Goal: Task Accomplishment & Management: Complete application form

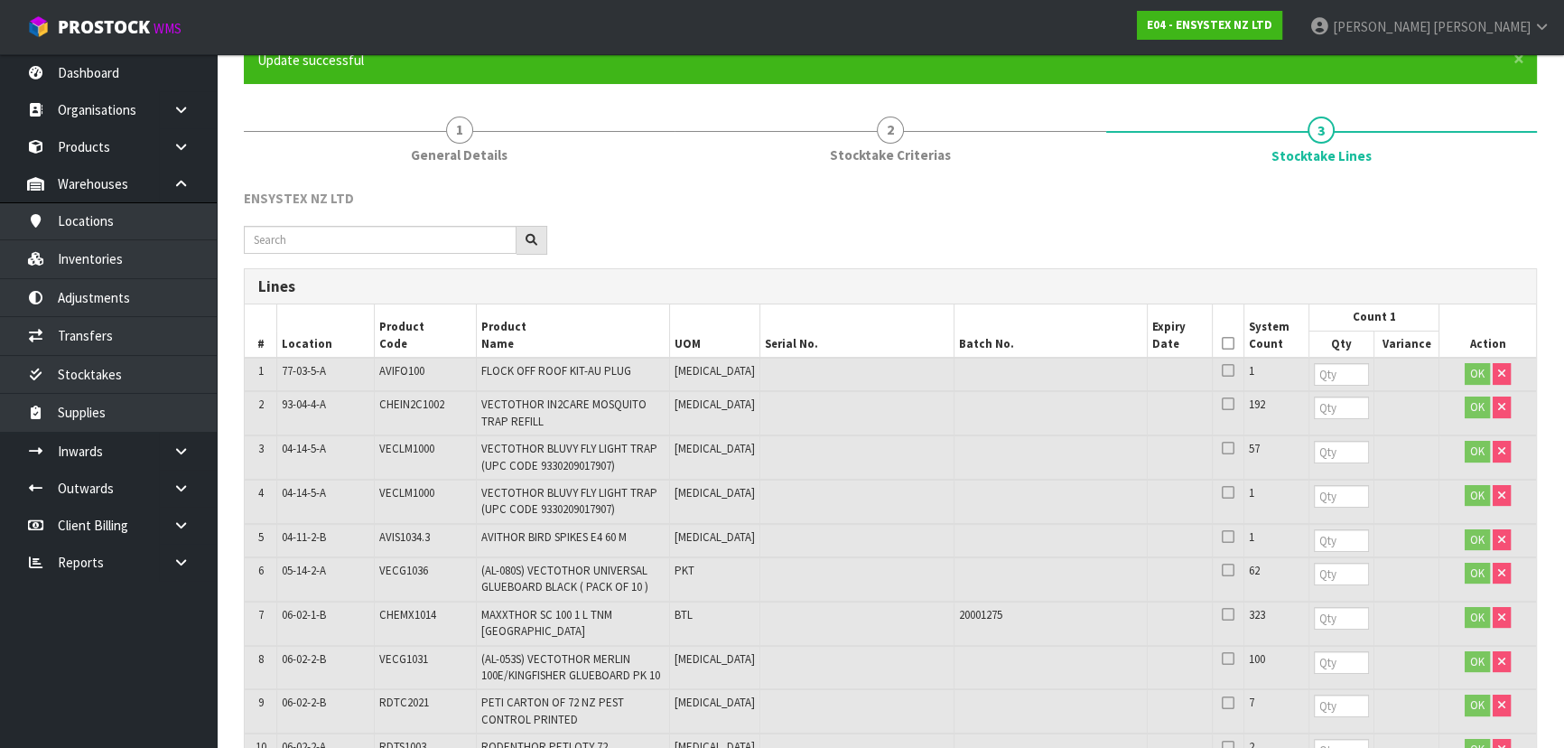
scroll to position [246, 0]
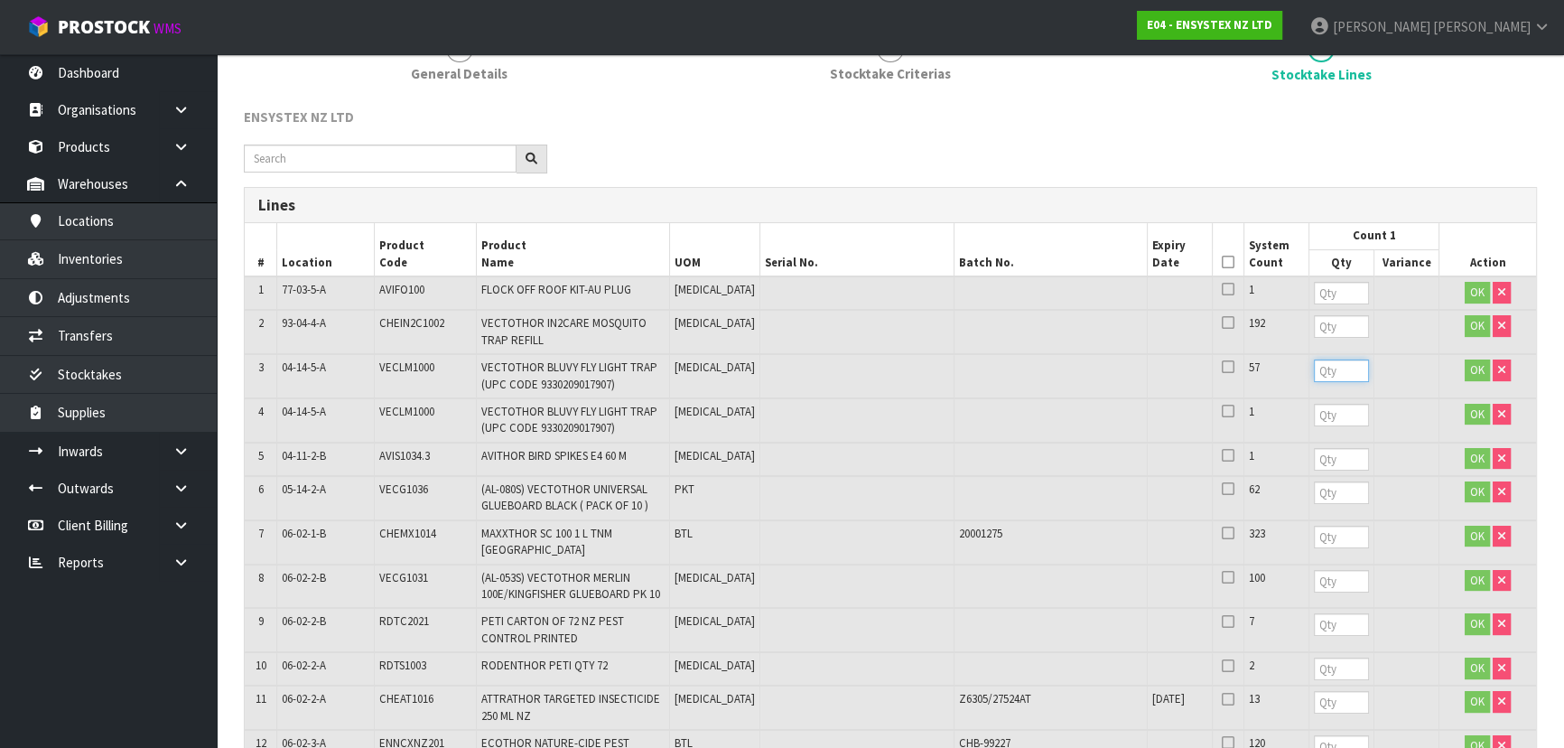
click at [1314, 368] on input "number" at bounding box center [1341, 370] width 55 height 23
type input "57"
click at [1314, 414] on input "number" at bounding box center [1341, 415] width 55 height 23
type input "1"
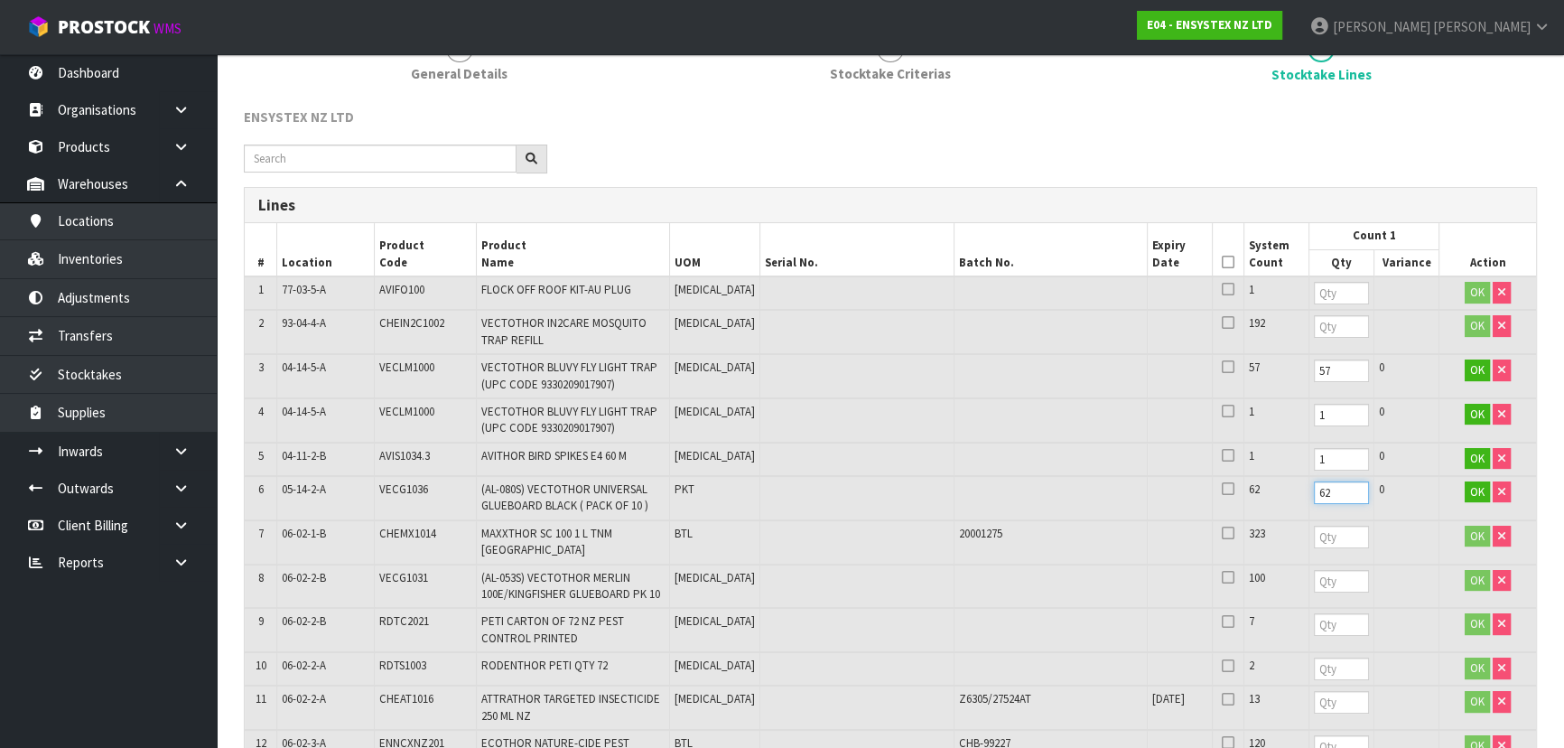
type input "62"
type input "2"
type input "323"
type input "100"
type input "7"
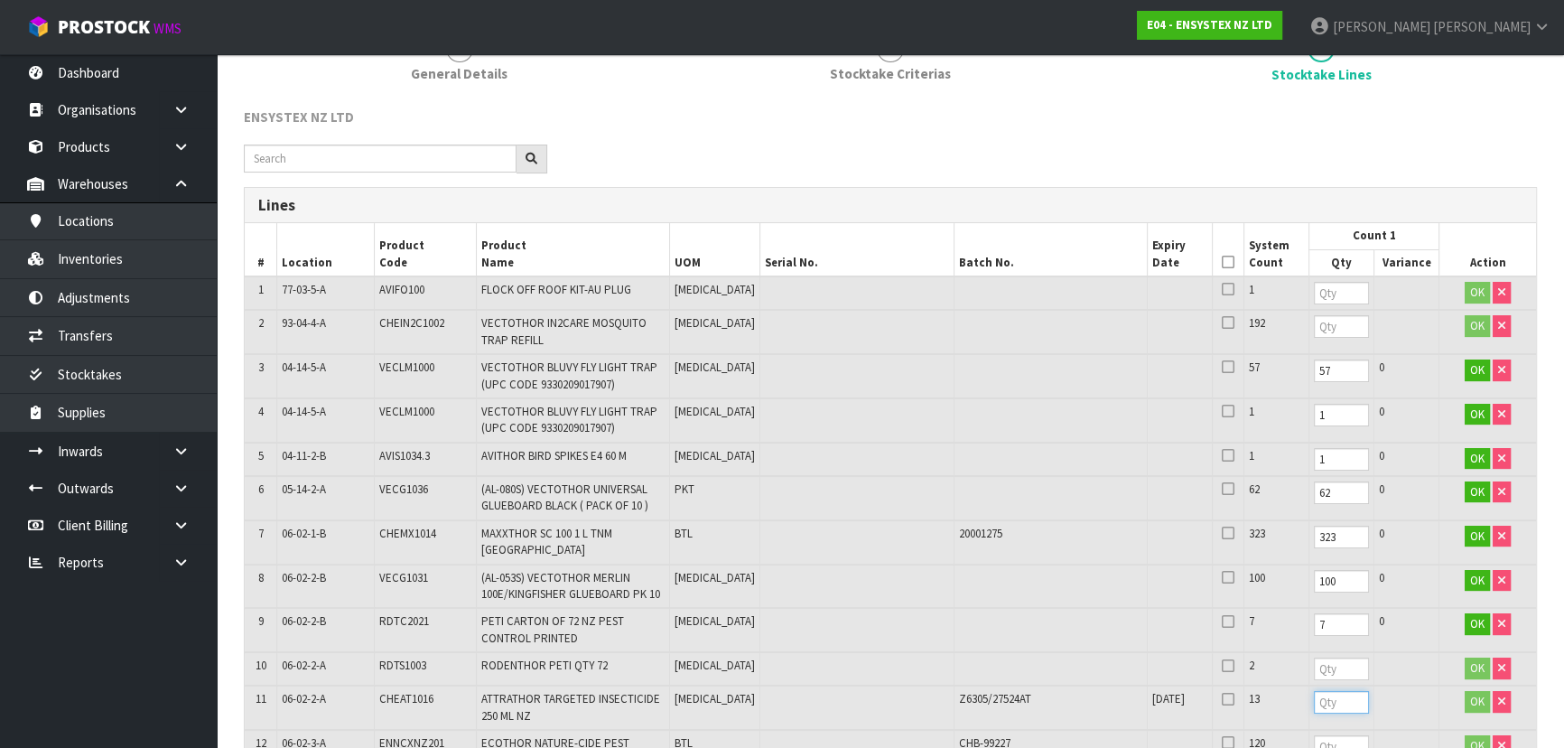
type input "2"
type input "13"
click at [1314, 657] on input "number" at bounding box center [1341, 668] width 55 height 23
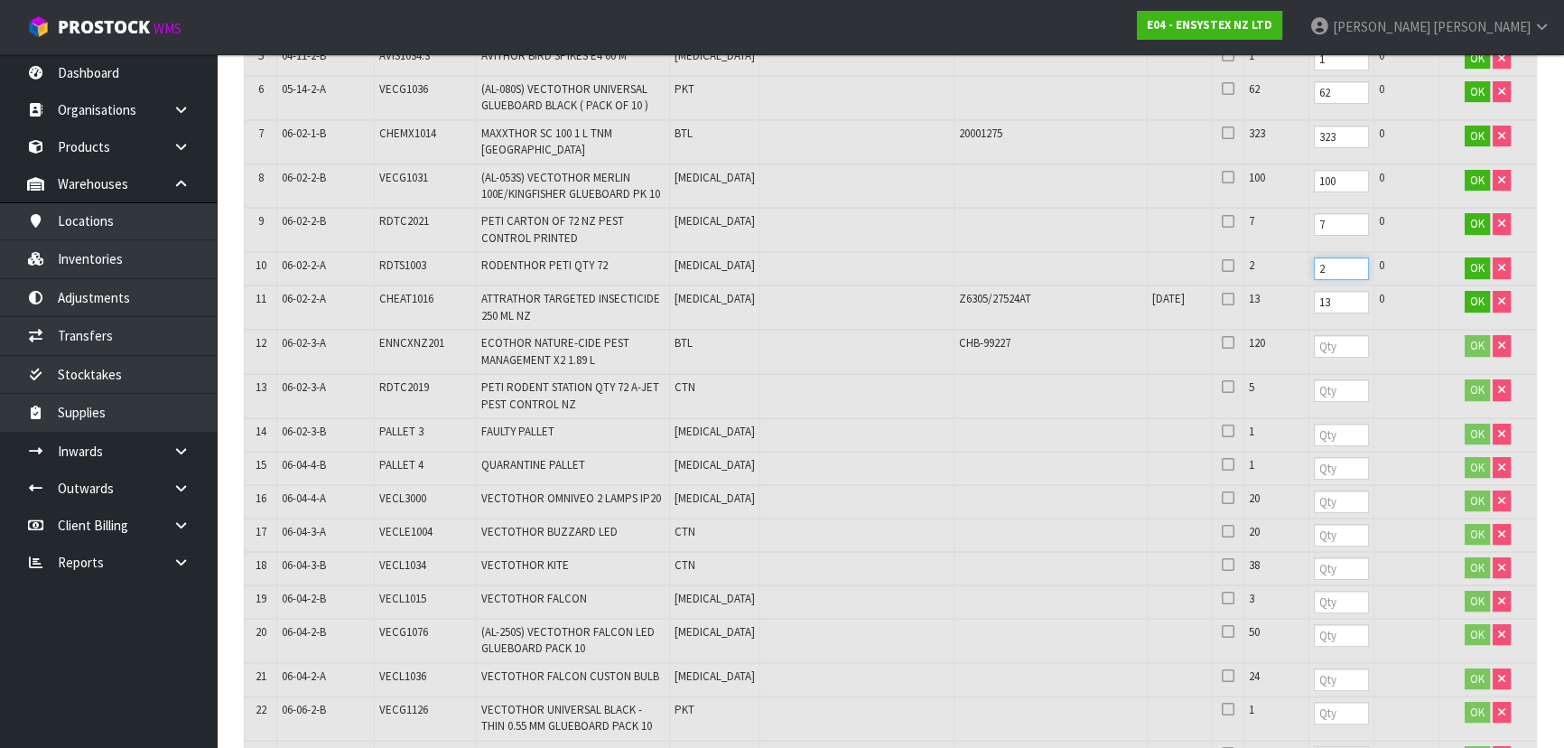
scroll to position [656, 0]
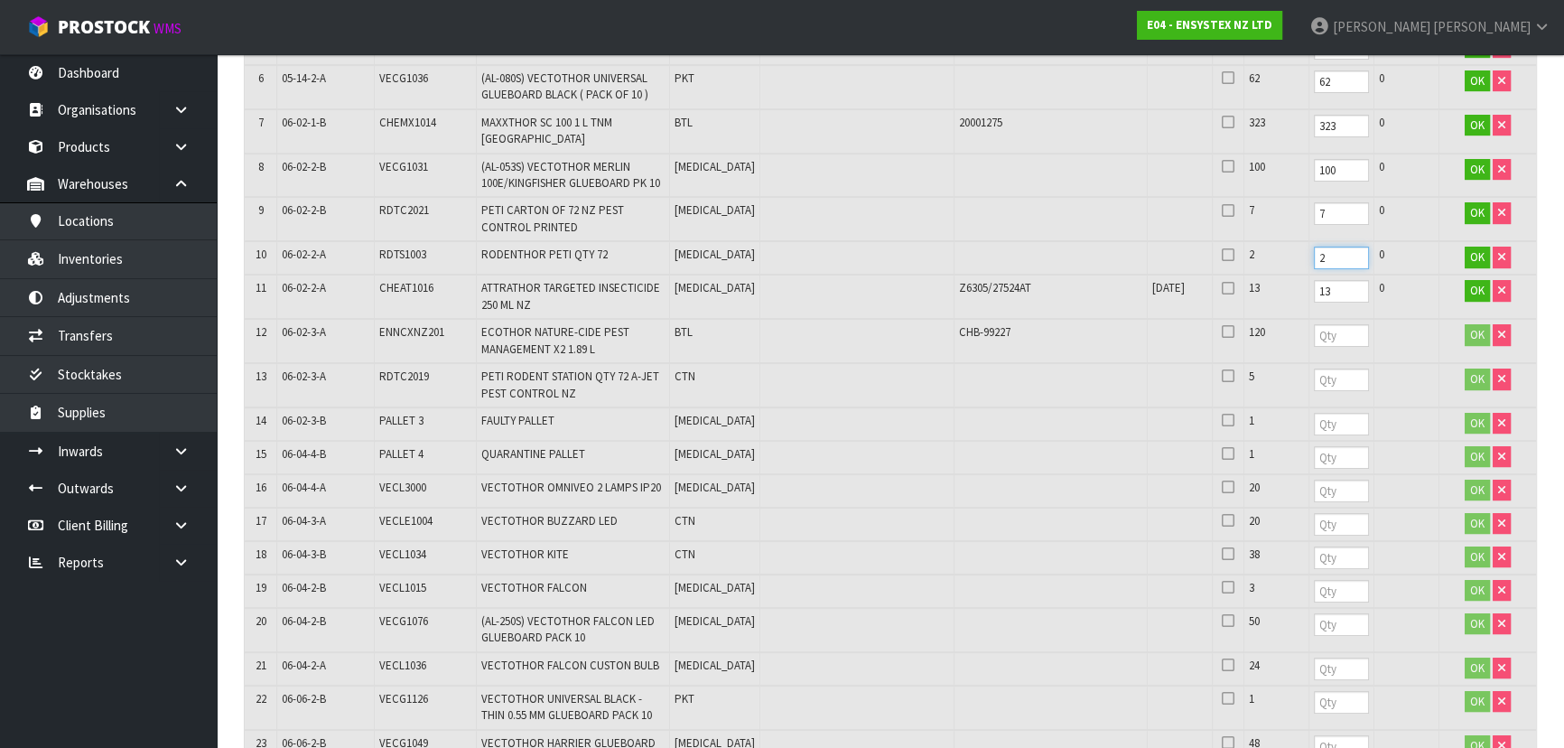
type input "2"
click at [1314, 324] on input "number" at bounding box center [1341, 335] width 55 height 23
type input "120"
click at [1314, 369] on input "number" at bounding box center [1341, 379] width 55 height 23
type input "5"
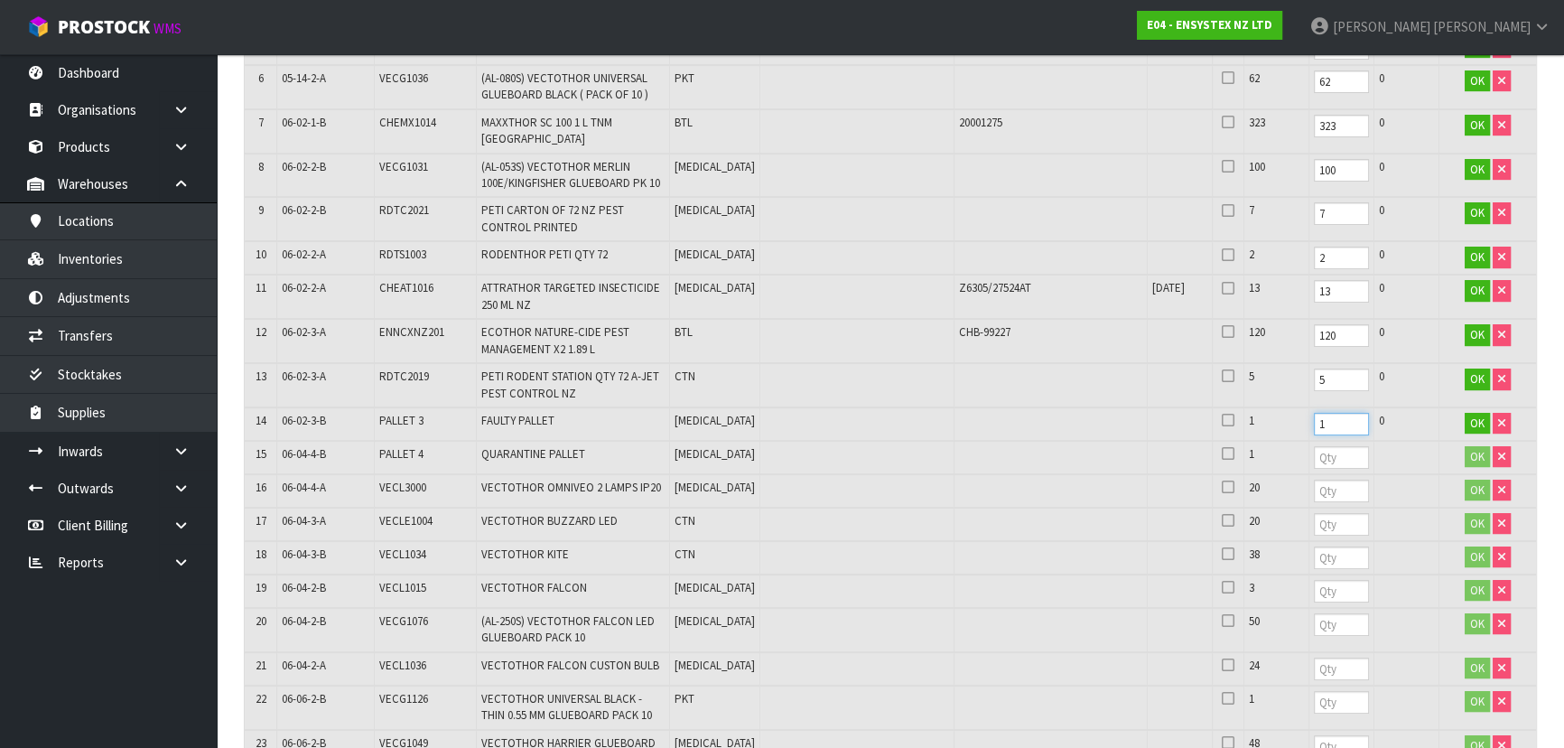
type input "1"
type input "20"
type input "38"
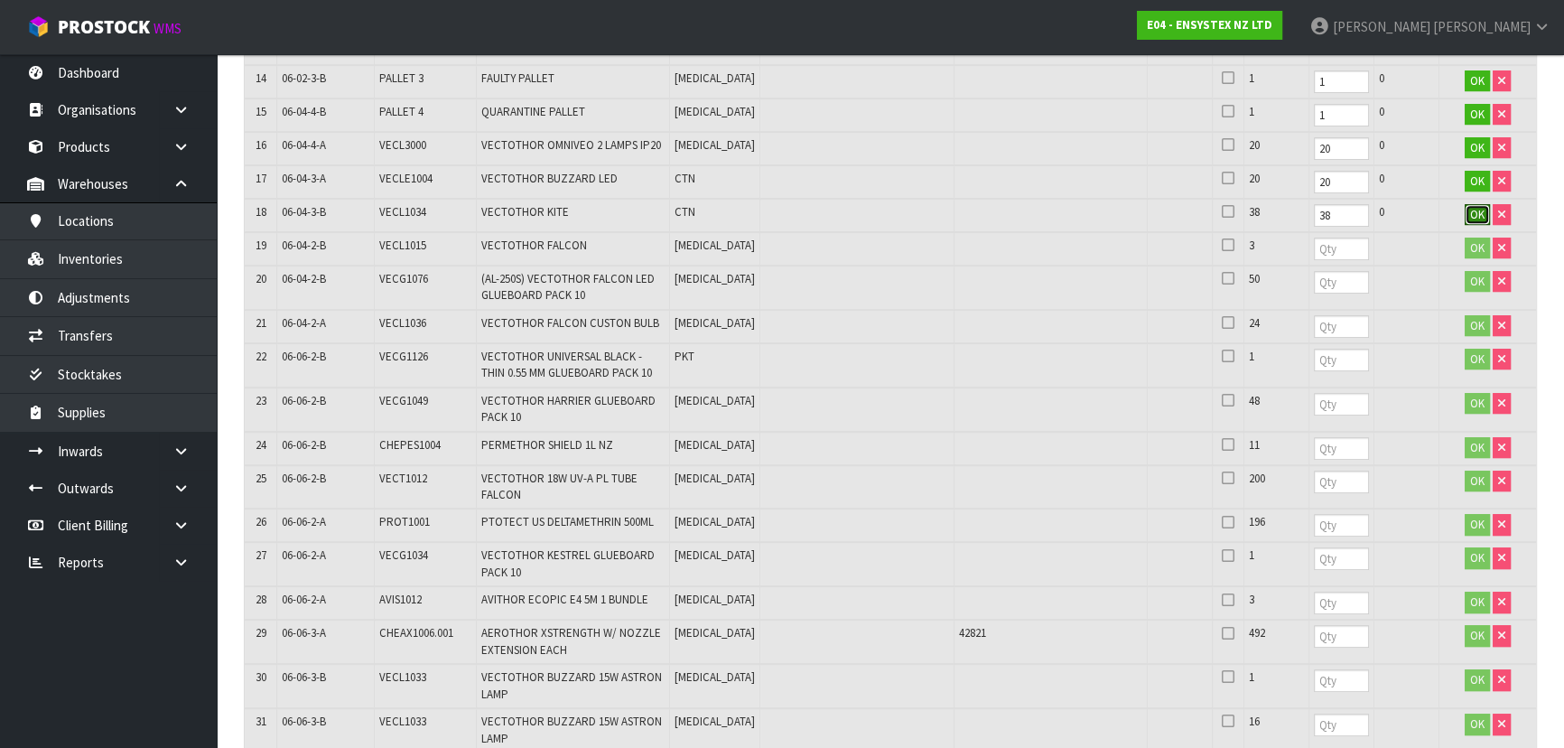
scroll to position [1149, 0]
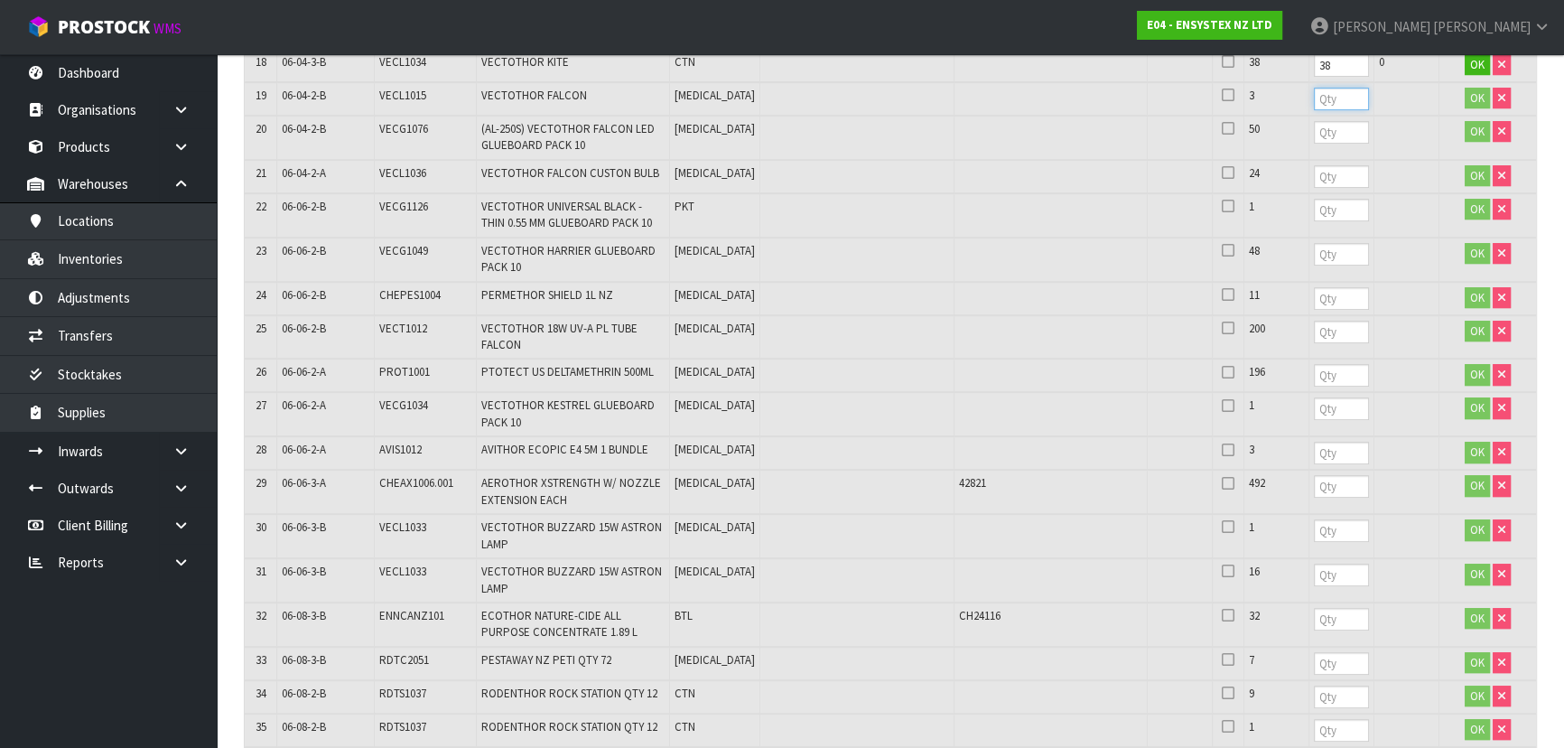
click at [1314, 88] on input "number" at bounding box center [1341, 99] width 55 height 23
type input "3"
type input "50"
type input "24"
type input "1"
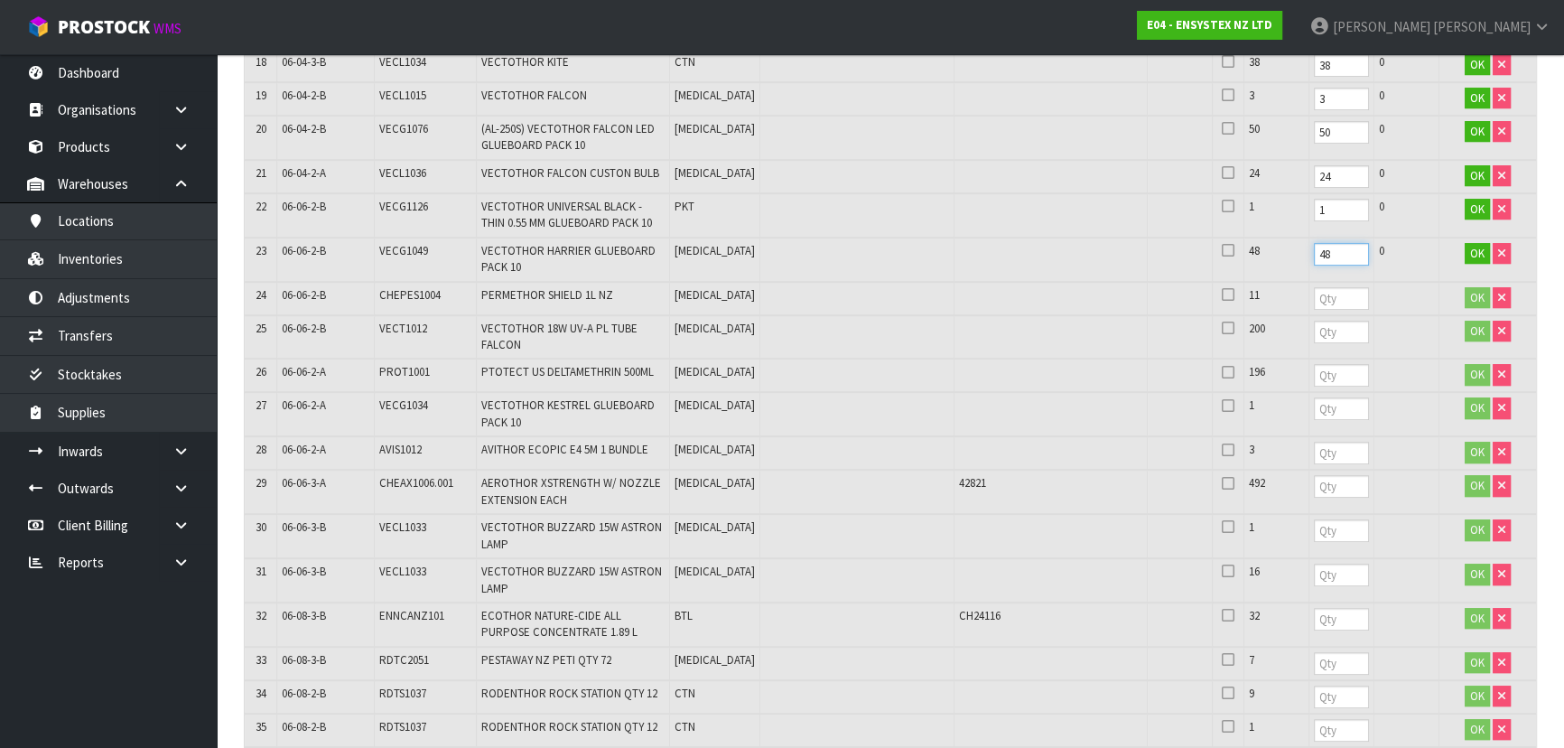
type input "48"
type input "11"
type input "200"
type input "196"
type input "1"
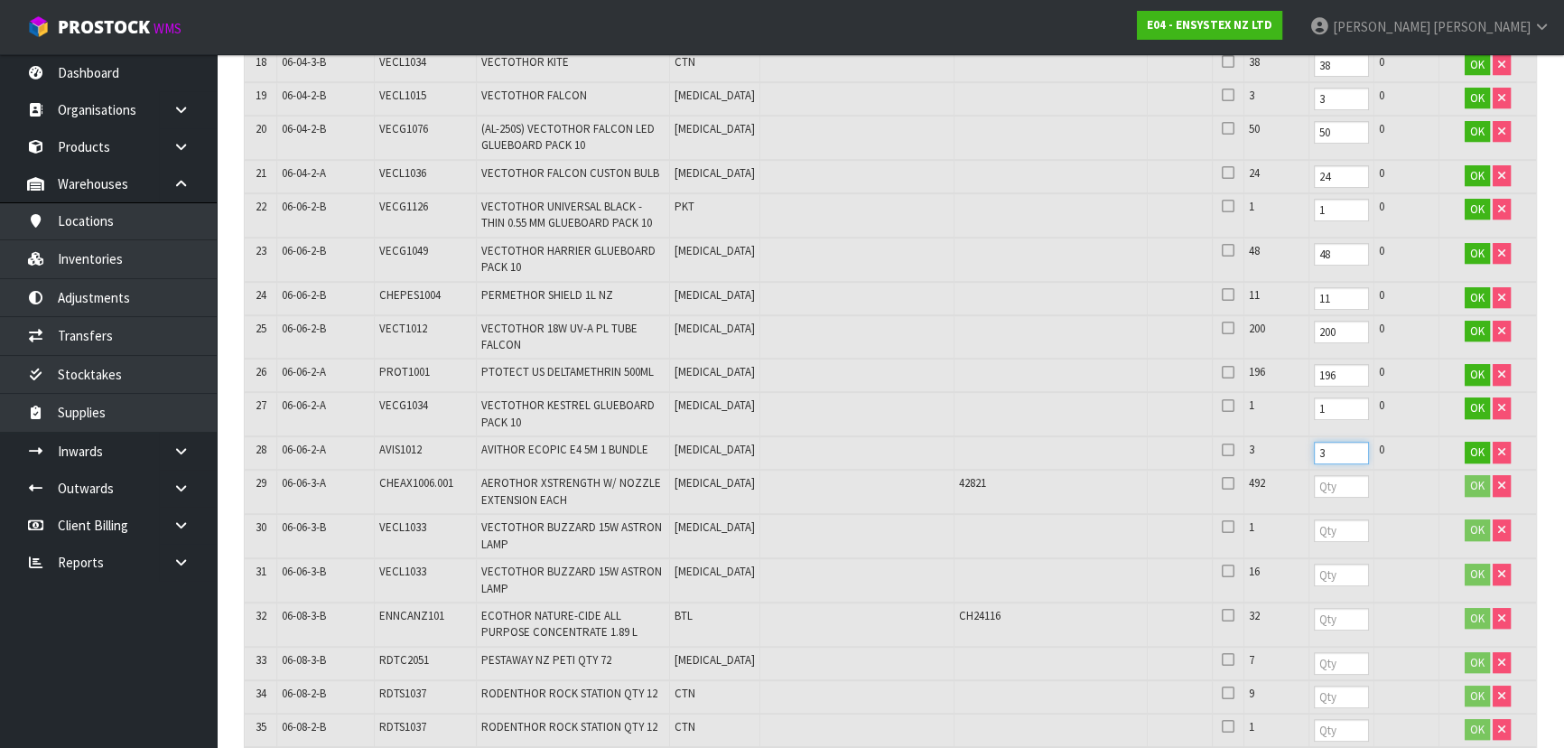
type input "3"
type input "492"
type input "1"
type input "16"
type input "32"
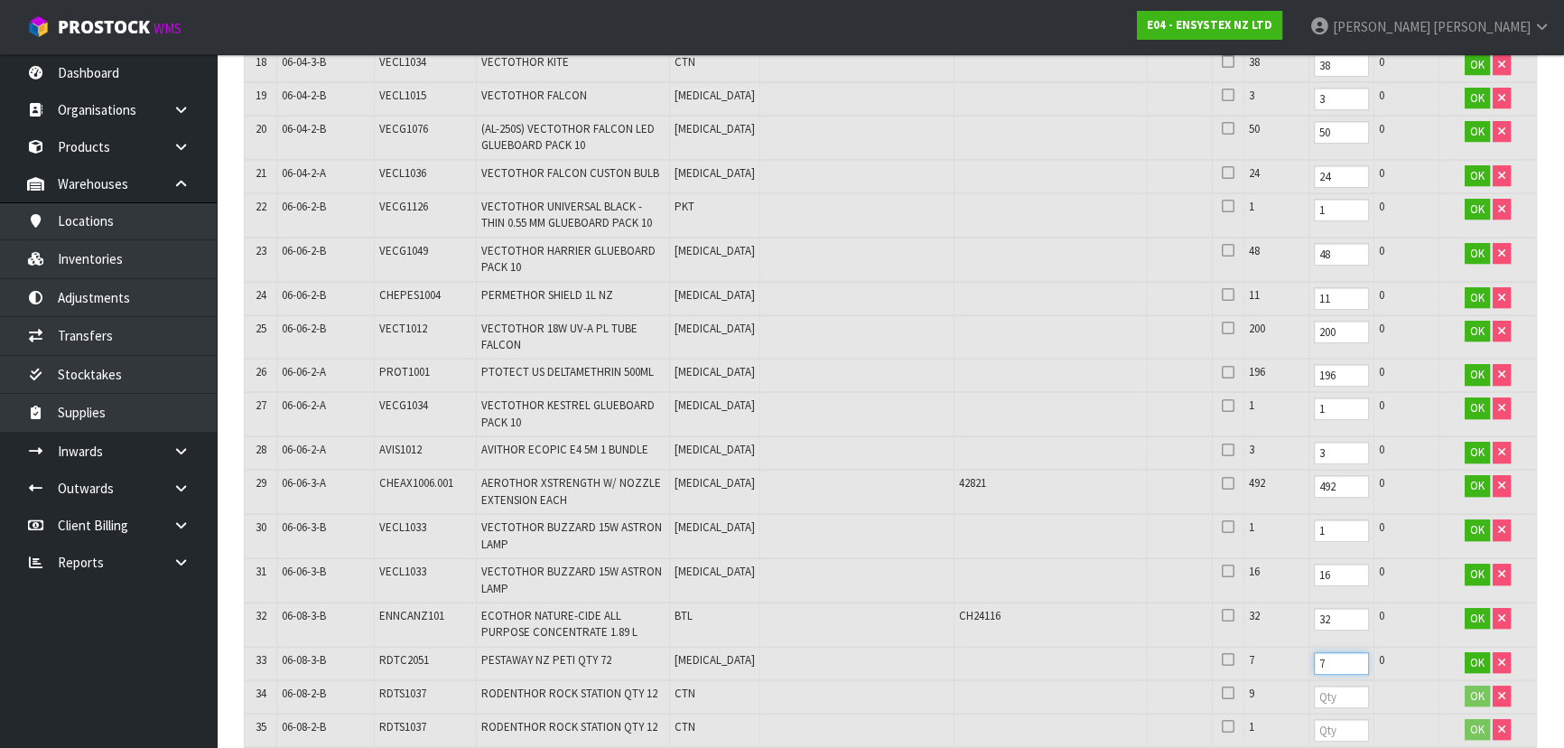
type input "7"
type input "9"
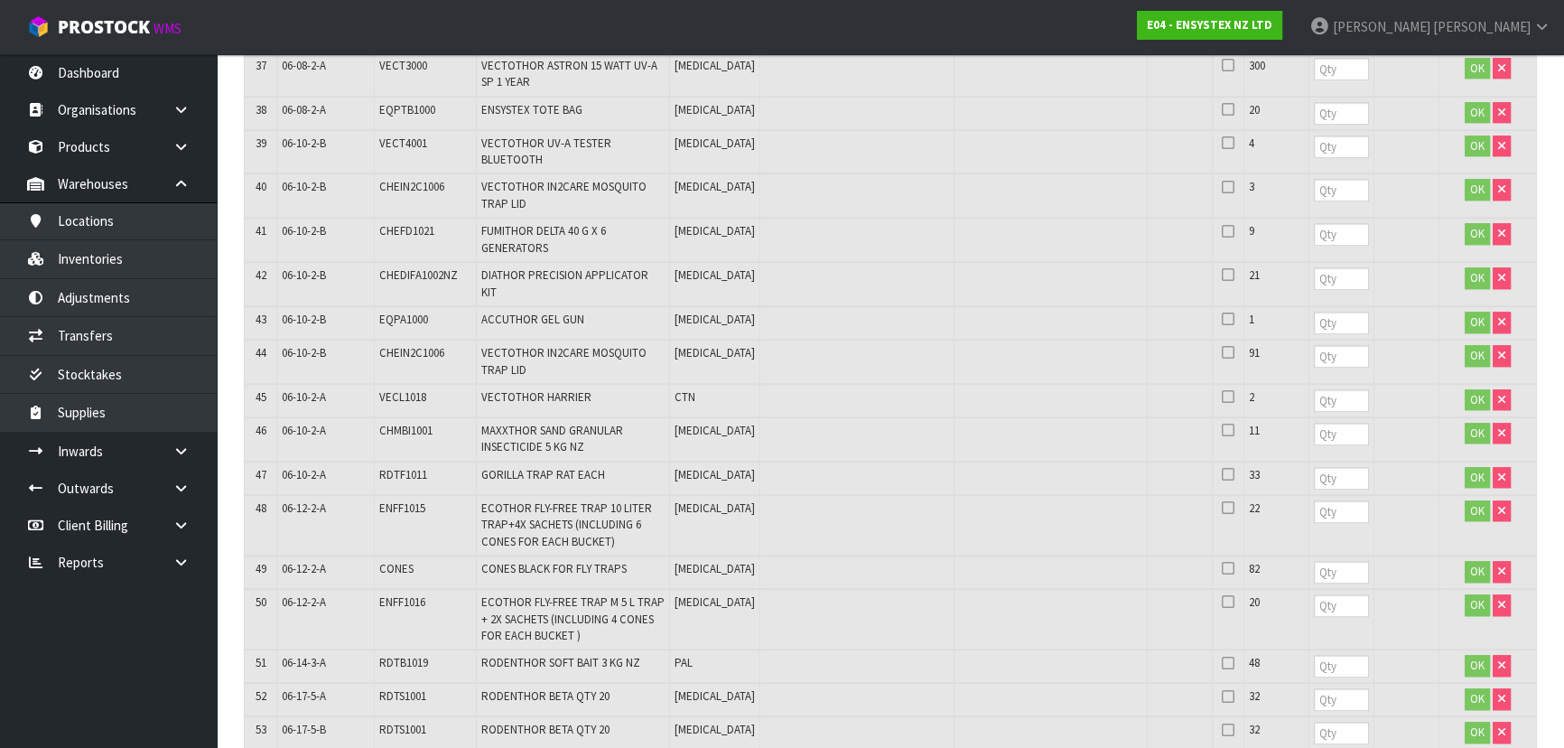
scroll to position [1724, 0]
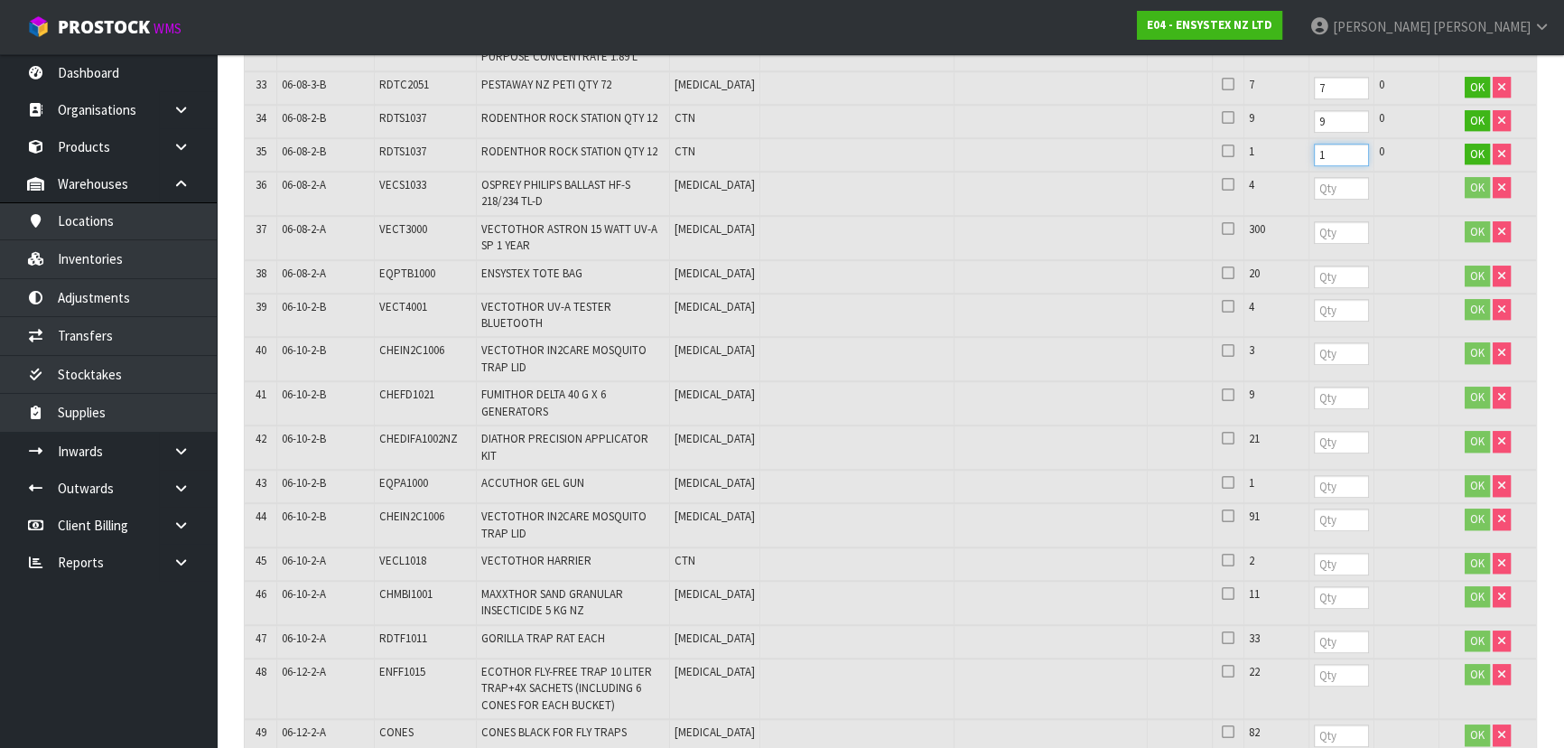
type input "1"
type input "4"
type input "300"
type input "5"
type input "20"
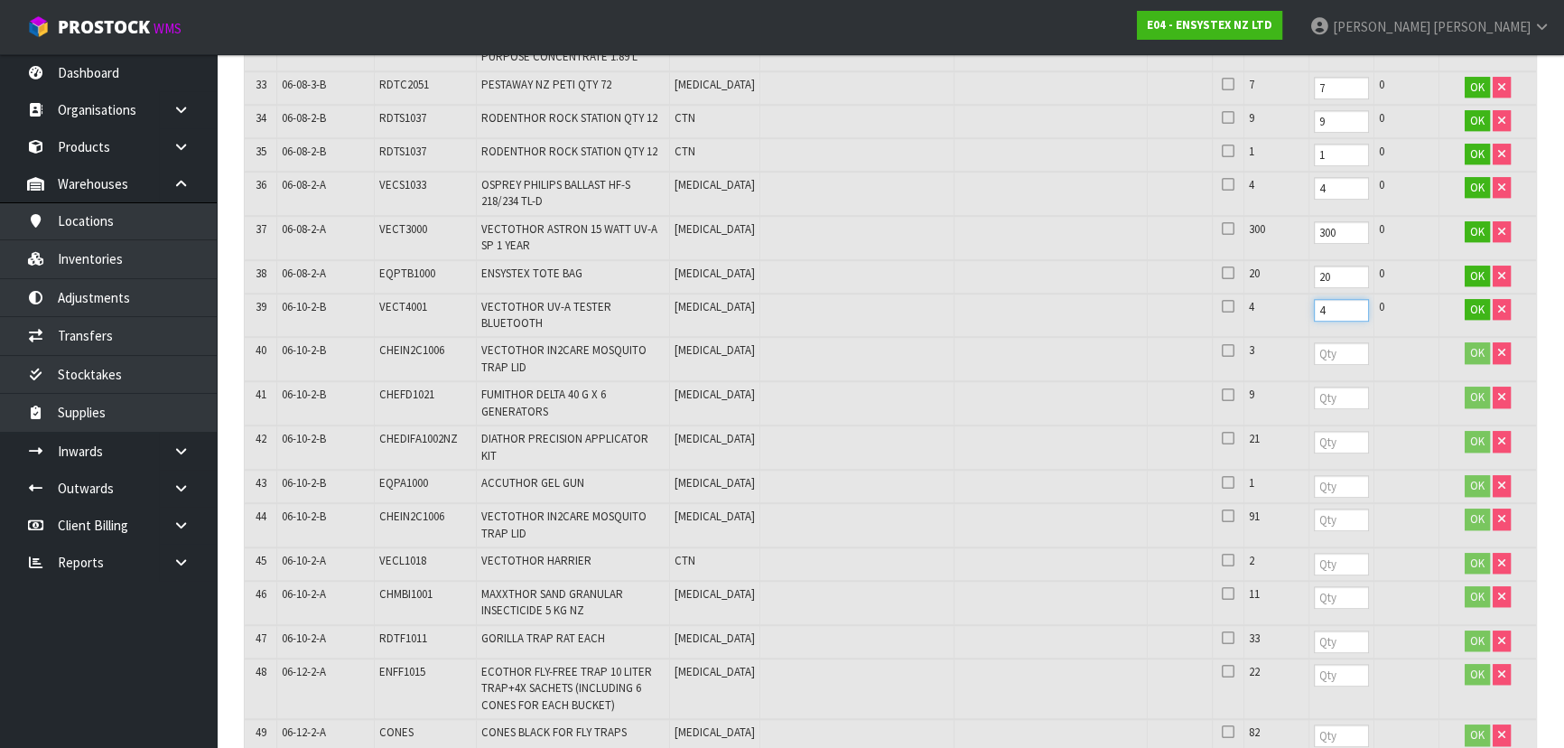
type input "4"
type input "3"
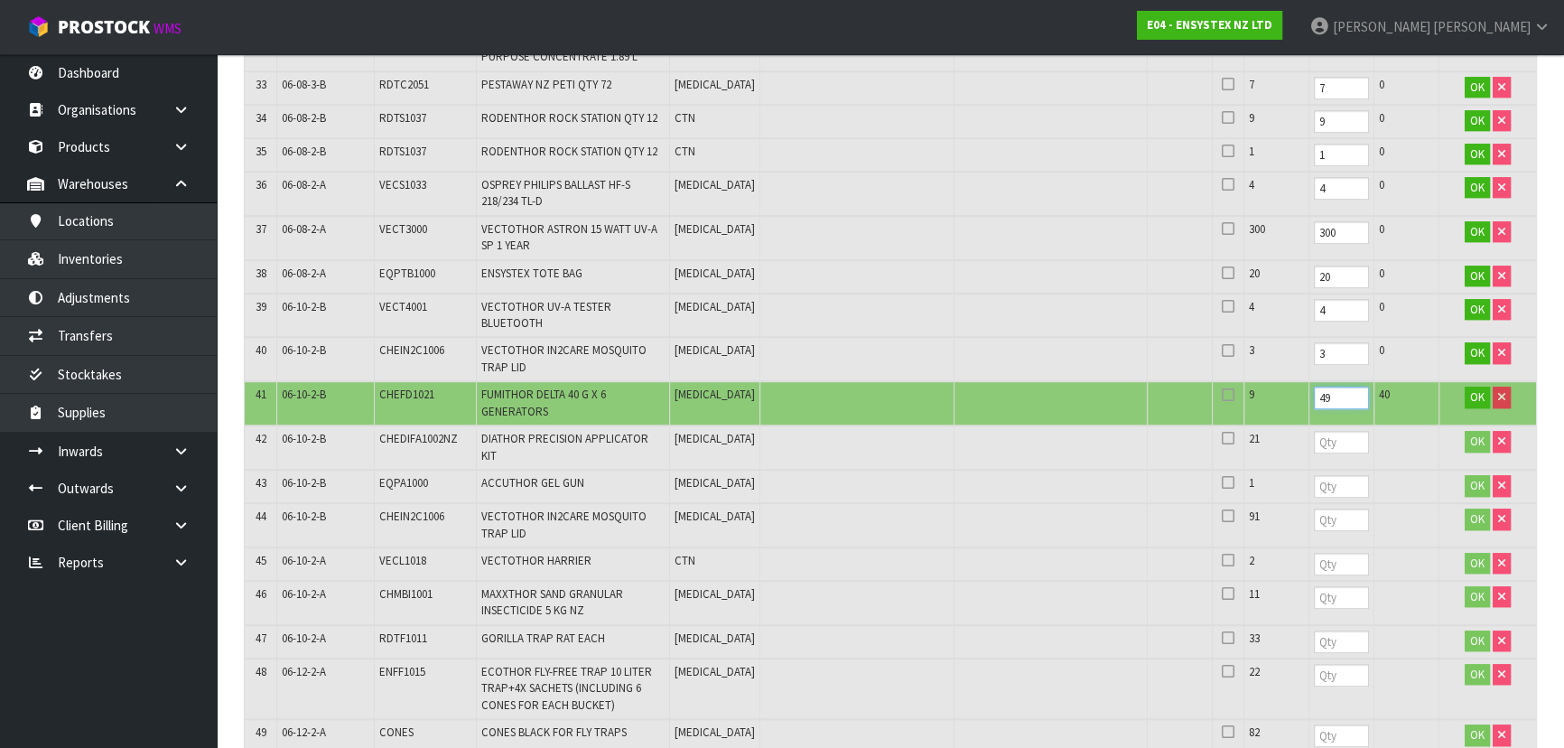
type input "4"
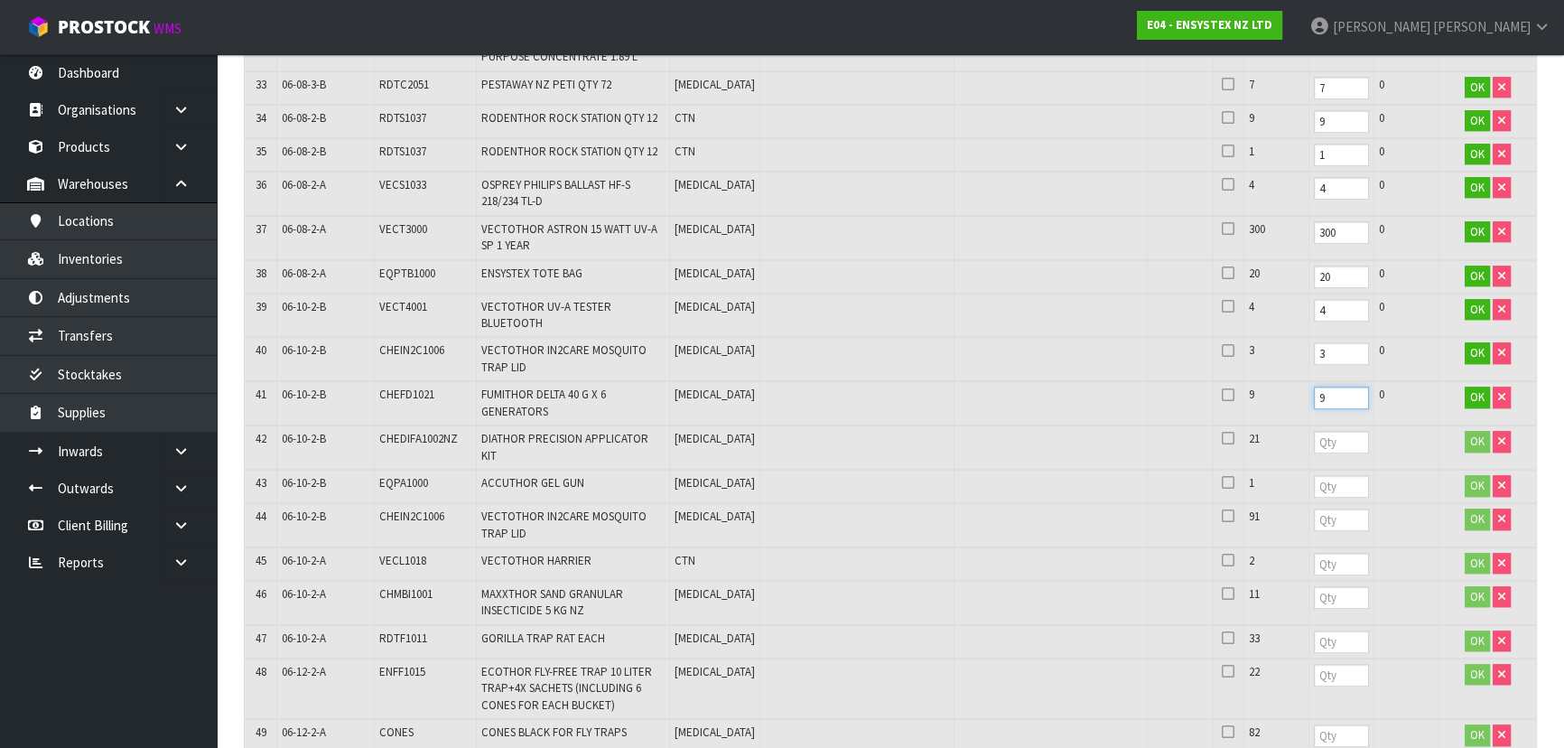
type input "9"
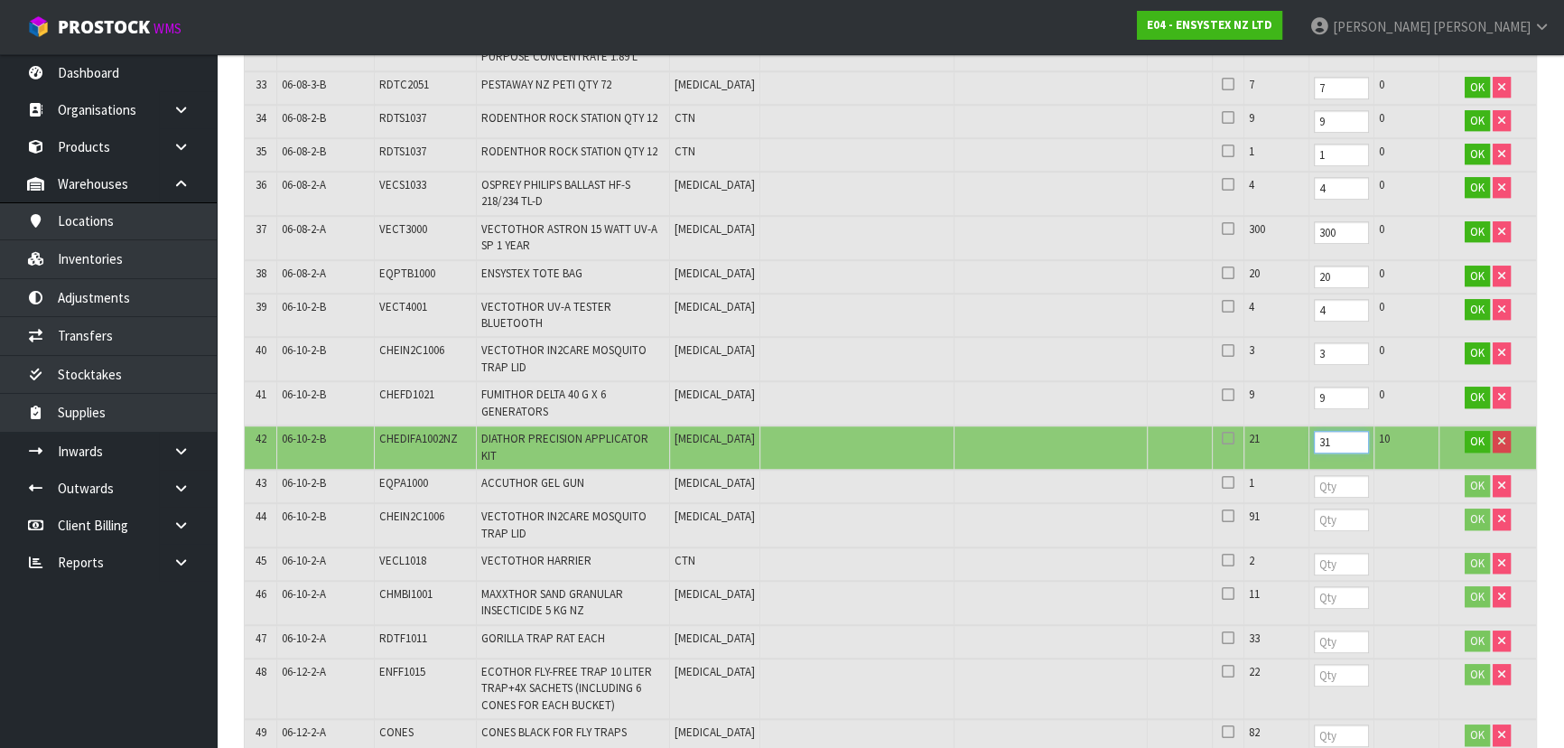
type input "31"
click at [1314, 431] on input "31" at bounding box center [1341, 442] width 55 height 23
type input "3"
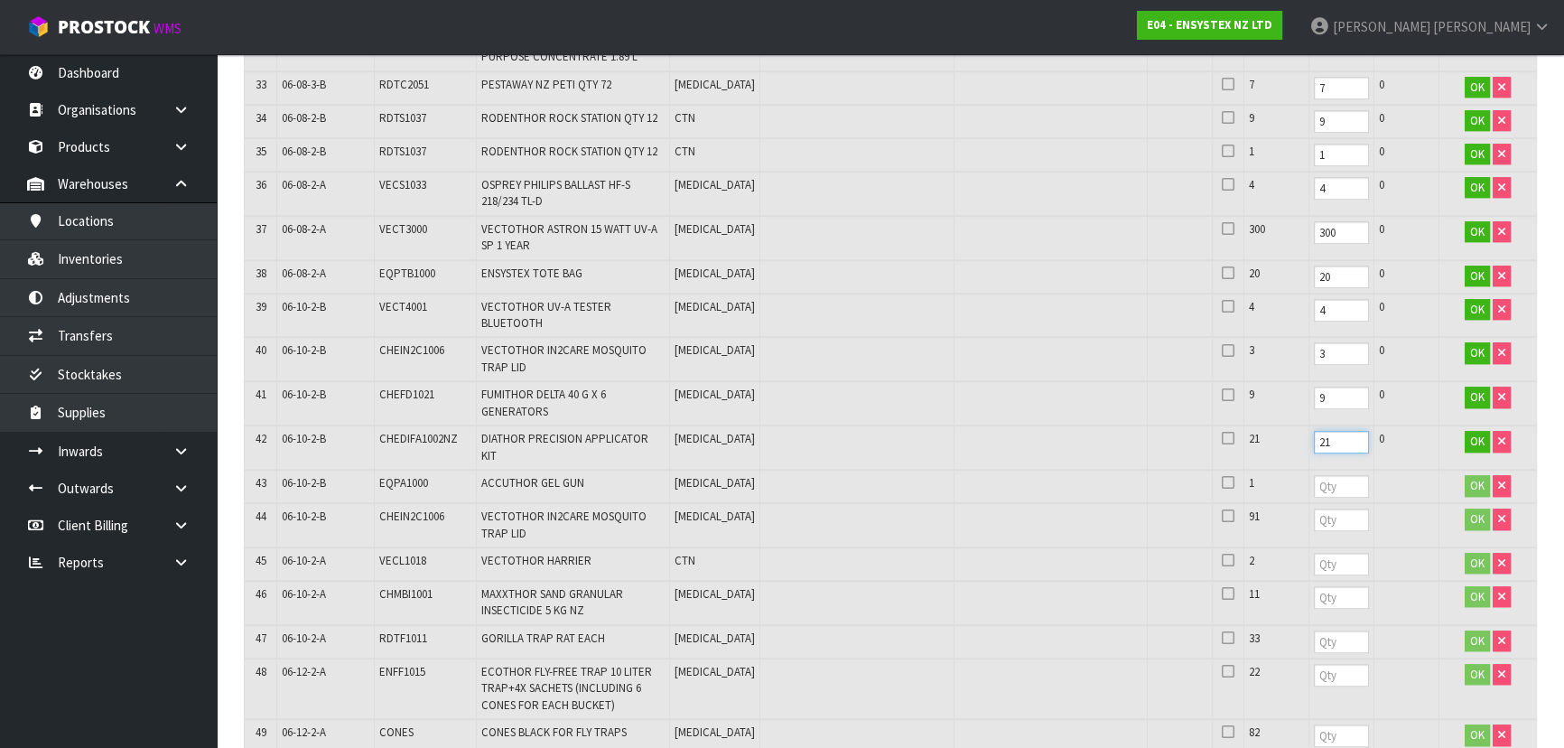
type input "21"
type input "1"
type input "6"
type input "91"
type input "2"
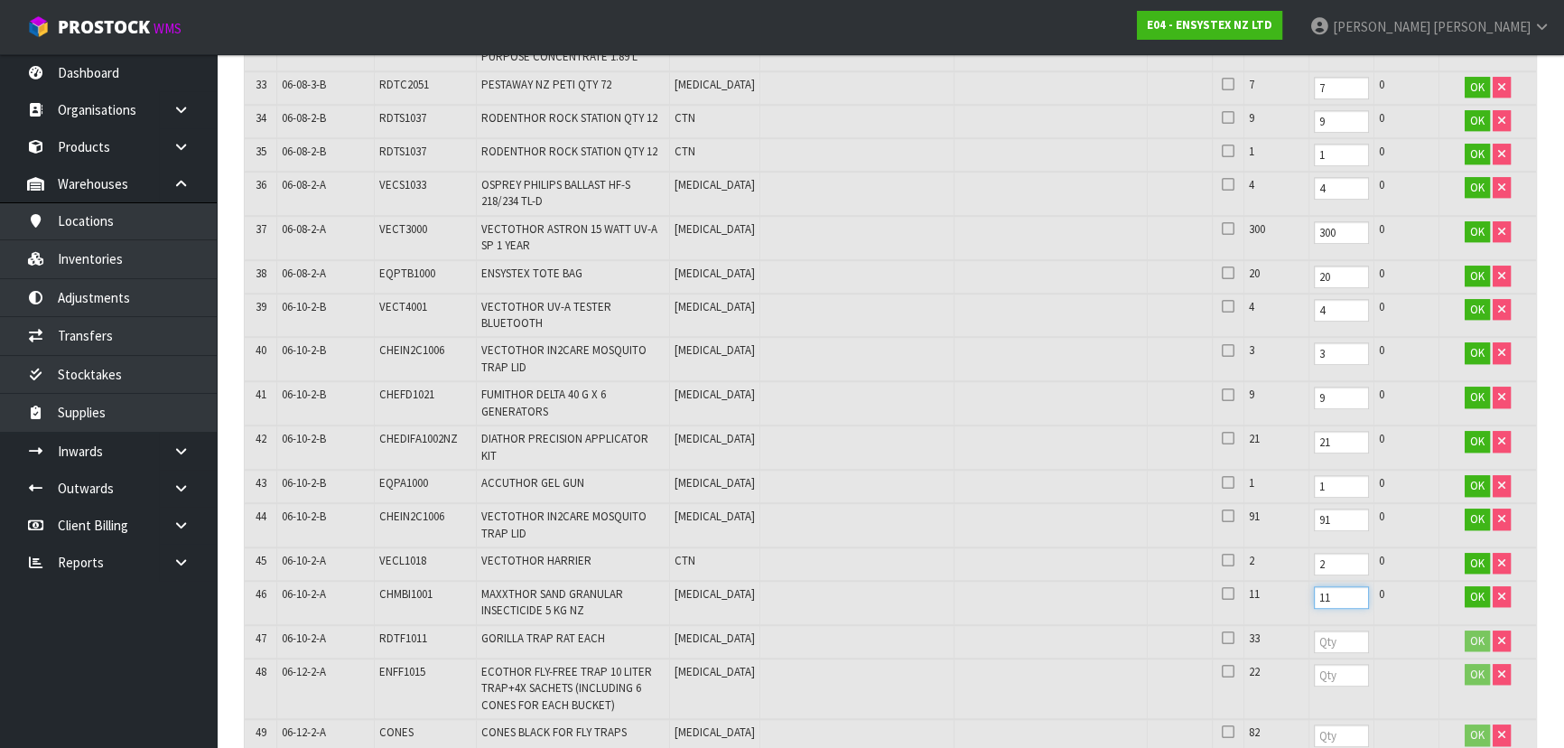
type input "11"
type input "33"
type input "22"
type input "82"
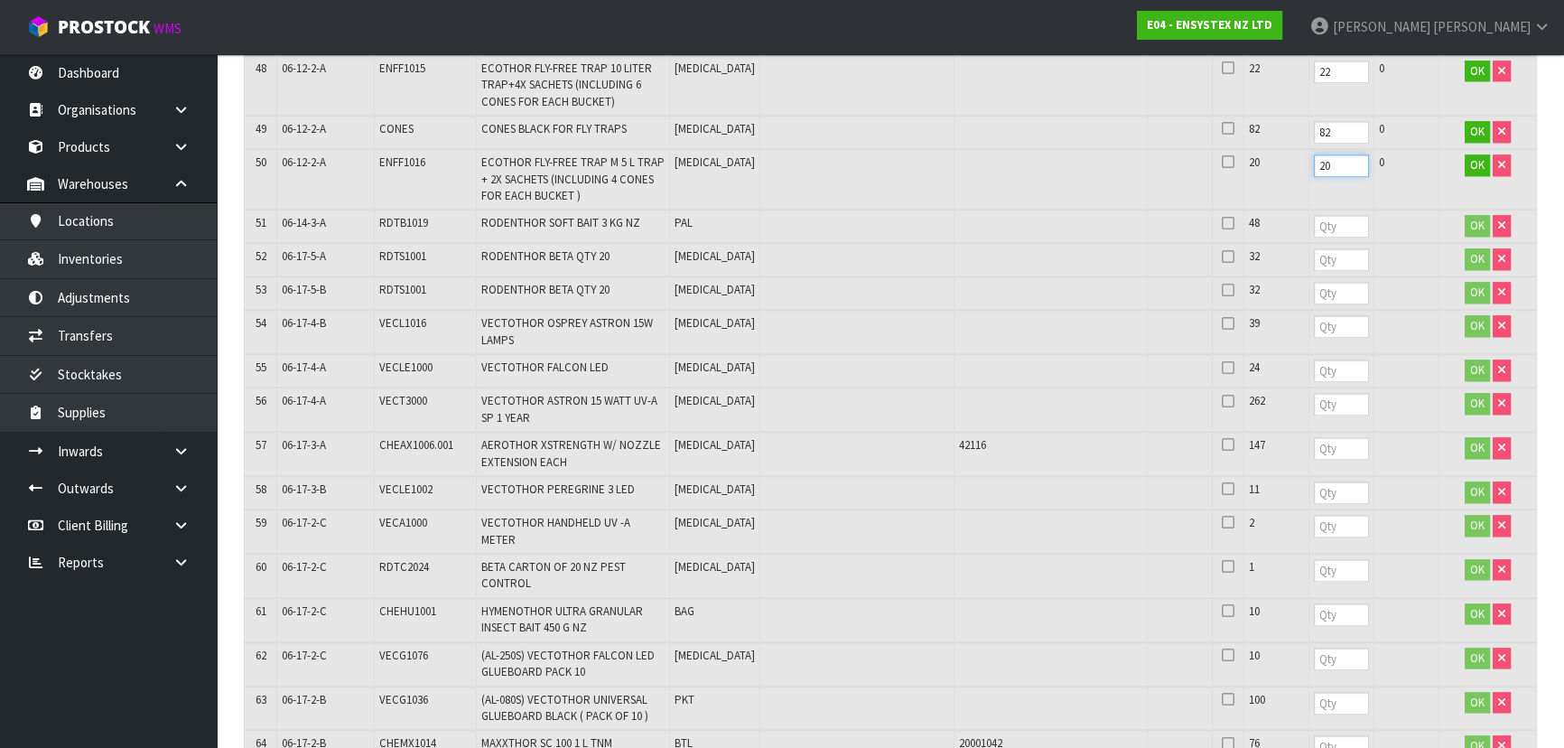
scroll to position [2300, 0]
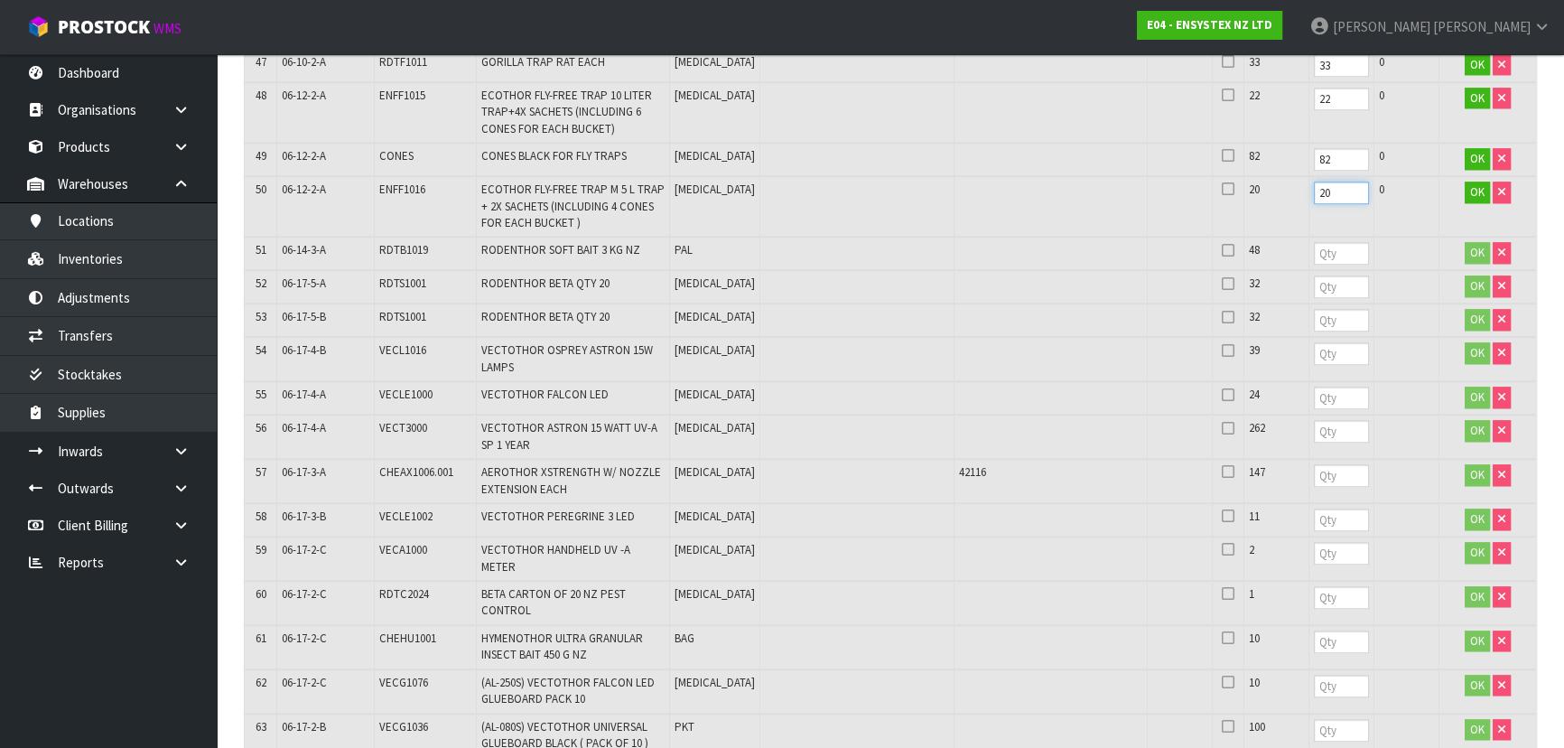
type input "20"
click at [1314, 242] on input "number" at bounding box center [1341, 253] width 55 height 23
type input "48"
type input "32"
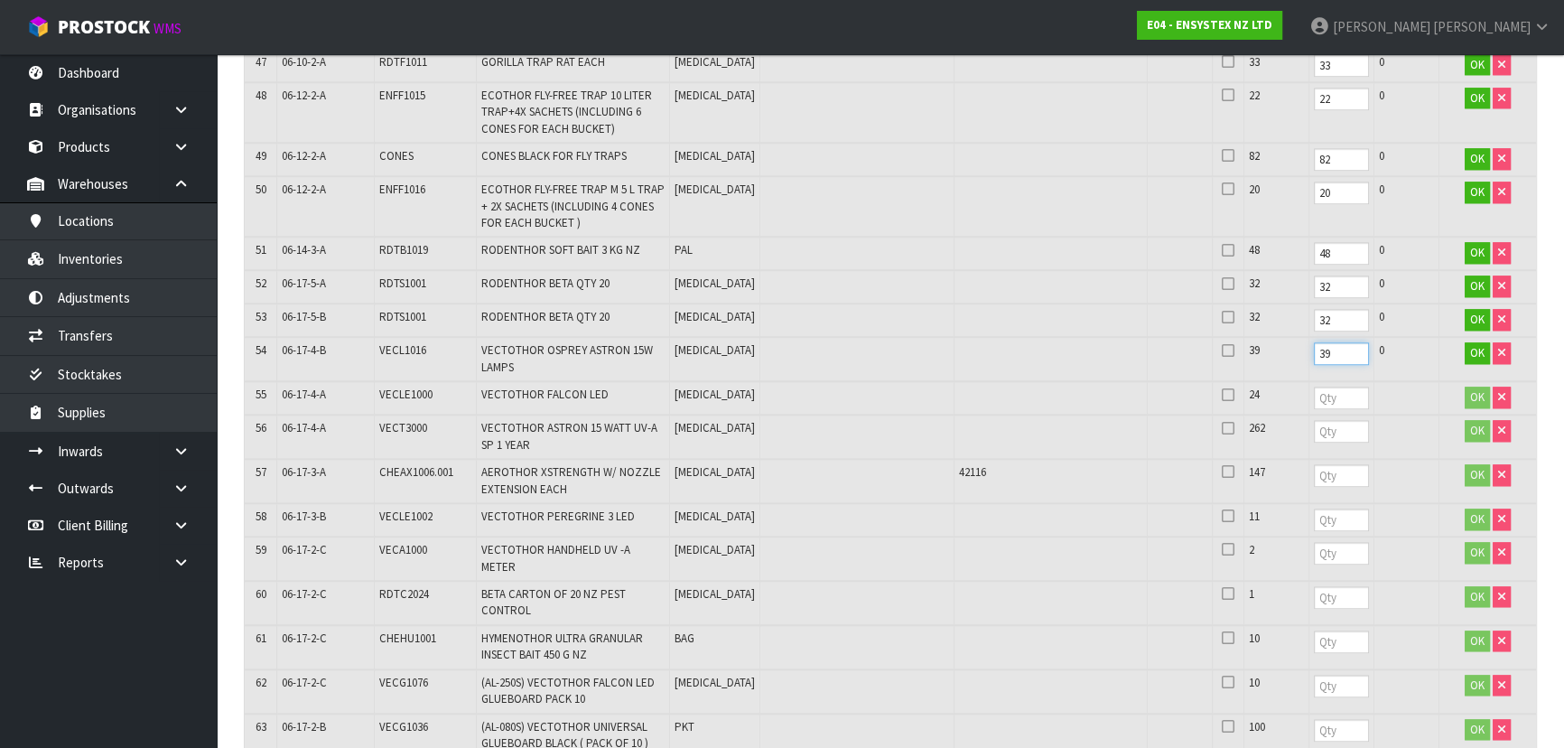
type input "39"
type input "24"
type input "262"
type input "147"
type input "11"
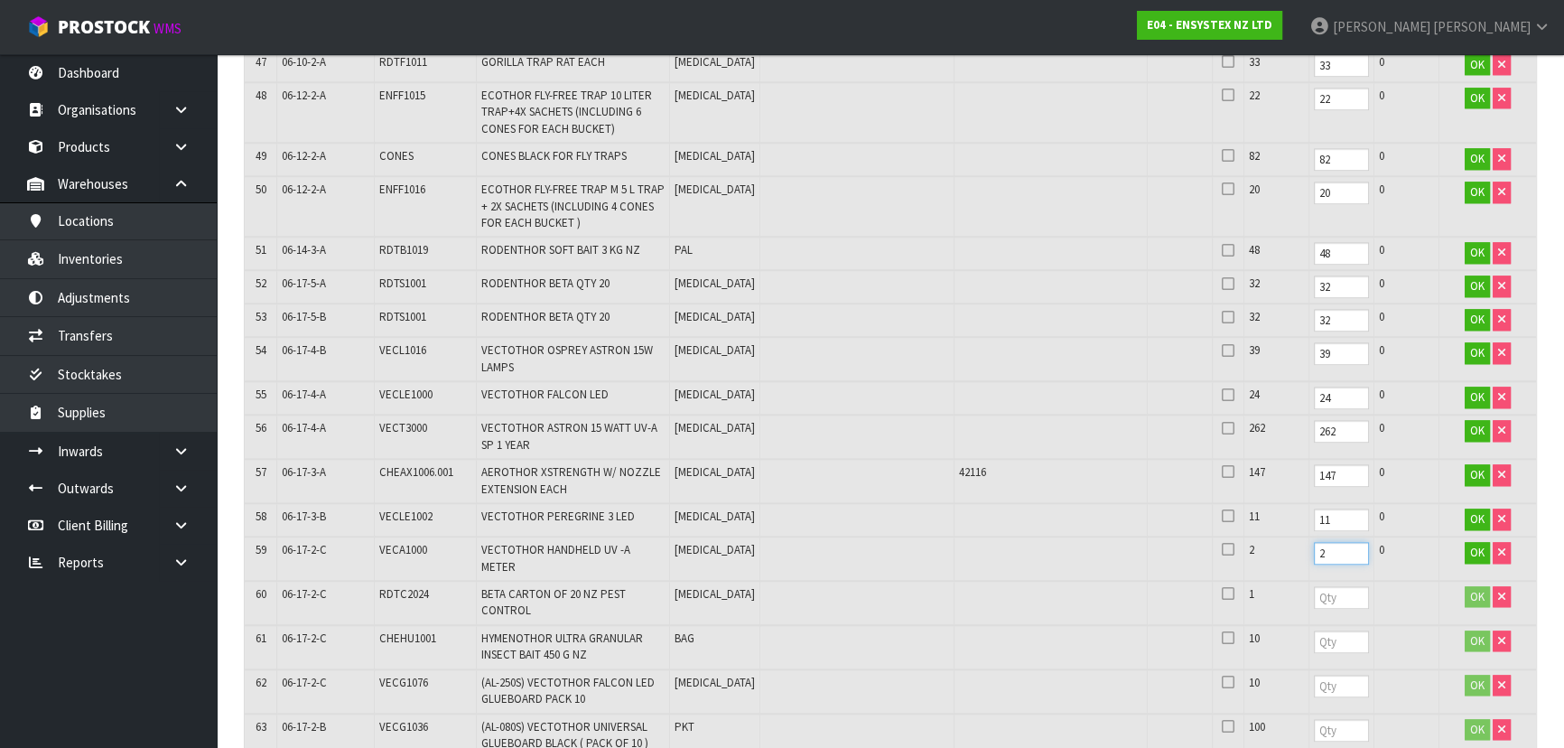
type input "2"
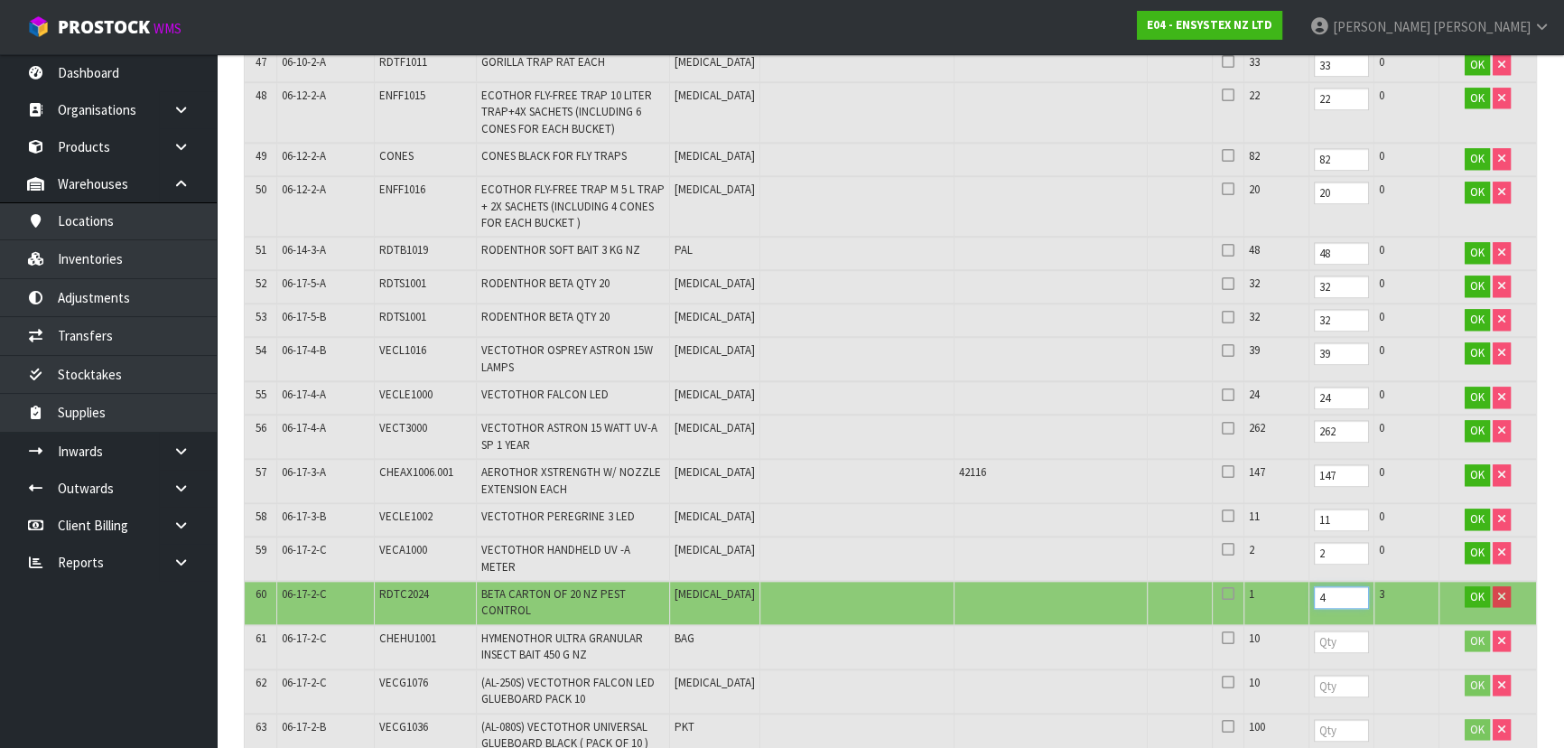
type input "4"
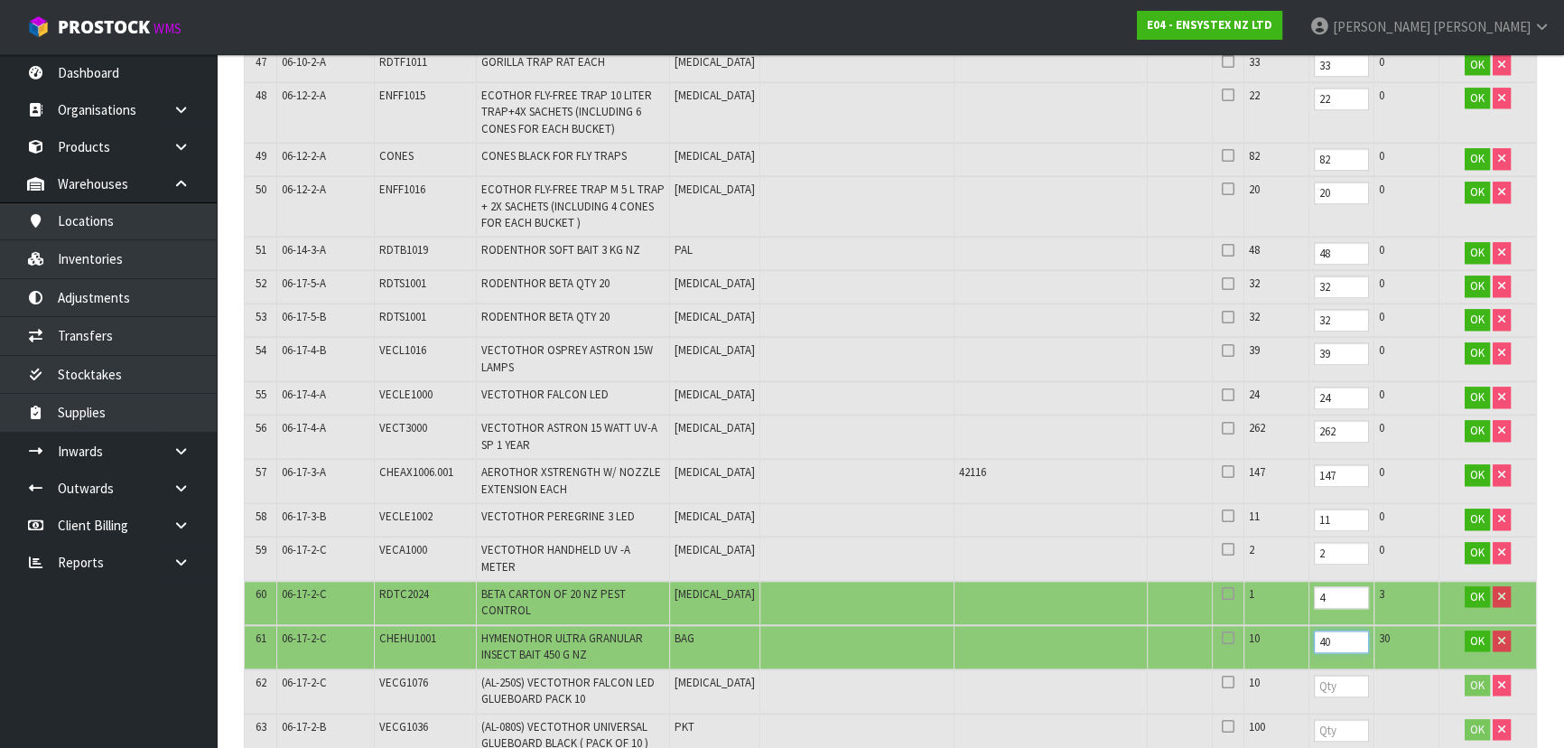
type input "40"
click at [1314, 586] on input "4" at bounding box center [1341, 597] width 55 height 23
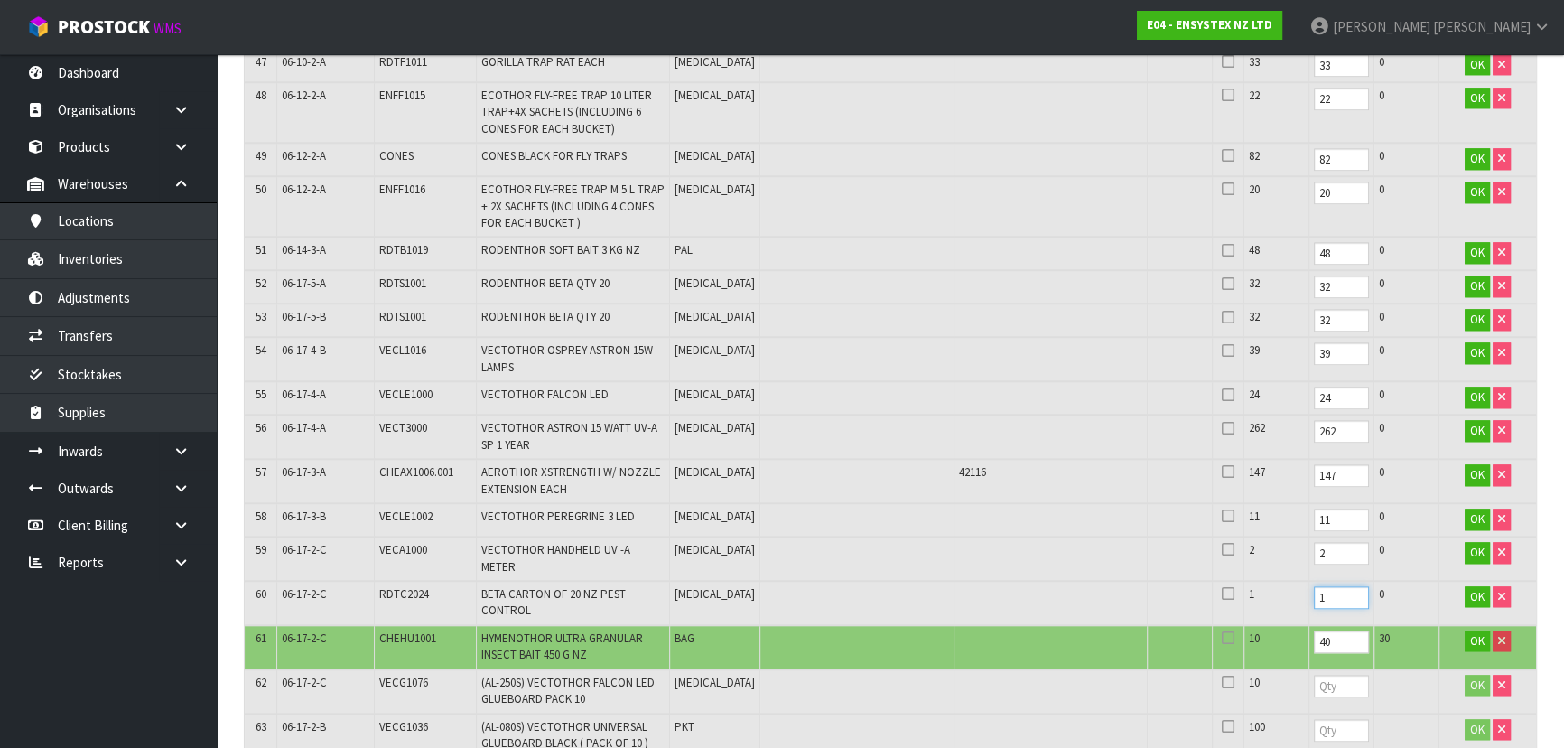
type input "1"
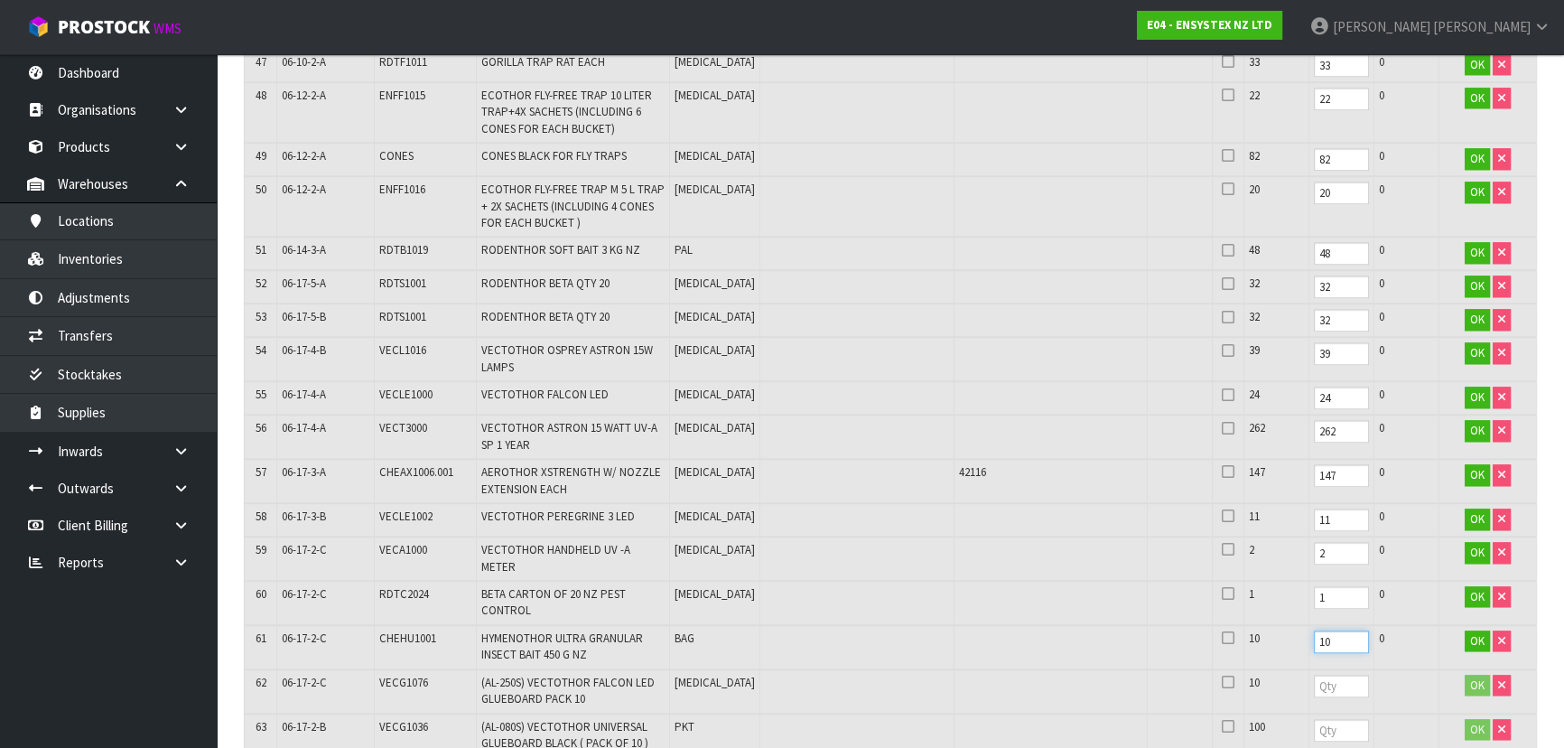
type input "10"
type input "100"
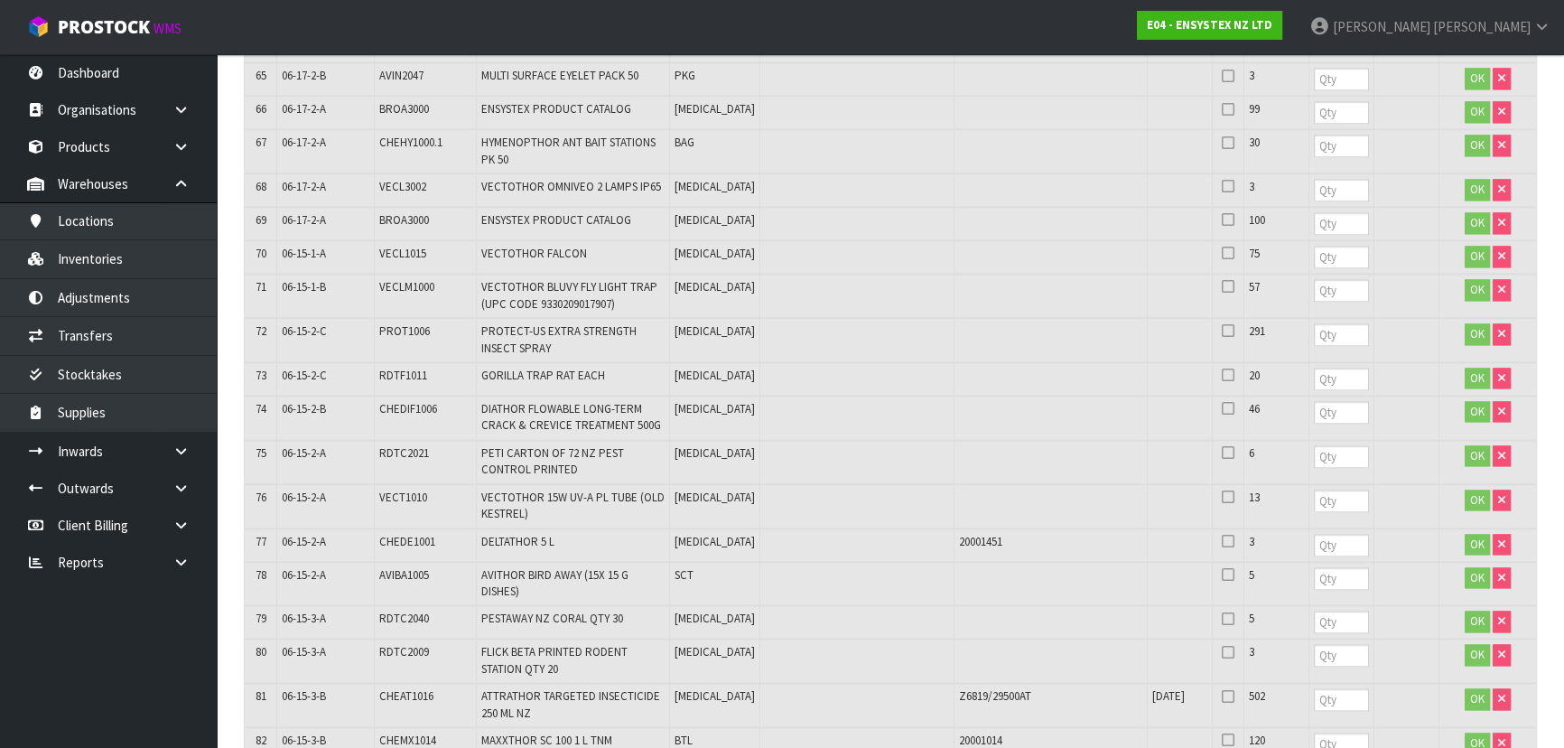
scroll to position [2956, 0]
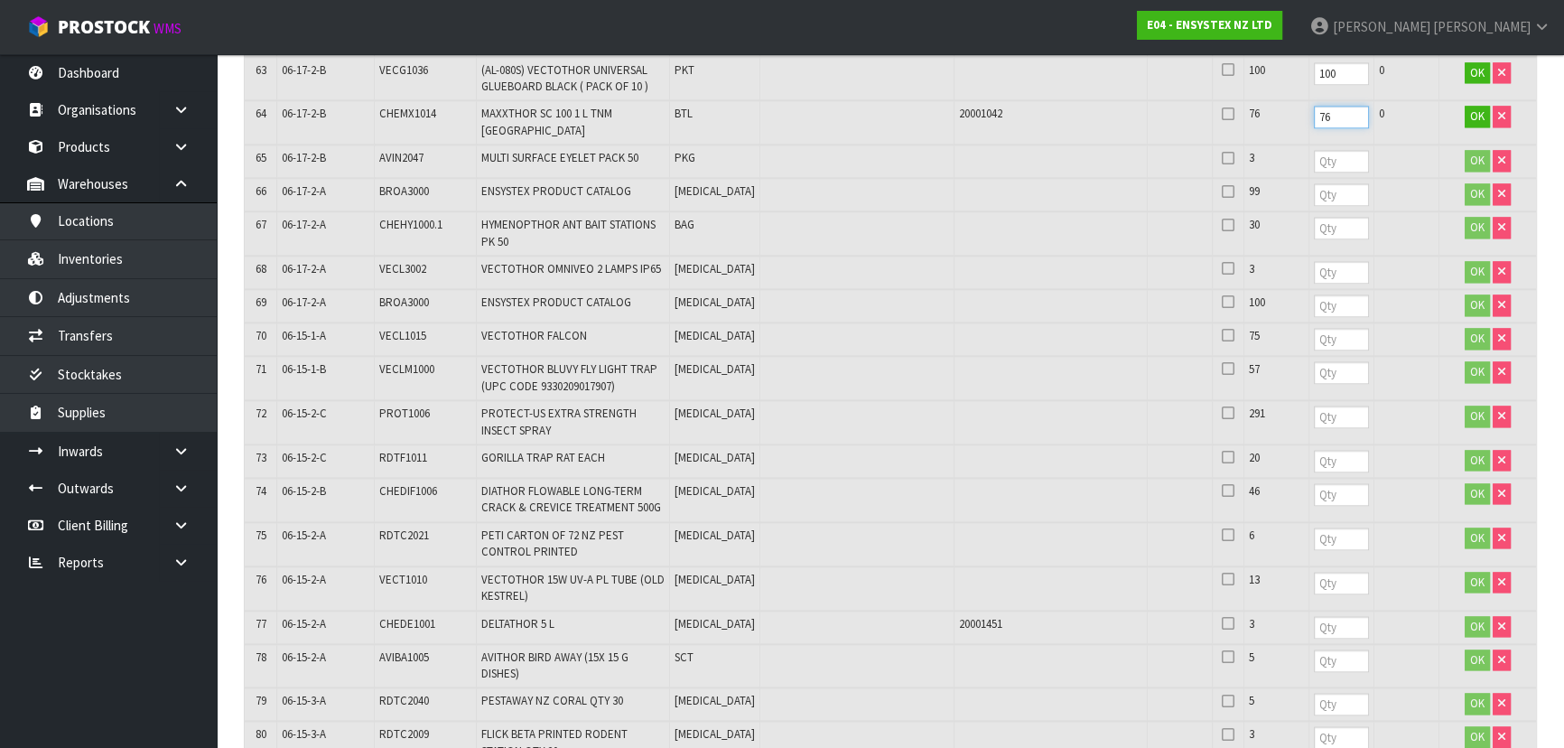
type input "76"
type input "3"
type input "99"
type input "30"
type input "3"
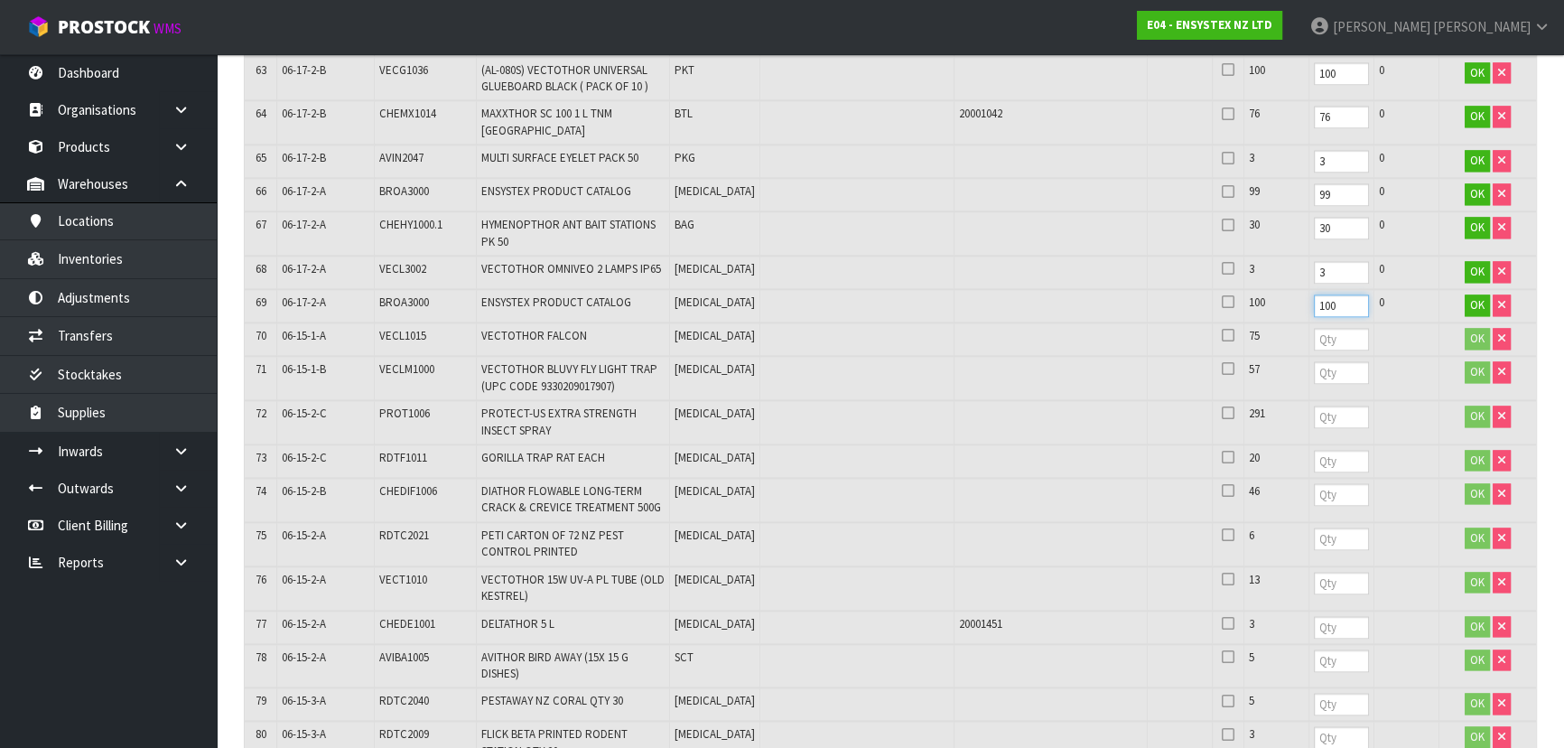
type input "100"
type input "75"
type input "57"
type input "291"
type input "20"
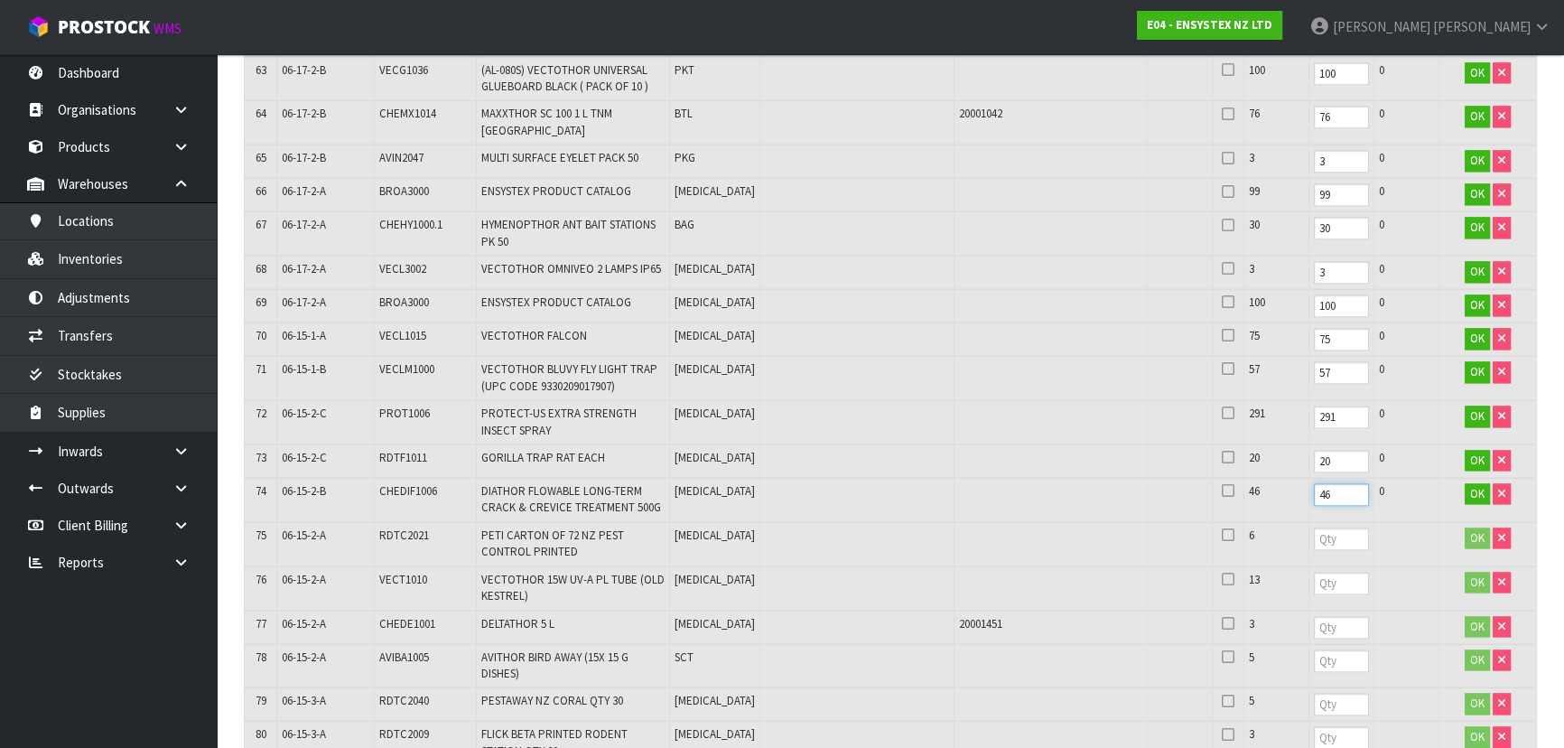
type input "46"
type input "6"
type input "13"
type input "3"
type input "5"
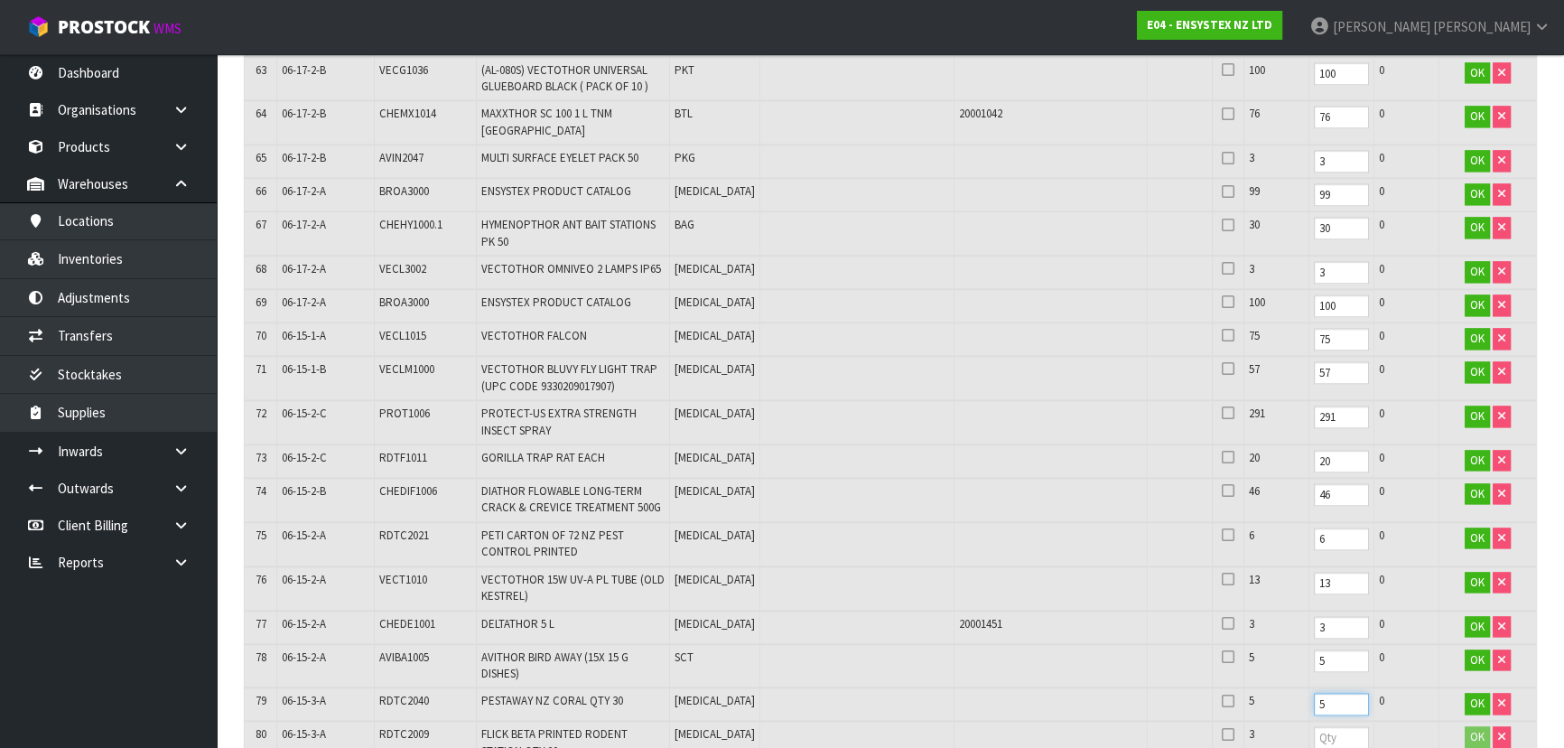
type input "5"
type input "3"
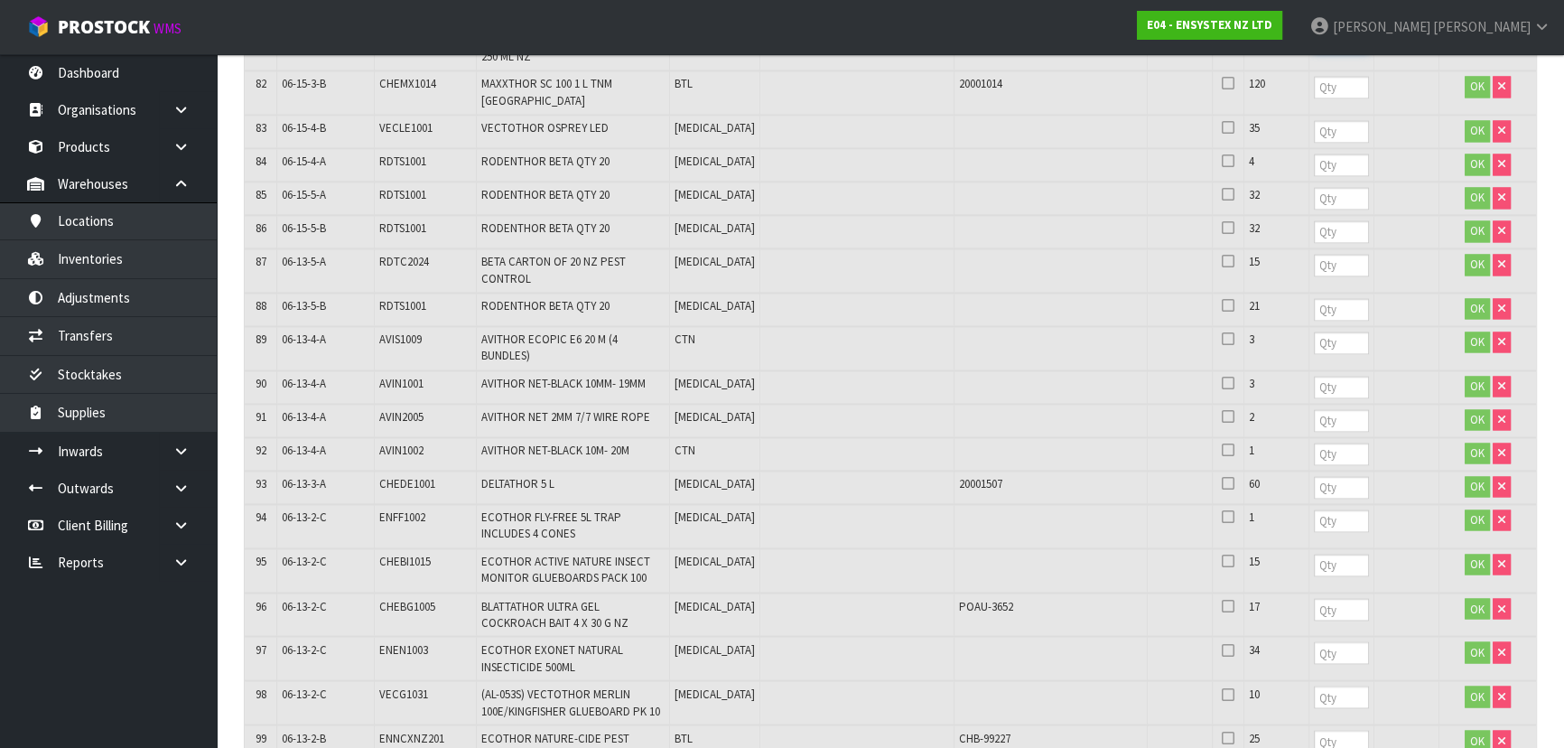
scroll to position [3613, 0]
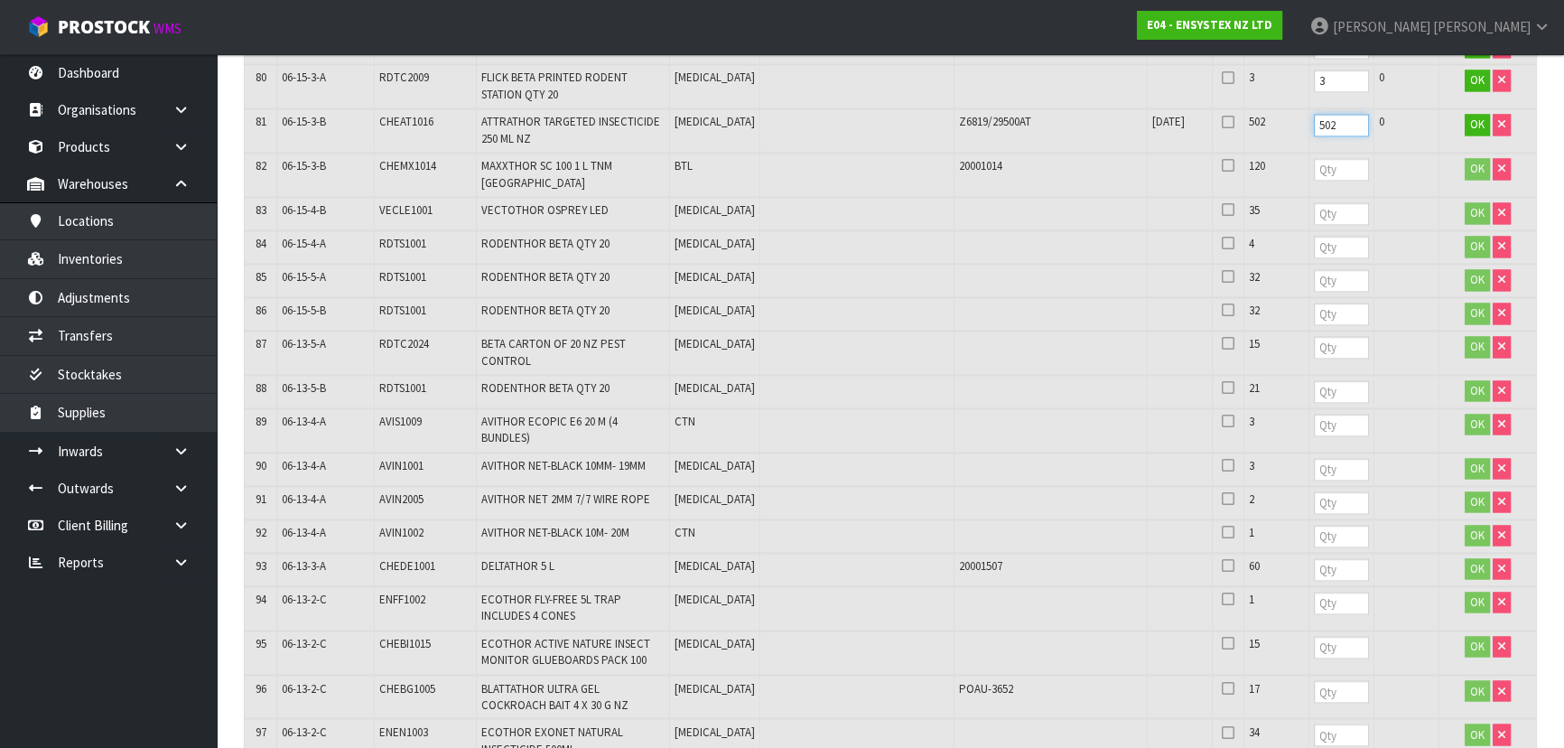
type input "502"
type input "120"
type input "35"
type input "4"
type input "32"
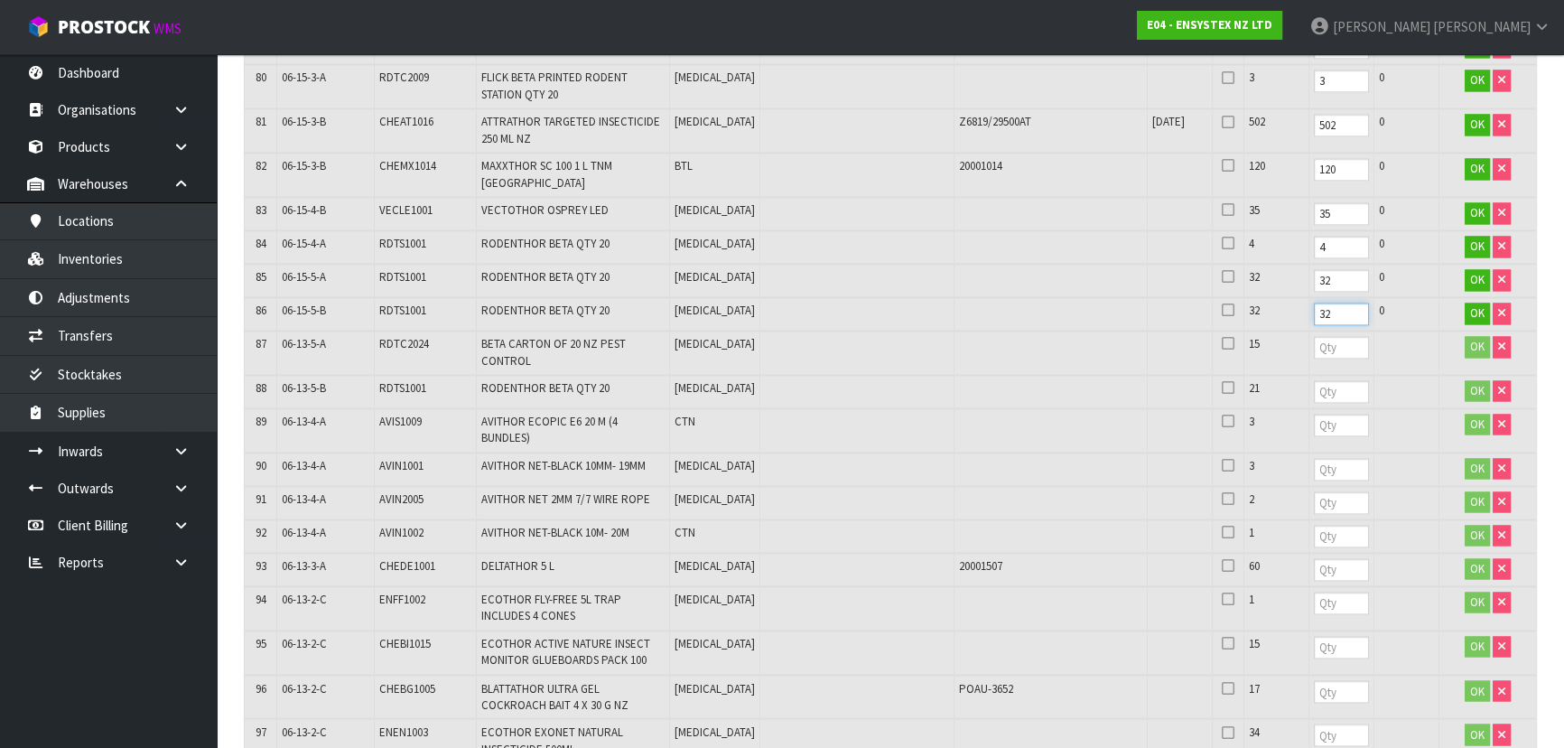
type input "32"
type input "15"
type input "21"
type input "3"
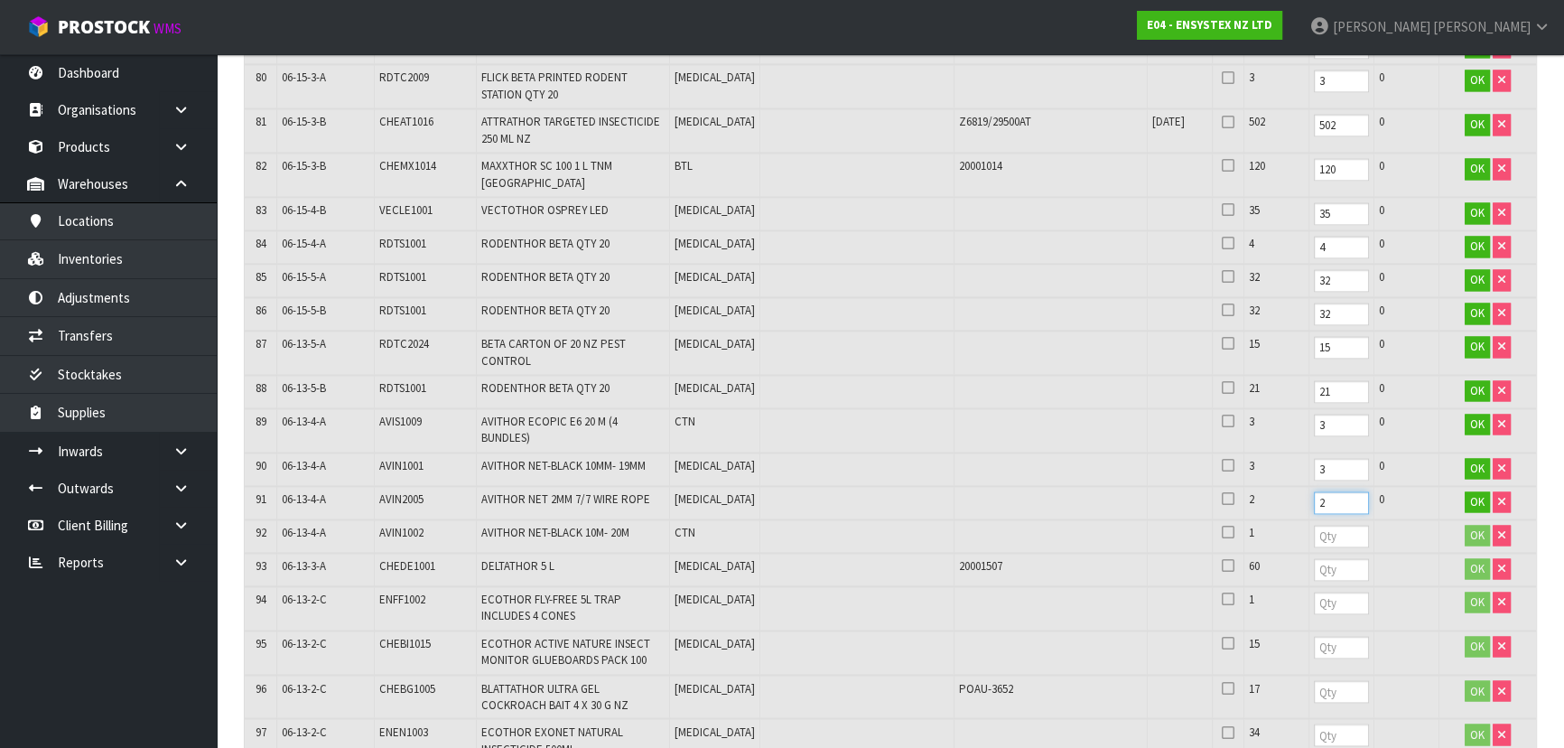
type input "2"
type input "1"
type input "60"
type input "1"
type input "15"
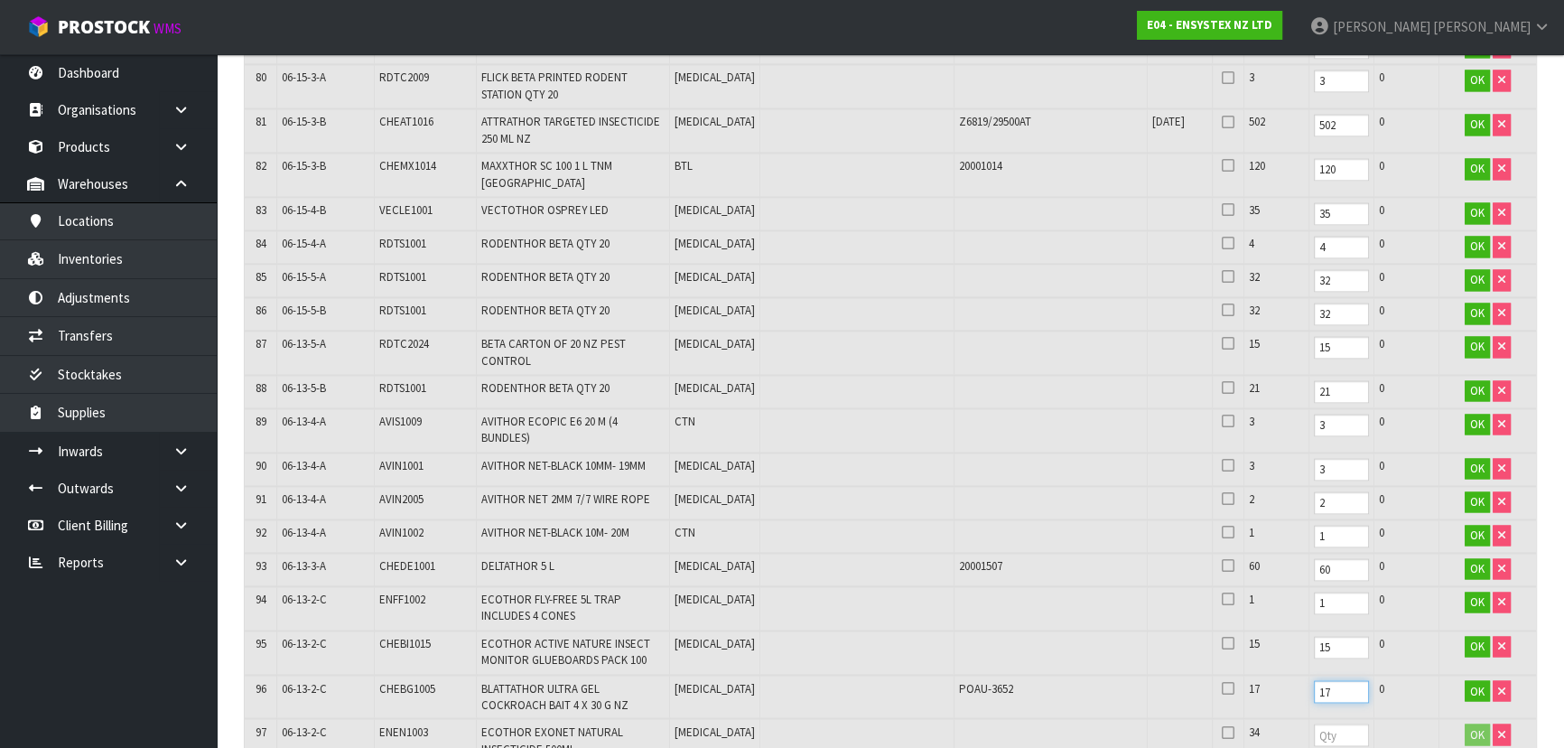
type input "17"
type input "34"
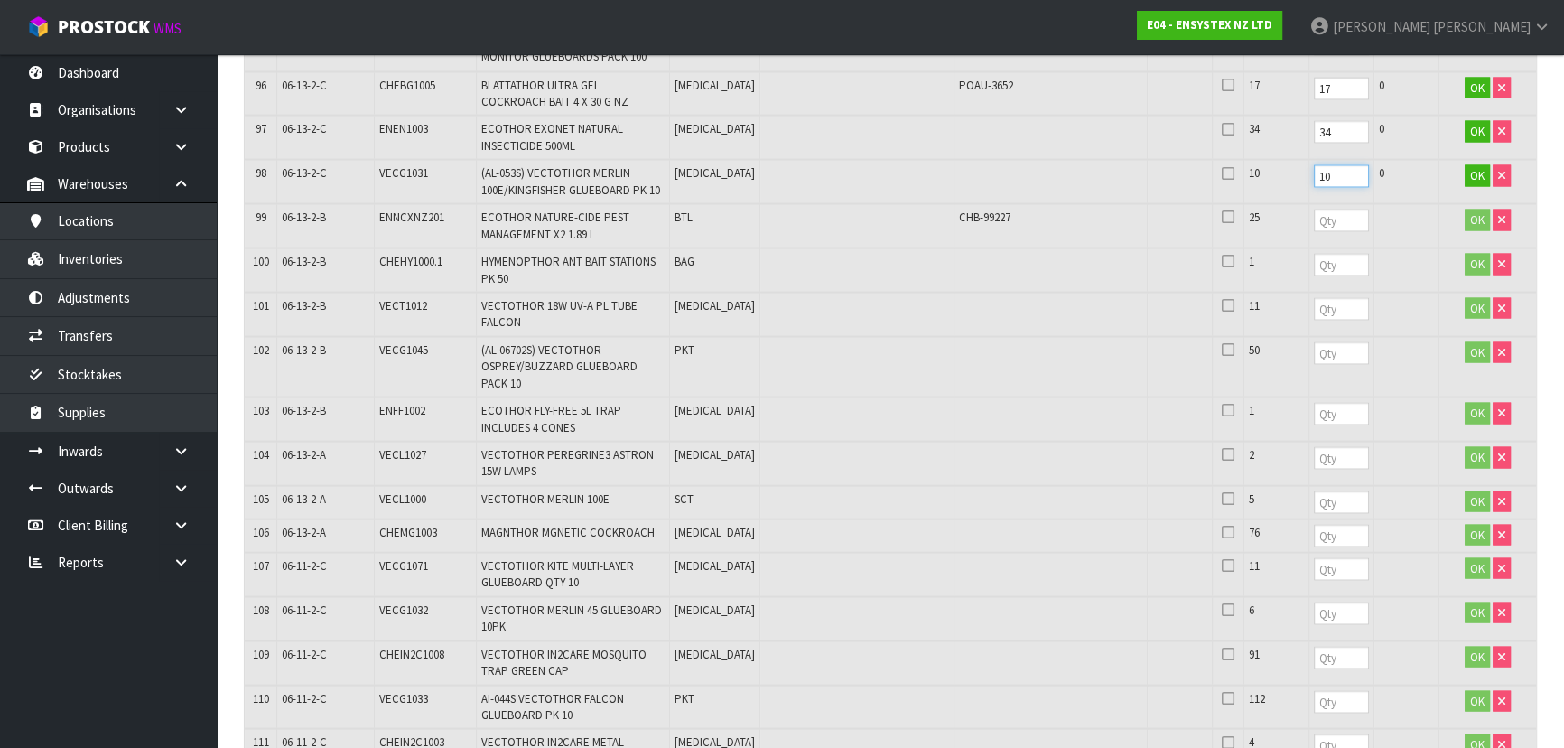
scroll to position [4270, 0]
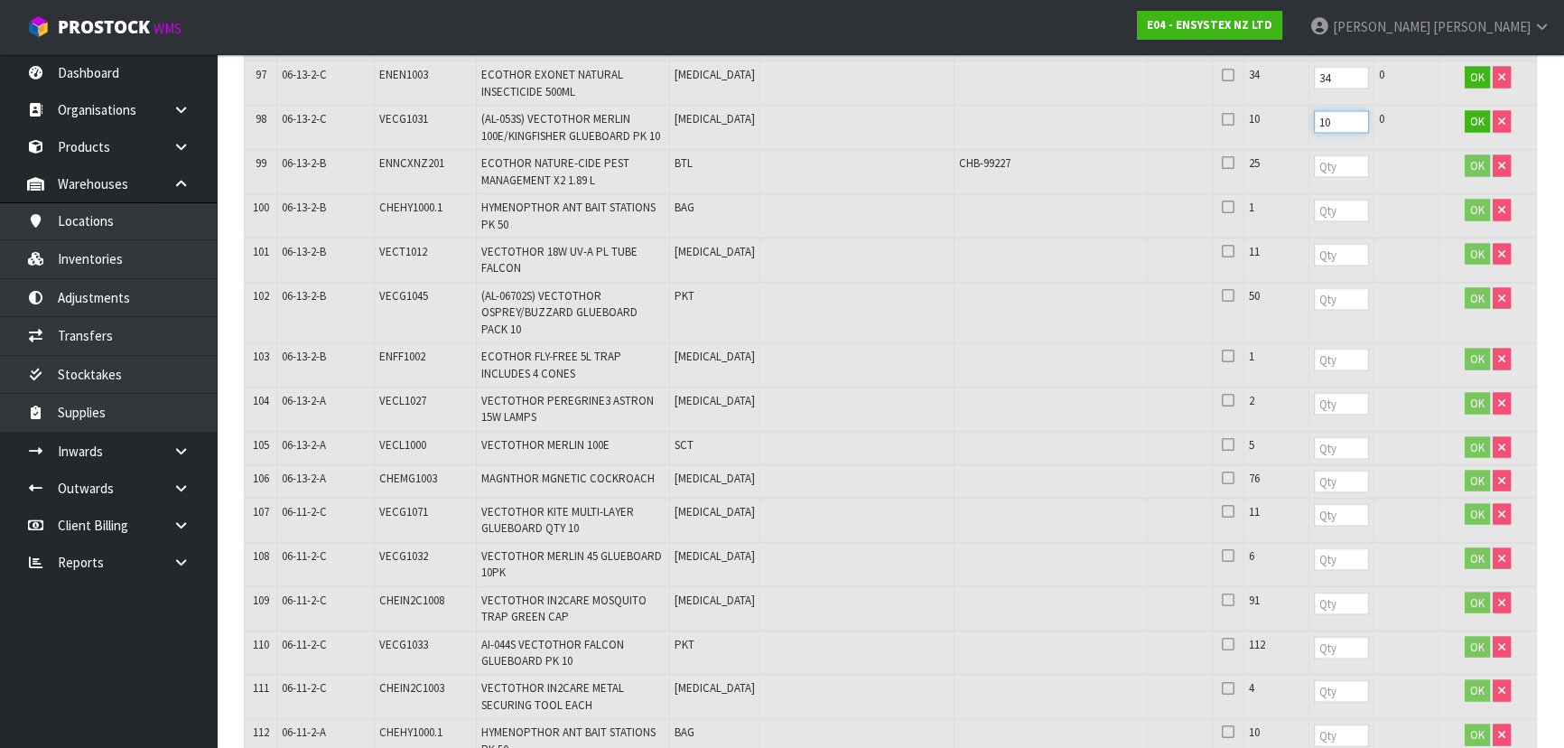
type input "10"
type input "25"
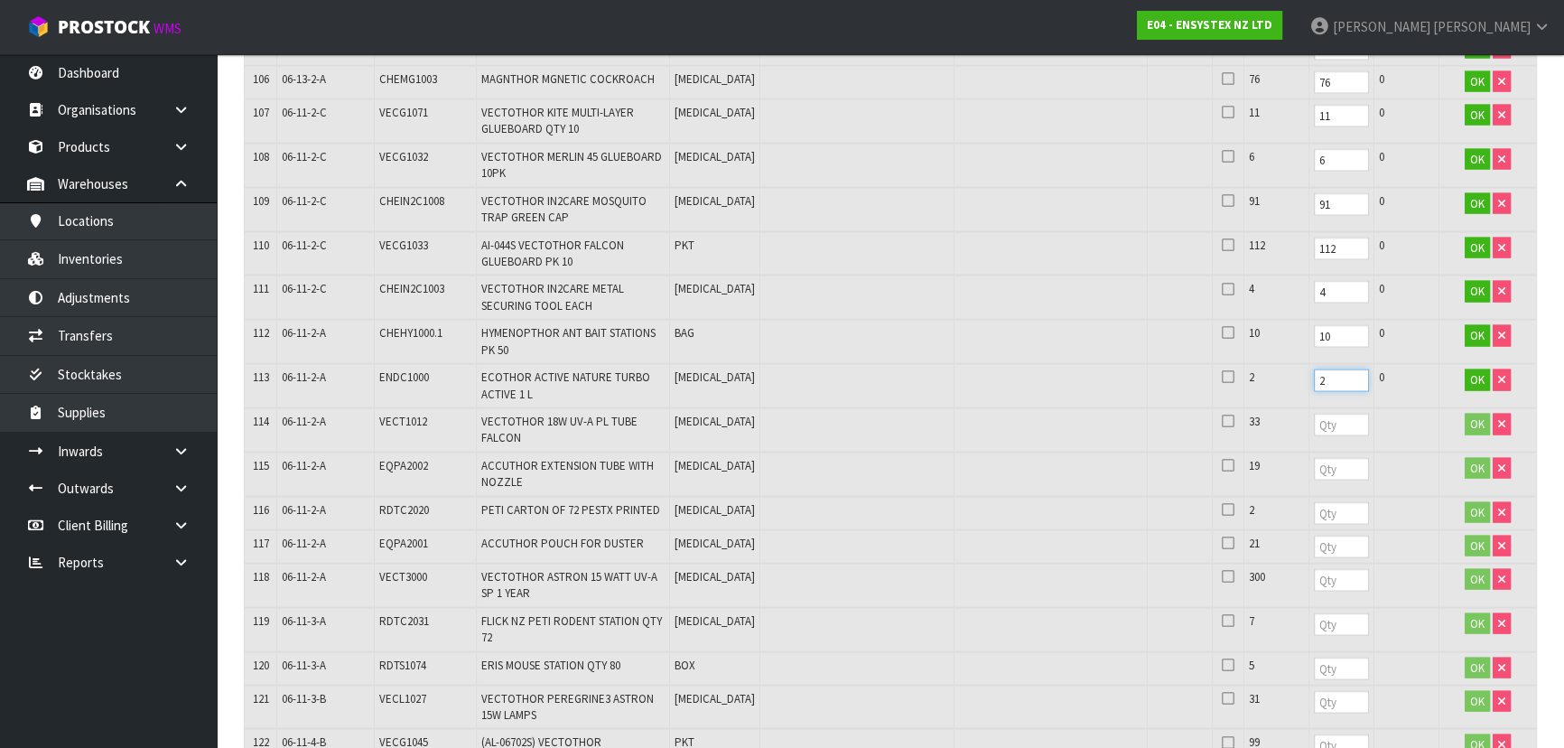
scroll to position [4762, 0]
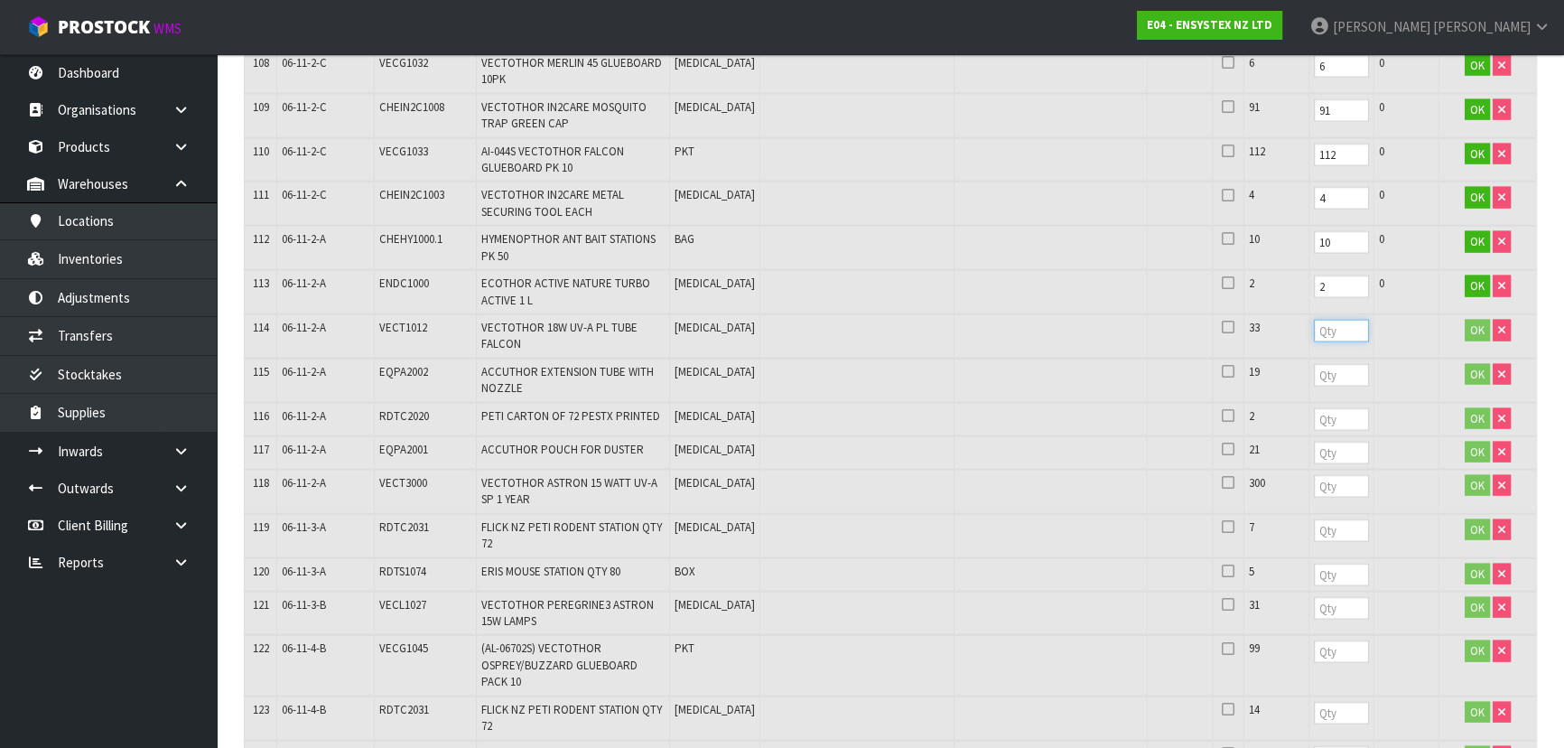
click at [1314, 320] on input "number" at bounding box center [1341, 331] width 55 height 23
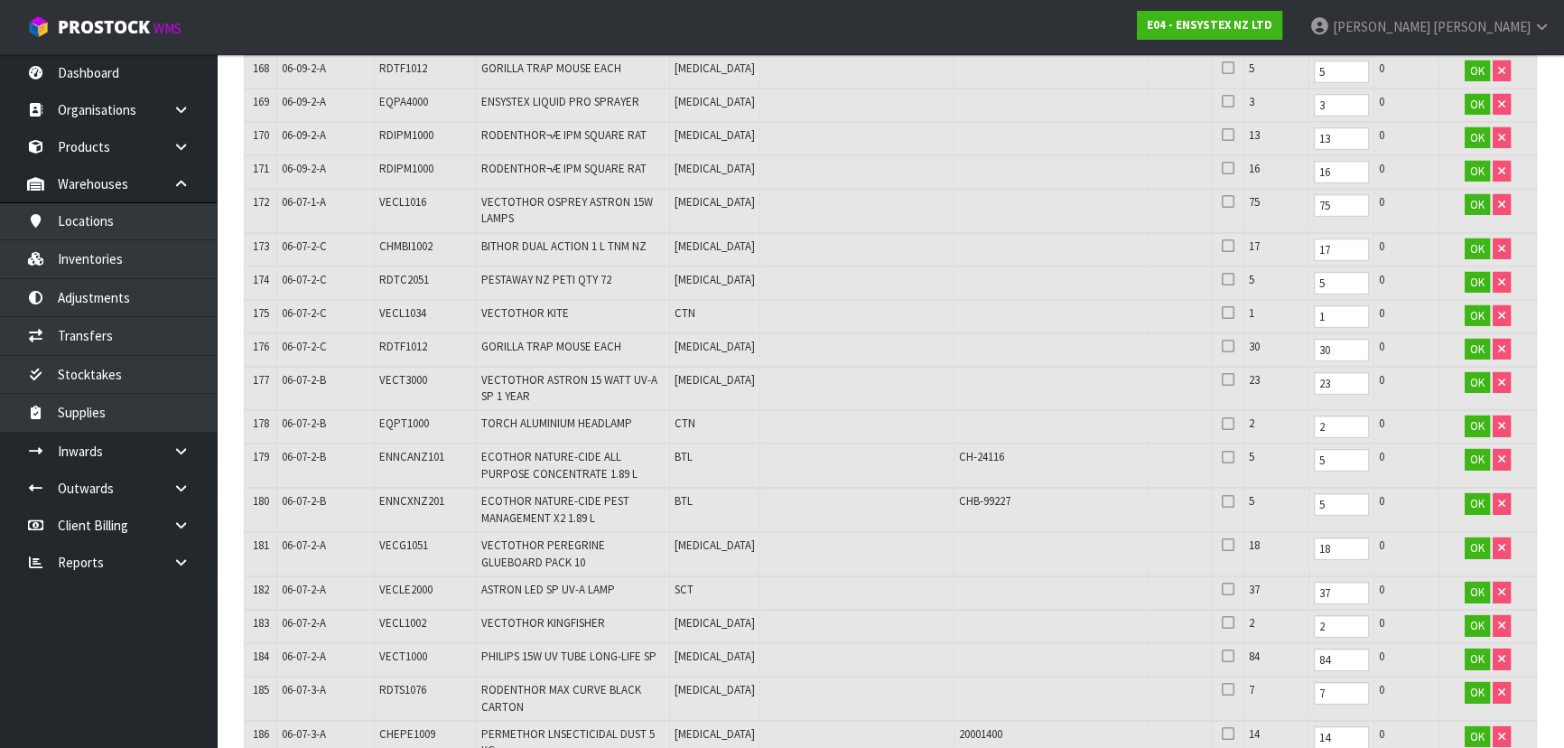
scroll to position [7577, 0]
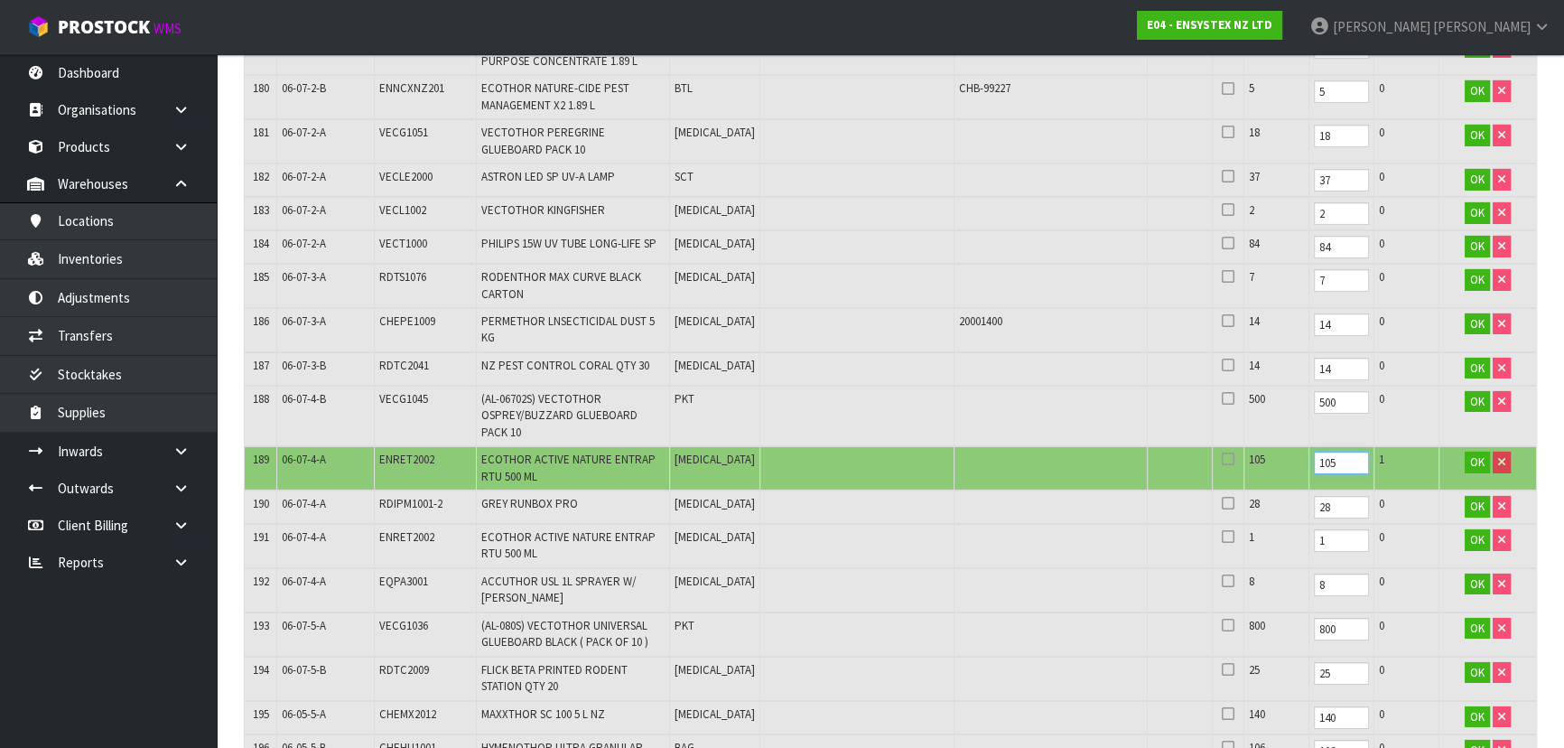
click at [1328, 451] on input "105" at bounding box center [1341, 462] width 55 height 23
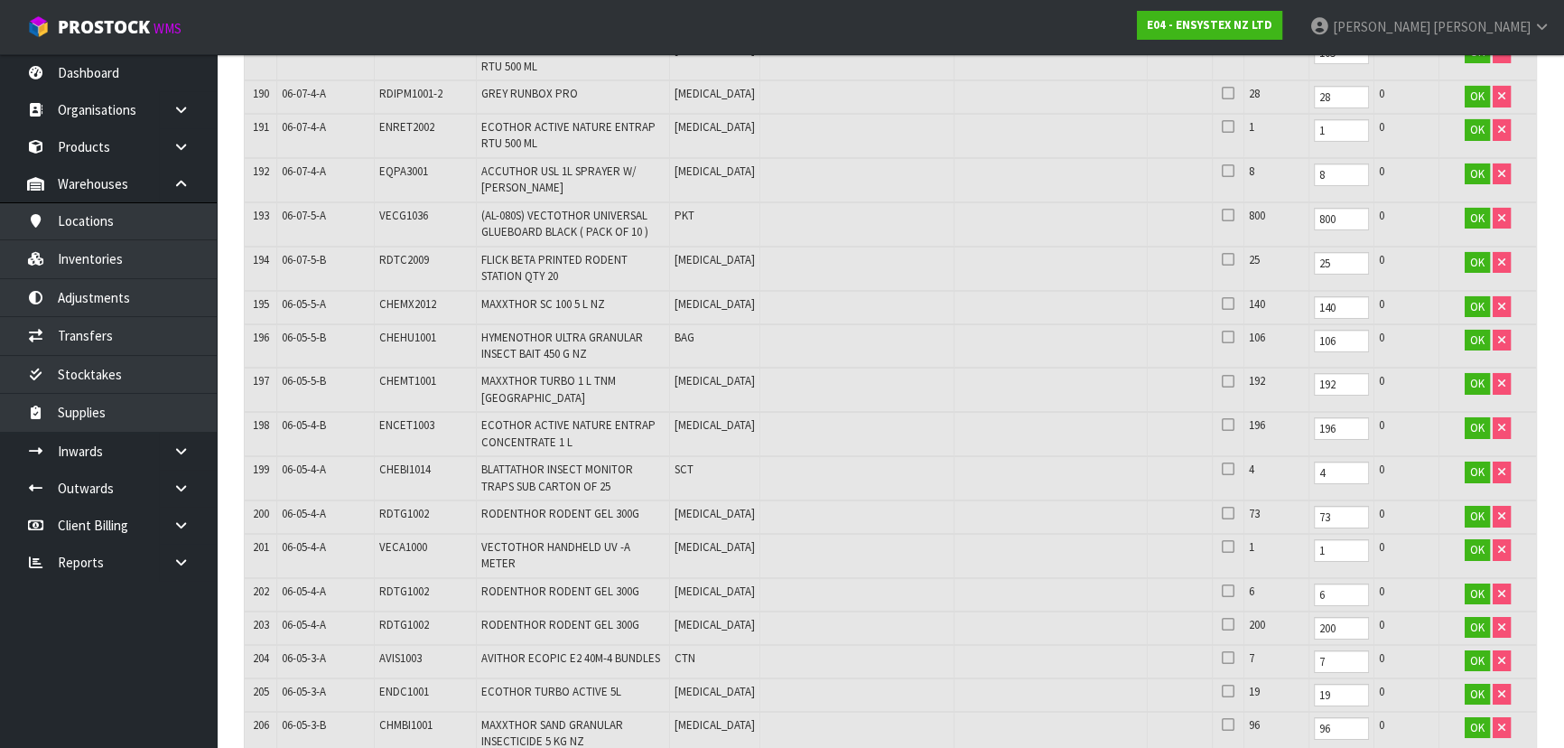
scroll to position [8383, 0]
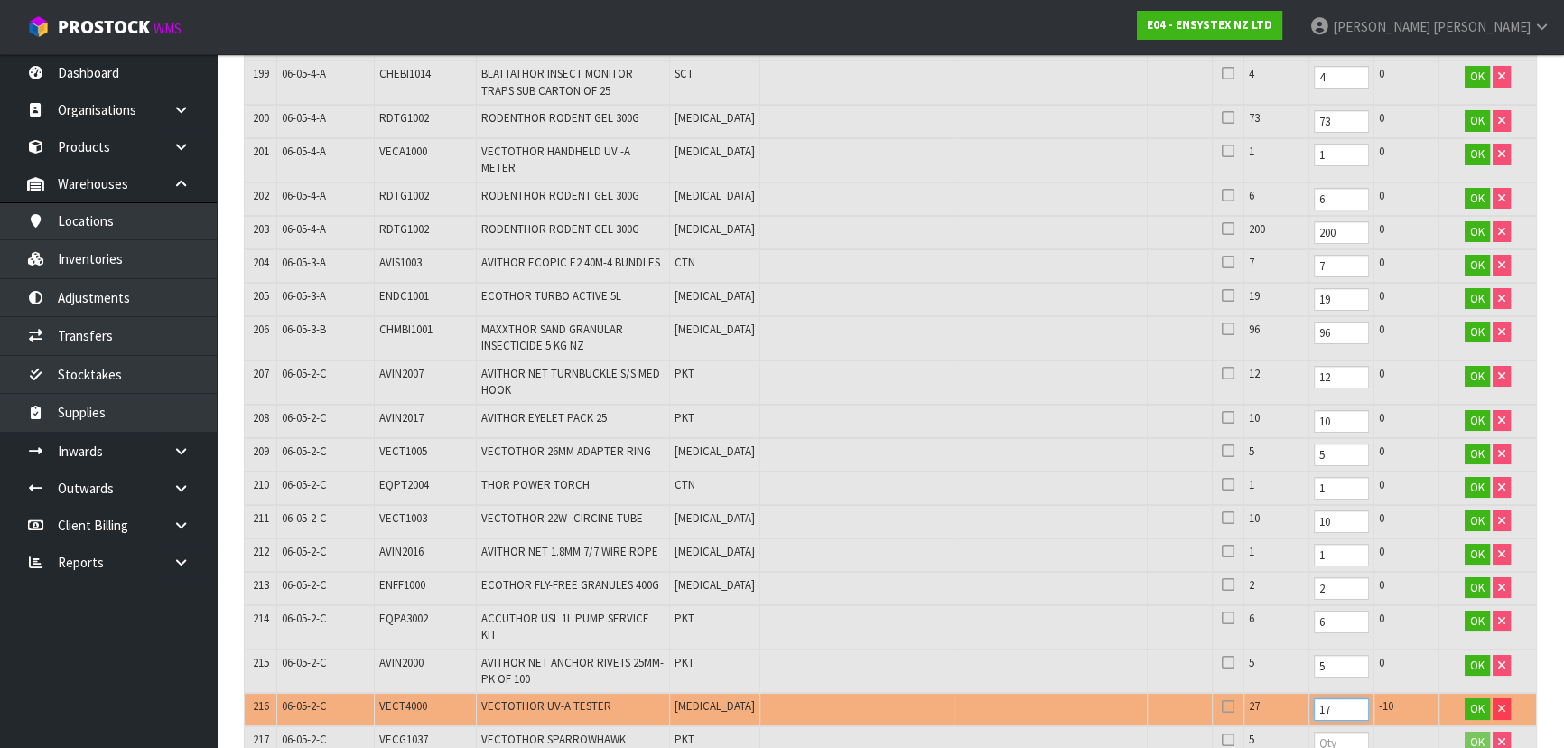
drag, startPoint x: 1272, startPoint y: 583, endPoint x: 1238, endPoint y: 598, distance: 37.2
click at [1238, 693] on tr "216 06-05-2-C VECT4000 VECTOTHOR UV-A TESTER PCE 27 17 -10 OK" at bounding box center [890, 709] width 1291 height 33
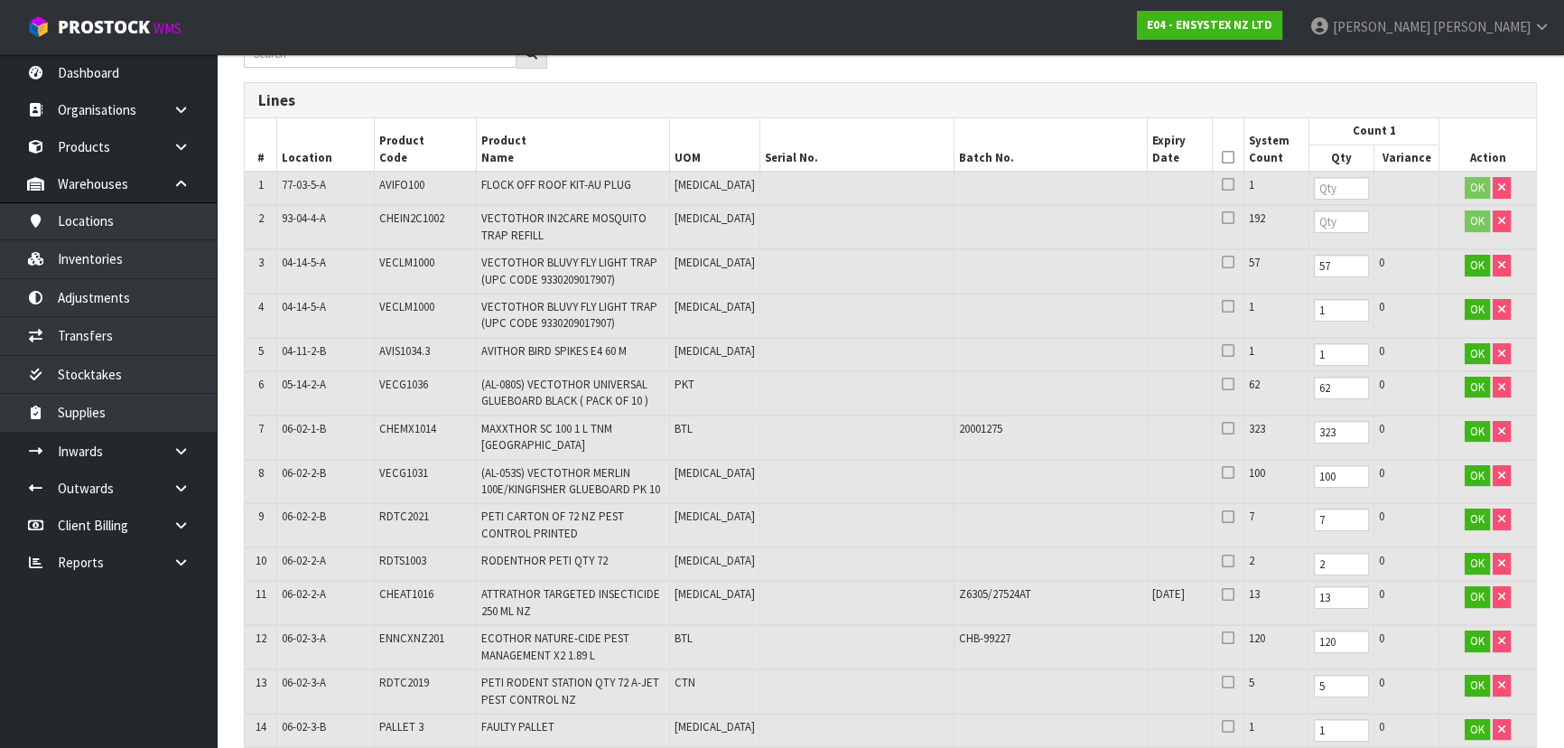
scroll to position [321, 0]
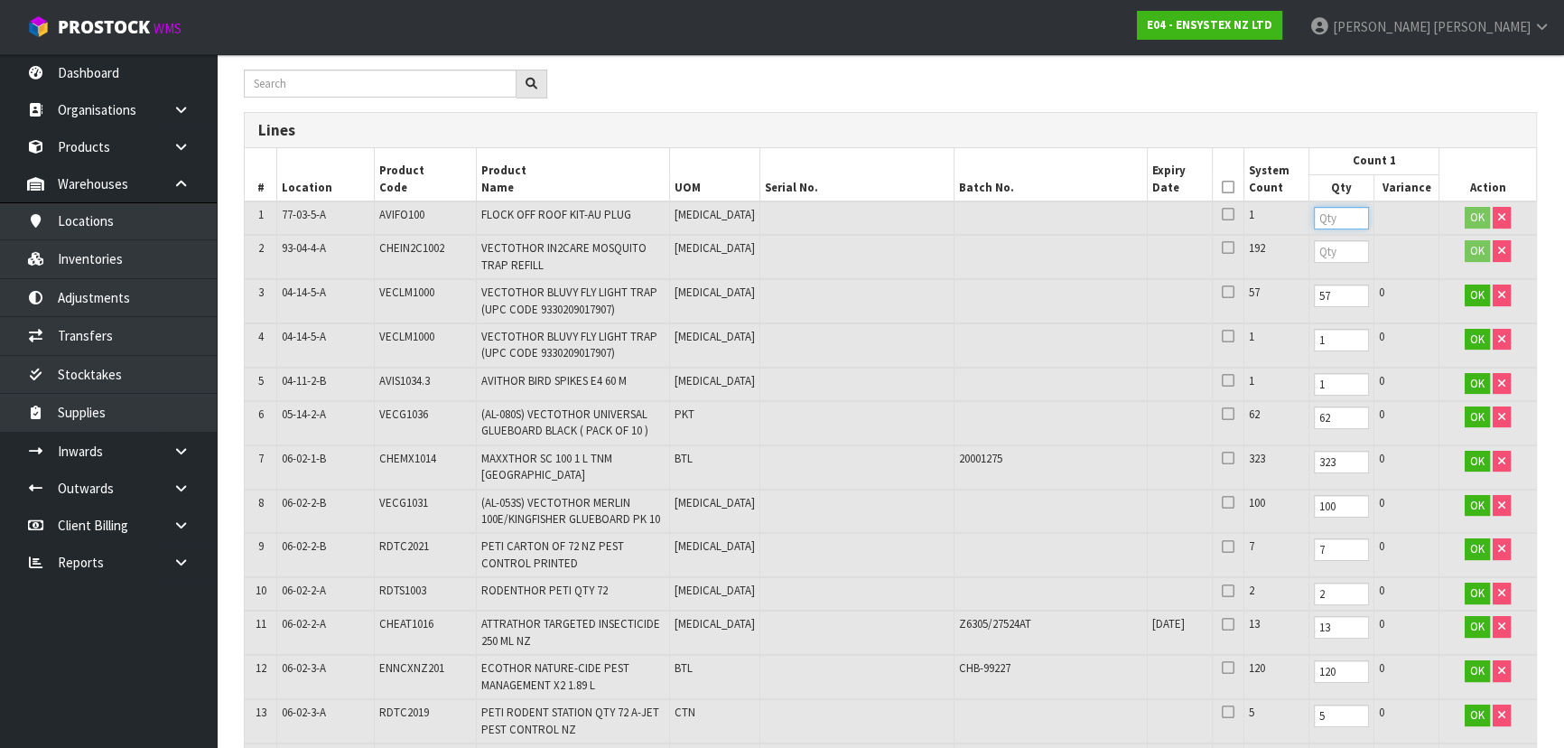
click at [1314, 219] on input "number" at bounding box center [1341, 218] width 55 height 23
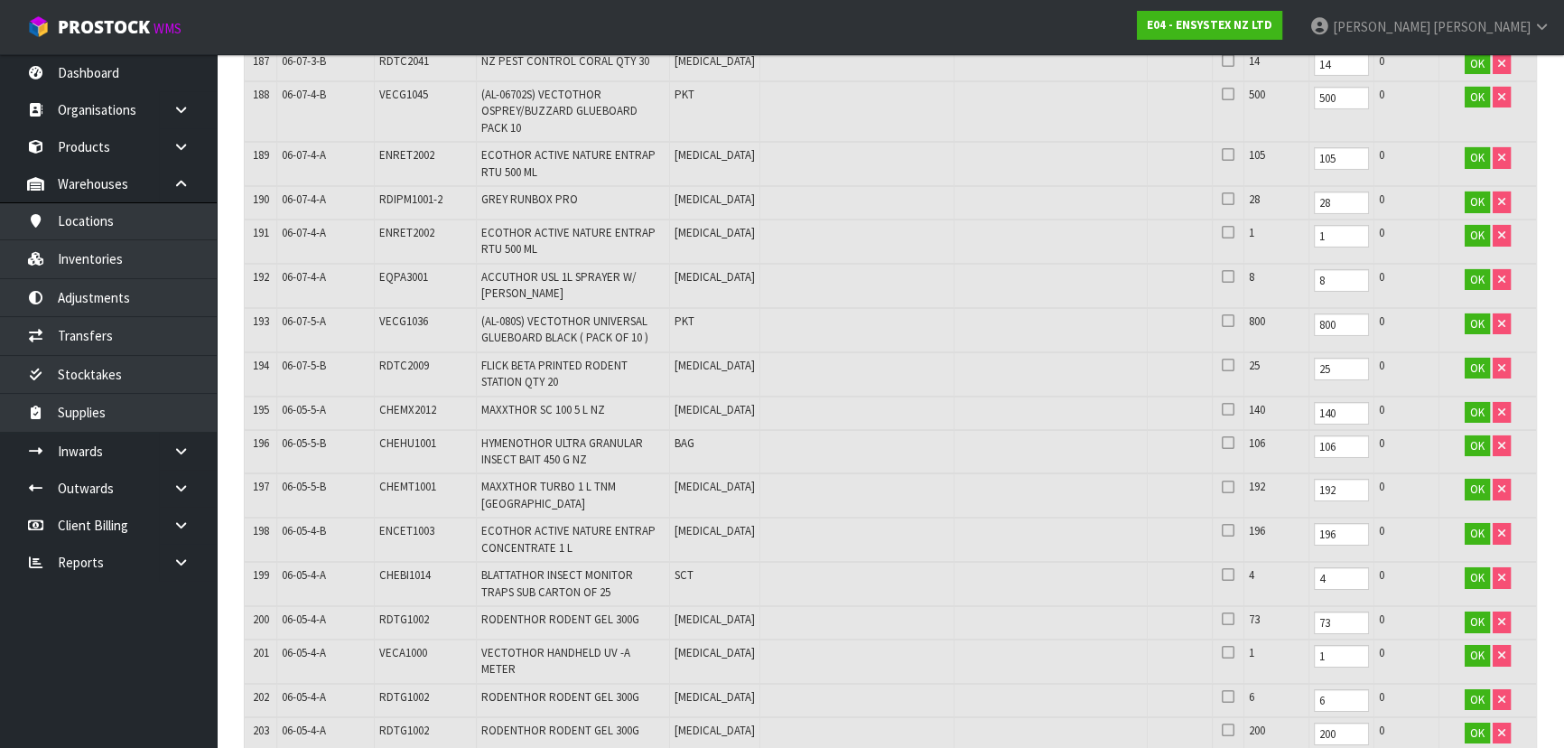
scroll to position [10500, 0]
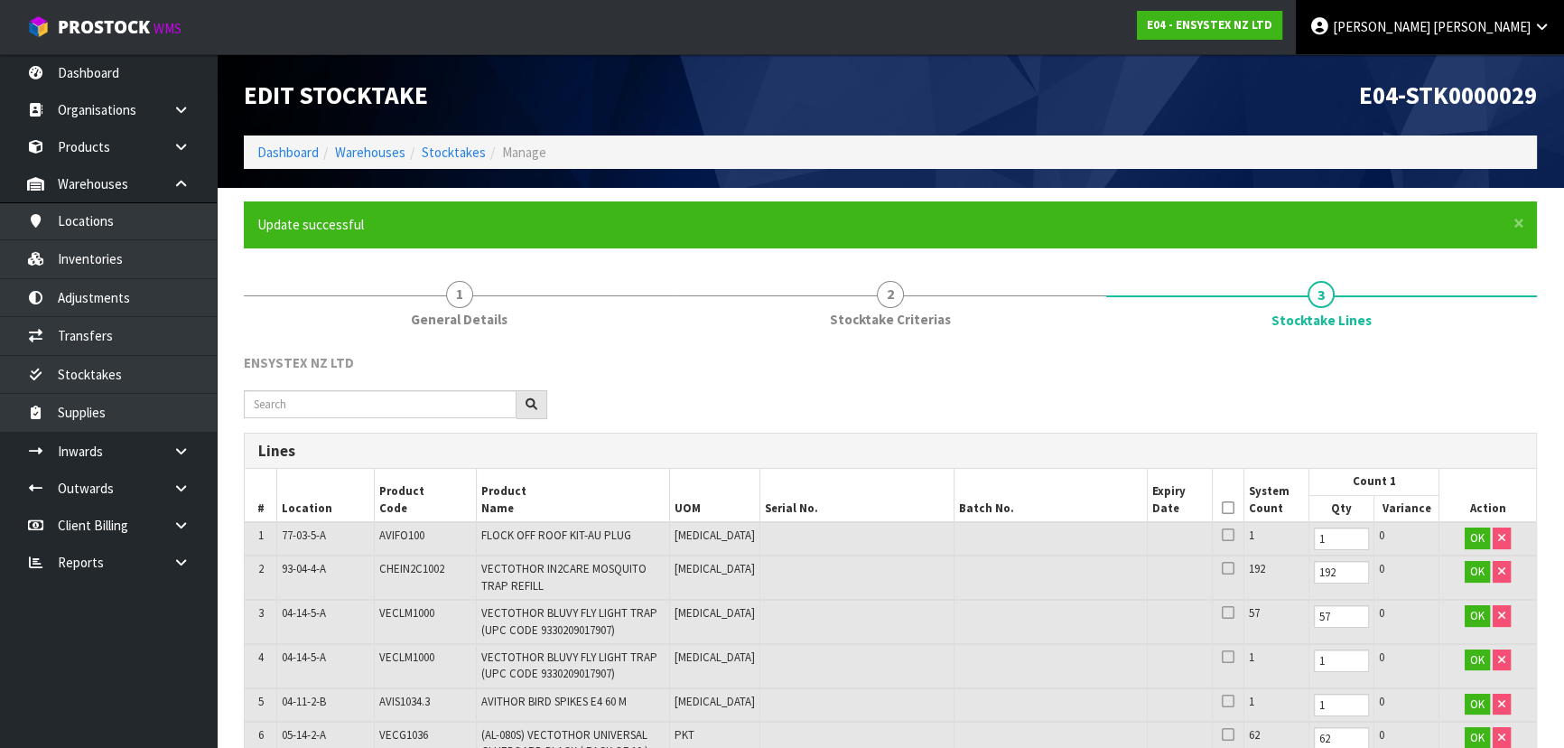
click at [1533, 42] on link "Karlene Christie" at bounding box center [1430, 27] width 268 height 54
click at [1533, 61] on link "Logout" at bounding box center [1491, 72] width 143 height 24
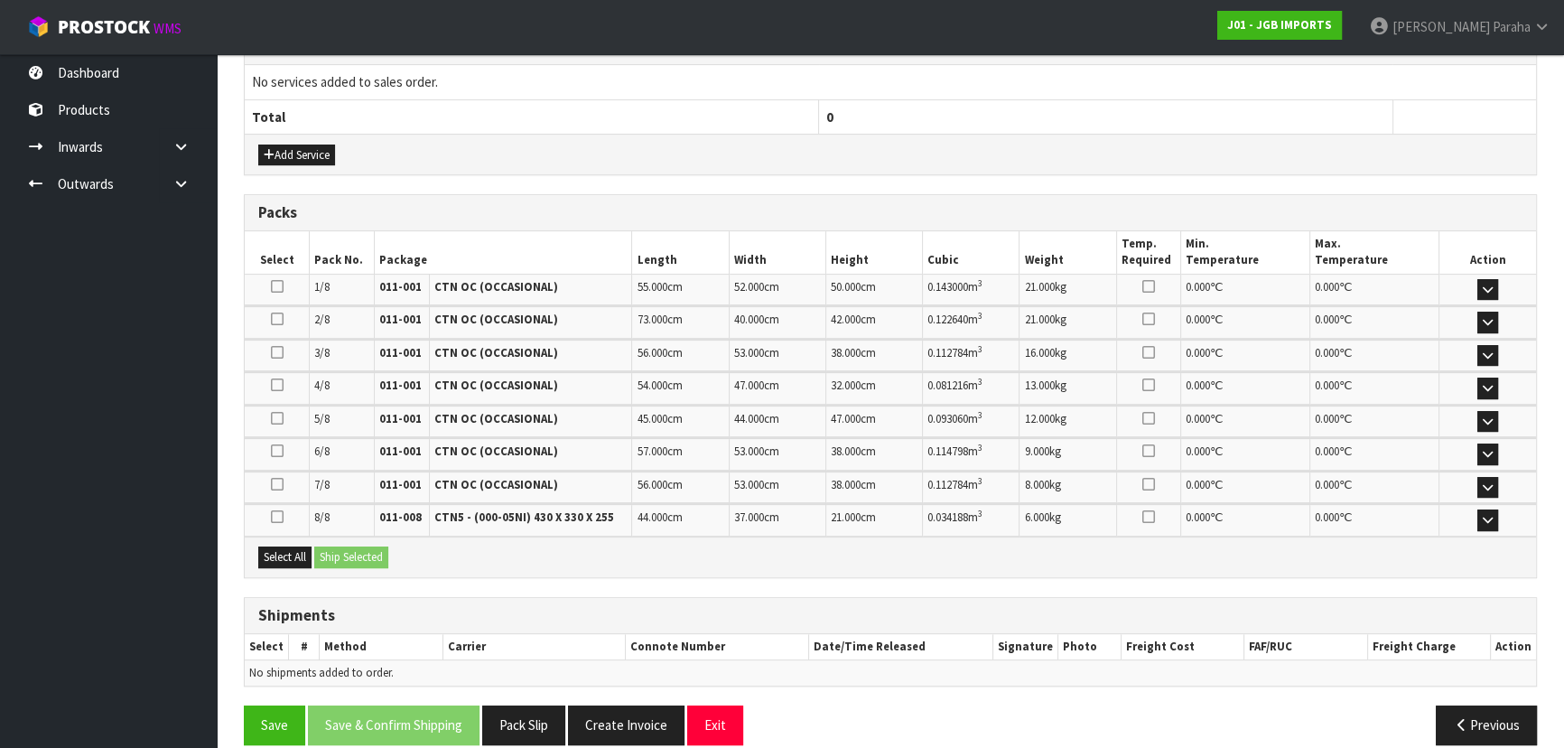
scroll to position [709, 0]
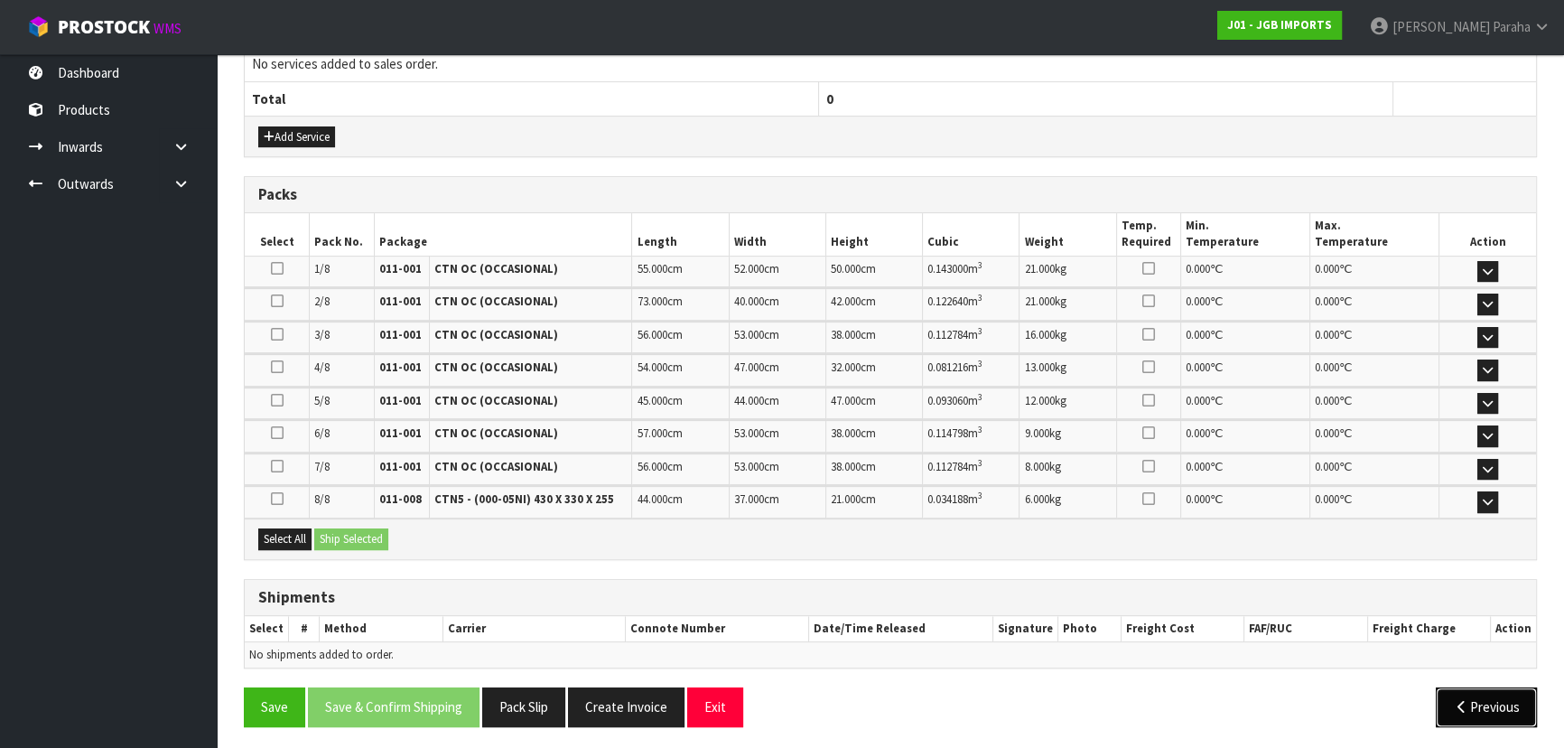
click at [1481, 697] on button "Previous" at bounding box center [1486, 706] width 101 height 39
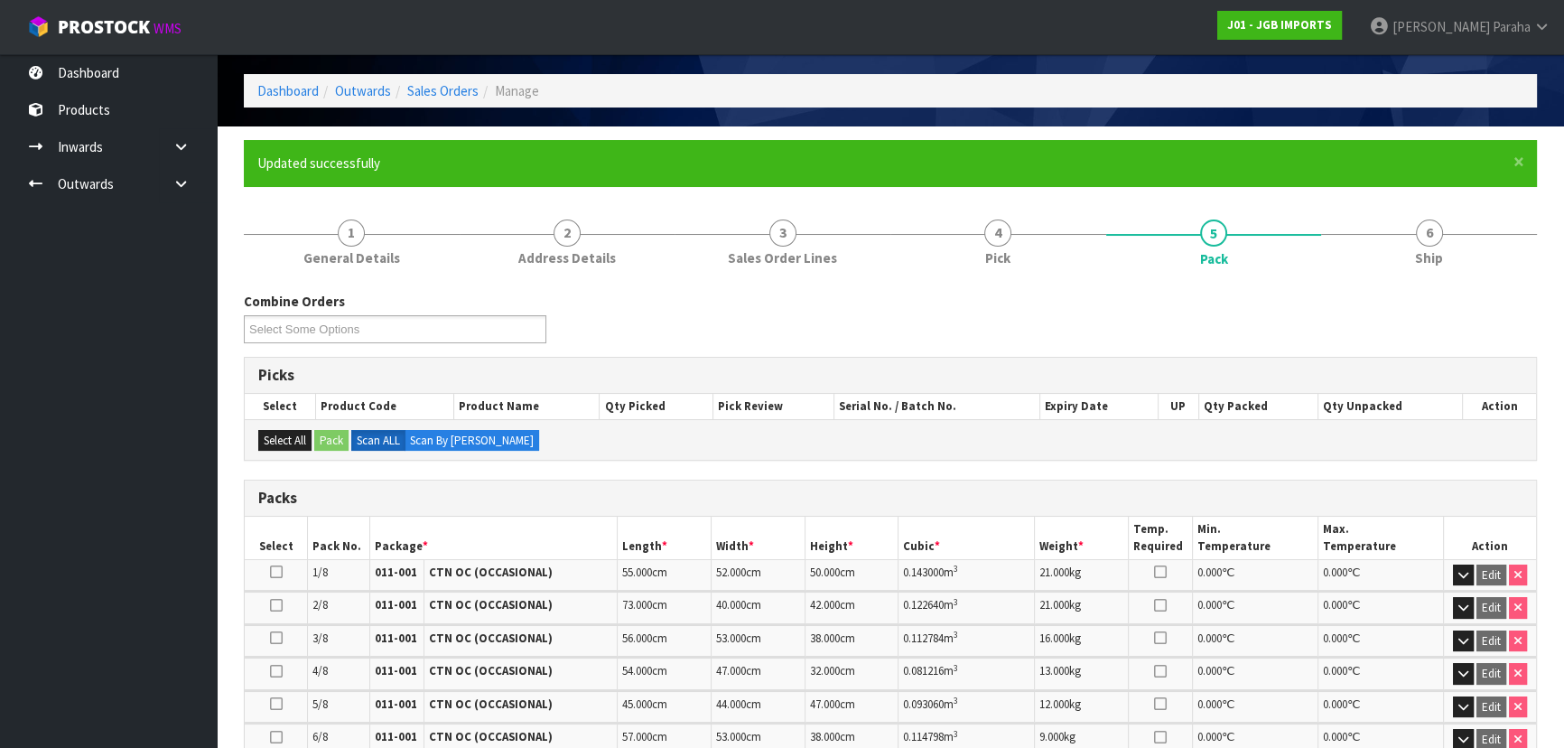
scroll to position [0, 0]
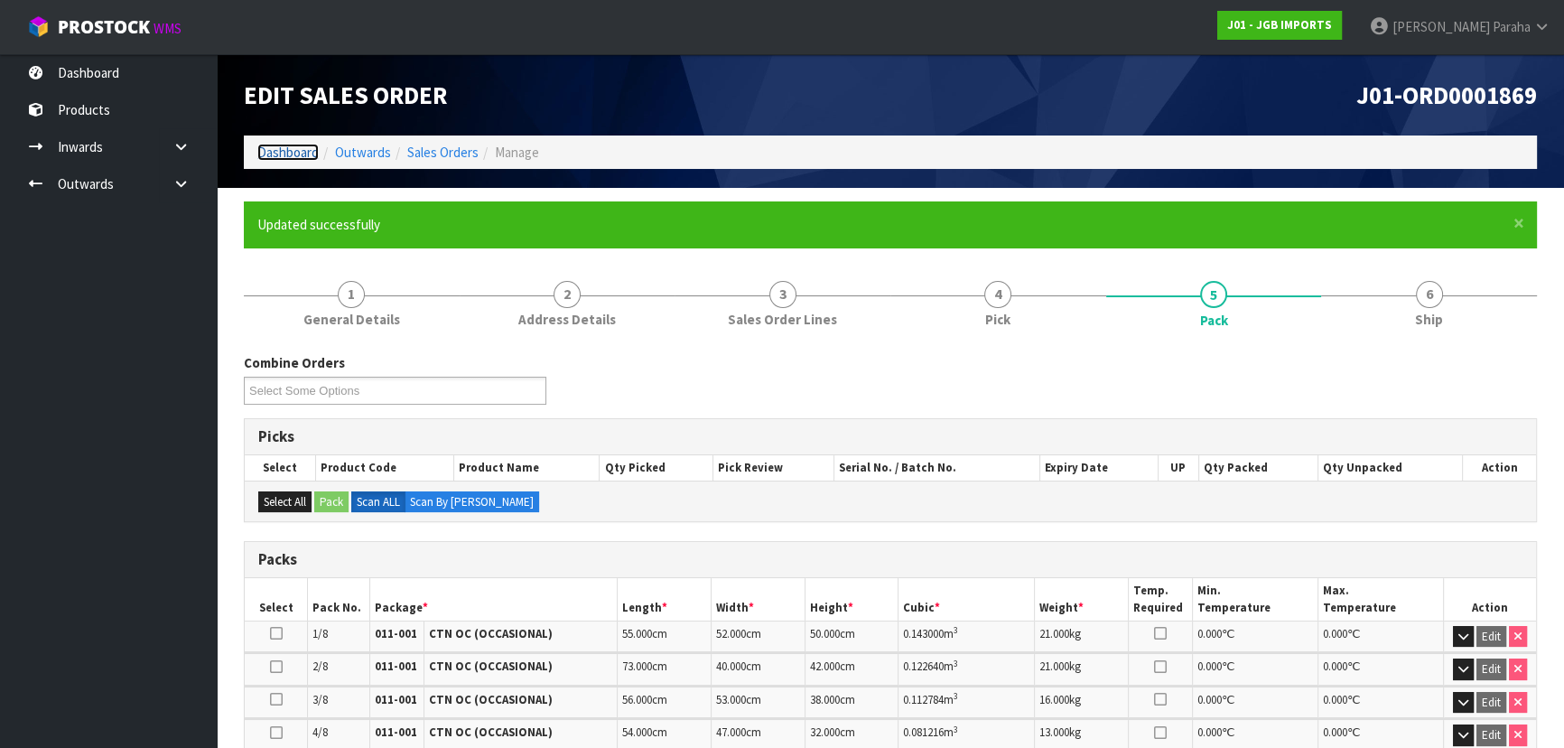
click at [303, 147] on link "Dashboard" at bounding box center [287, 152] width 61 height 17
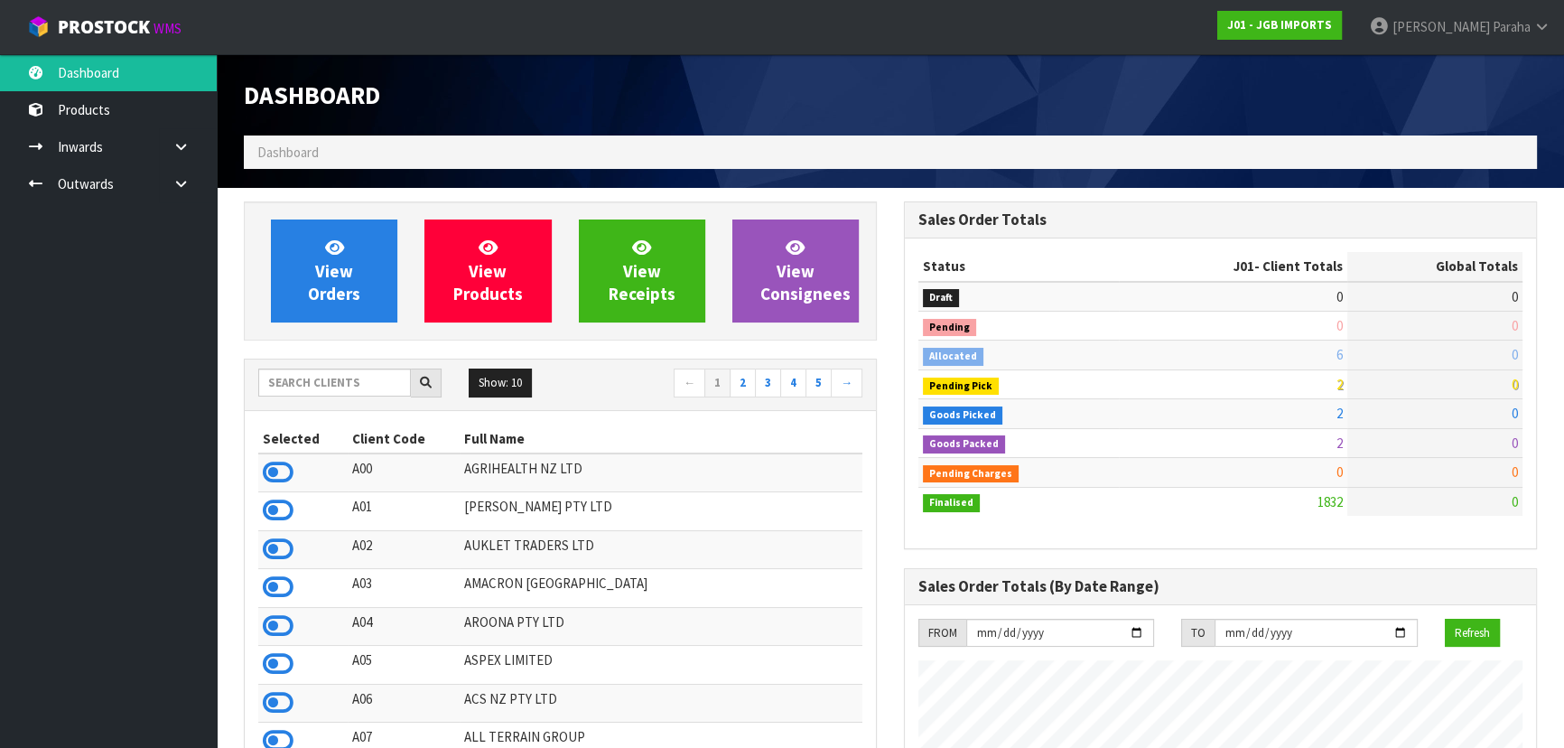
scroll to position [1365, 659]
click at [343, 387] on input "text" at bounding box center [334, 382] width 153 height 28
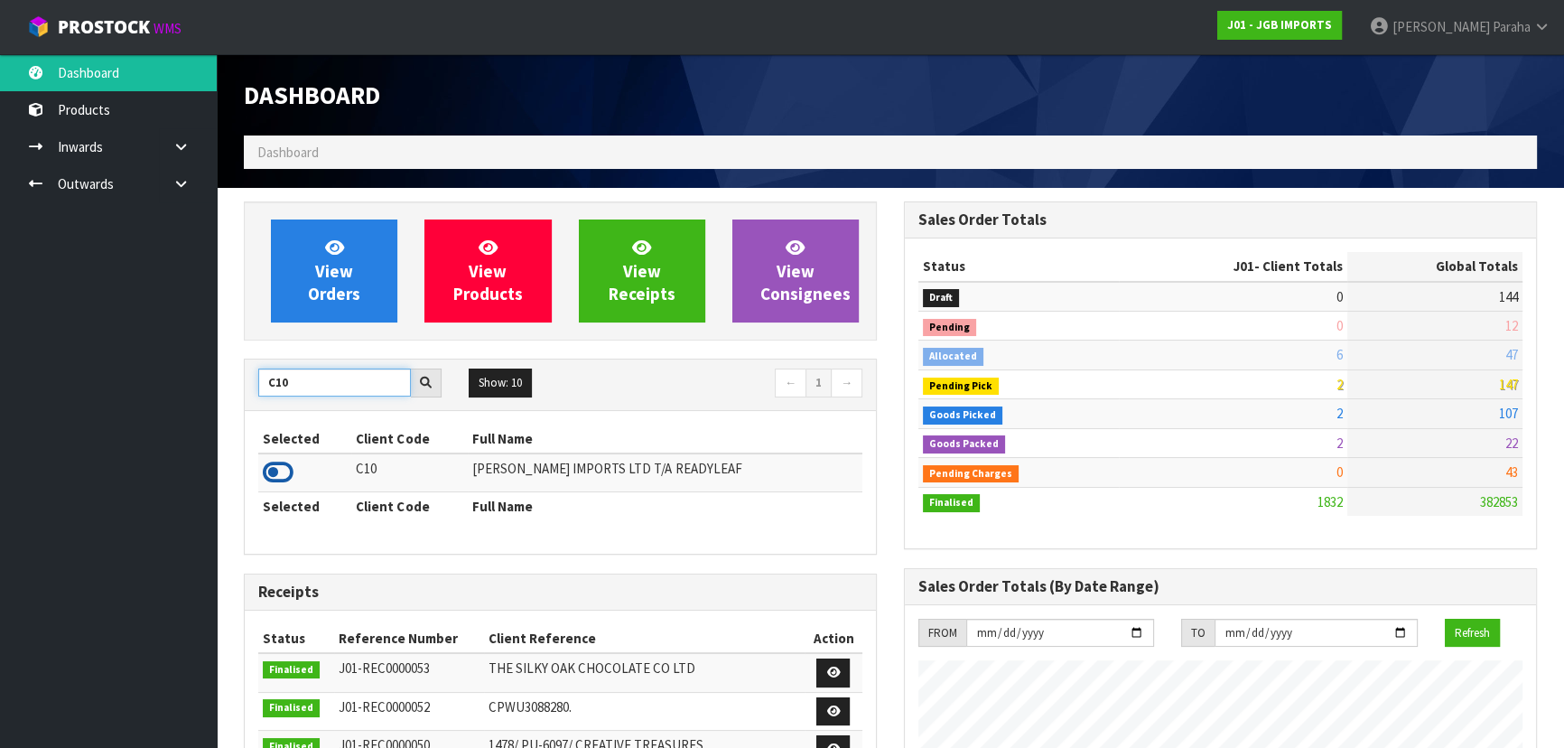
type input "C10"
click at [284, 478] on icon at bounding box center [278, 472] width 31 height 27
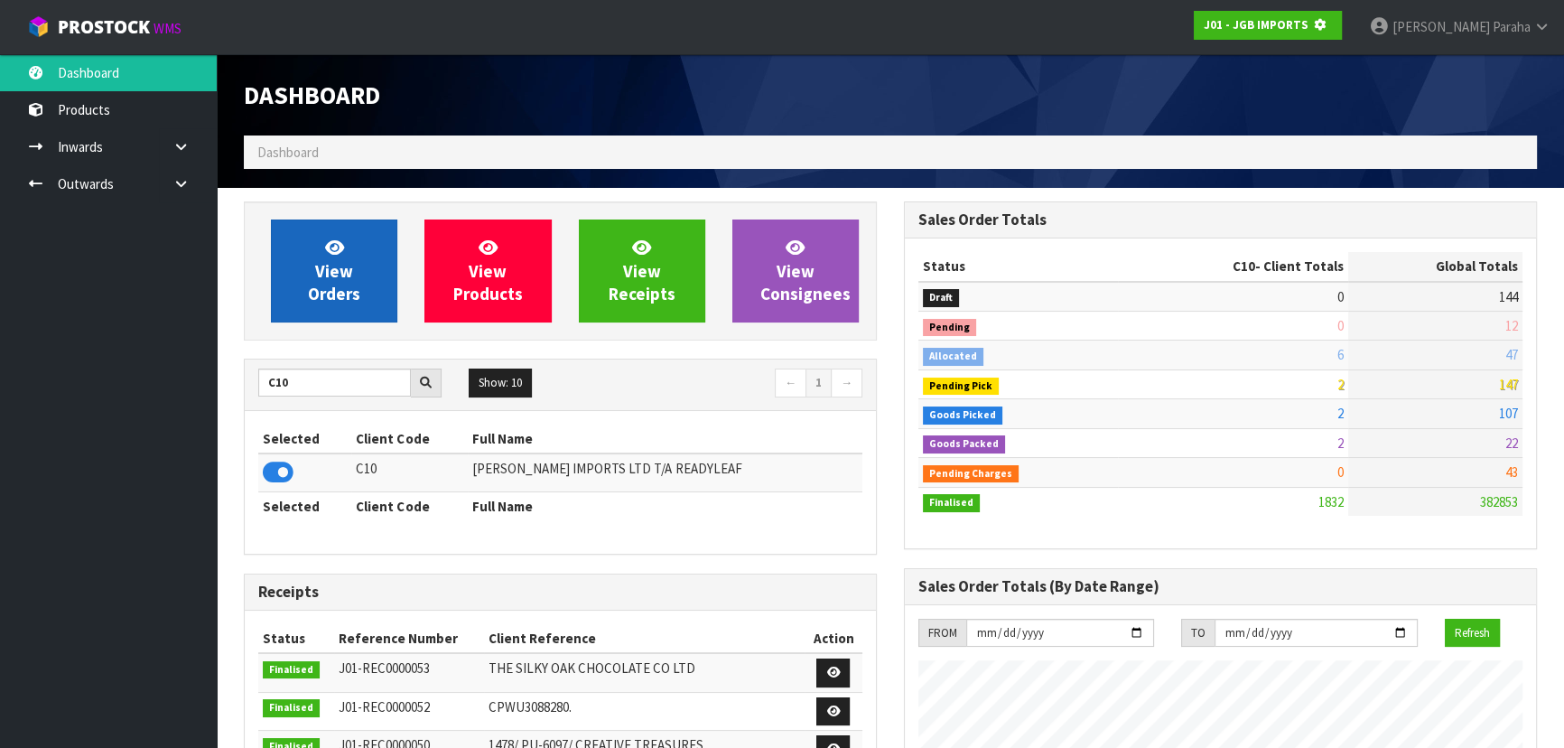
scroll to position [901873, 902337]
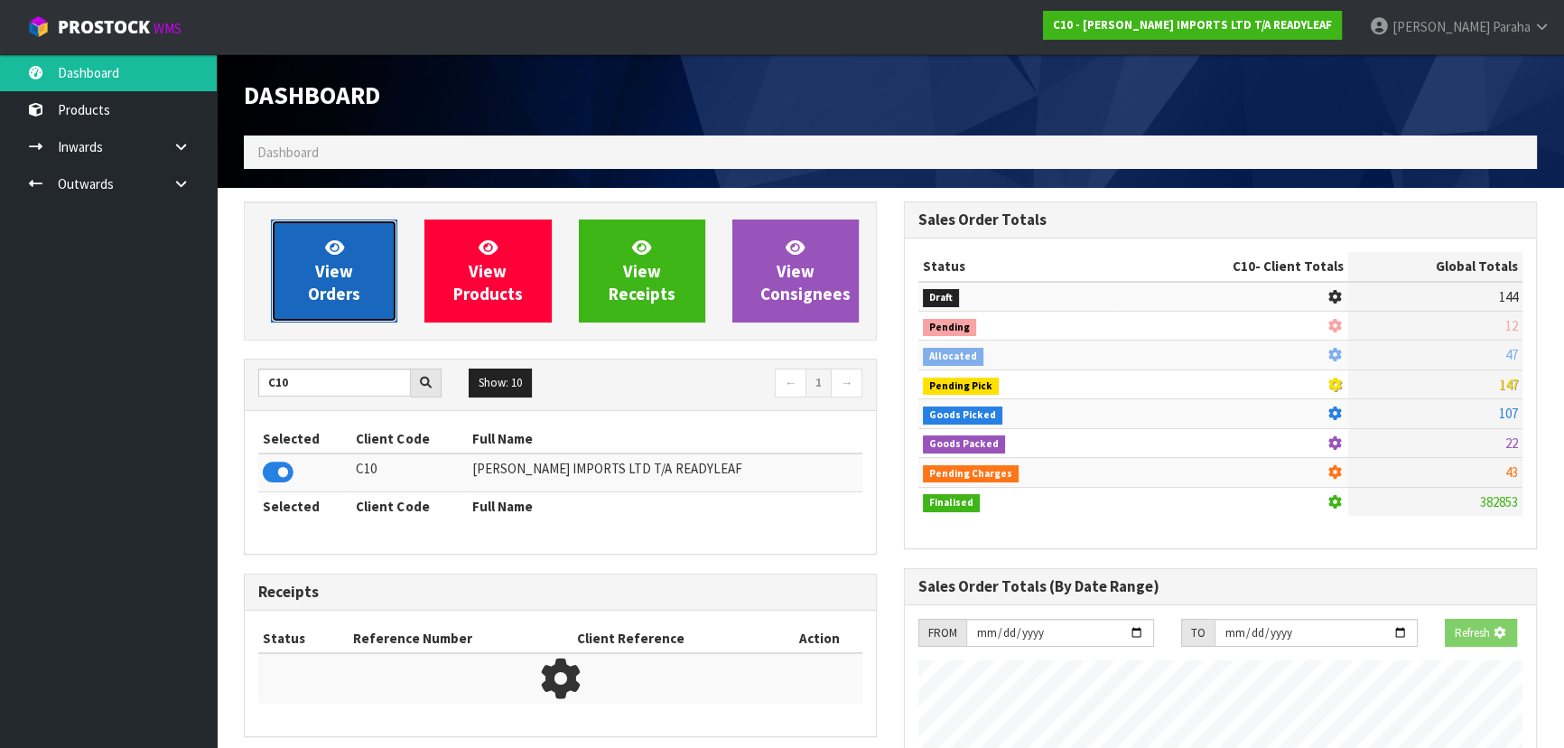
click at [316, 295] on span "View Orders" at bounding box center [334, 271] width 52 height 68
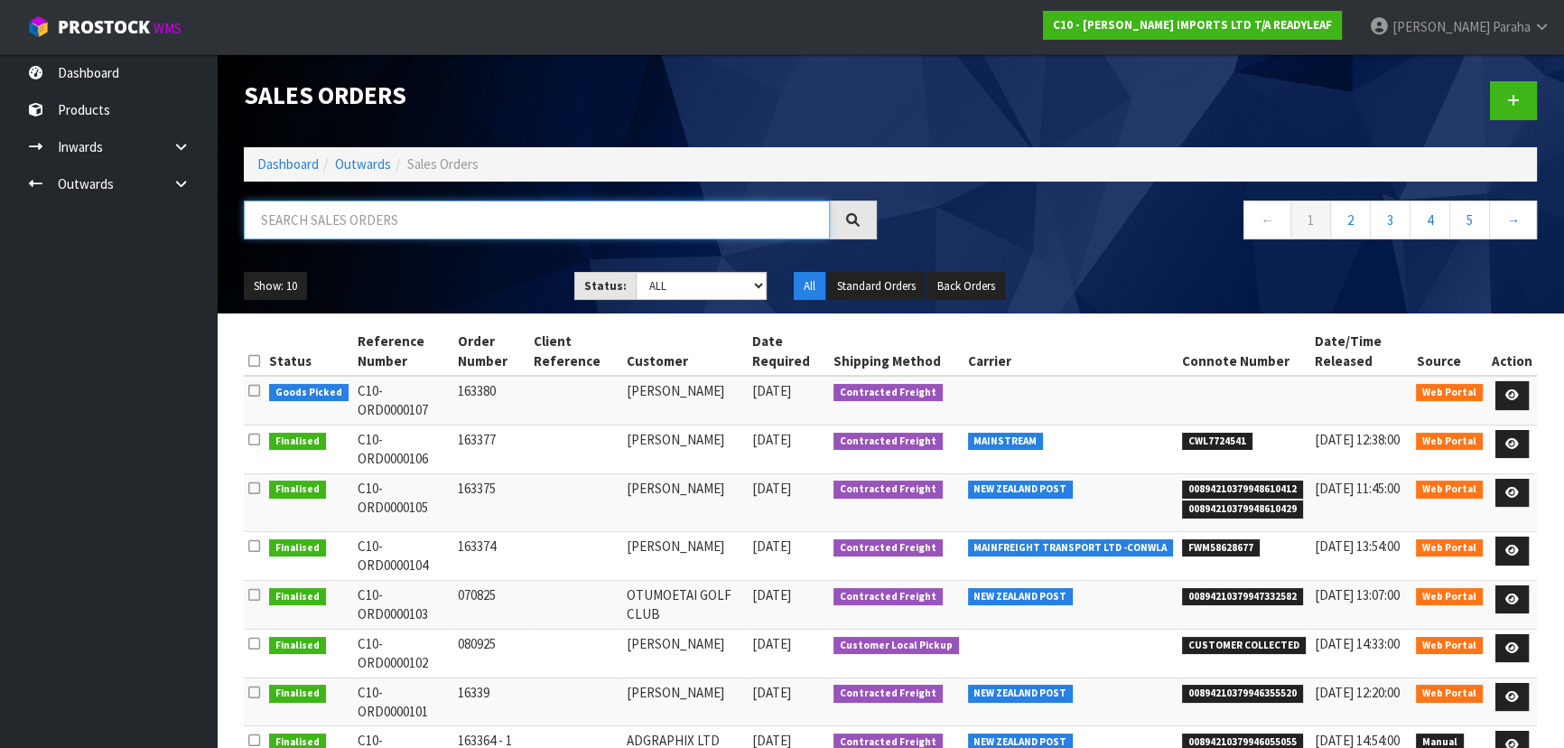
click at [326, 214] on input "text" at bounding box center [537, 219] width 586 height 39
click at [1521, 395] on link at bounding box center [1511, 395] width 33 height 29
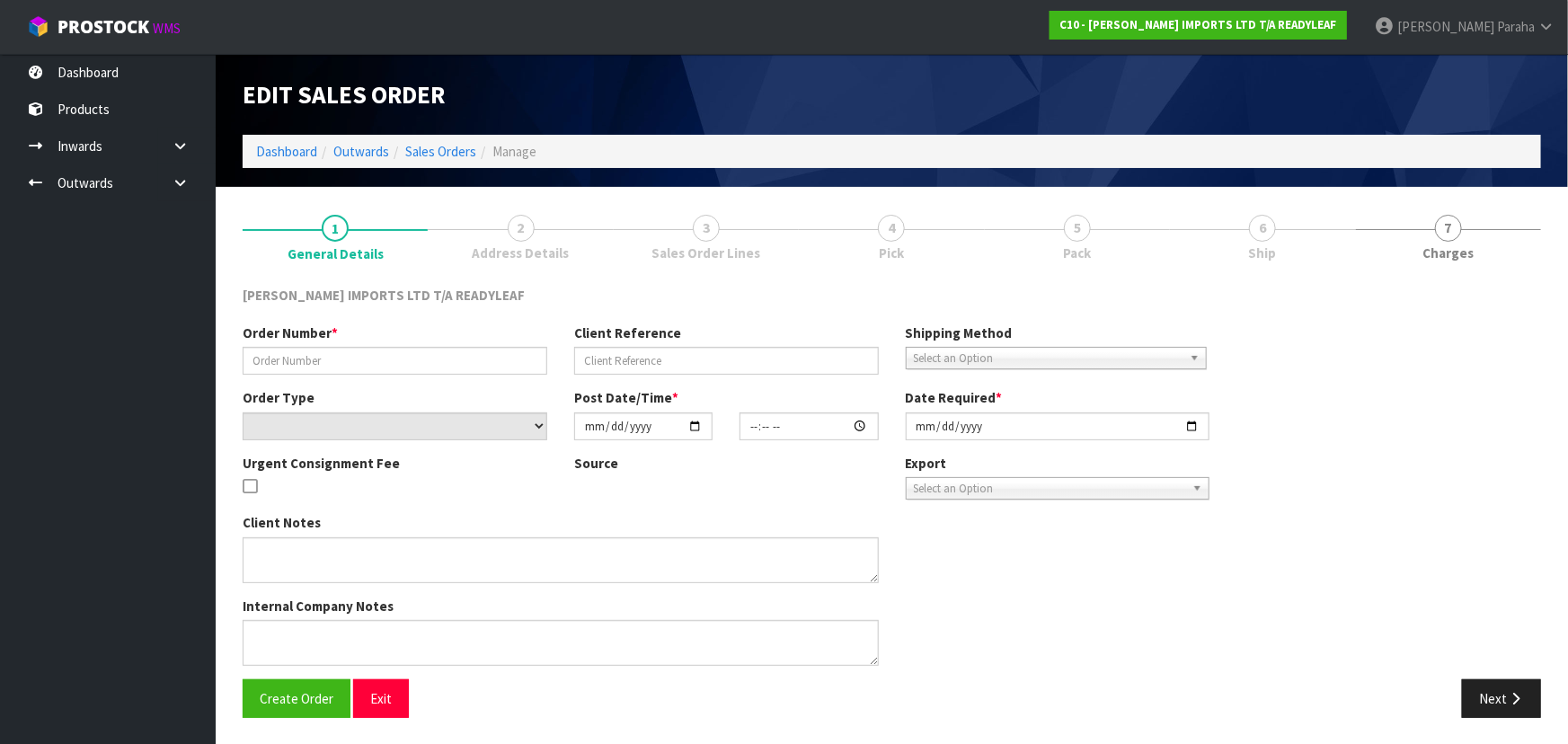
type input "163380"
select select "number:0"
type input "2025-09-22"
type input "13:50:00.000"
type input "2025-09-25"
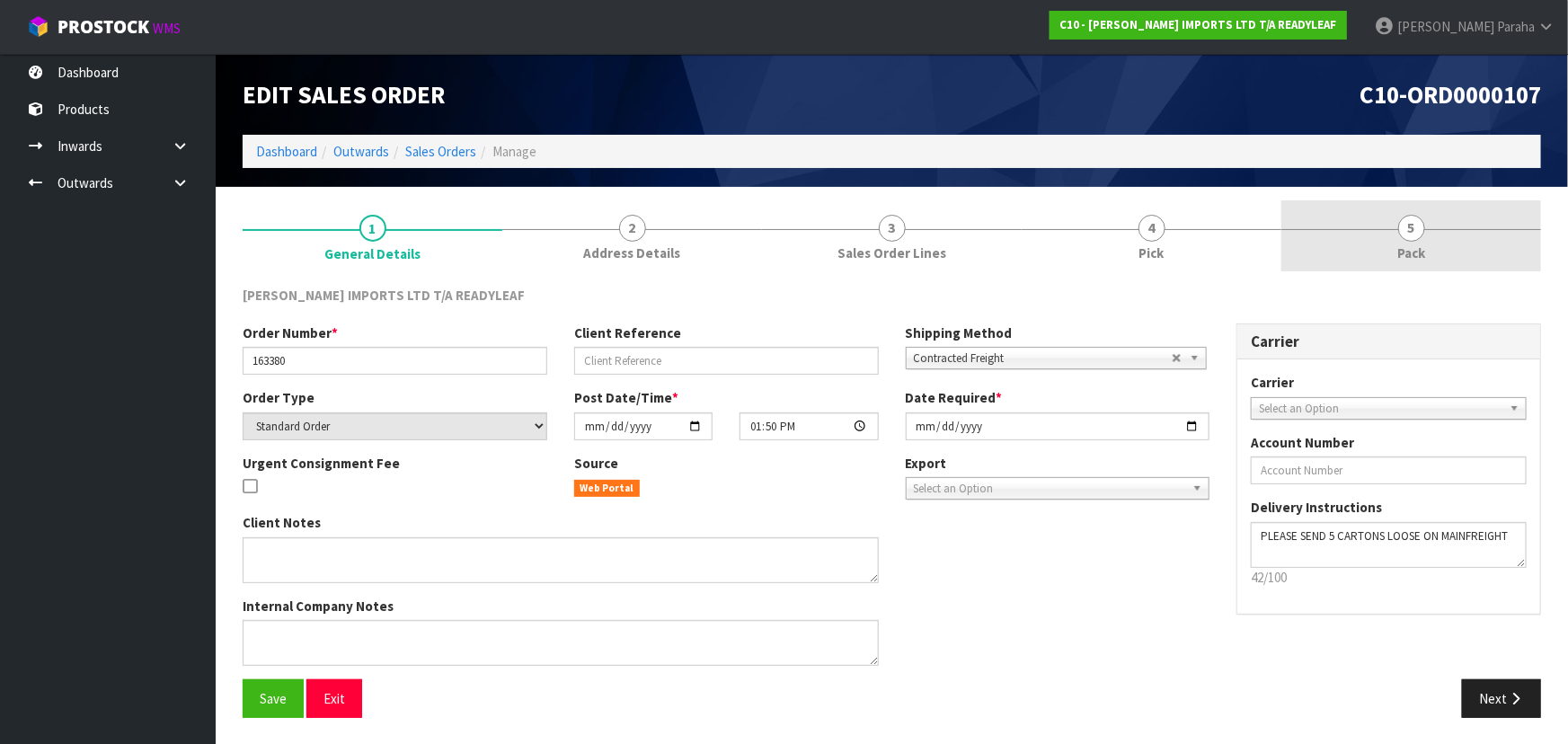
click at [1428, 247] on link "5 Pack" at bounding box center [1411, 235] width 260 height 71
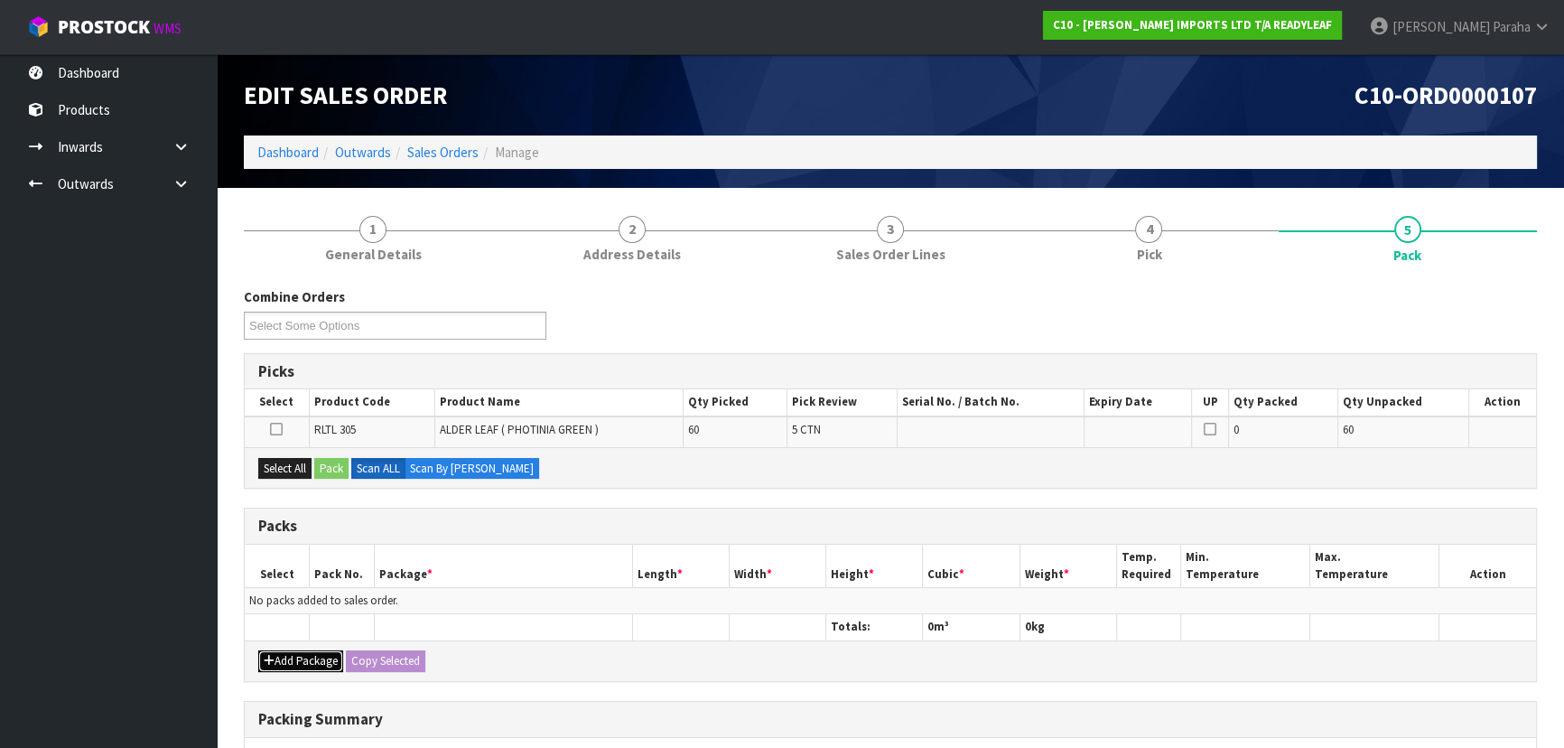
click at [306, 660] on button "Add Package" at bounding box center [300, 661] width 85 height 22
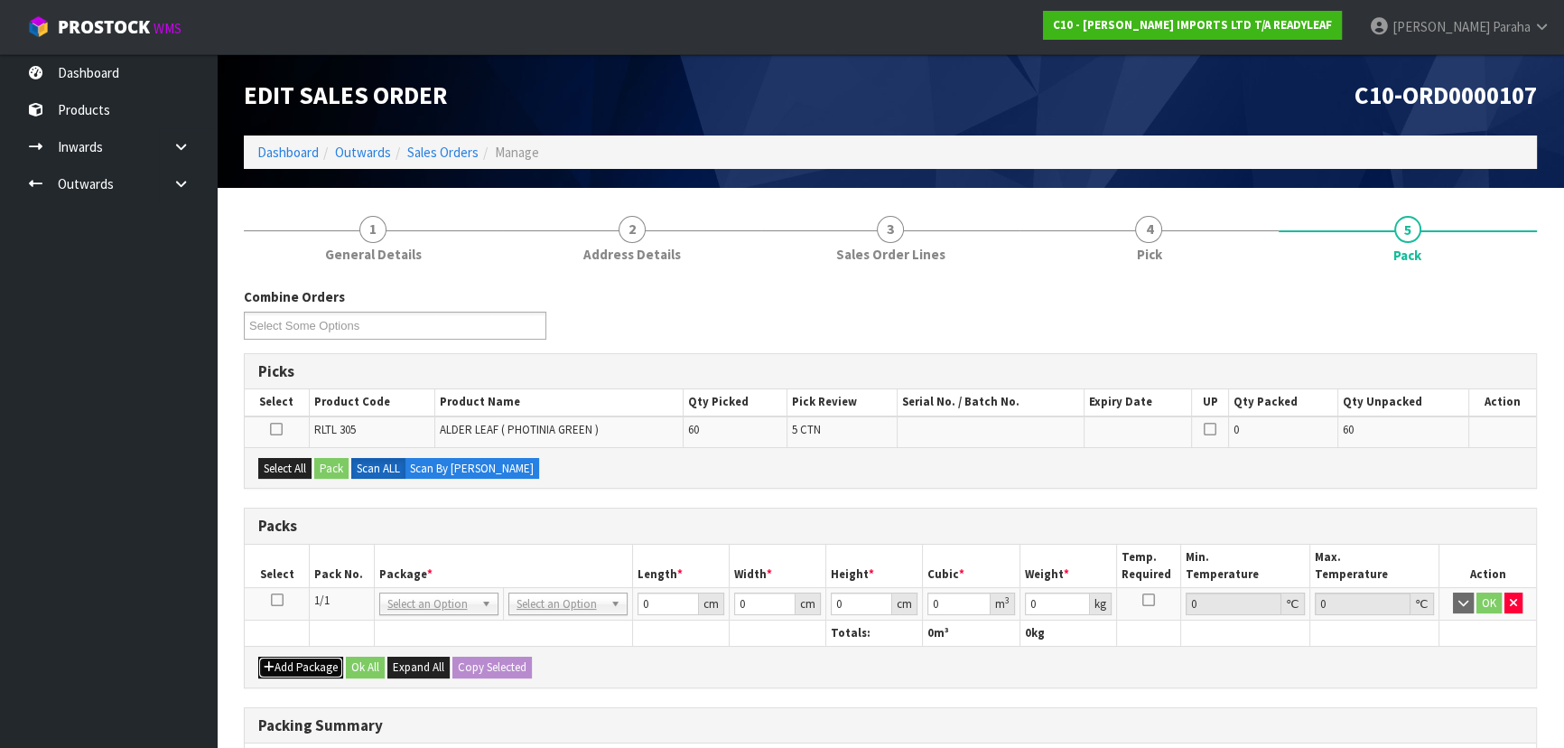
click at [306, 660] on button "Add Package" at bounding box center [300, 667] width 85 height 22
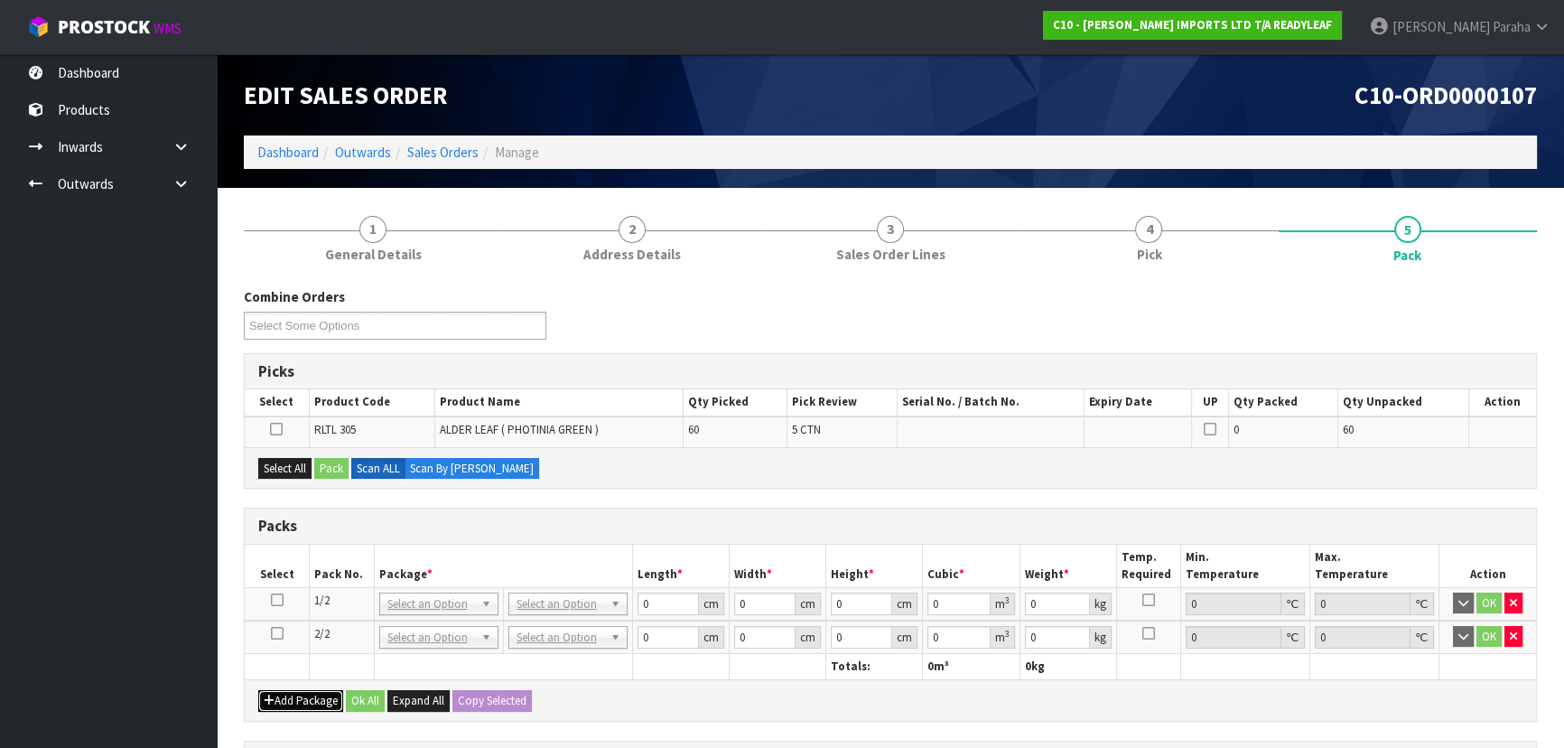
click at [301, 696] on button "Add Package" at bounding box center [300, 701] width 85 height 22
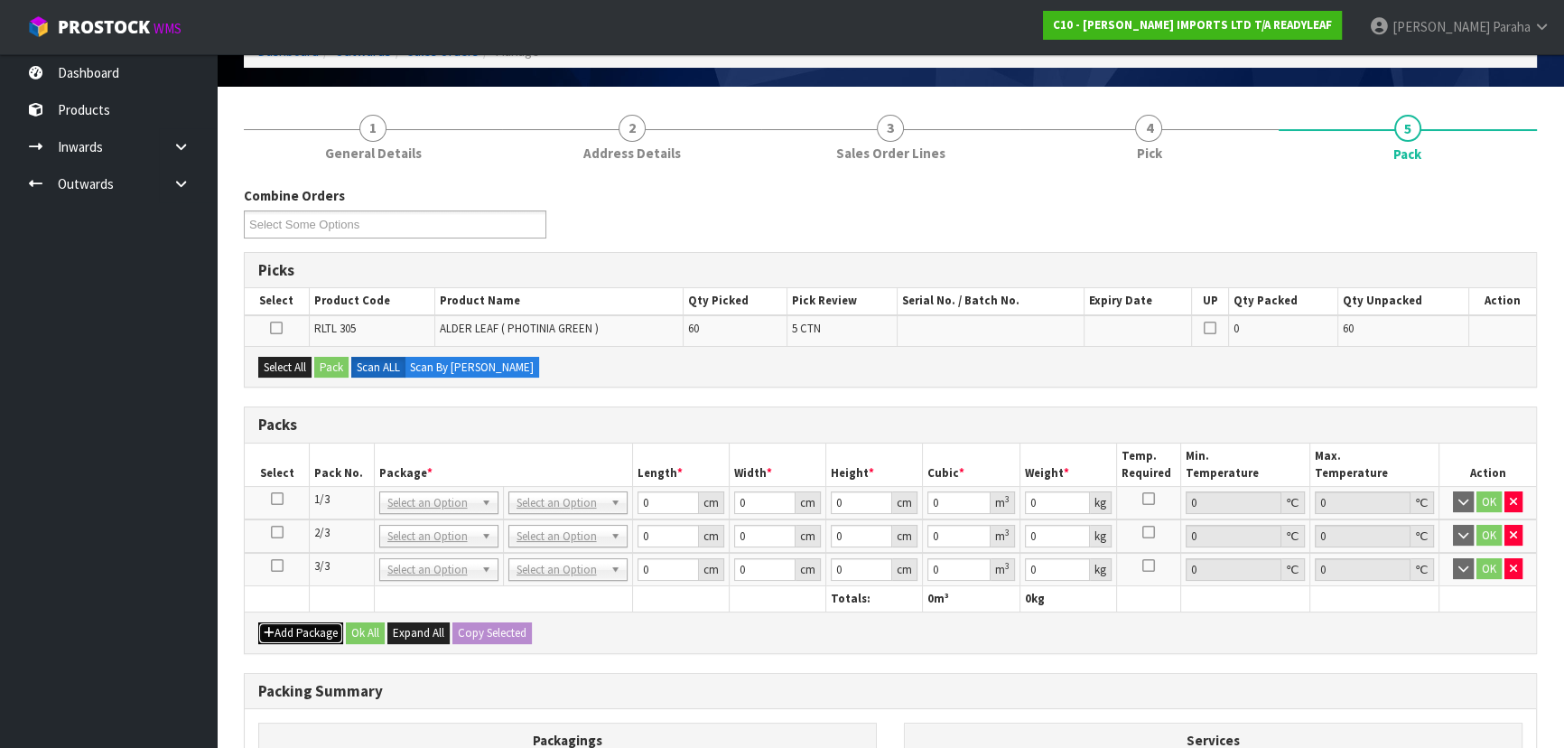
scroll to position [246, 0]
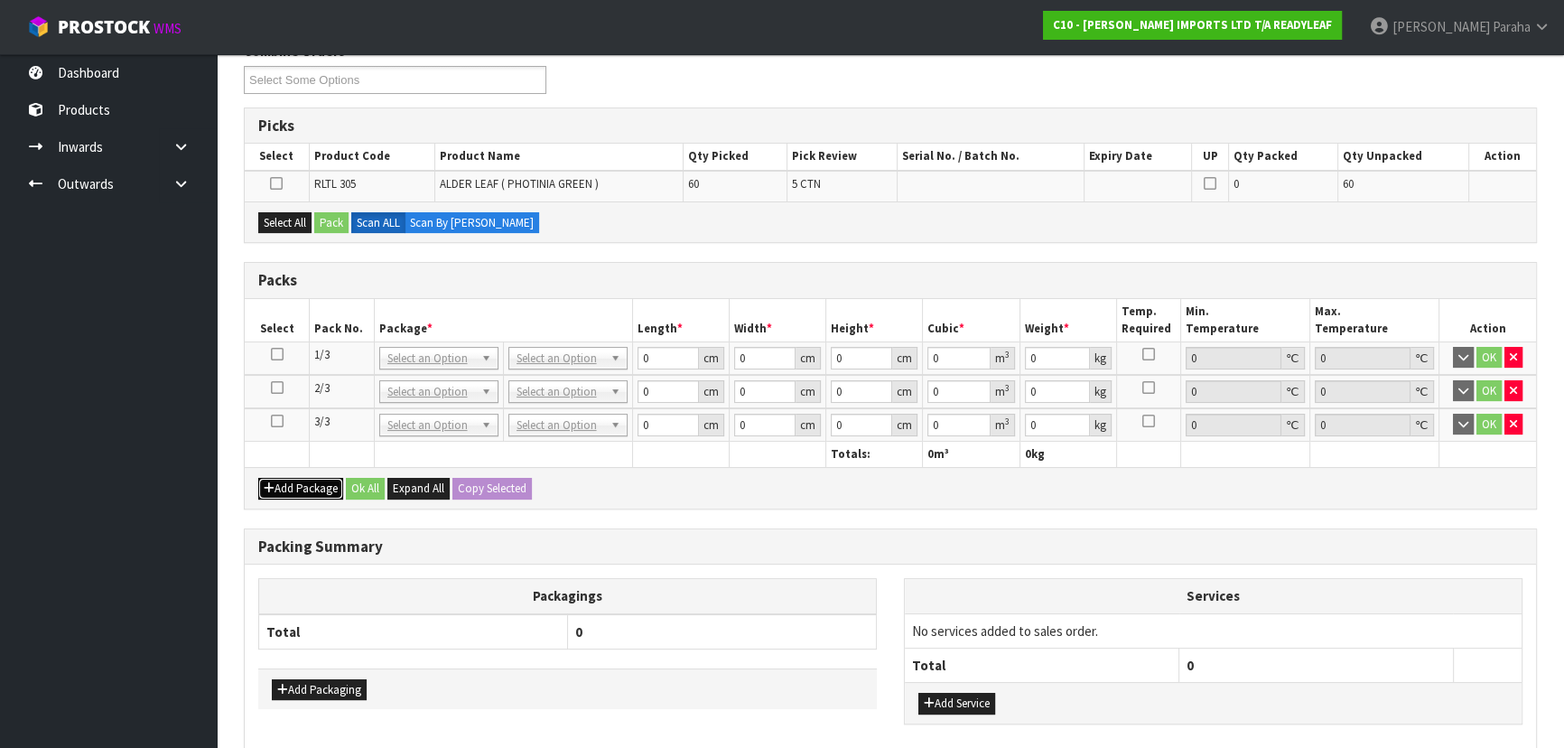
click at [264, 478] on button "Add Package" at bounding box center [300, 489] width 85 height 22
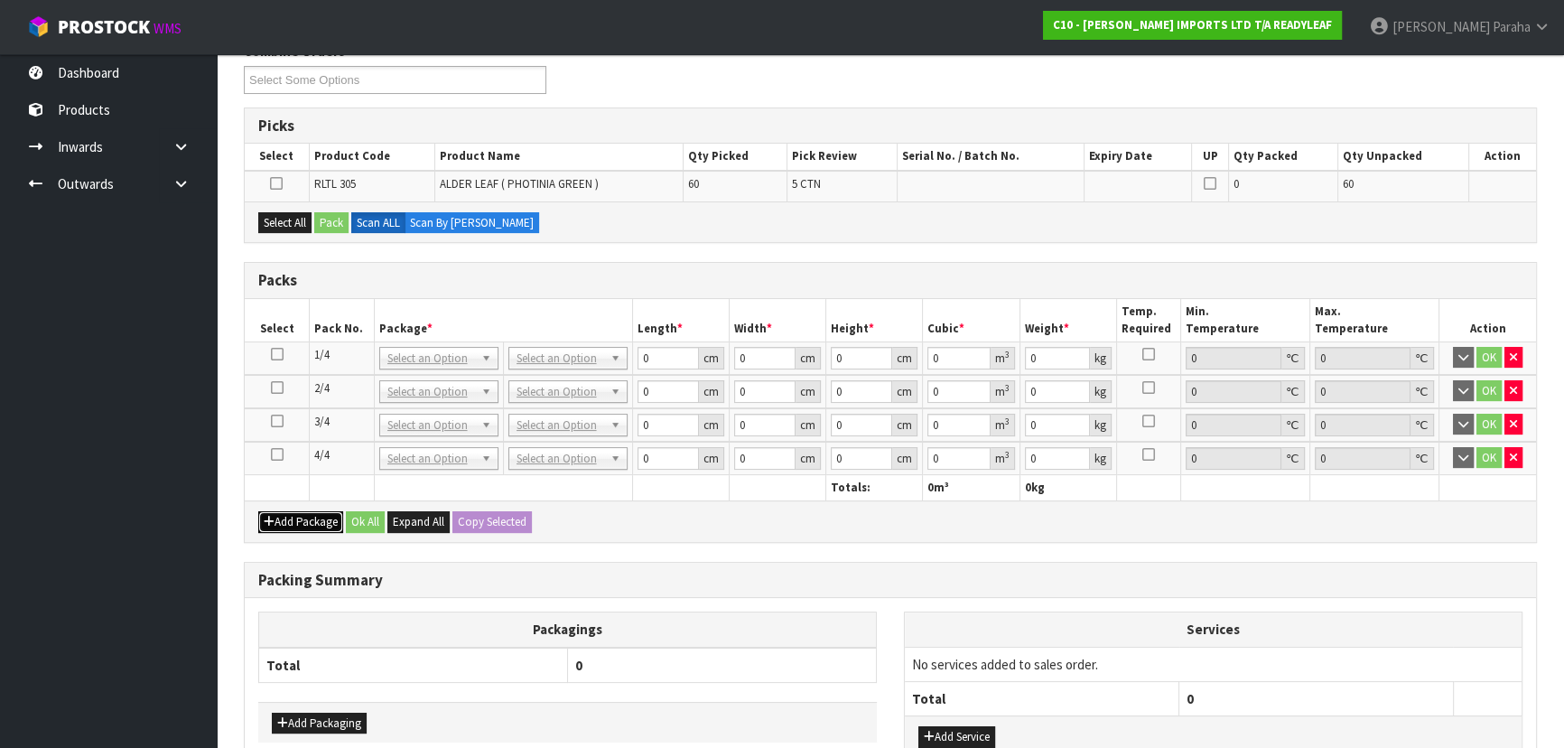
click at [280, 517] on button "Add Package" at bounding box center [300, 522] width 85 height 22
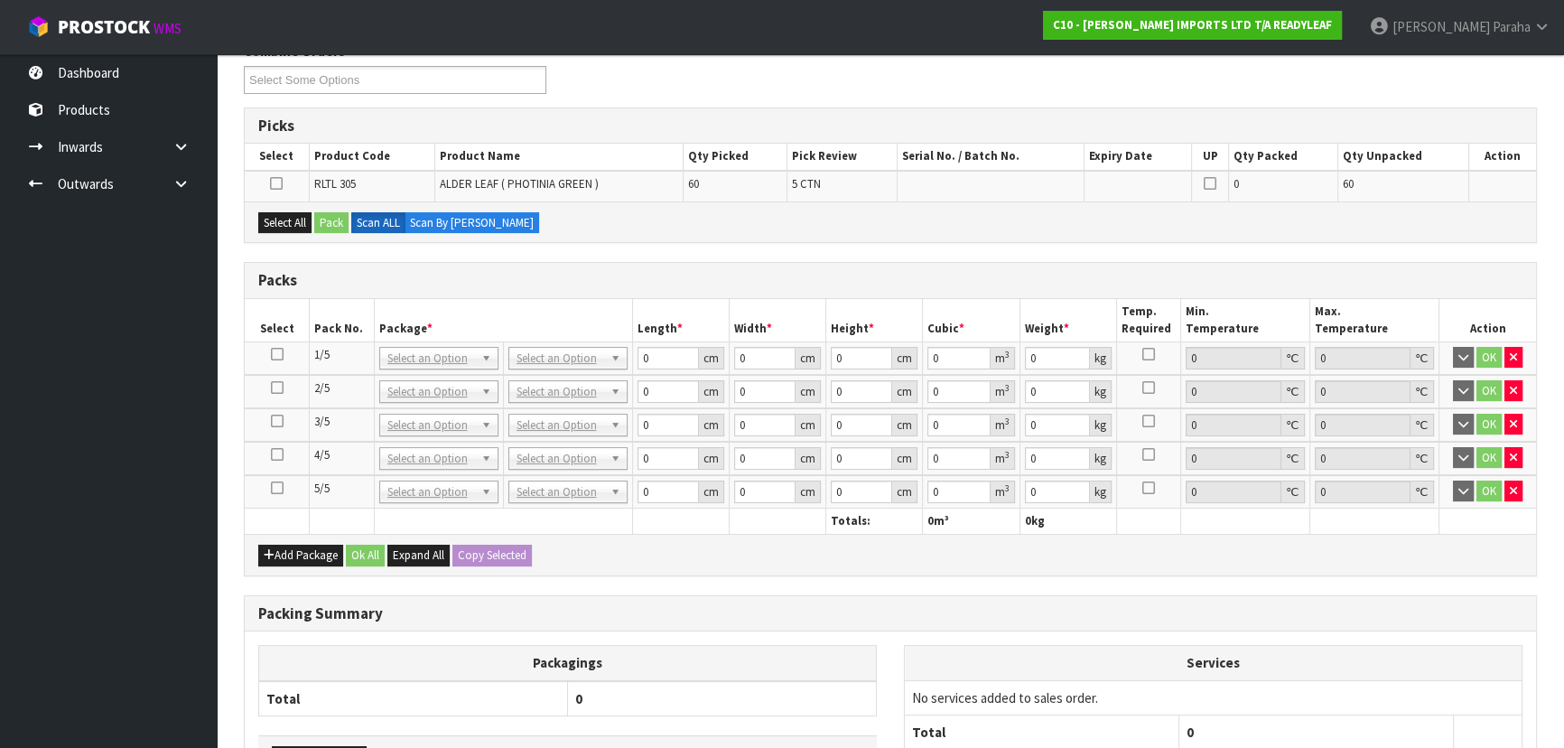
drag, startPoint x: 278, startPoint y: 352, endPoint x: 274, endPoint y: 284, distance: 68.8
click at [277, 333] on table "Select Pack No. Package * Length * Width * Height * Cubic * Weight * Temp. Requ…" at bounding box center [890, 416] width 1291 height 235
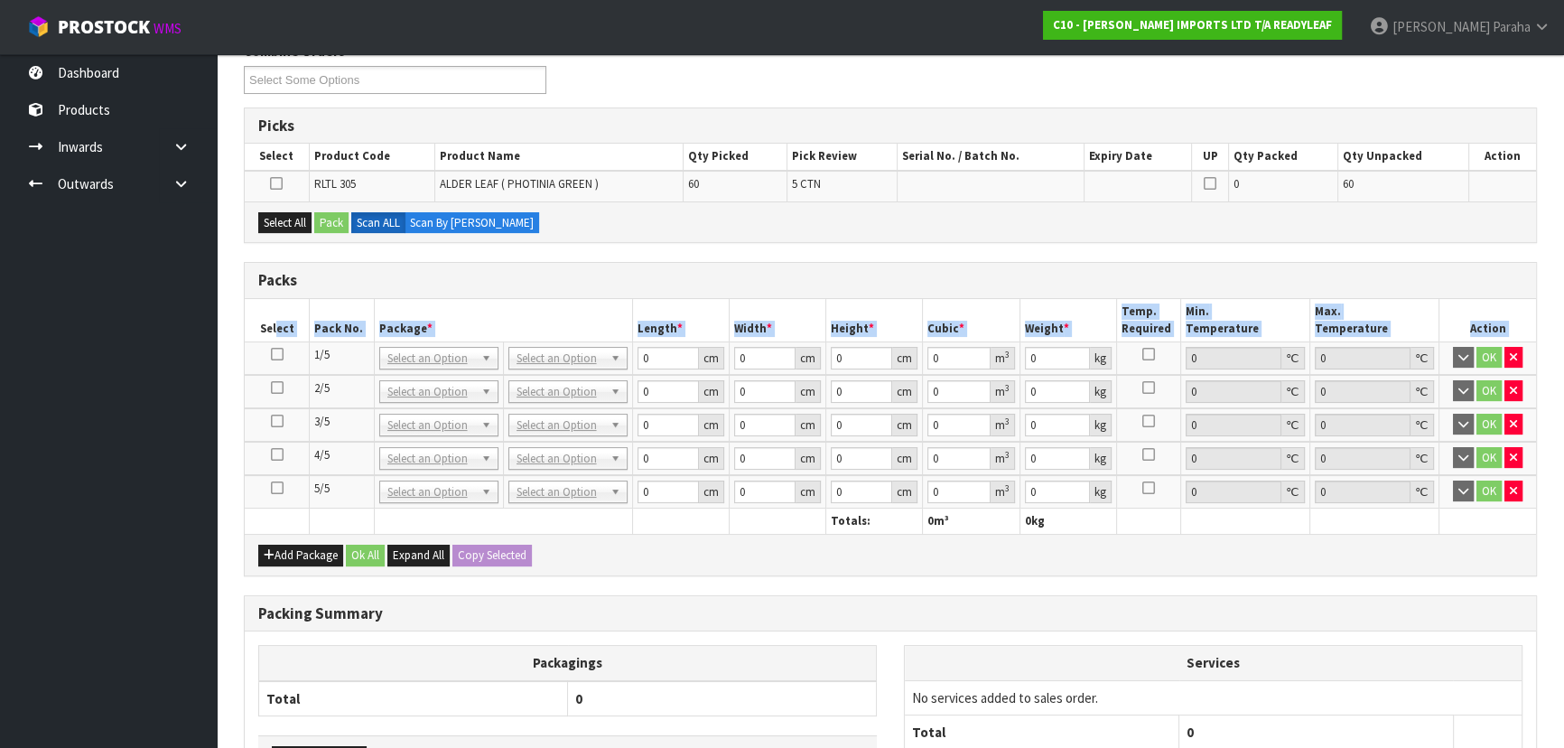
click at [276, 354] on icon at bounding box center [277, 354] width 13 height 1
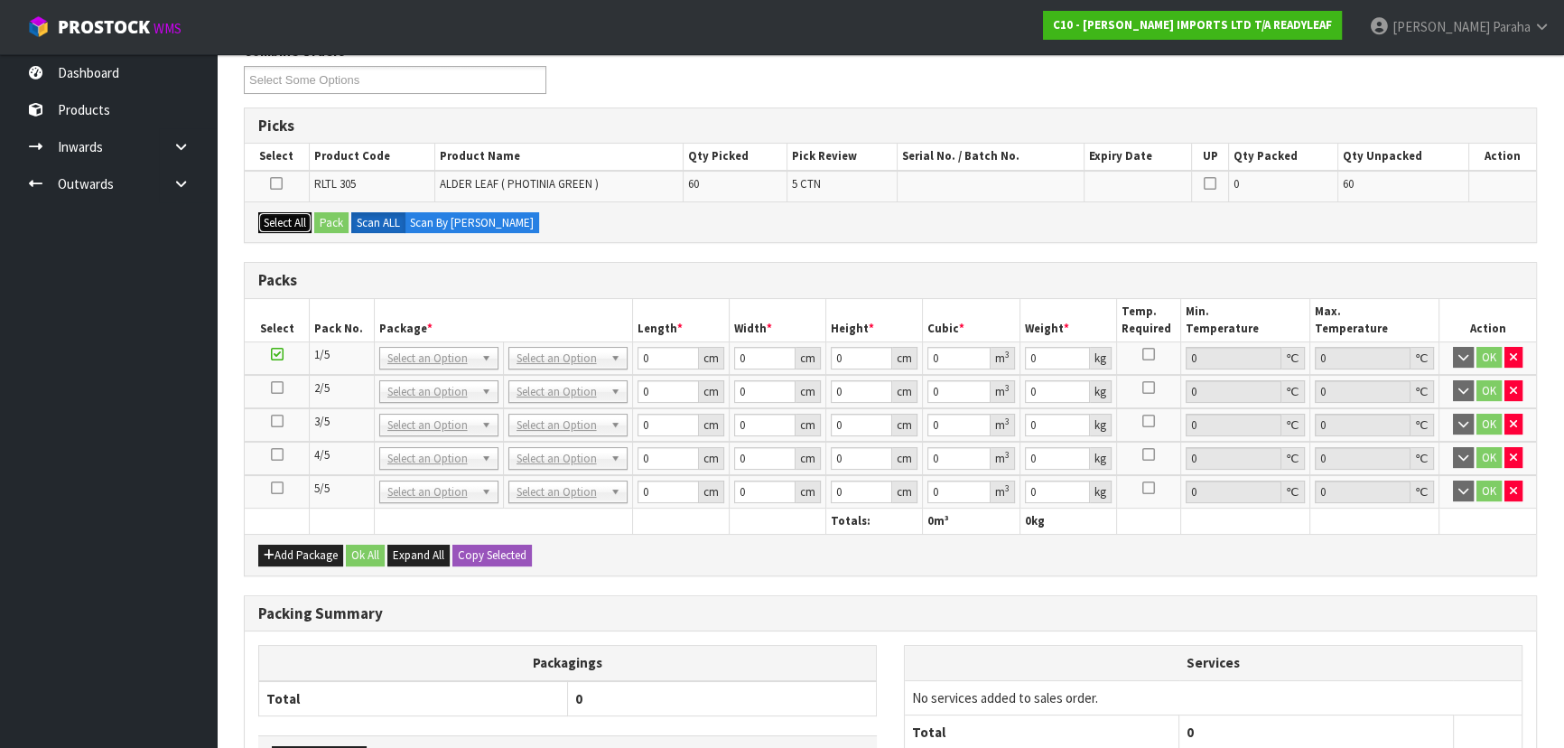
click at [283, 225] on button "Select All" at bounding box center [284, 223] width 53 height 22
click at [331, 223] on button "Pack" at bounding box center [331, 223] width 34 height 22
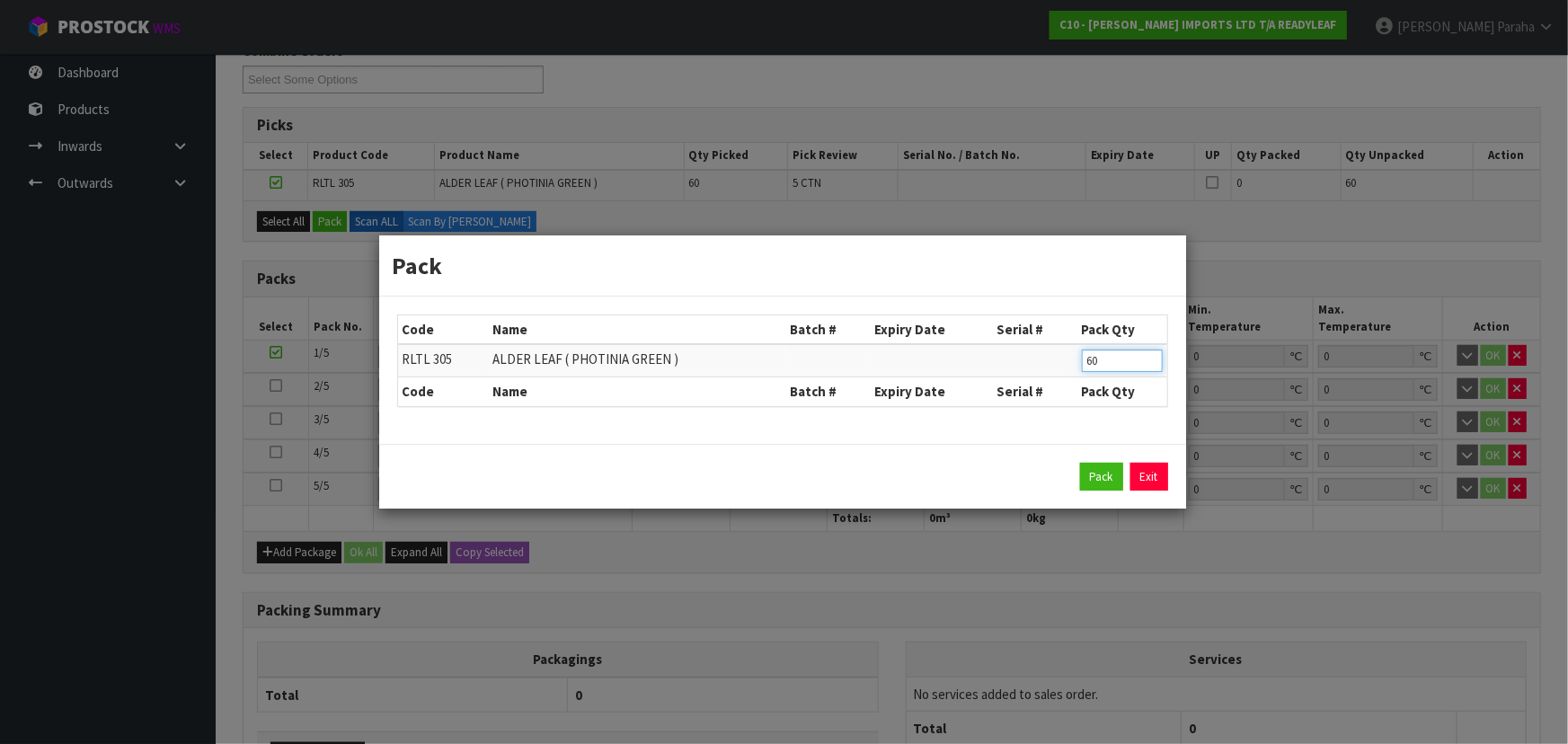
drag, startPoint x: 1106, startPoint y: 361, endPoint x: 1078, endPoint y: 329, distance: 42.5
click at [1076, 359] on tr "RLTL 305 ALDER LEAF ( PHOTINIA GREEN ) 60" at bounding box center [782, 360] width 769 height 33
type input "12"
click at [1109, 464] on button "Pack" at bounding box center [1100, 476] width 43 height 29
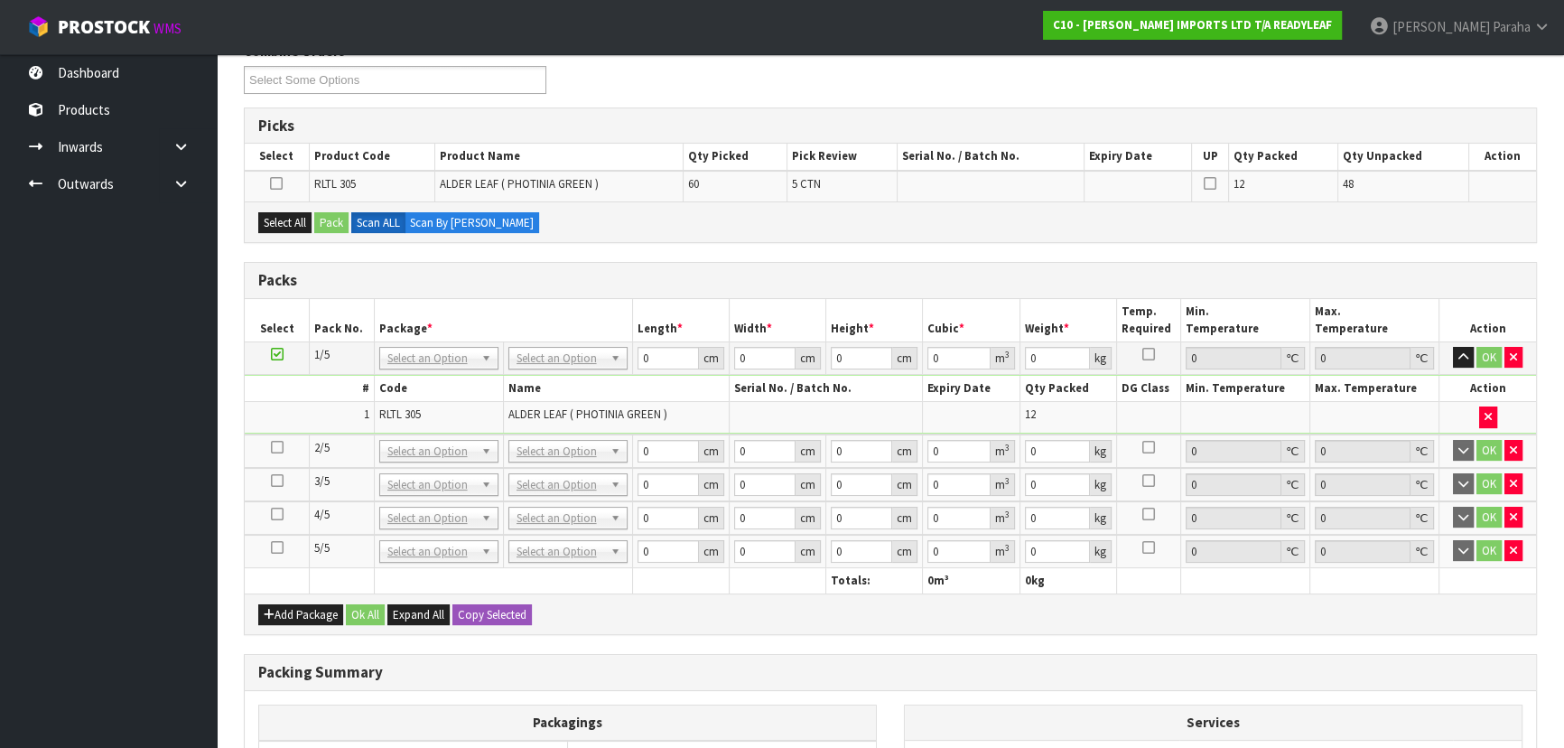
click at [280, 448] on icon at bounding box center [277, 447] width 13 height 1
click at [293, 219] on button "Select All" at bounding box center [284, 223] width 53 height 22
click at [339, 225] on button "Pack" at bounding box center [331, 223] width 34 height 22
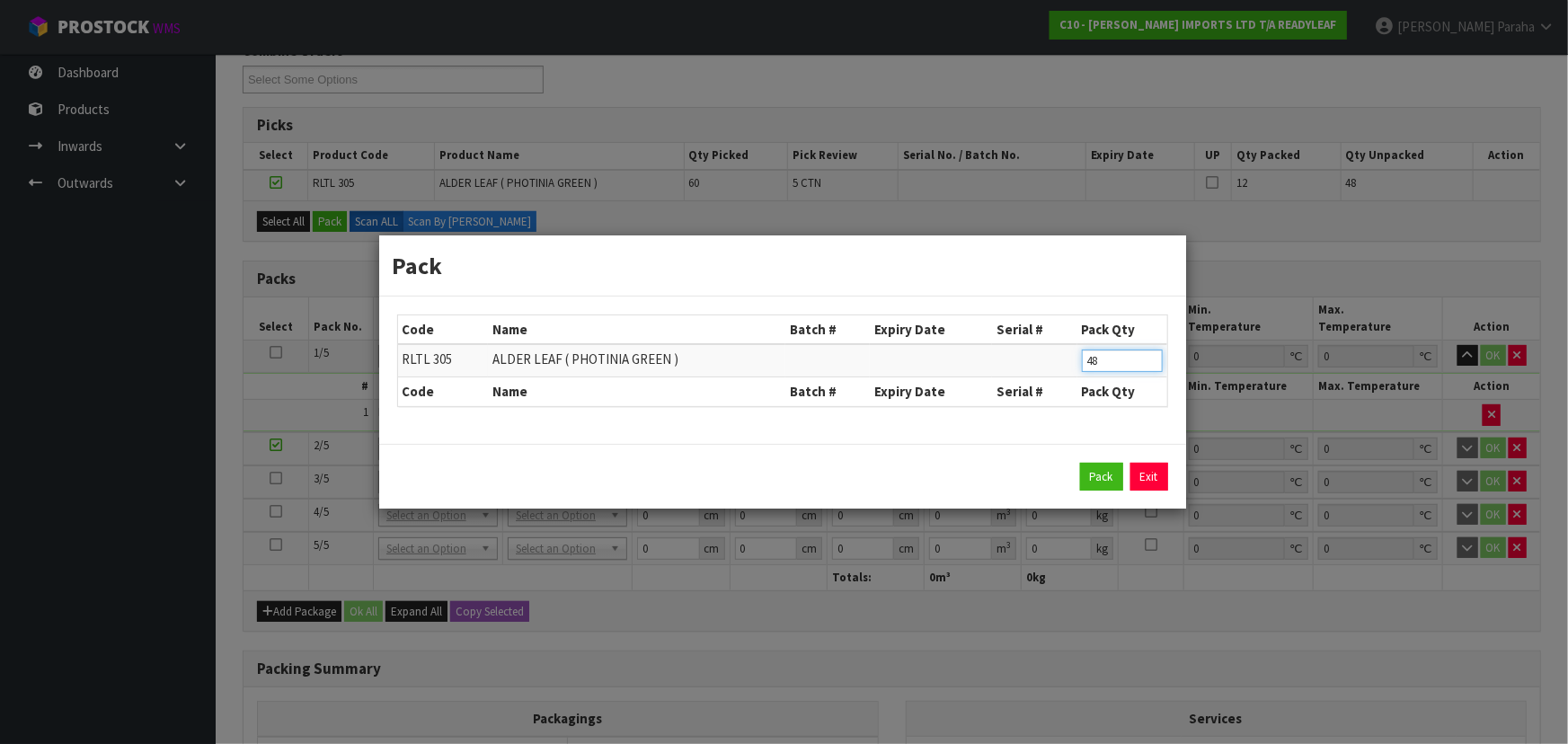
drag, startPoint x: 1105, startPoint y: 359, endPoint x: 1052, endPoint y: 375, distance: 55.4
click at [1052, 375] on tr "RLTL 305 ALDER LEAF ( PHOTINIA GREEN ) 48" at bounding box center [782, 360] width 769 height 33
type input "12"
click at [1106, 481] on button "Pack" at bounding box center [1100, 476] width 43 height 29
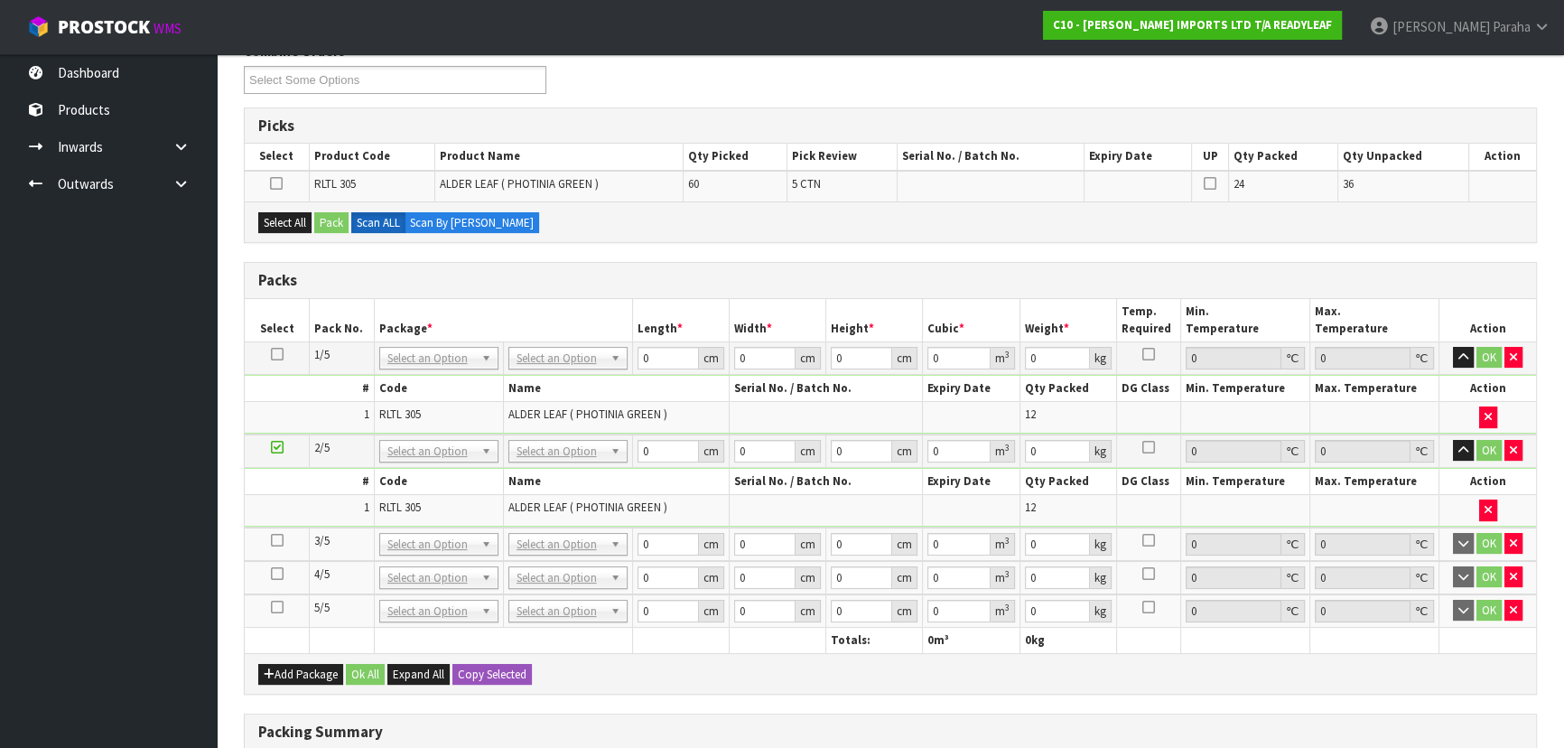
click at [276, 540] on icon at bounding box center [277, 540] width 13 height 1
drag, startPoint x: 280, startPoint y: 219, endPoint x: 330, endPoint y: 217, distance: 49.7
click at [280, 219] on button "Select All" at bounding box center [284, 223] width 53 height 22
click at [335, 223] on button "Pack" at bounding box center [331, 223] width 34 height 22
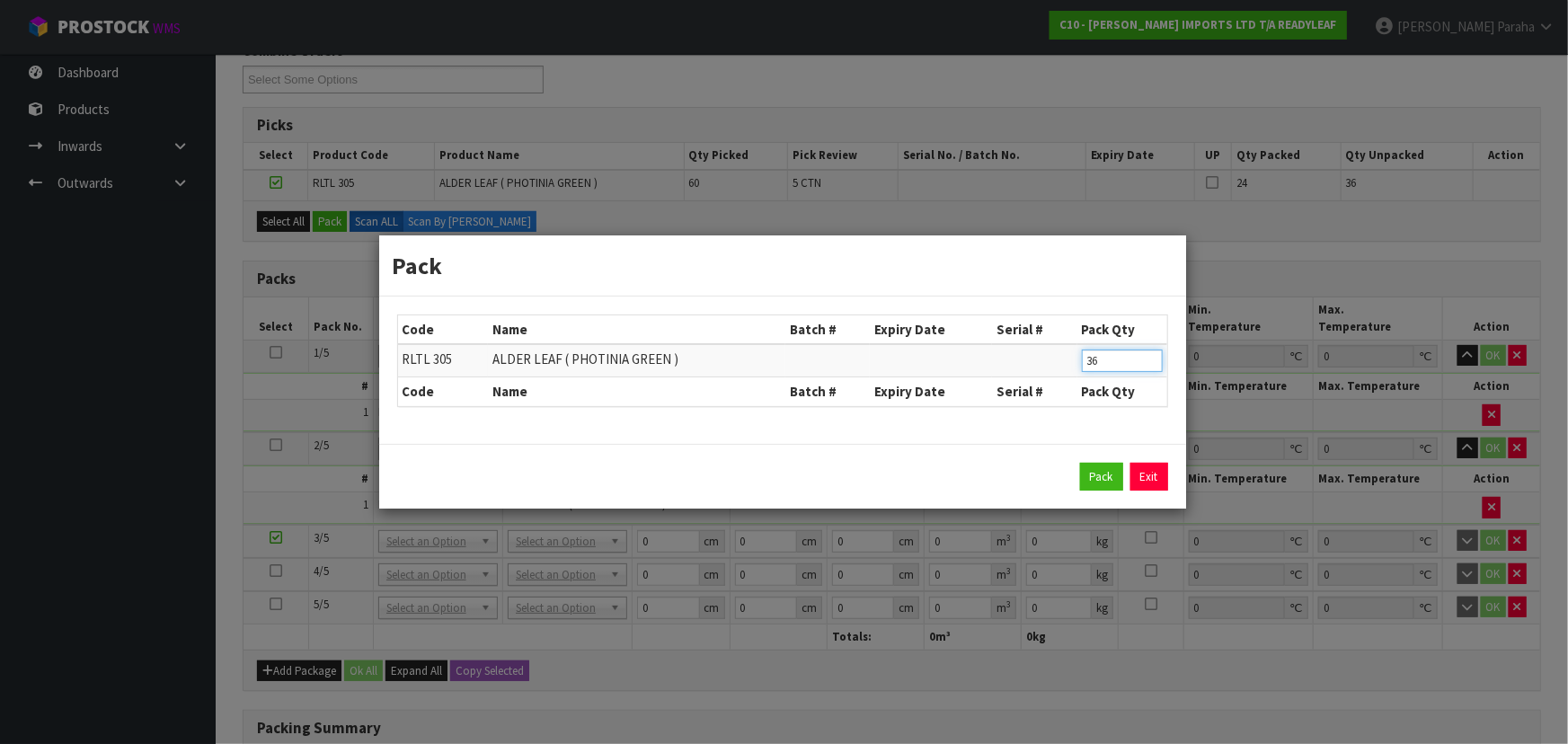
drag, startPoint x: 1099, startPoint y: 364, endPoint x: 1066, endPoint y: 362, distance: 33.1
click at [1066, 362] on tr "RLTL 305 ALDER LEAF ( PHOTINIA GREEN ) 36" at bounding box center [782, 360] width 769 height 33
type input "12"
click at [1090, 472] on button "Pack" at bounding box center [1100, 476] width 43 height 29
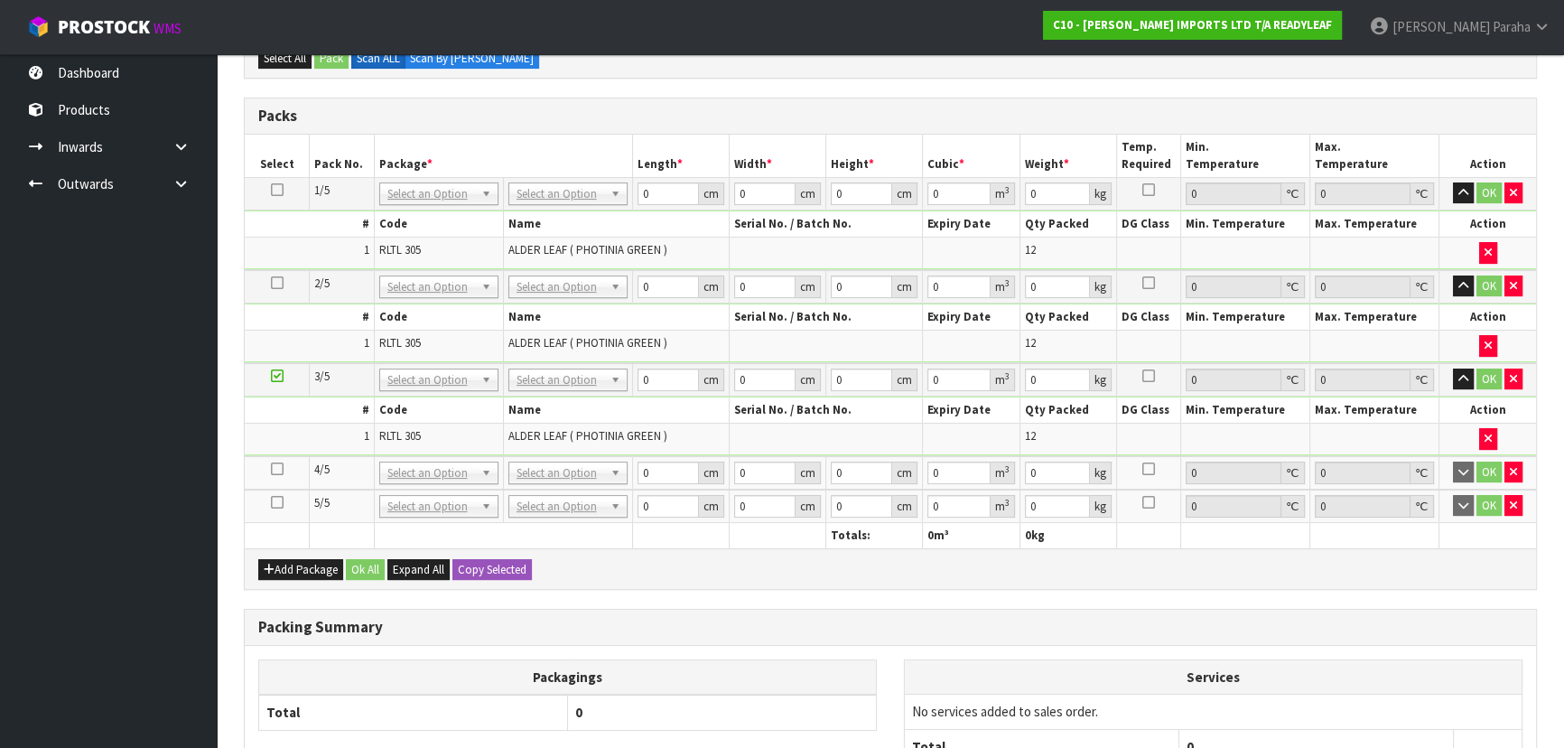
click at [274, 469] on icon at bounding box center [277, 469] width 13 height 1
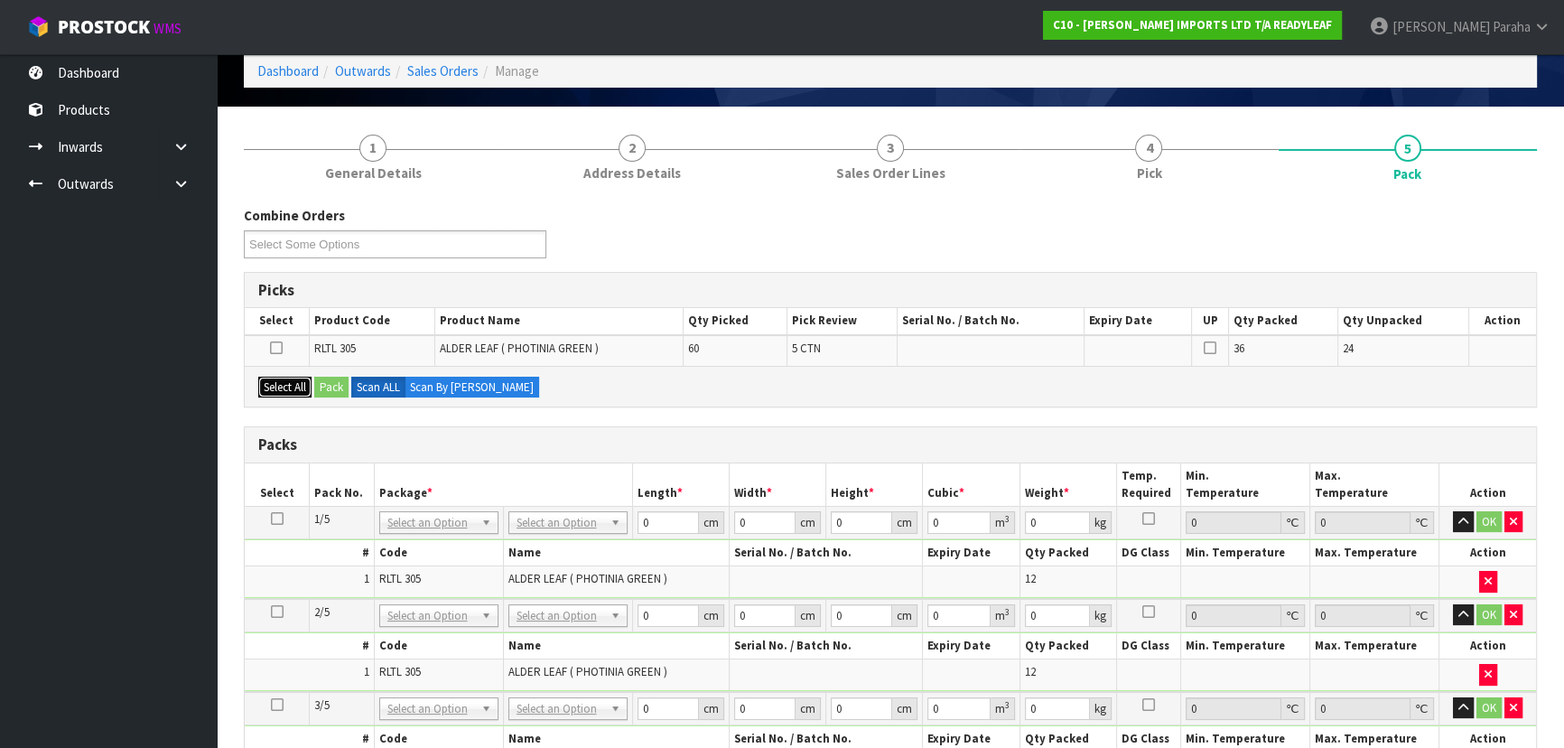
click at [288, 383] on button "Select All" at bounding box center [284, 388] width 53 height 22
click at [334, 379] on button "Pack" at bounding box center [331, 388] width 34 height 22
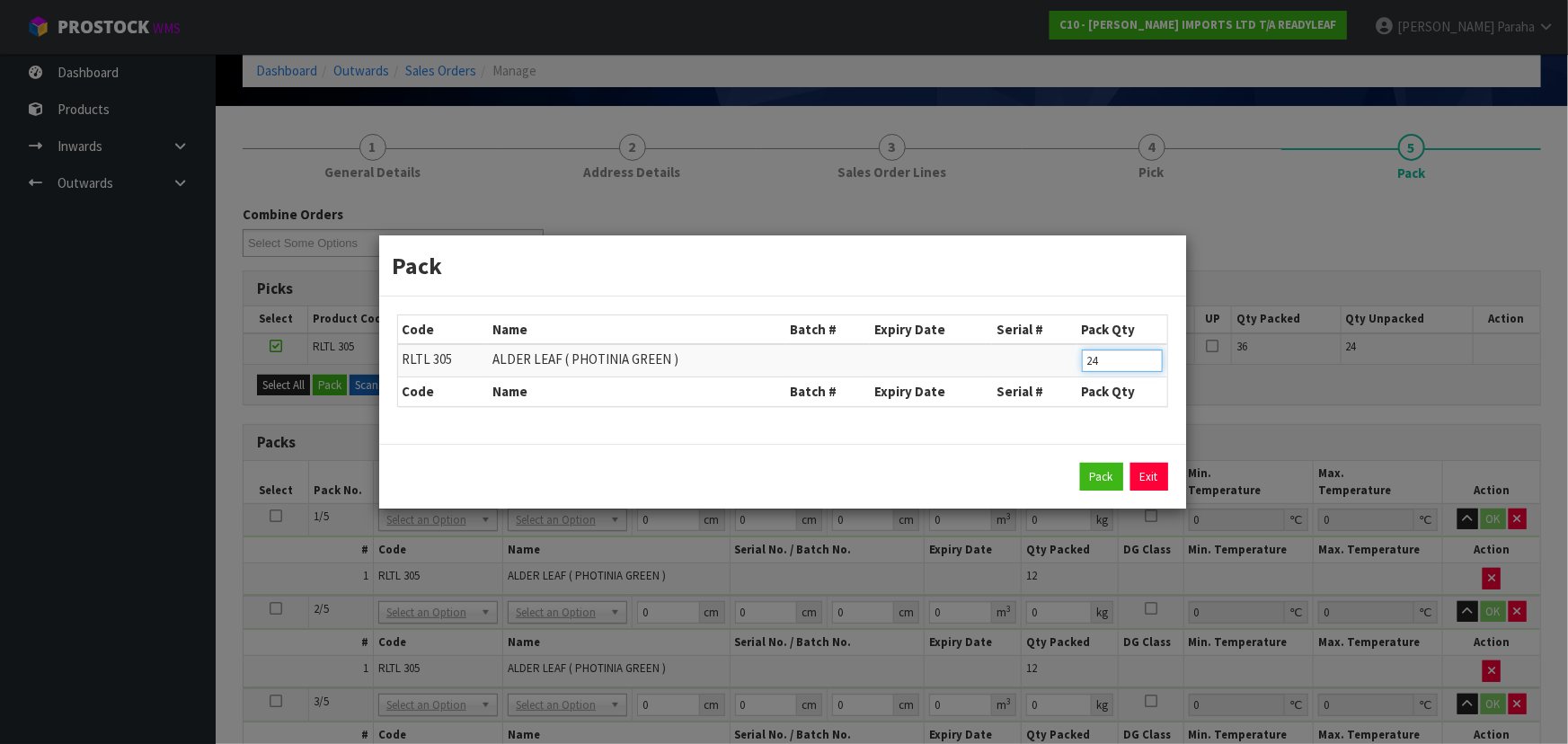
drag, startPoint x: 1079, startPoint y: 366, endPoint x: 1042, endPoint y: 357, distance: 38.1
click at [1050, 368] on tr "RLTL 305 ALDER LEAF ( PHOTINIA GREEN ) 24" at bounding box center [782, 360] width 769 height 33
type input "12"
click at [1116, 485] on button "Pack" at bounding box center [1100, 476] width 43 height 29
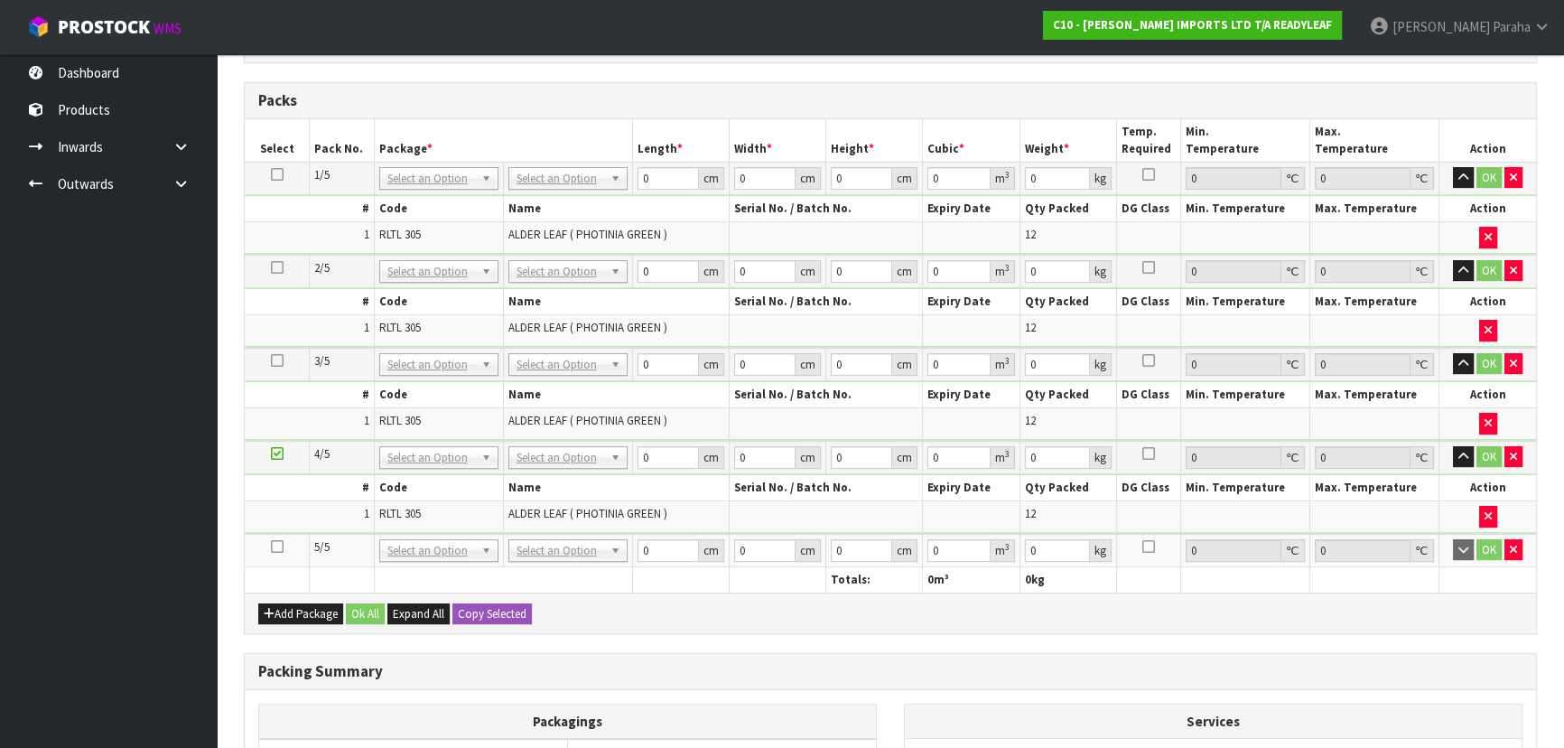
scroll to position [574, 0]
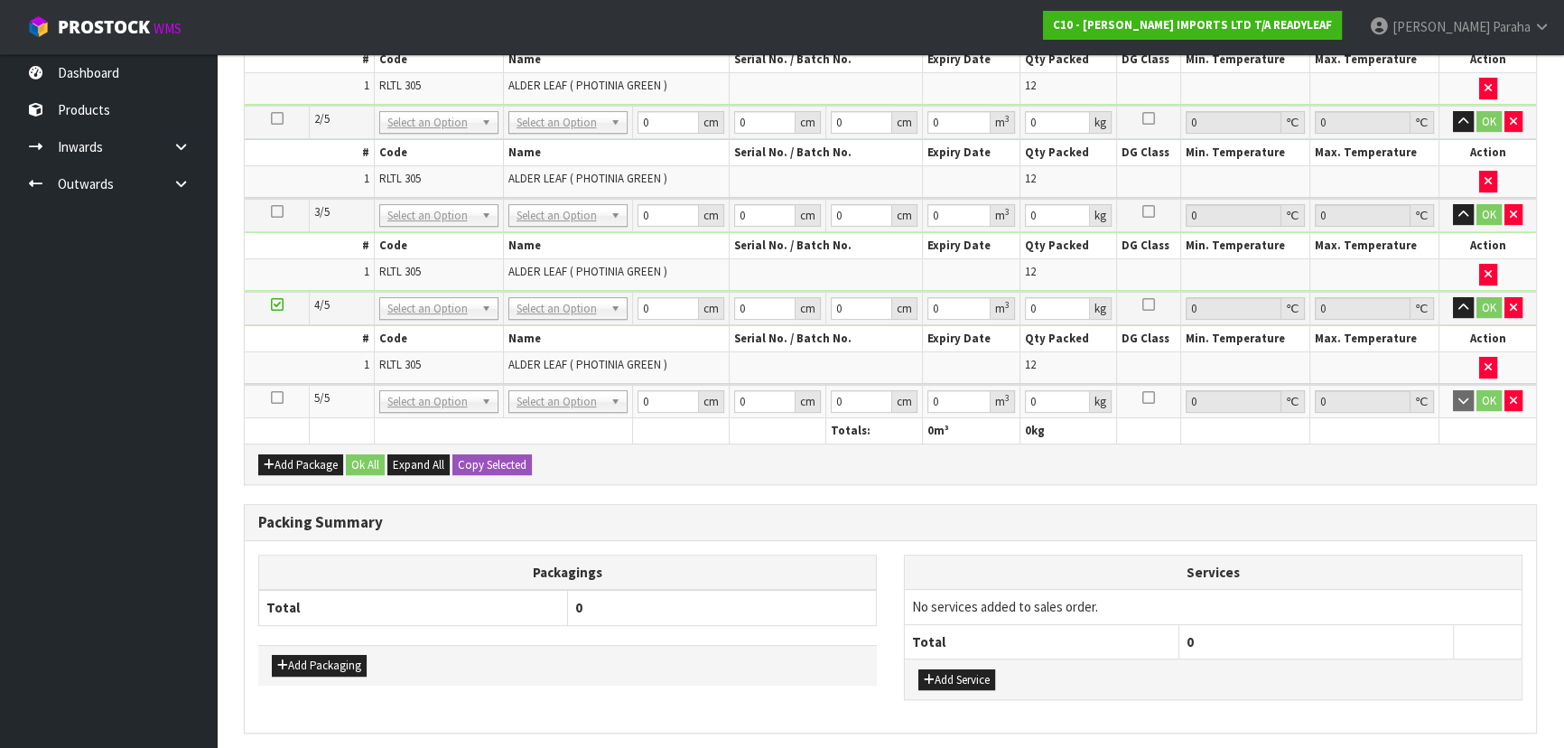
click at [281, 397] on icon at bounding box center [277, 397] width 13 height 1
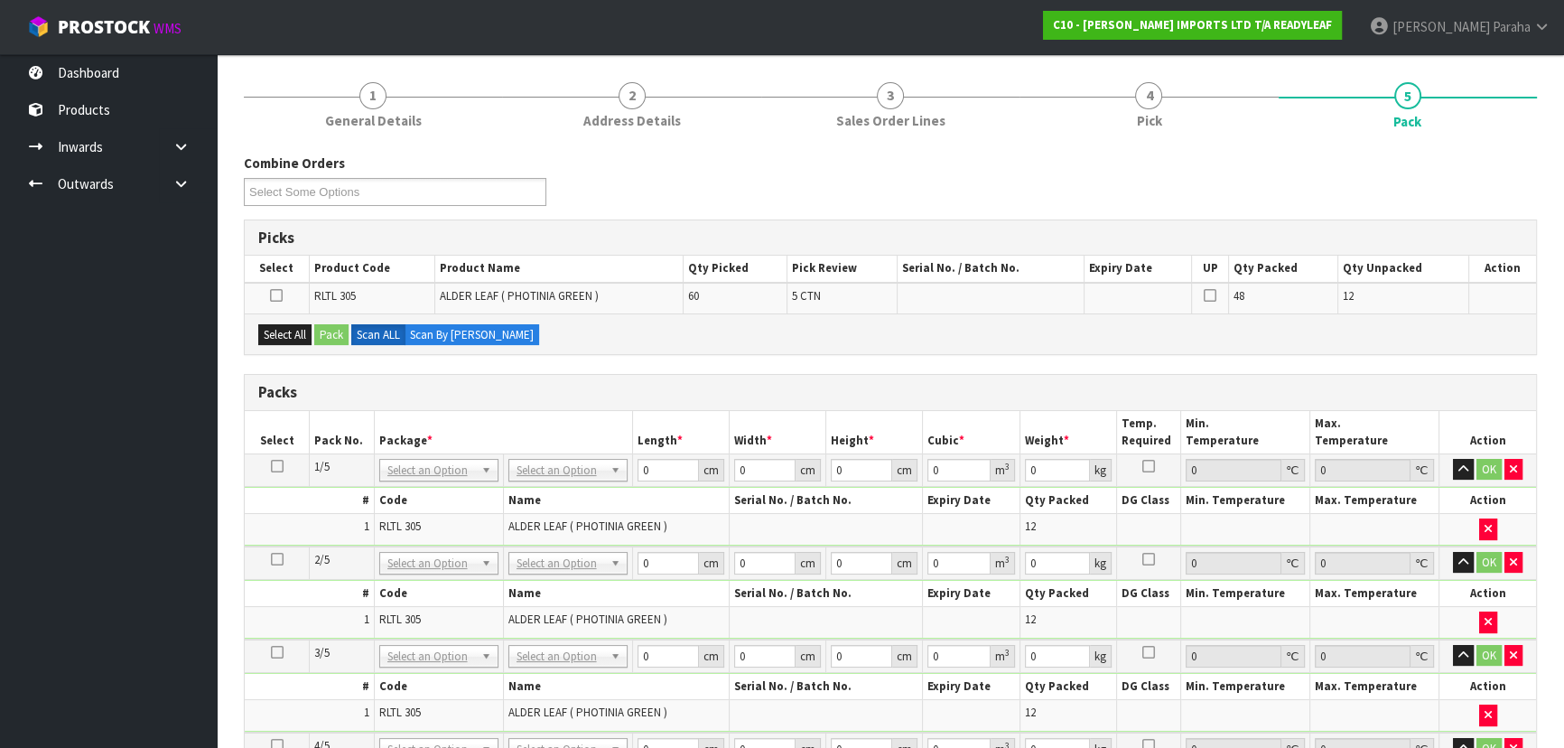
scroll to position [0, 0]
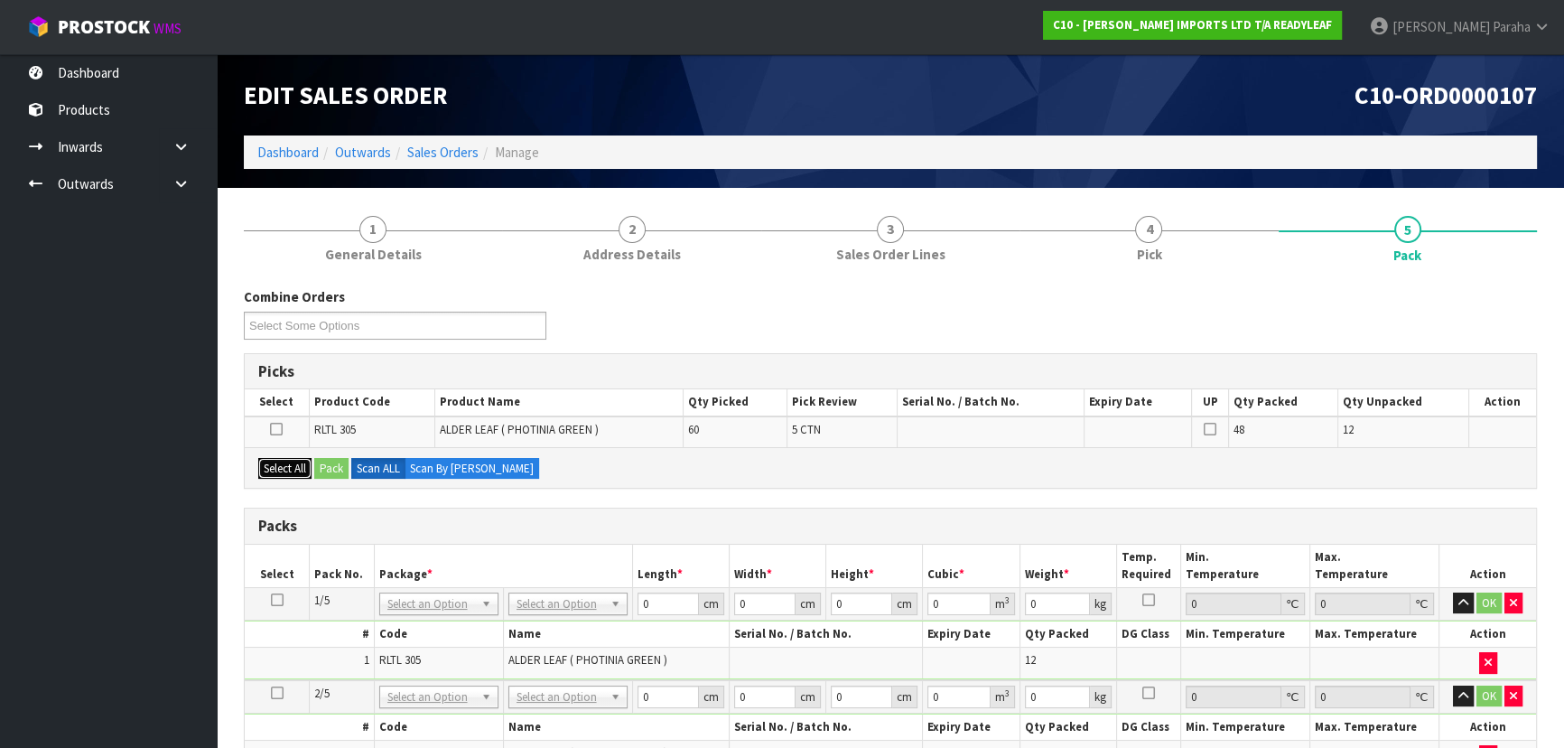
click at [287, 460] on button "Select All" at bounding box center [284, 469] width 53 height 22
click at [325, 470] on button "Pack" at bounding box center [331, 469] width 34 height 22
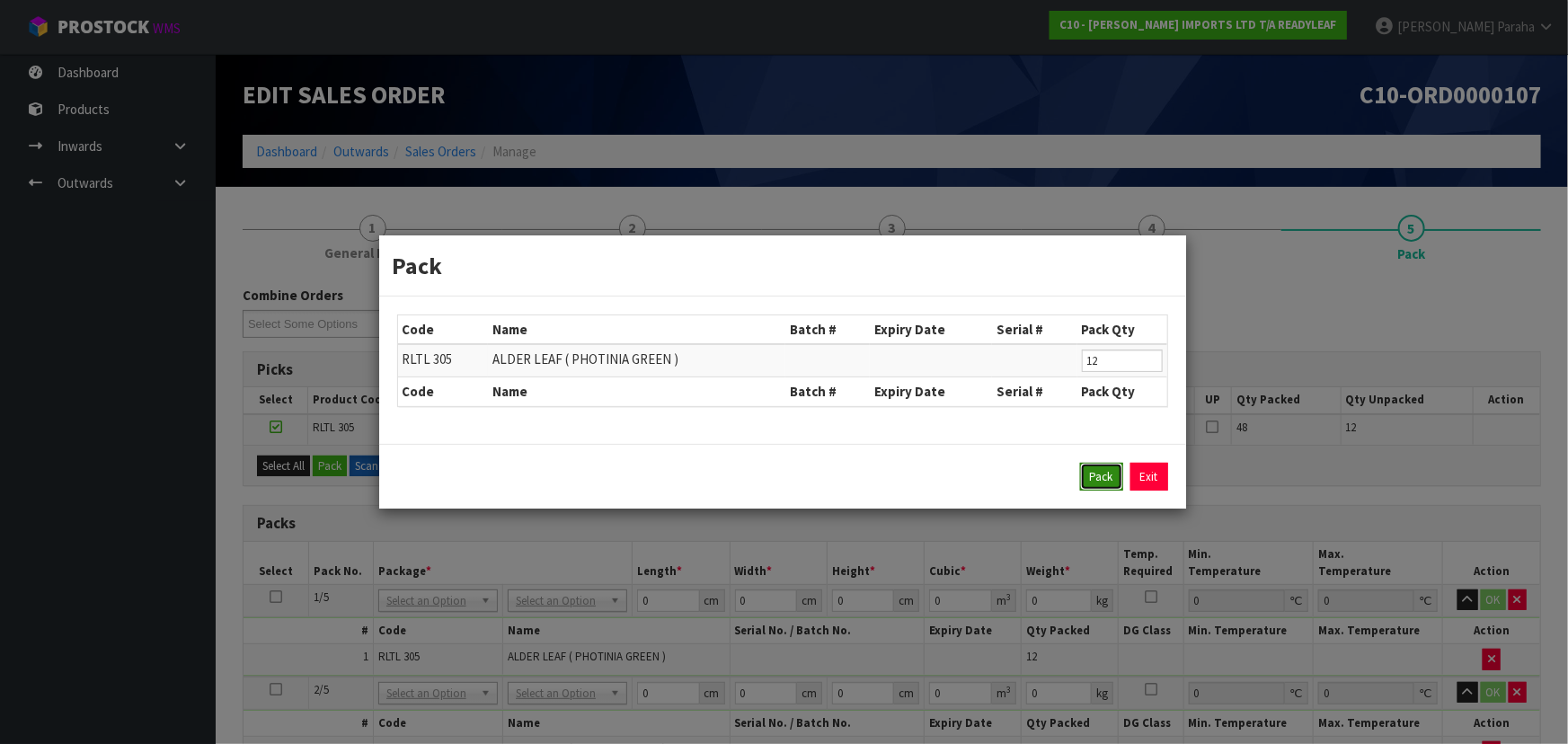
click at [1098, 473] on button "Pack" at bounding box center [1100, 476] width 43 height 29
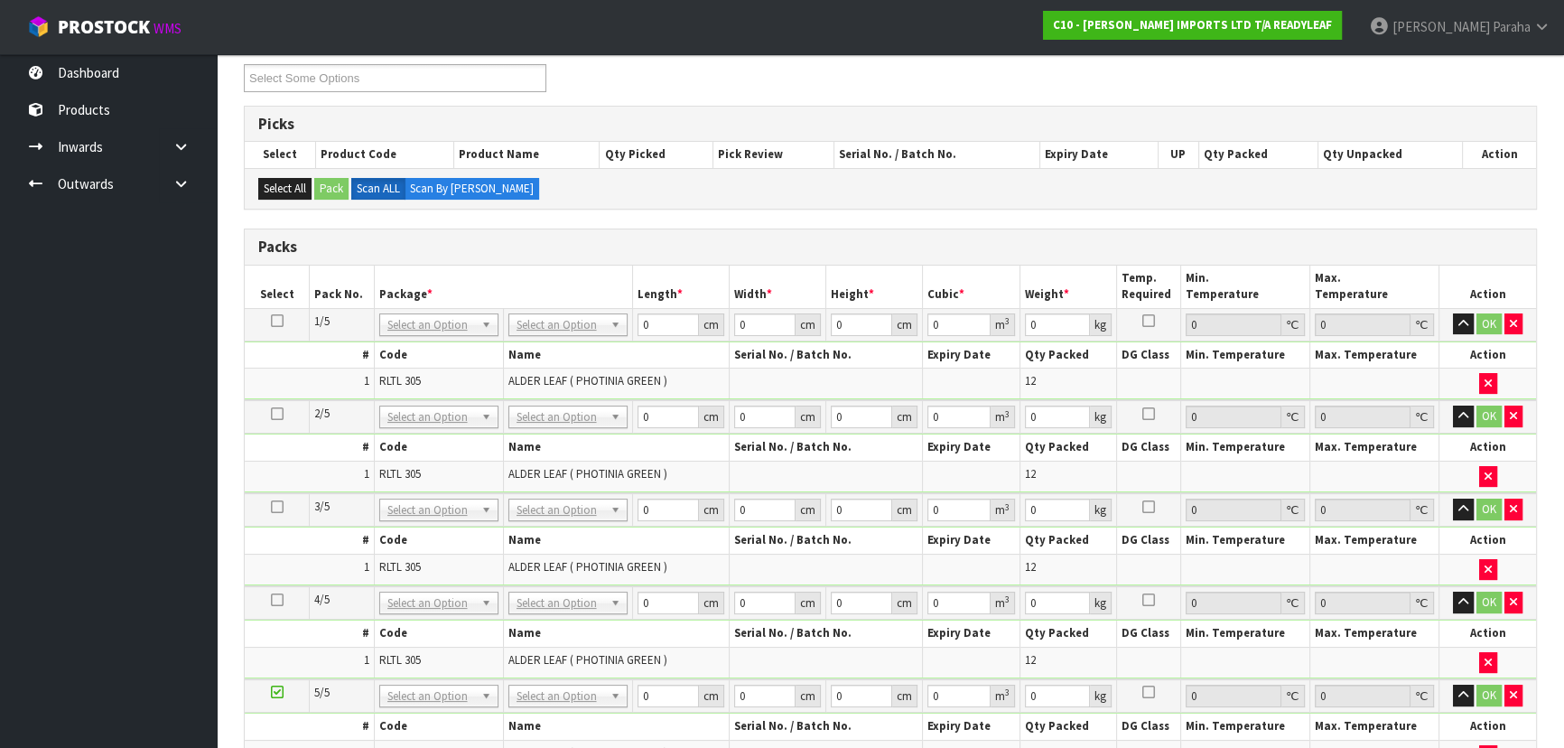
scroll to position [246, 0]
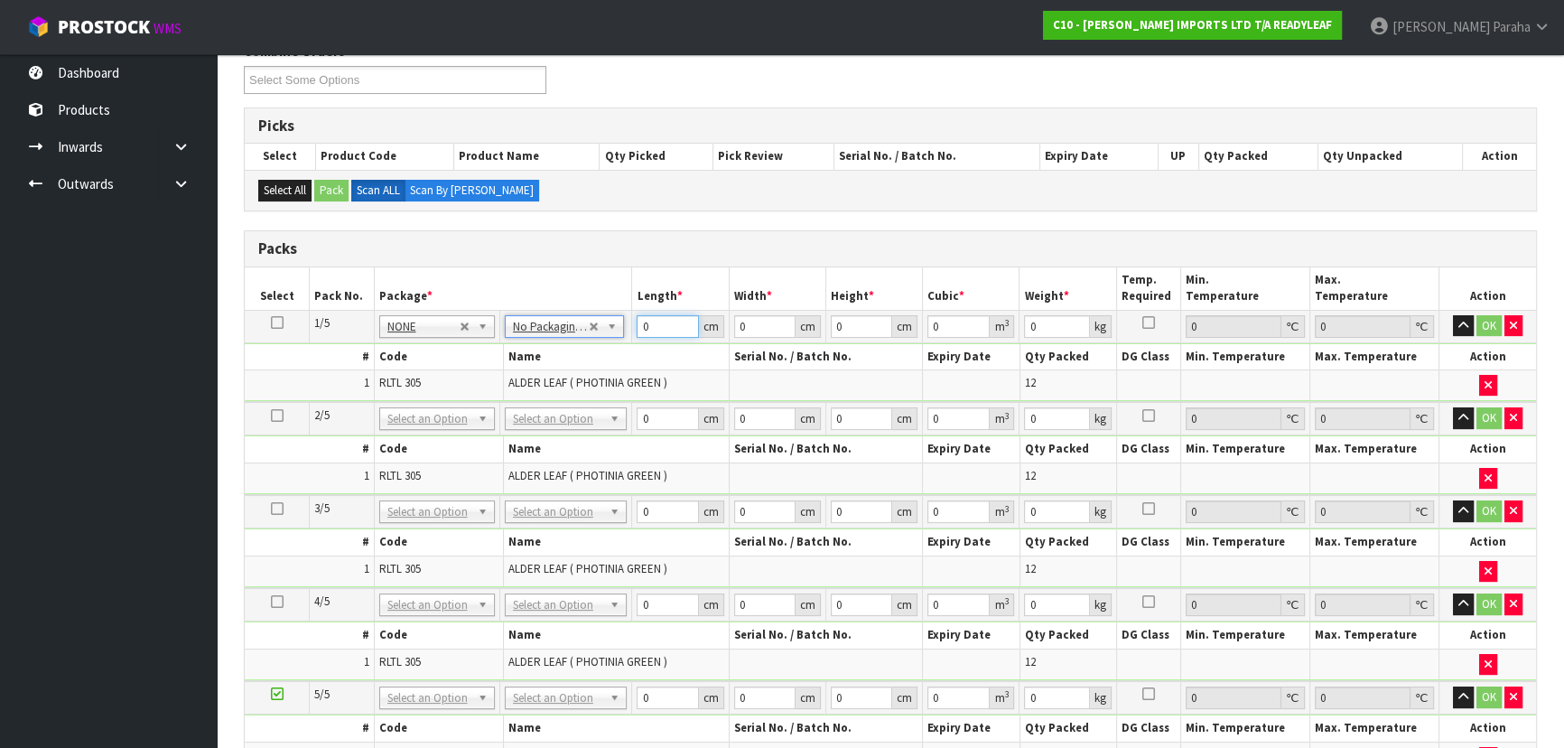
click at [656, 321] on input "0" at bounding box center [667, 326] width 61 height 23
type input "55"
type input "3"
type input "0.009075"
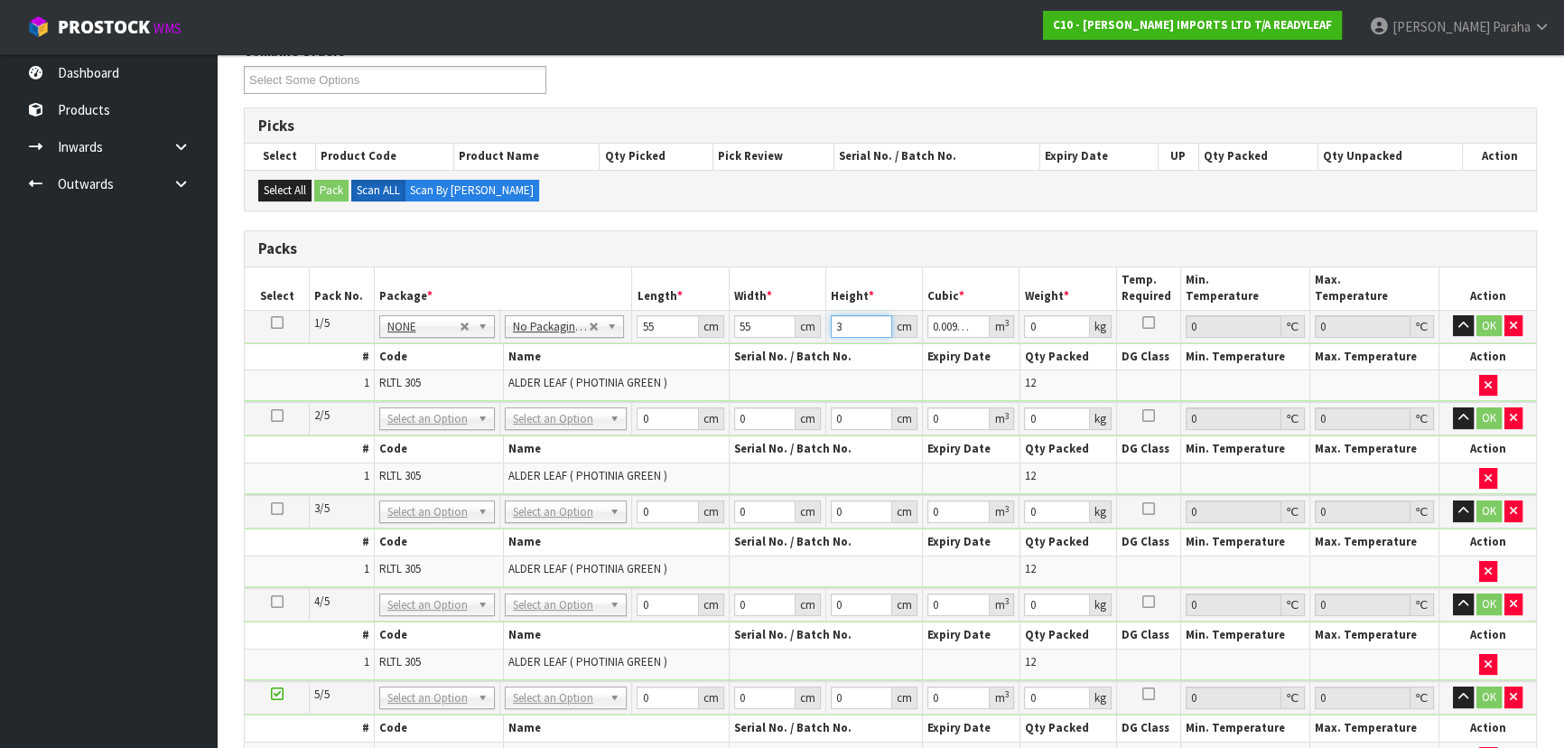
type input "31"
type input "0.093775"
type input "31"
type input "8"
click at [1453, 315] on button "button" at bounding box center [1463, 326] width 21 height 22
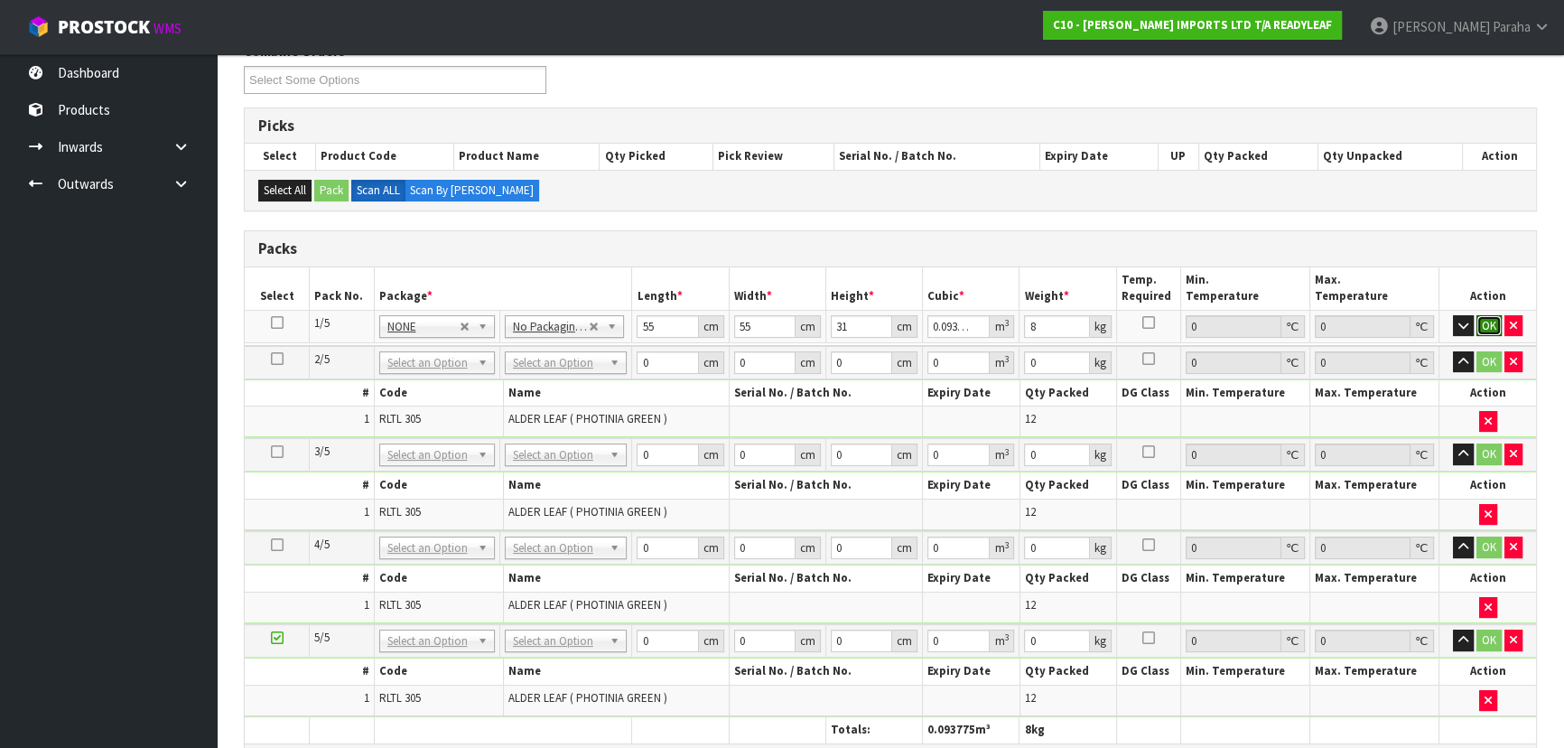
click button "OK" at bounding box center [1488, 326] width 25 height 22
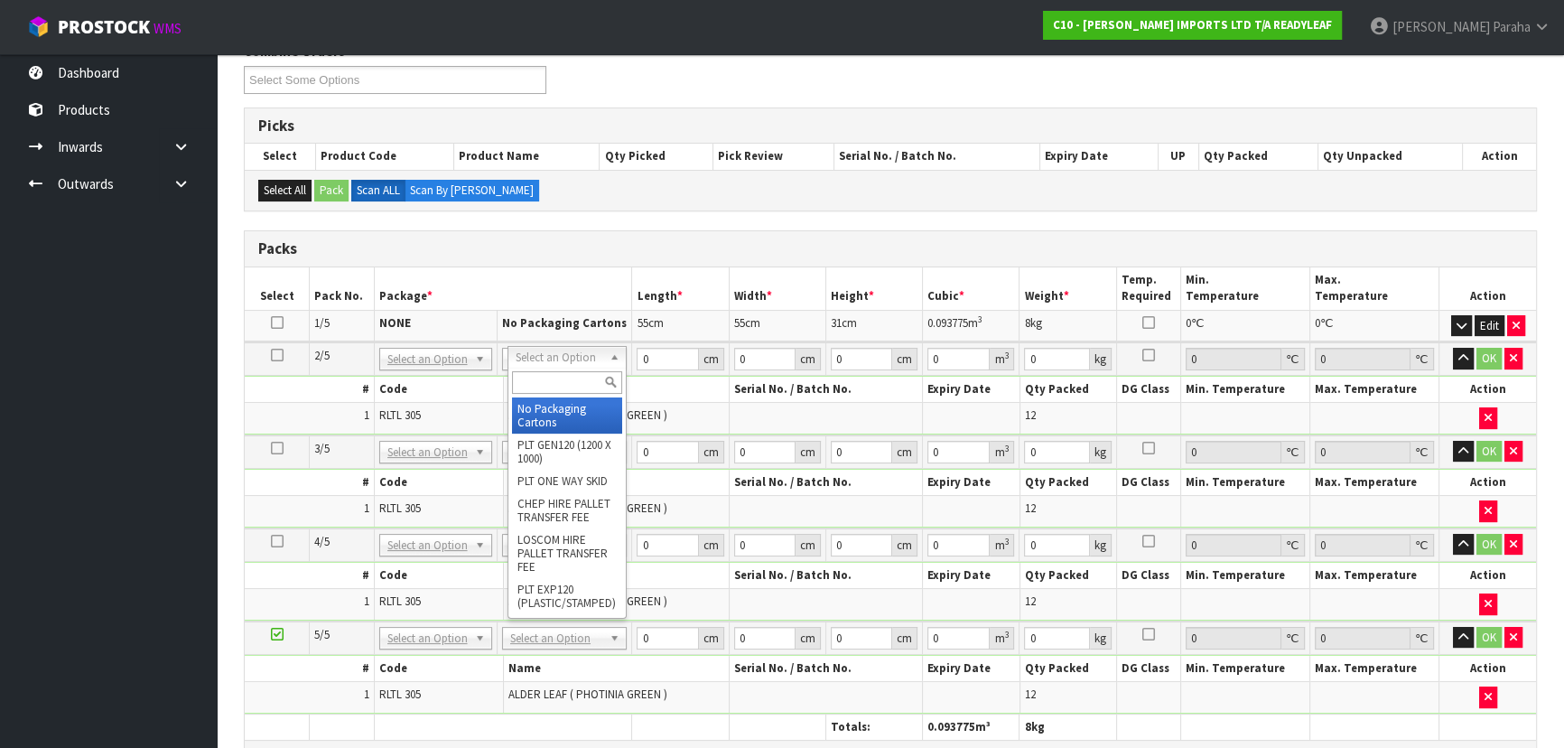
type input "2"
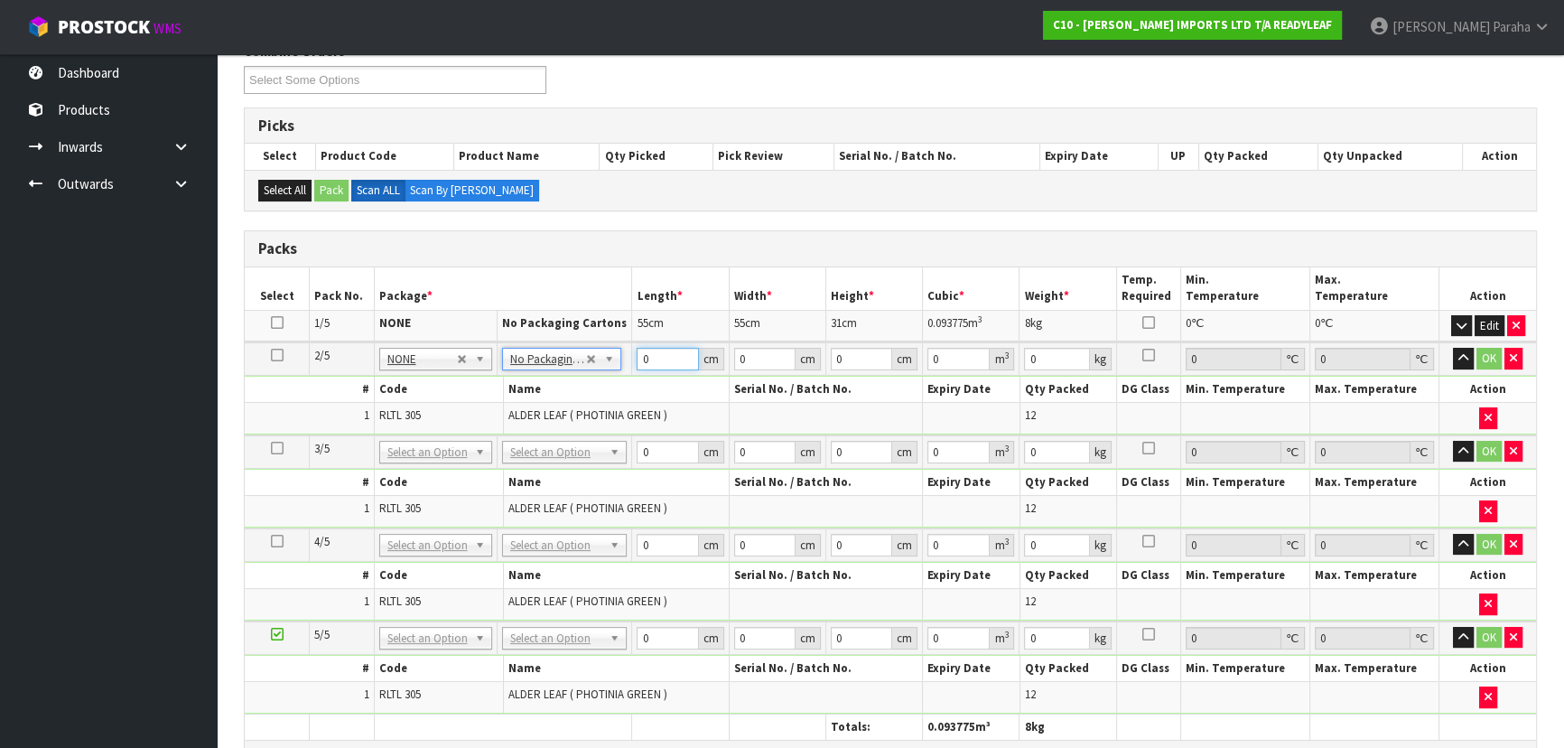
click at [676, 358] on input "0" at bounding box center [667, 359] width 61 height 23
click at [274, 322] on icon at bounding box center [277, 322] width 13 height 1
type input "1"
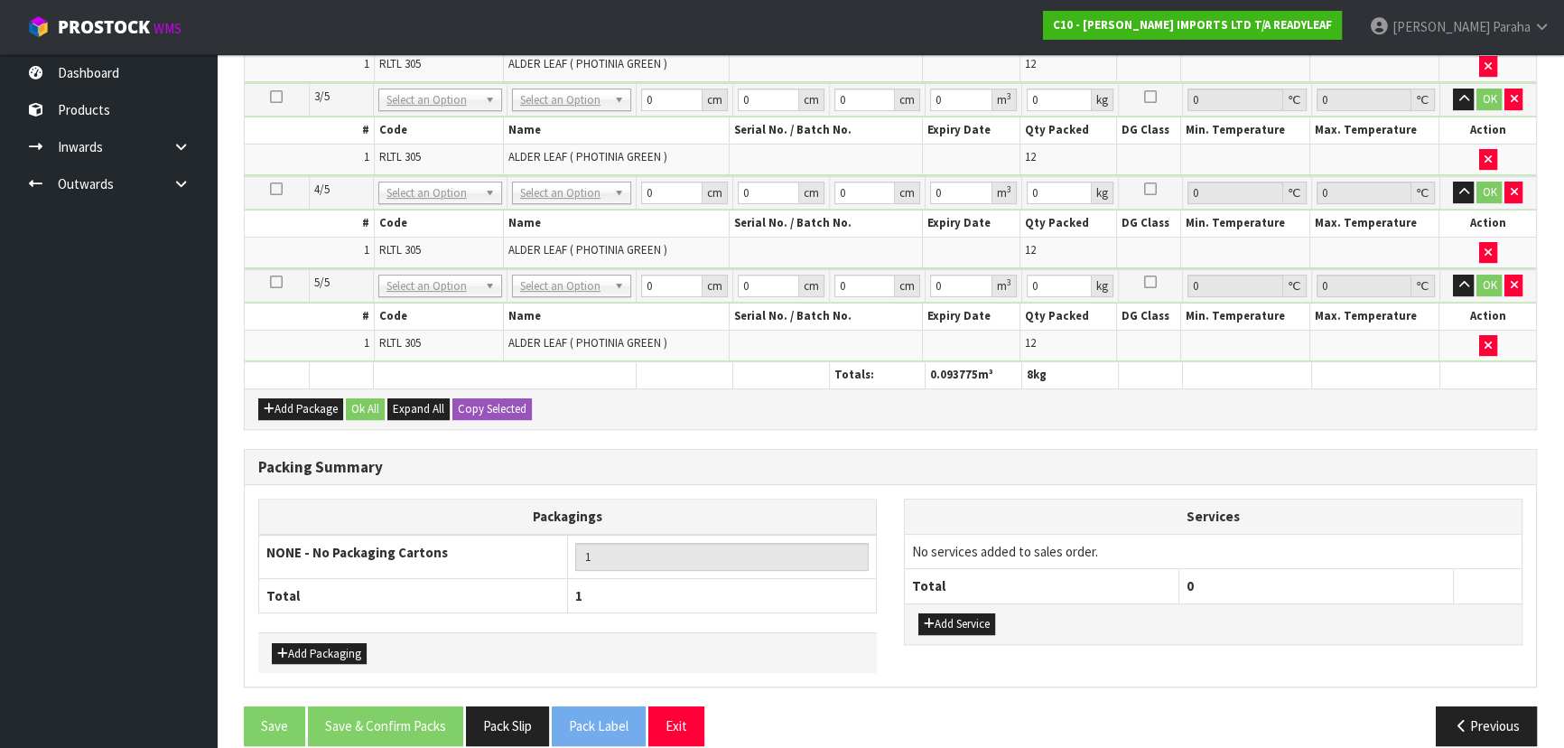
scroll to position [615, 0]
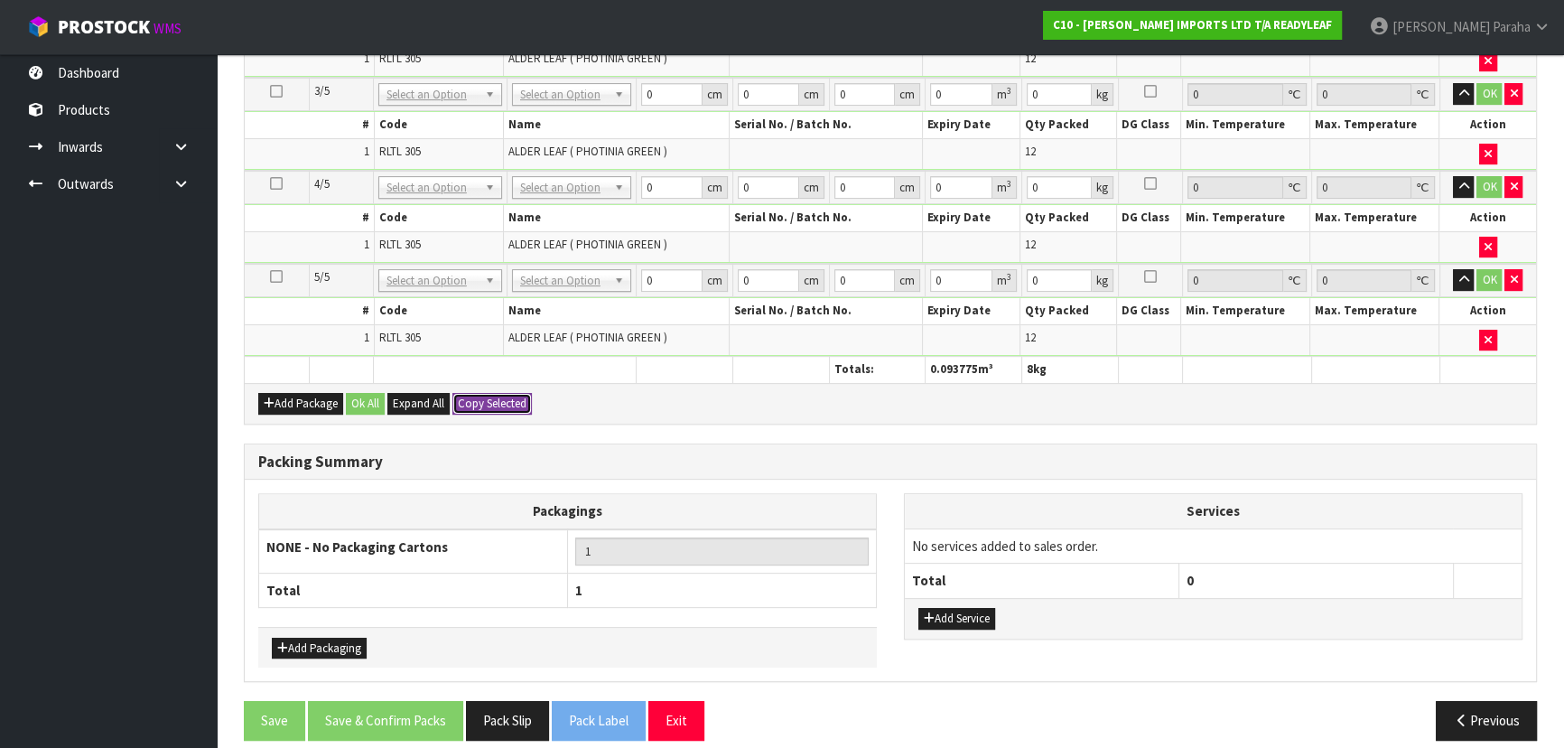
click at [509, 393] on button "Copy Selected" at bounding box center [491, 404] width 79 height 22
type input "55"
type input "31"
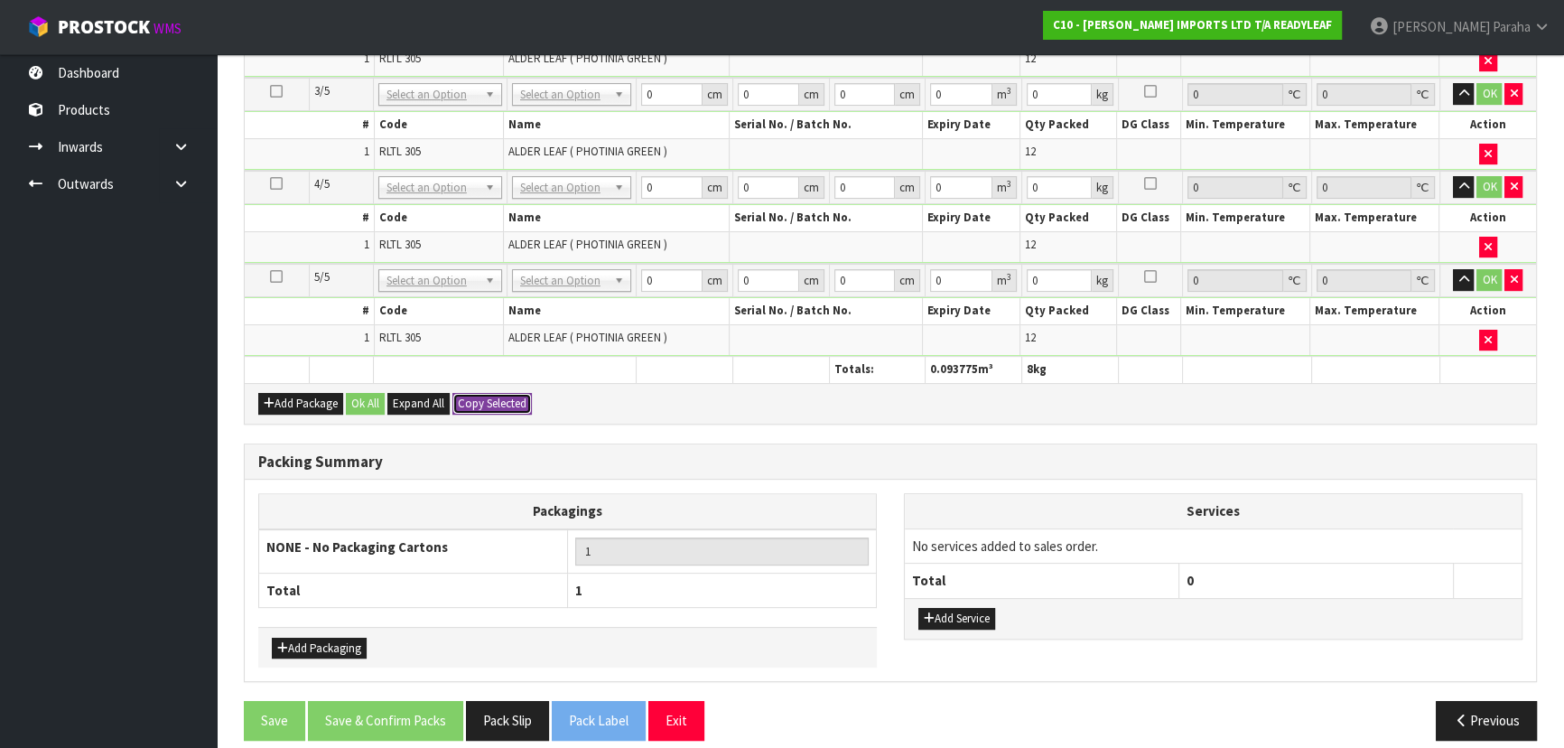
type input "0.093775"
type input "8"
type input "55"
type input "31"
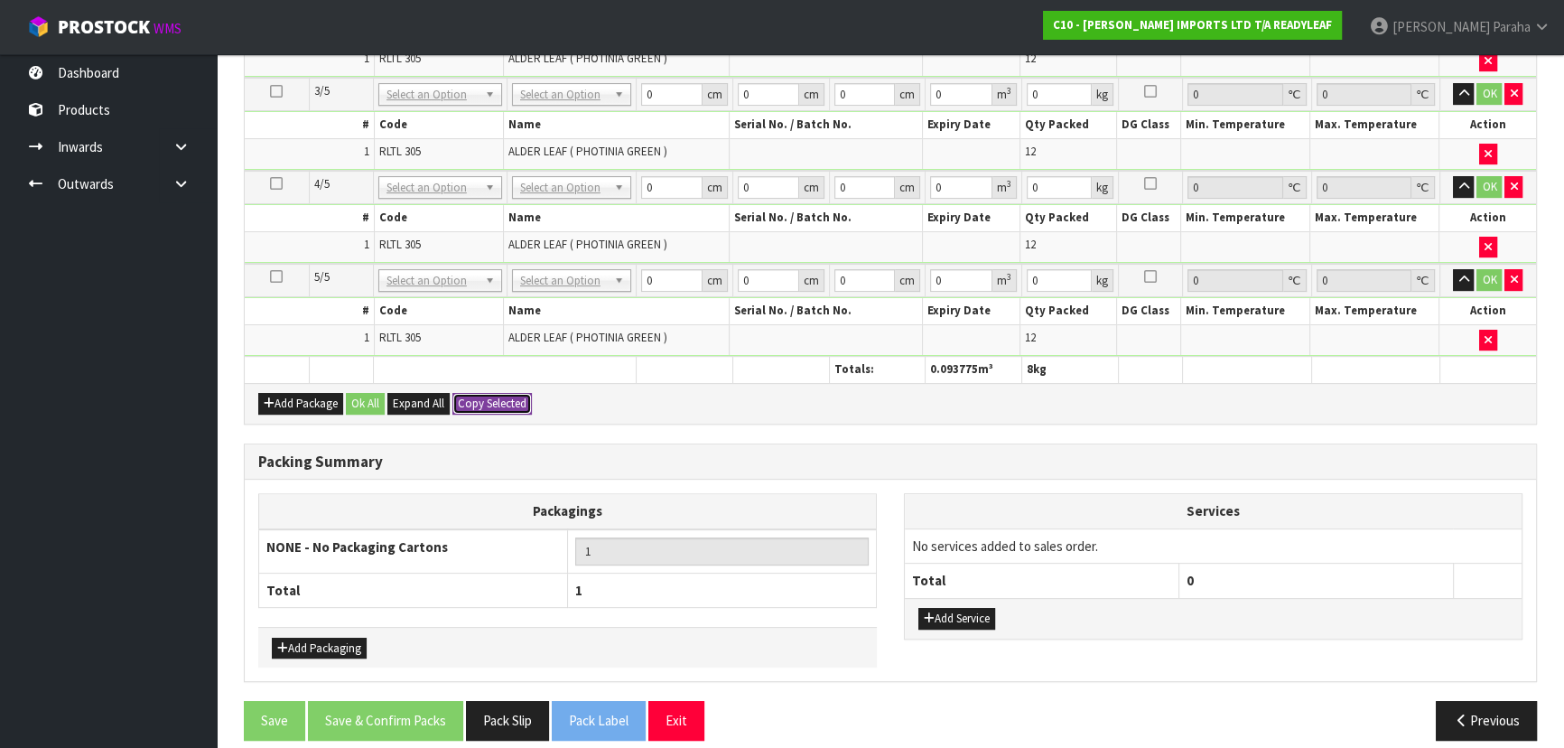
type input "0.093775"
type input "8"
type input "55"
type input "31"
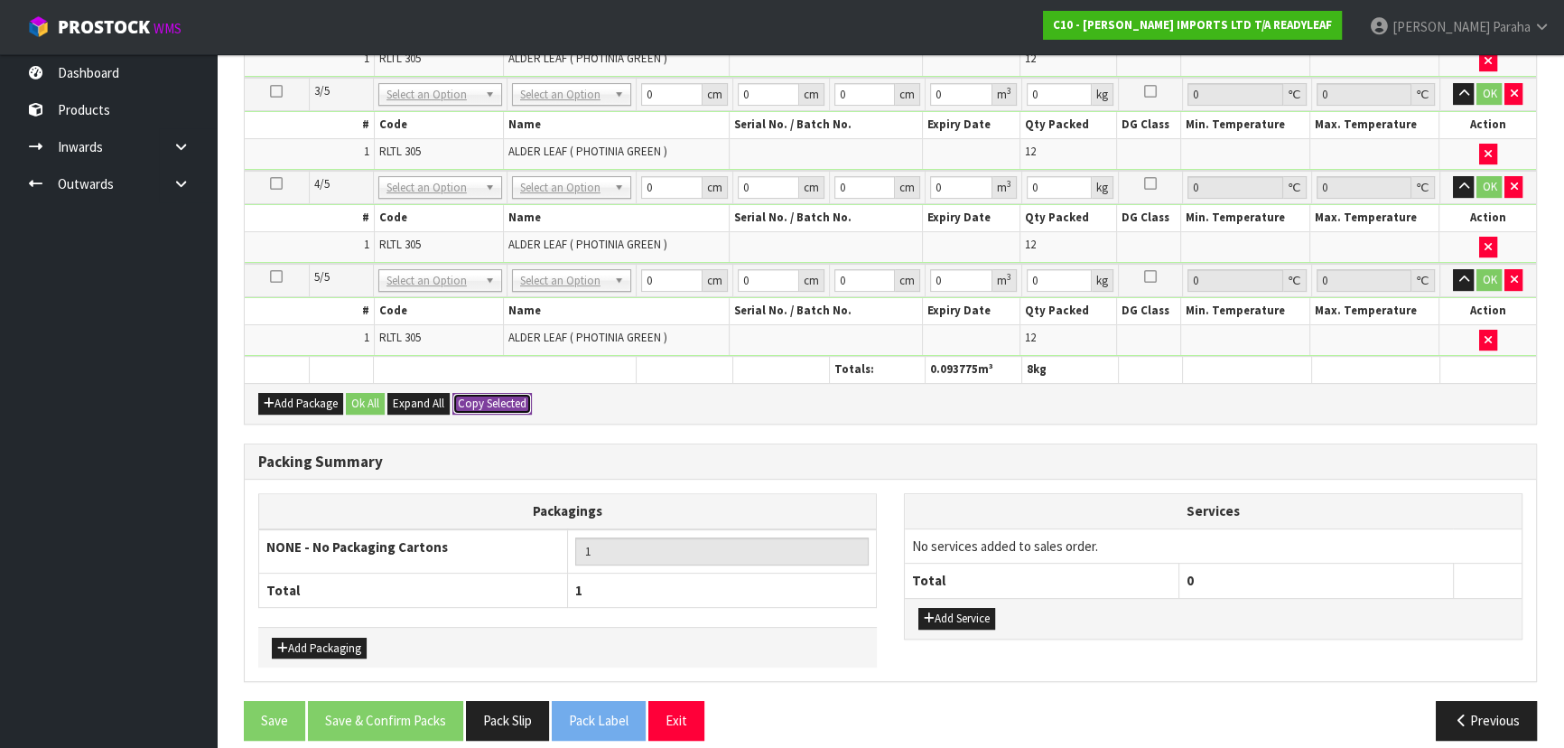
type input "0.093775"
type input "8"
type input "55"
type input "31"
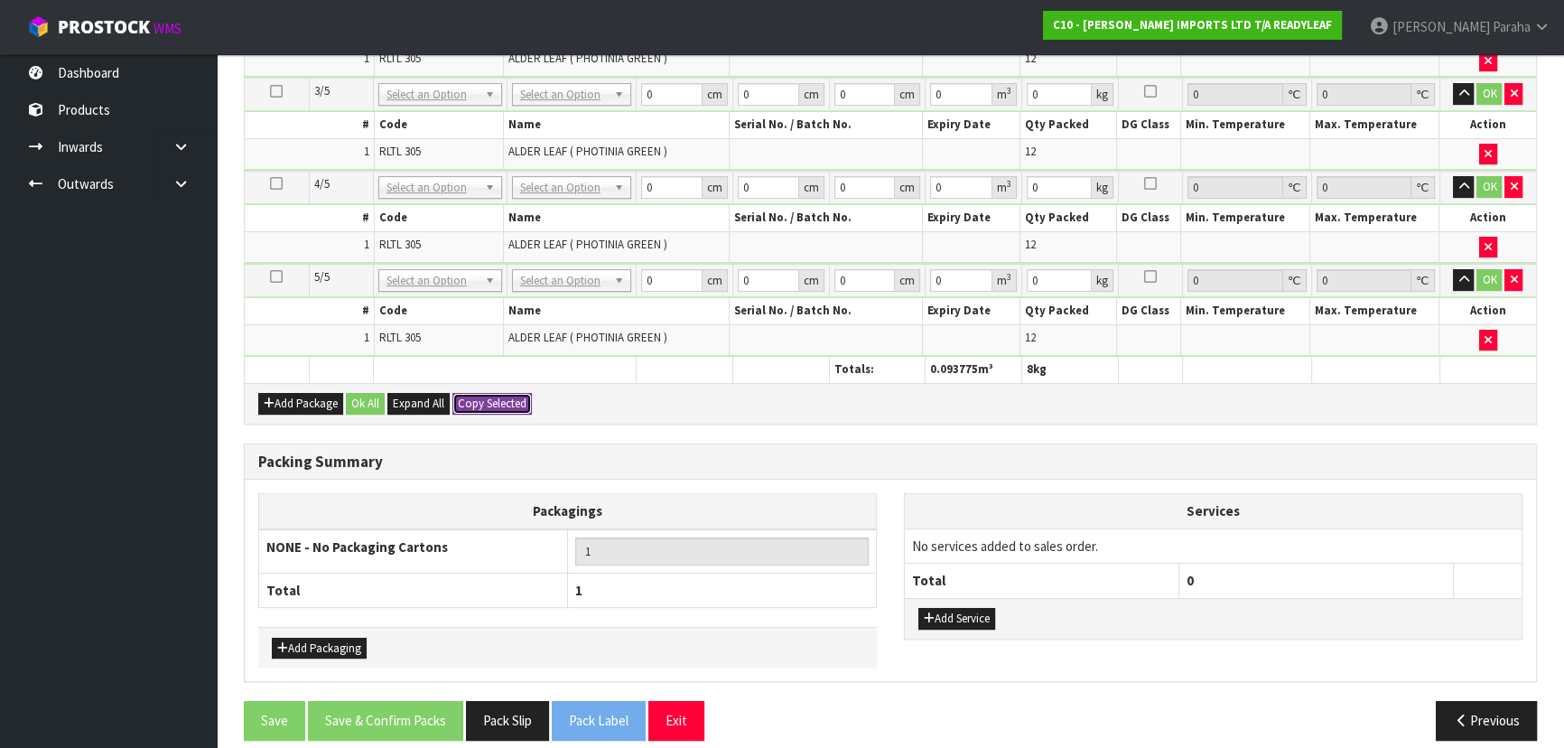
type input "0.093775"
type input "8"
type input "5"
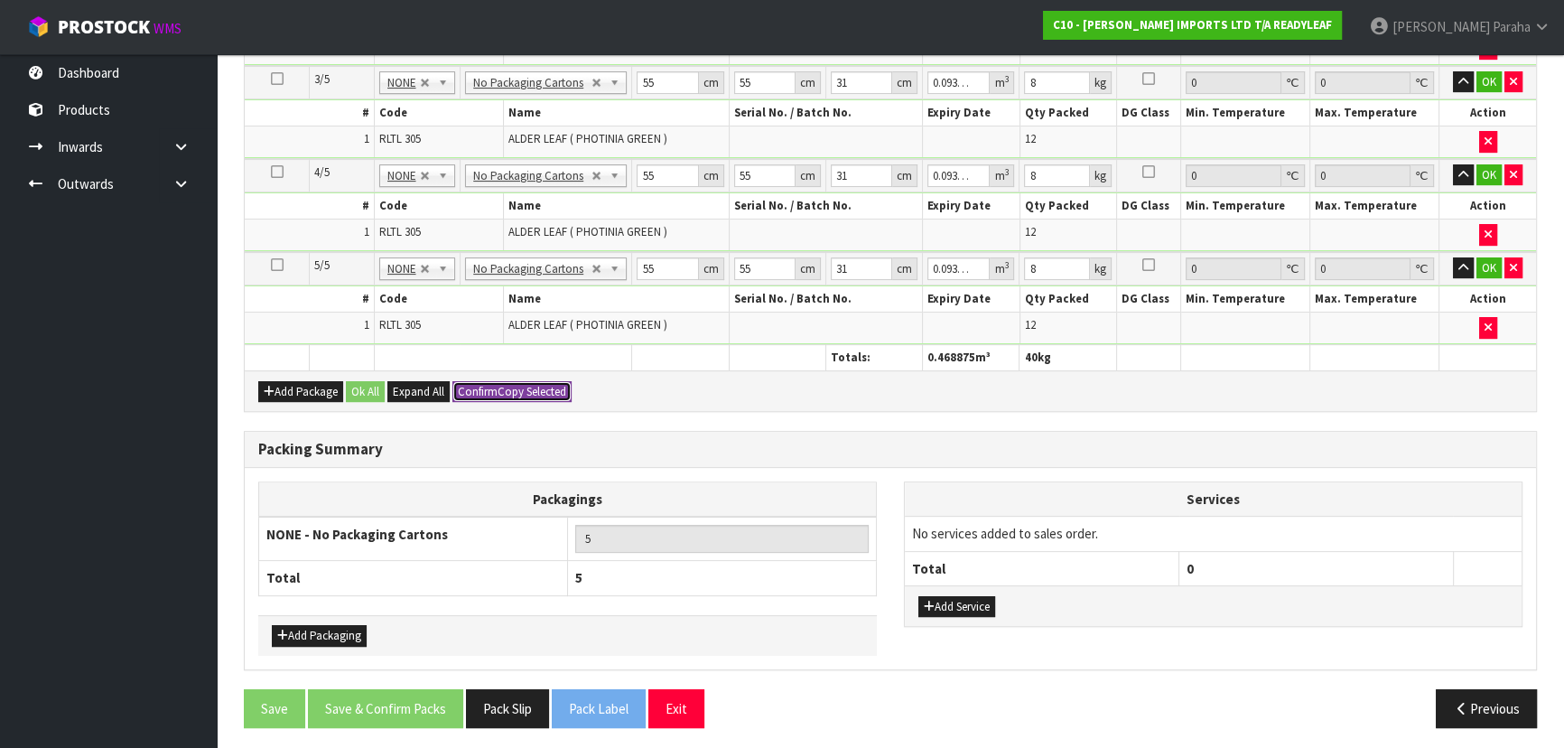
click at [509, 390] on button "Confirm Copy Selected" at bounding box center [511, 392] width 119 height 22
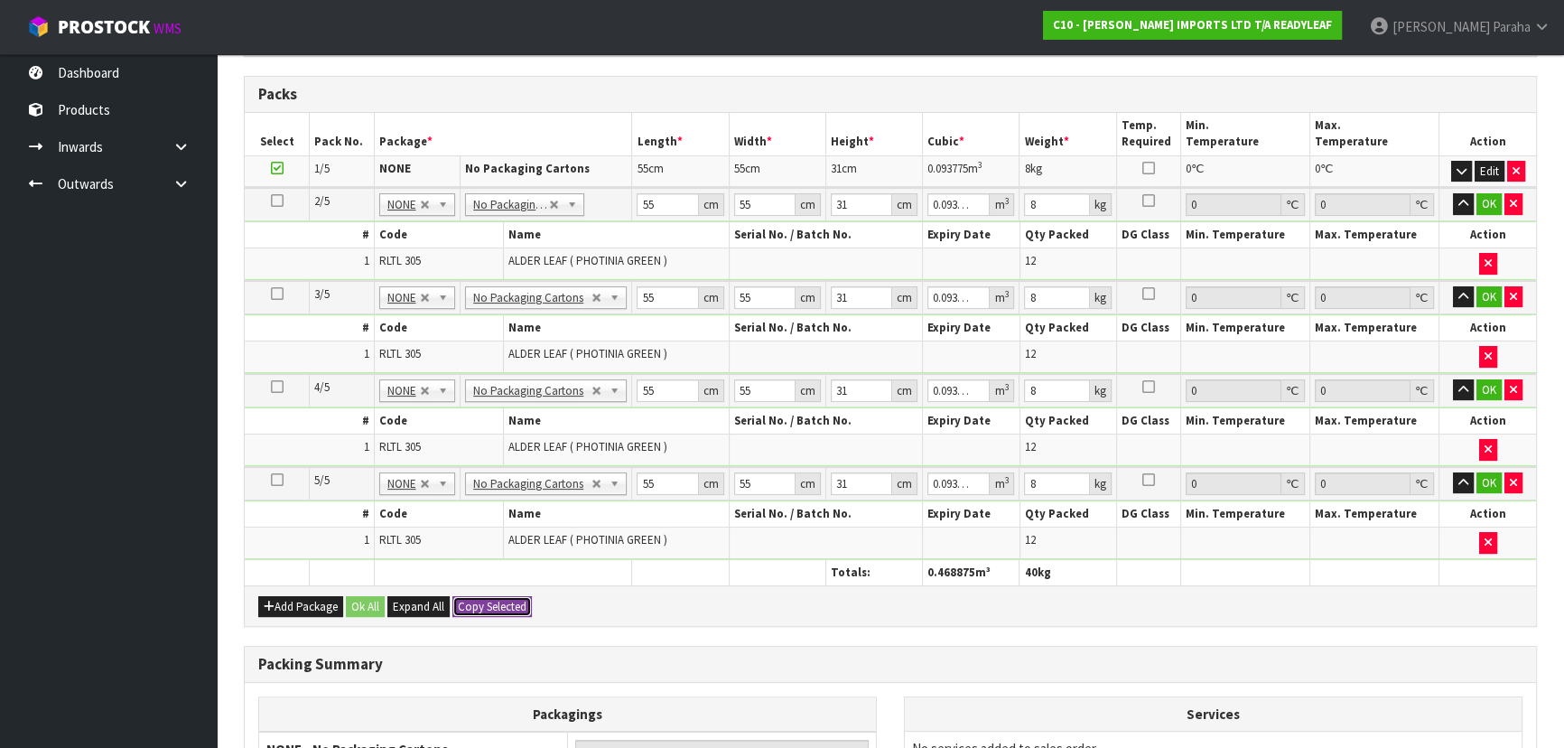
scroll to position [369, 0]
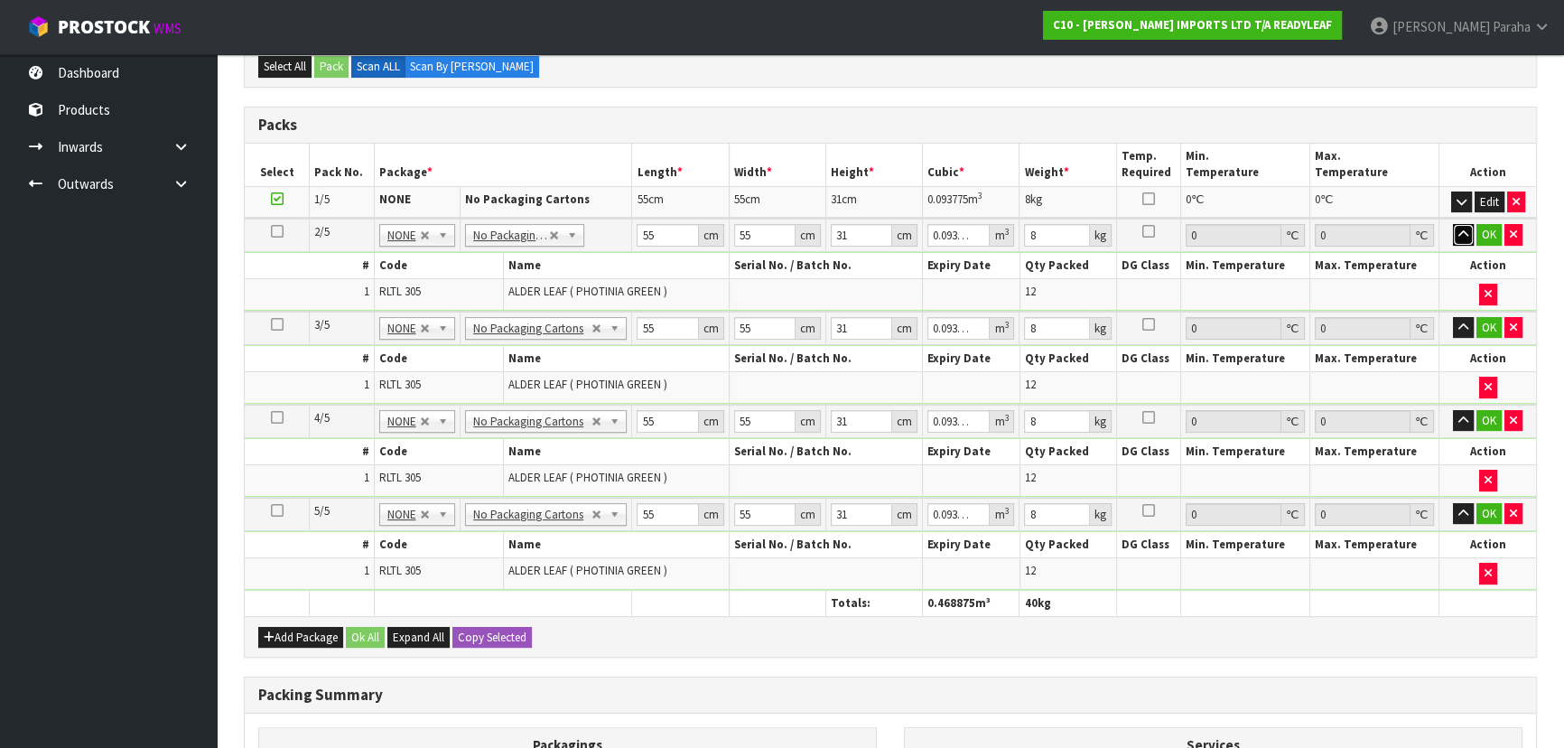
click at [1470, 236] on button "button" at bounding box center [1463, 235] width 21 height 22
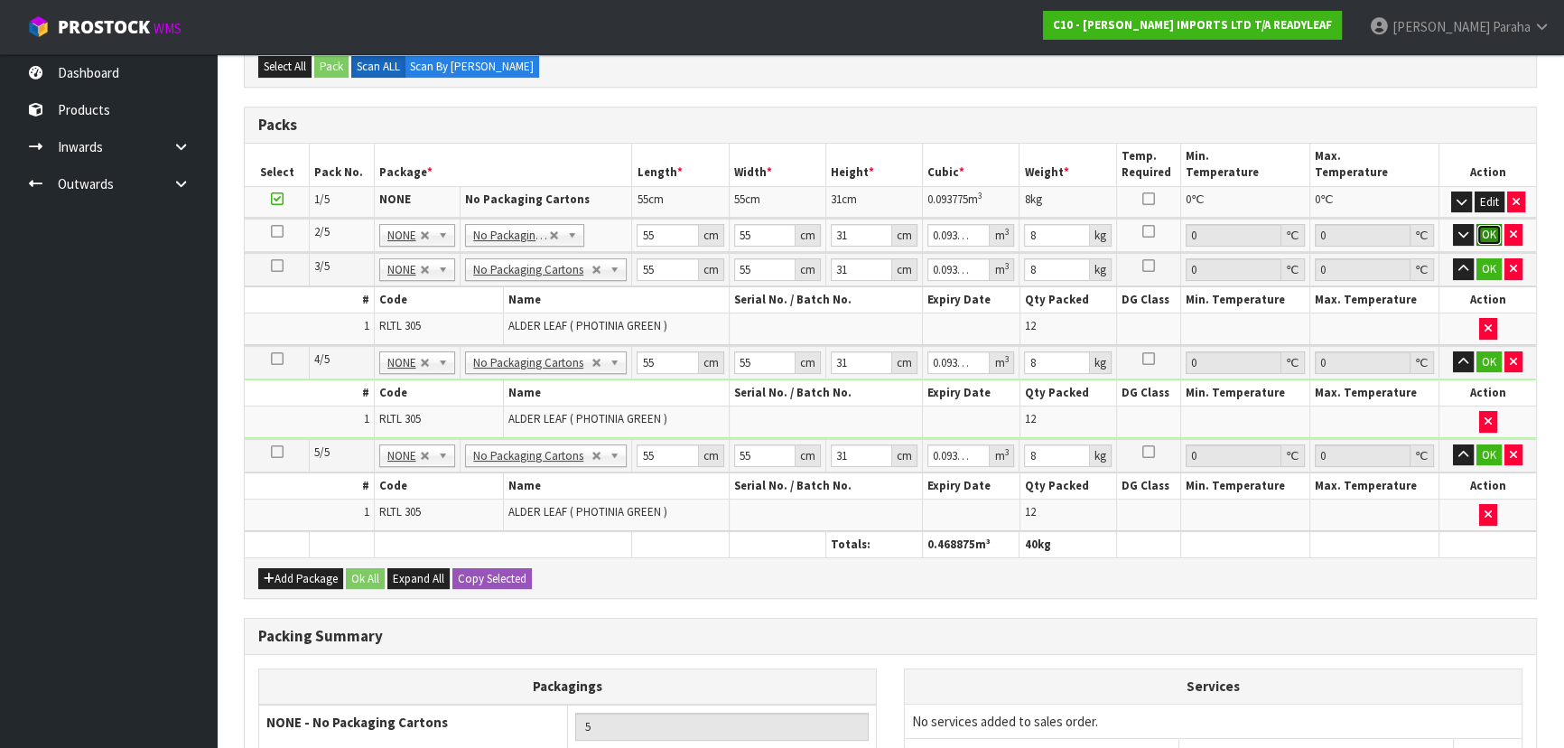
click at [1487, 232] on button "OK" at bounding box center [1488, 235] width 25 height 22
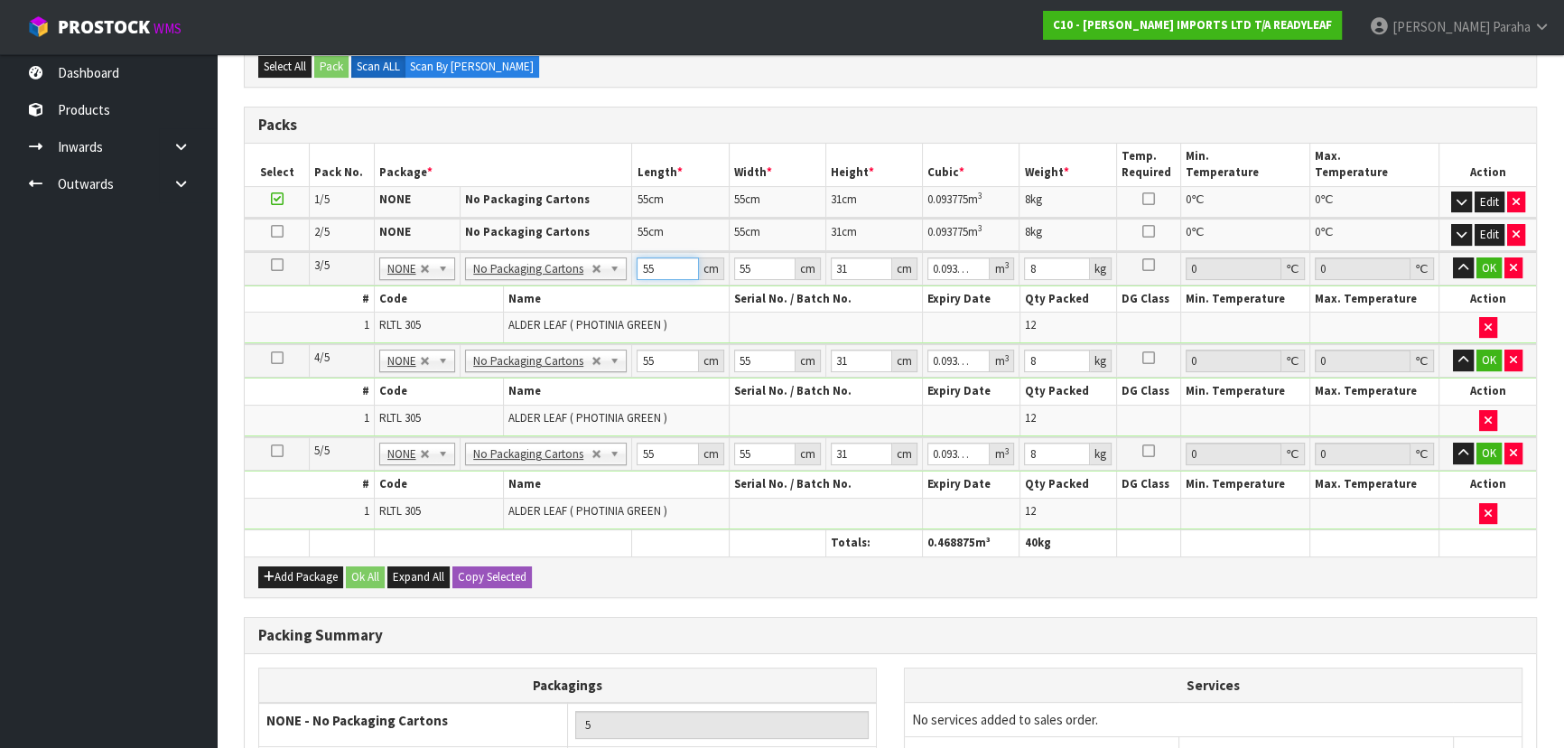
click at [666, 268] on input "55" at bounding box center [667, 268] width 61 height 23
type input "5"
type input "0.008525"
type input "57"
type input "0.097185"
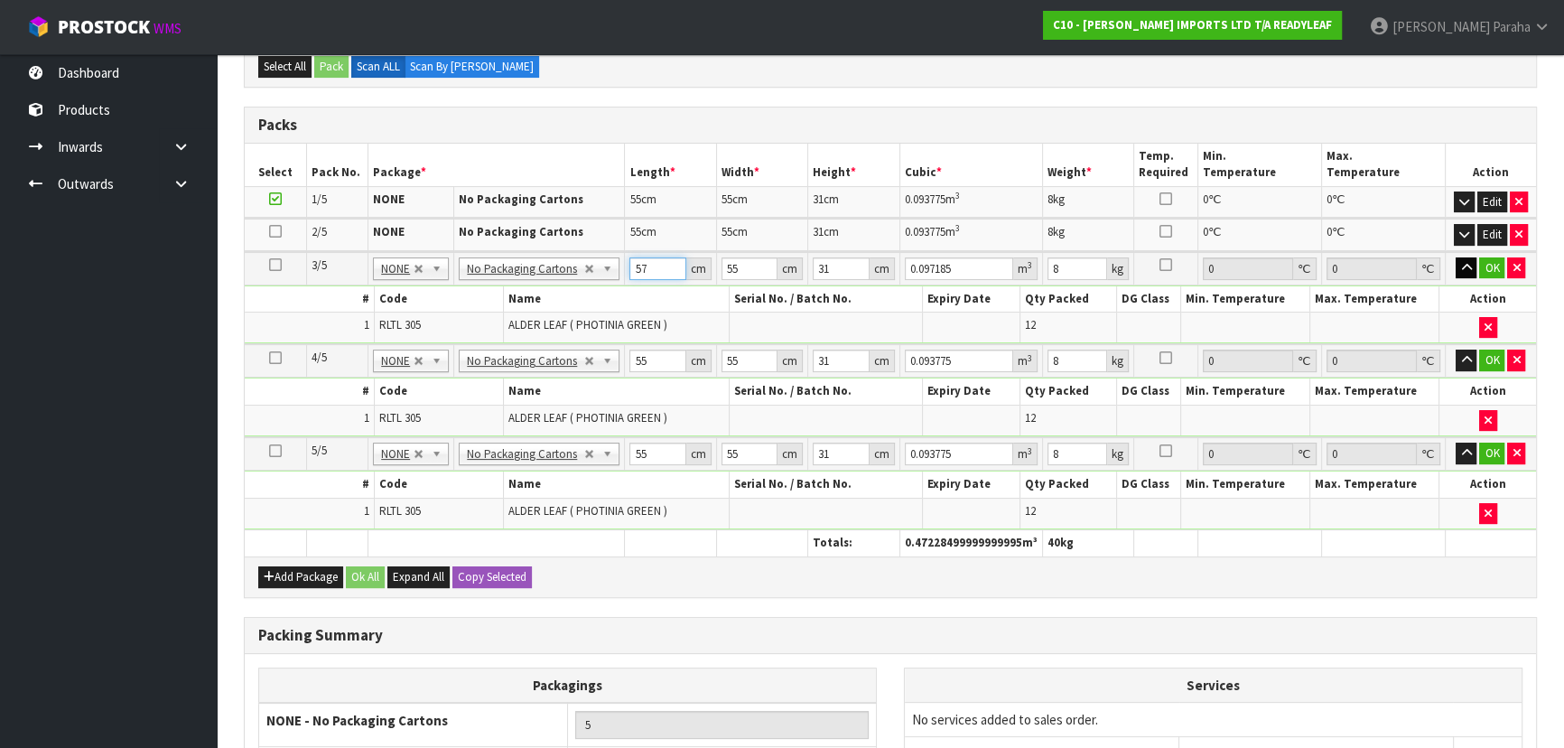
type input "57"
click at [1465, 270] on icon "button" at bounding box center [1466, 268] width 10 height 12
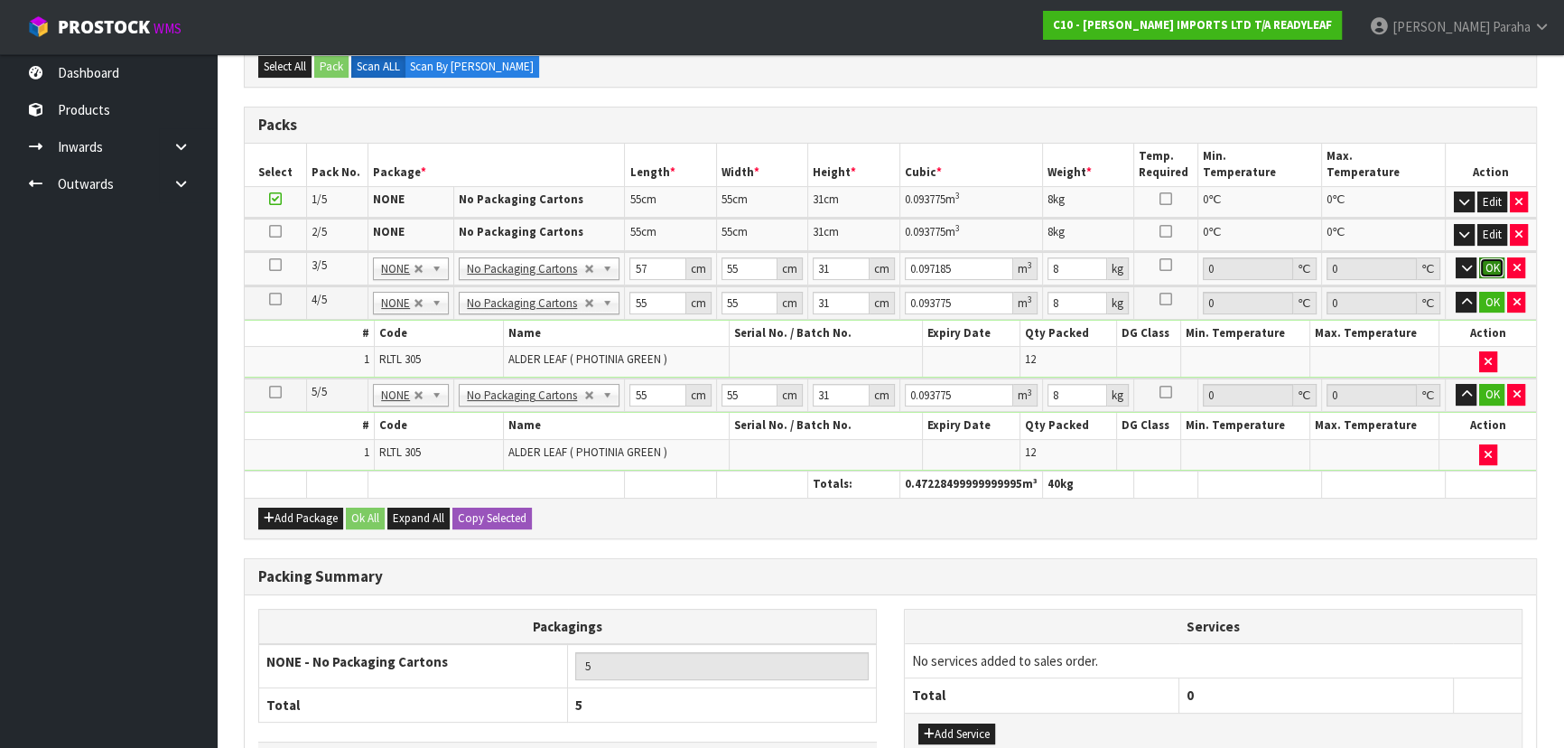
click at [1489, 262] on button "OK" at bounding box center [1491, 268] width 25 height 22
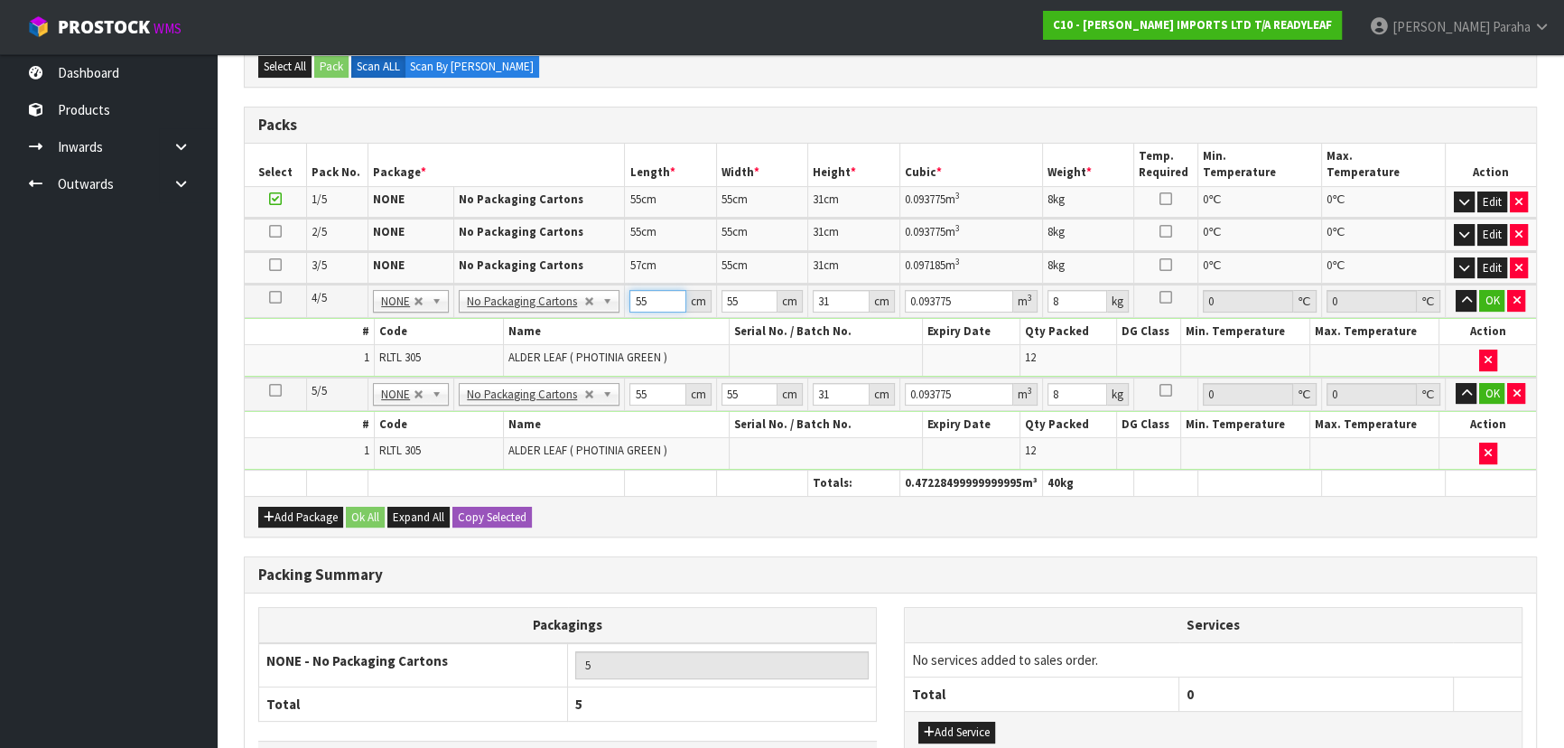
click at [653, 303] on input "55" at bounding box center [657, 301] width 57 height 23
type input "5"
type input "0.008525"
type input "58"
type input "0.09889"
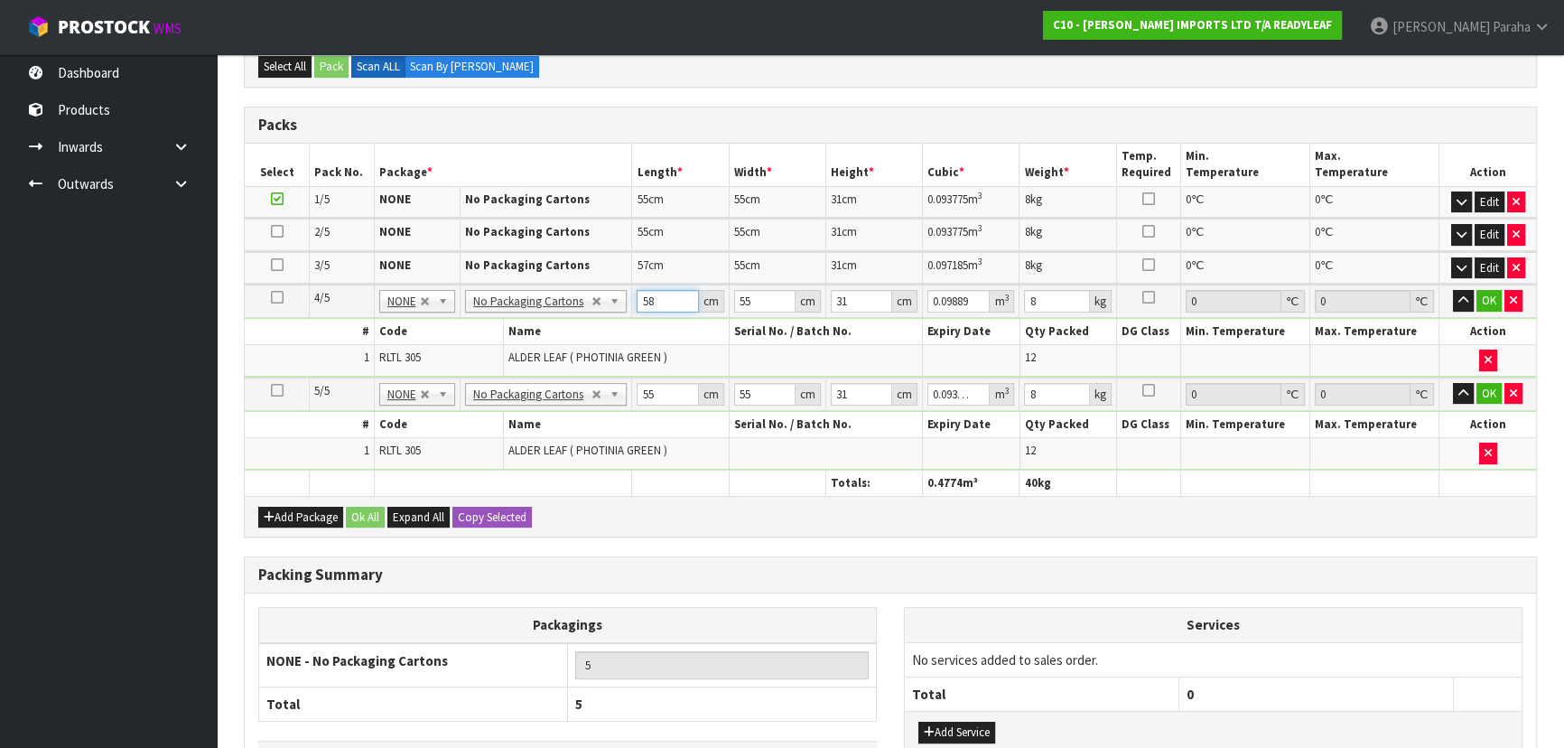
type input "58"
click at [750, 300] on input "55" at bounding box center [764, 301] width 61 height 23
type input "5"
type input "0.00899"
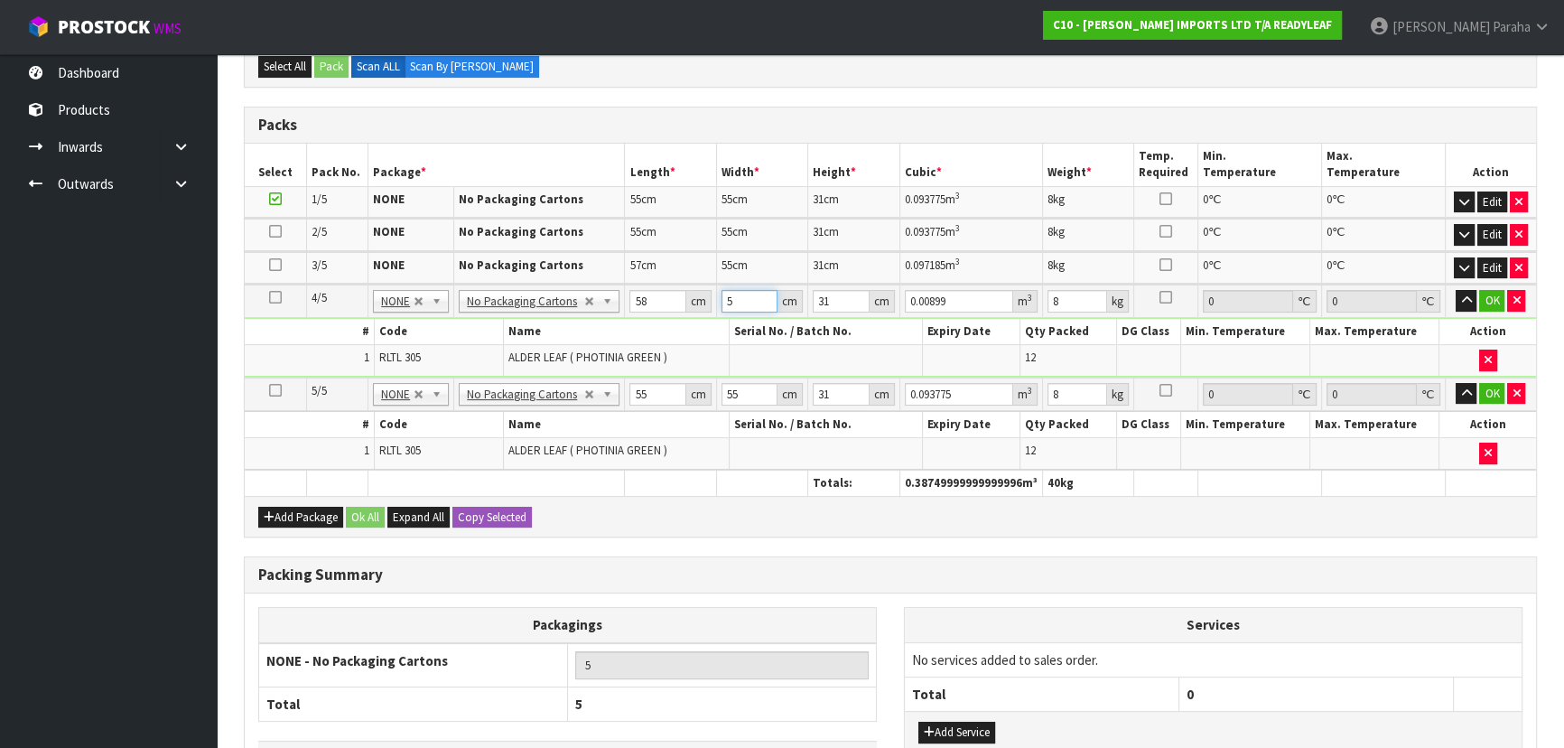
type input "57"
type input "0.102486"
type input "57"
click at [1467, 297] on icon "button" at bounding box center [1466, 300] width 10 height 12
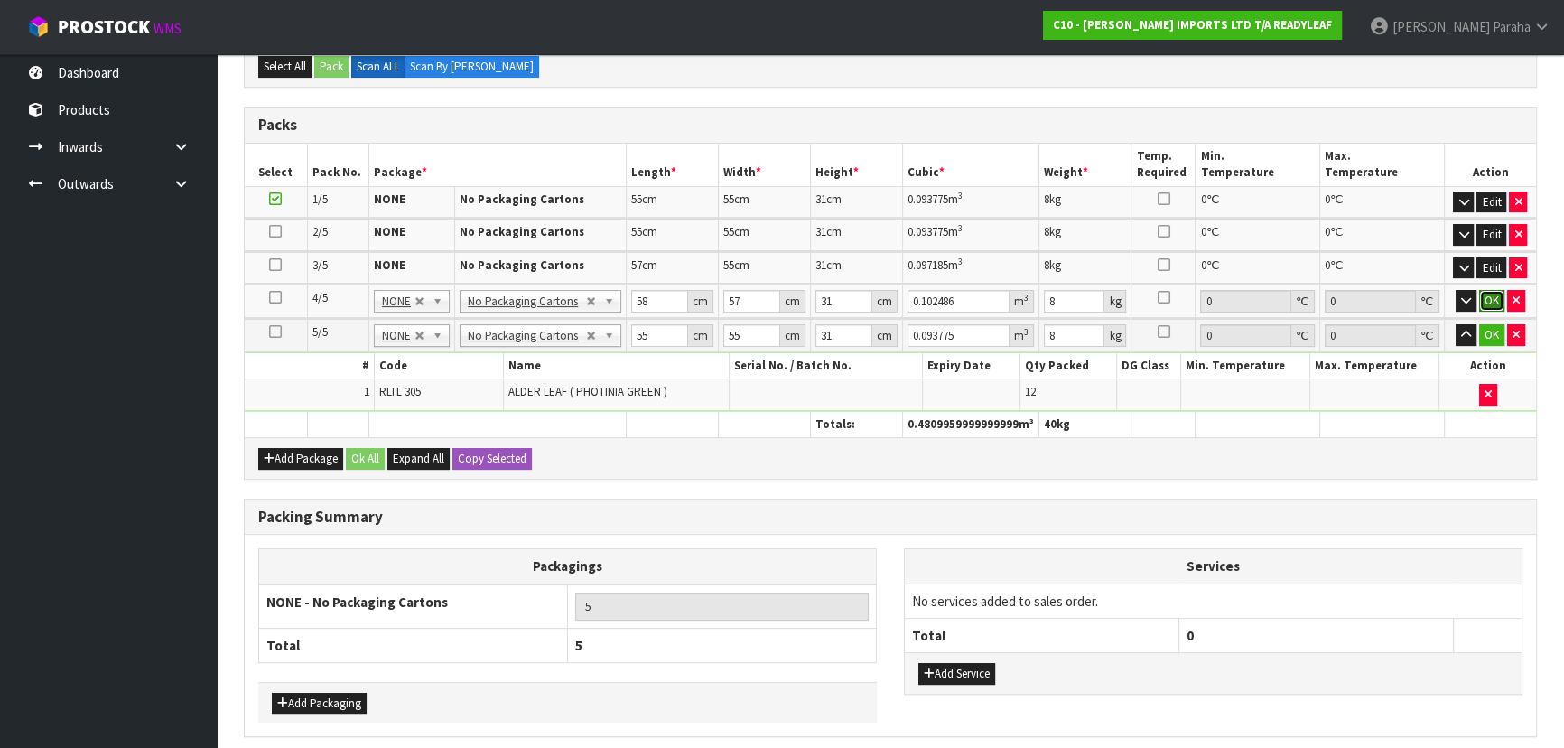
click at [1492, 294] on button "OK" at bounding box center [1491, 301] width 25 height 22
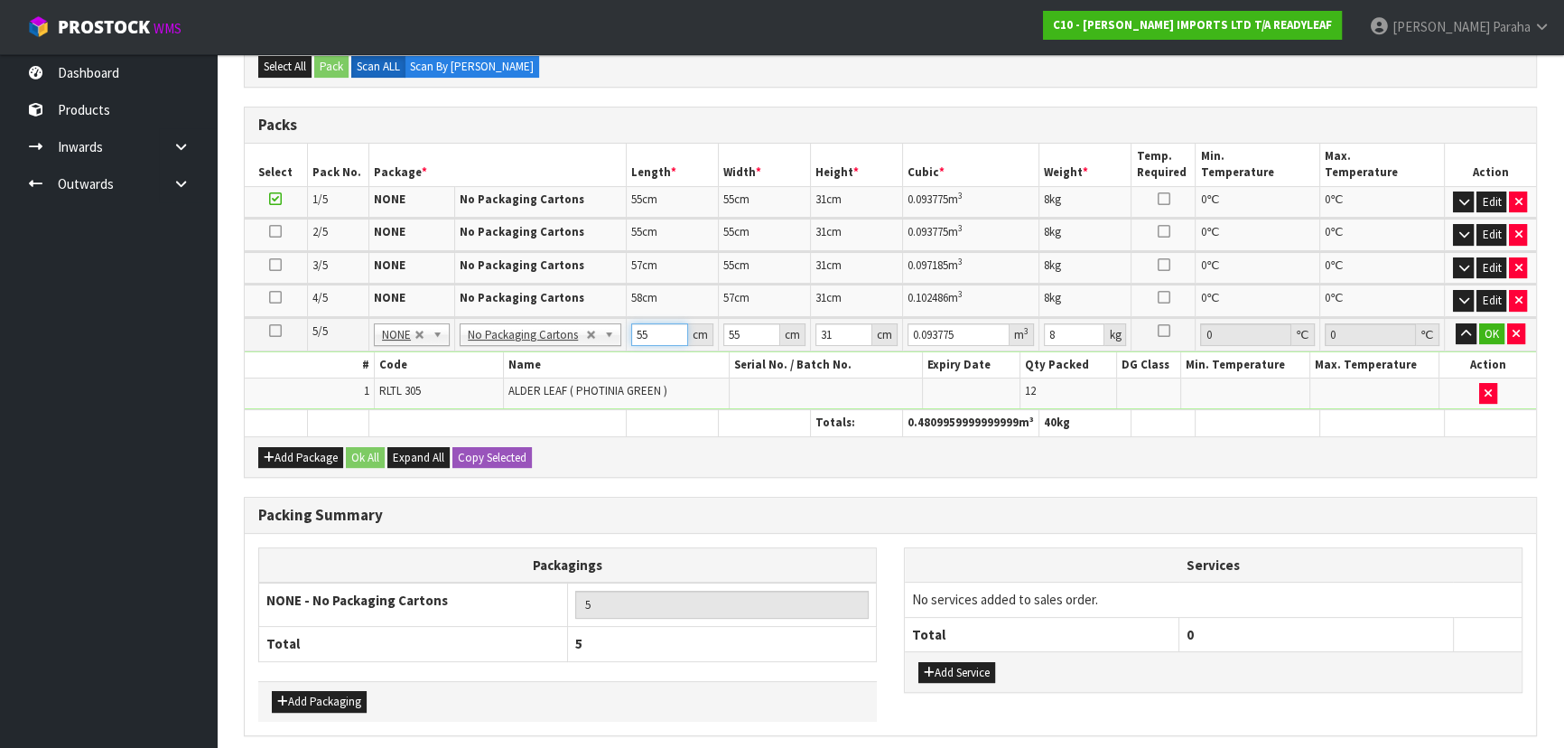
click at [659, 330] on input "55" at bounding box center [660, 334] width 58 height 23
type input "5"
type input "0.008525"
type input "58"
type input "0.09889"
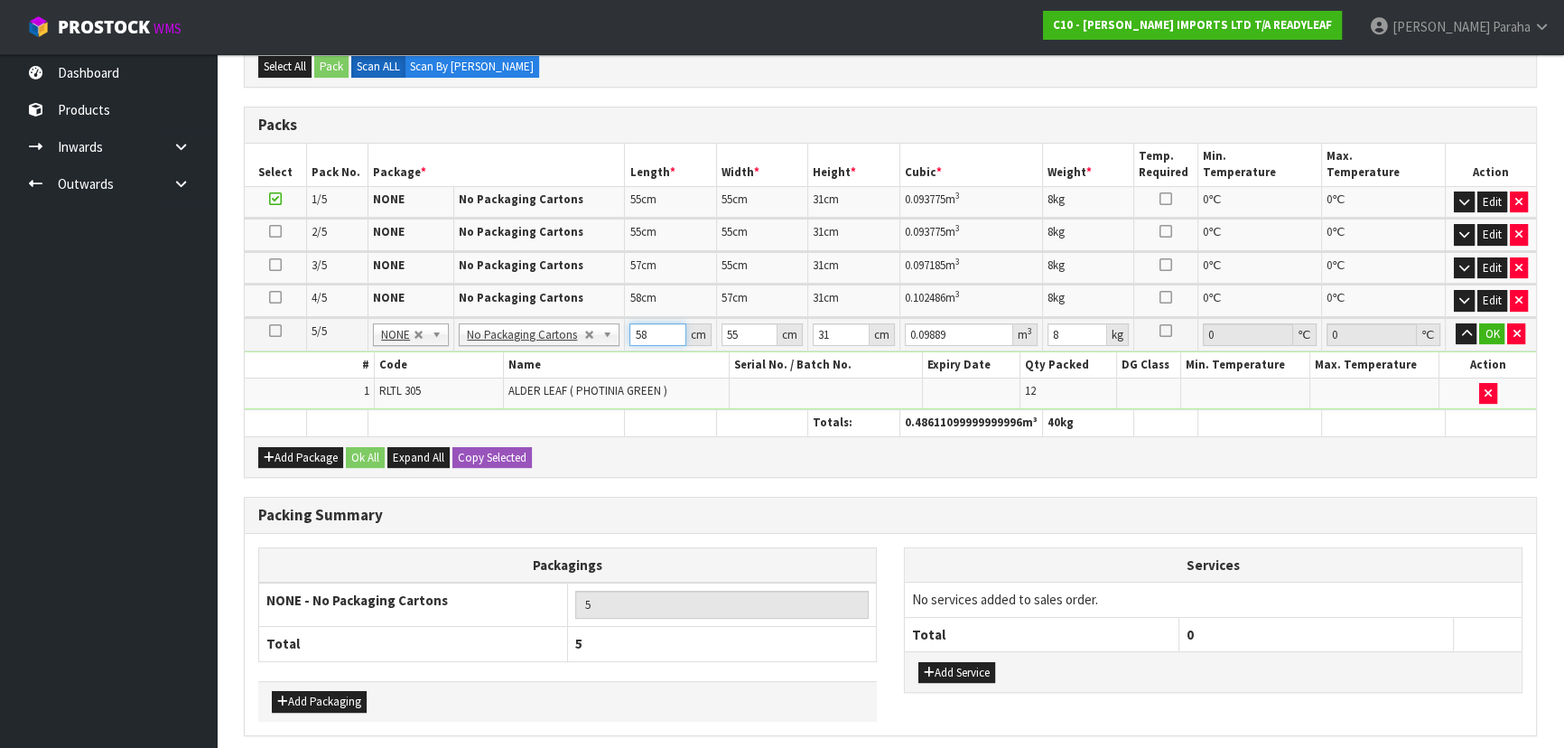
type input "58"
type input "5"
type input "0.00899"
type input "57"
type input "0.102486"
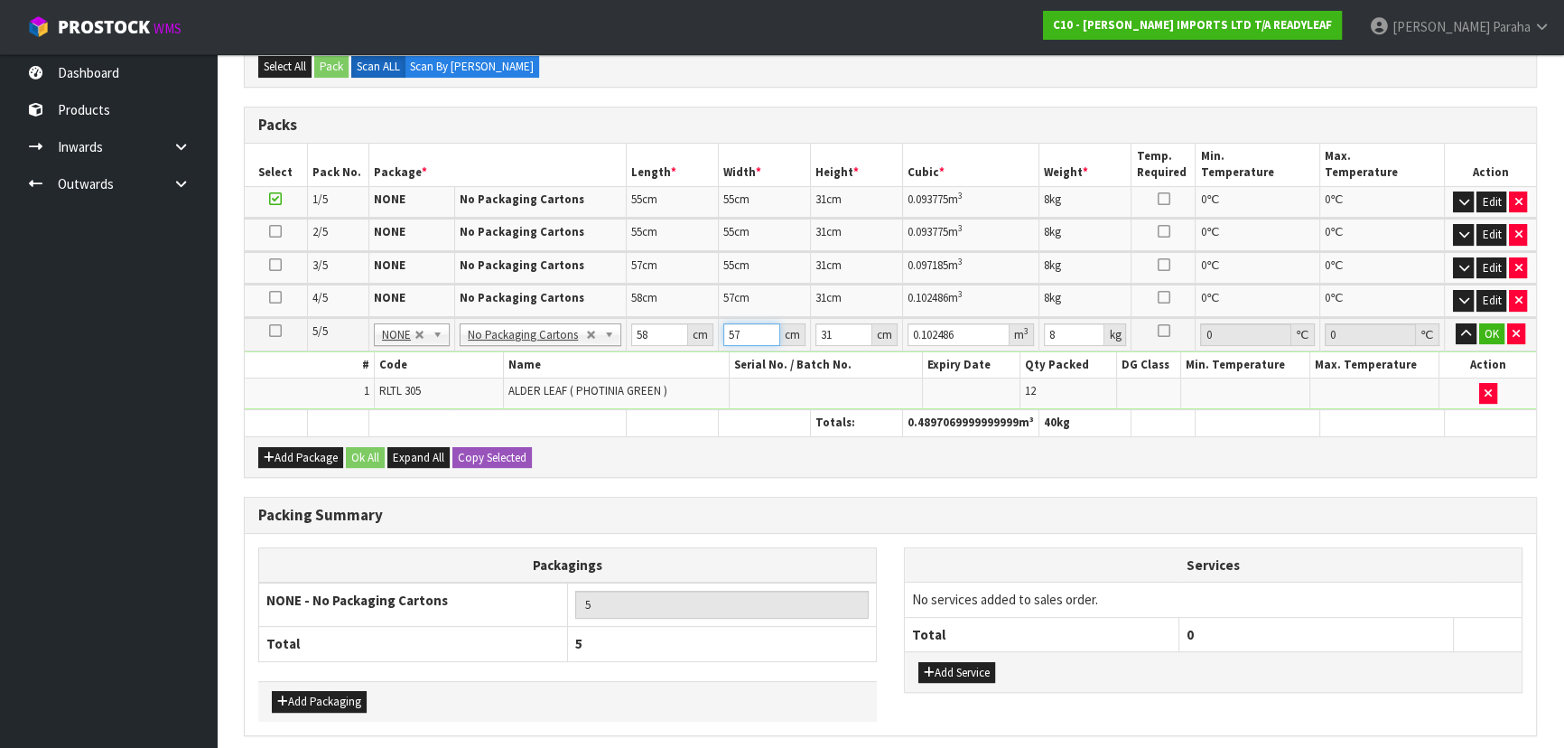
type input "57"
type input "58.001"
type input "0.102488"
click at [669, 326] on input "58.001" at bounding box center [657, 334] width 57 height 23
type input "58.00"
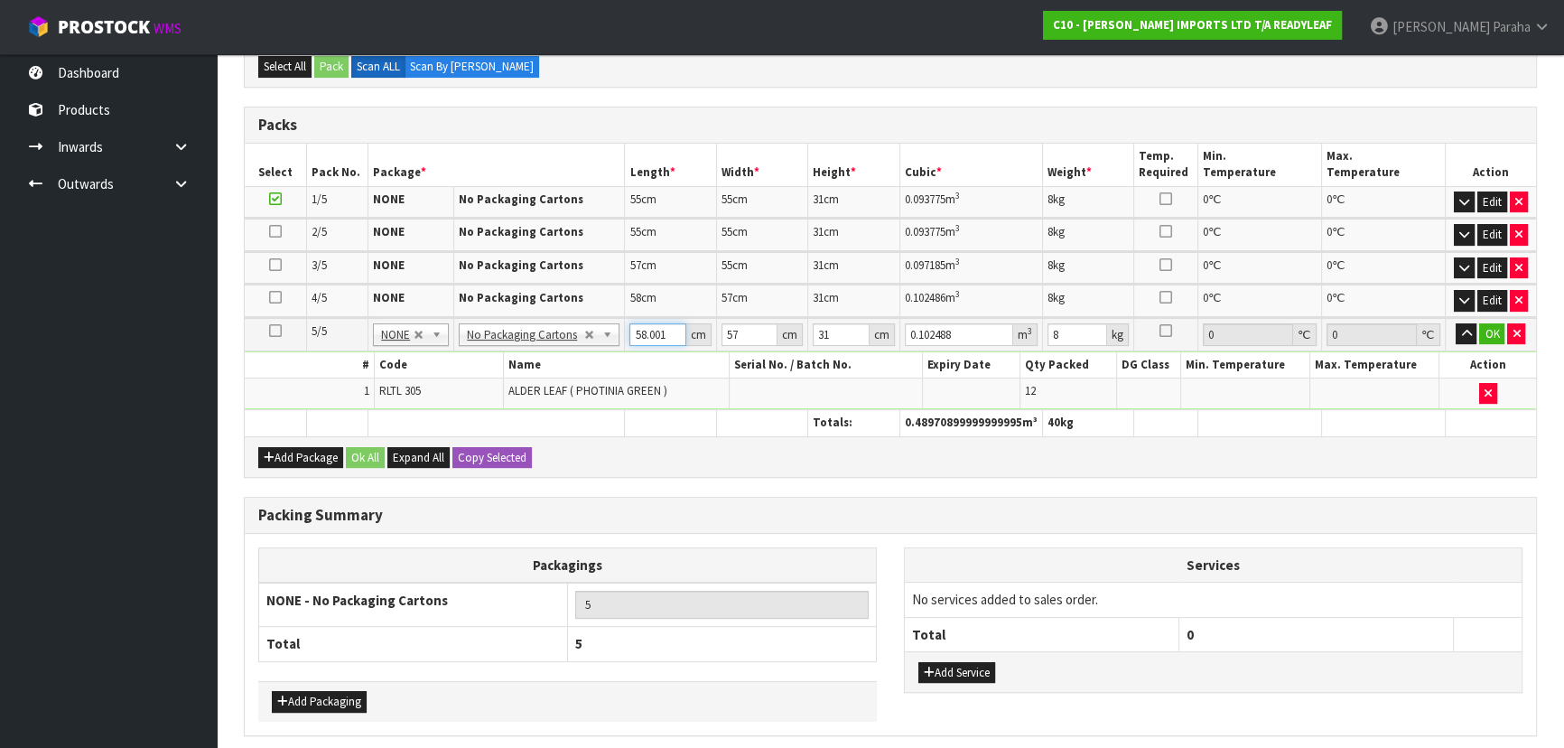
type input "0.102486"
type input "58"
click at [1456, 323] on button "button" at bounding box center [1466, 334] width 21 height 22
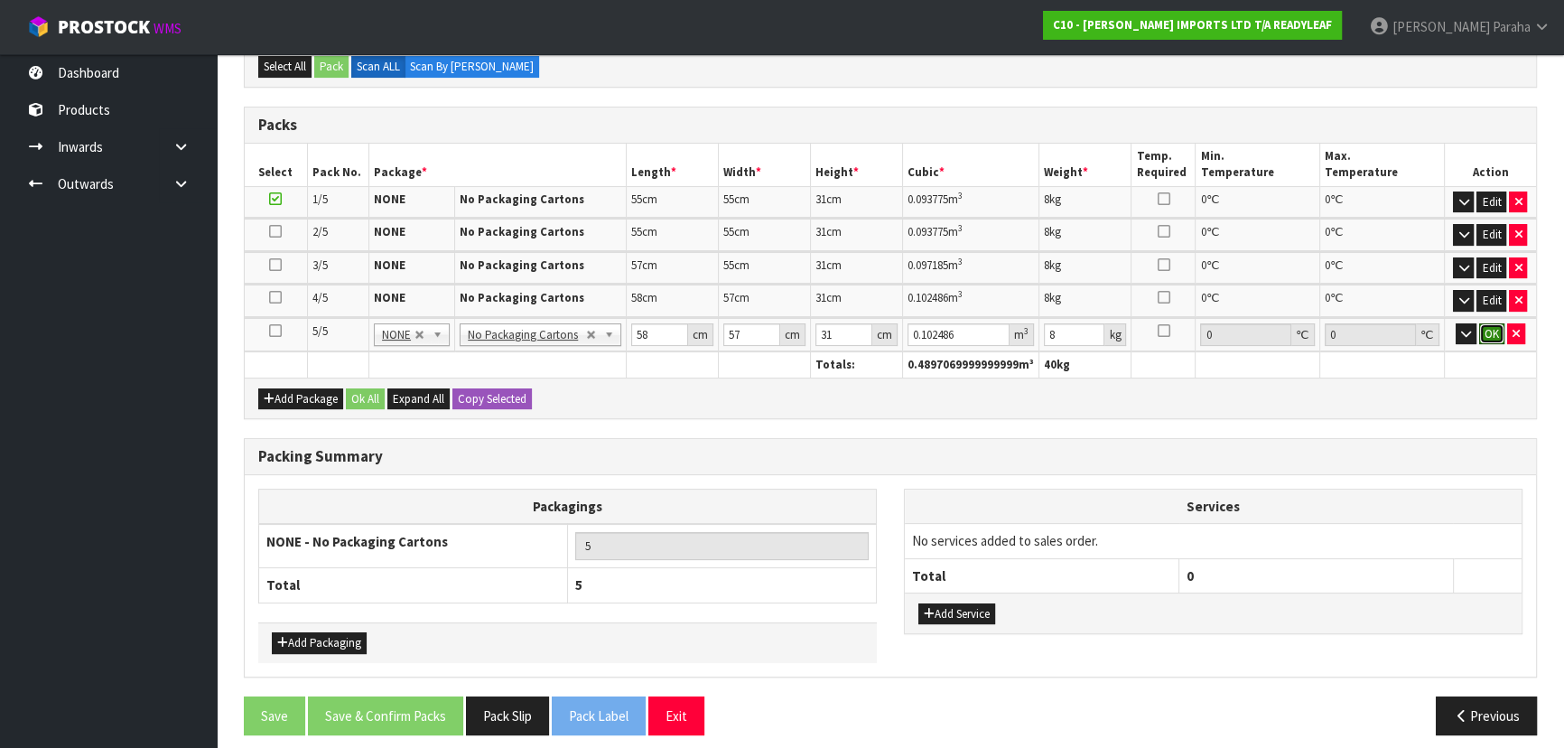
click button "OK" at bounding box center [1491, 334] width 25 height 22
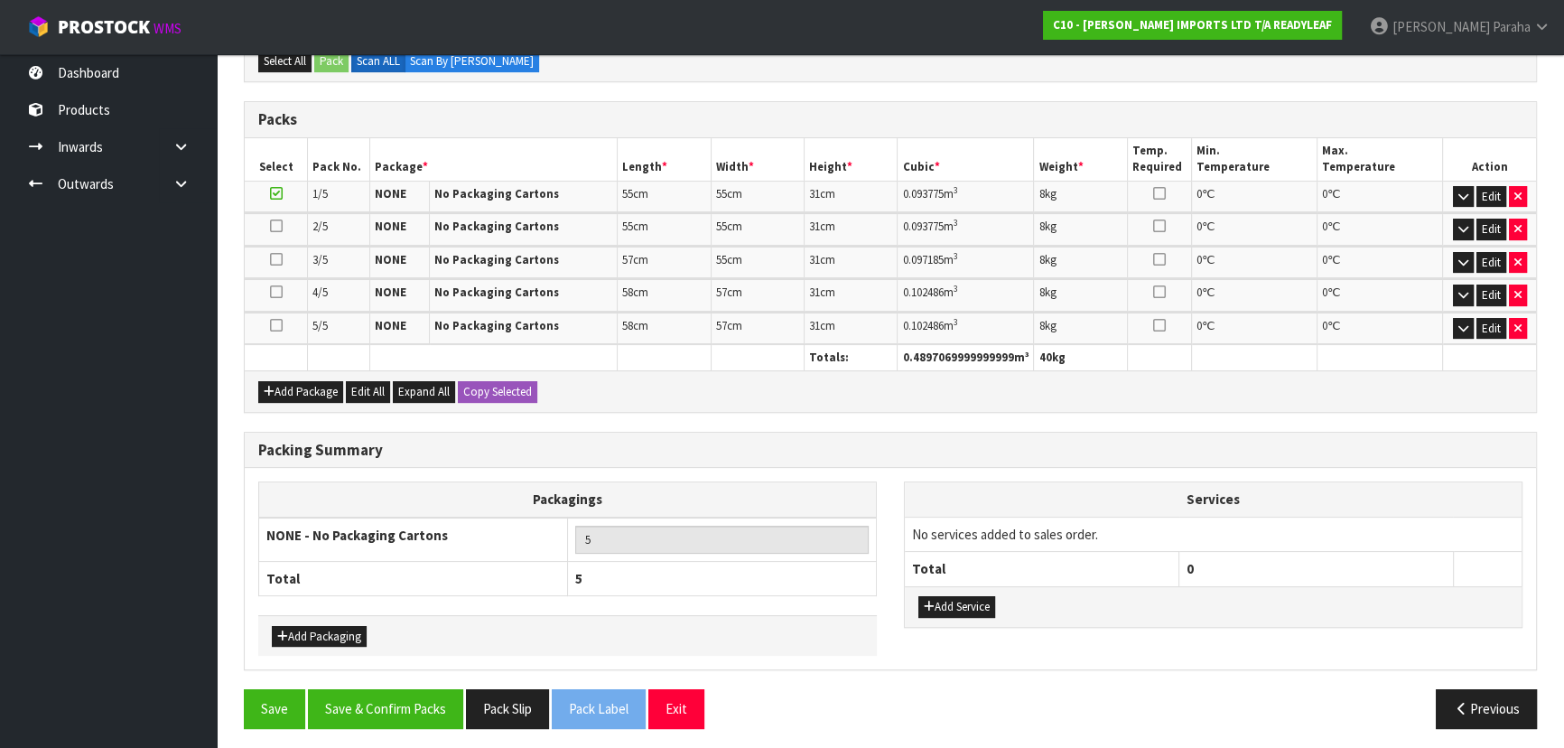
scroll to position [377, 0]
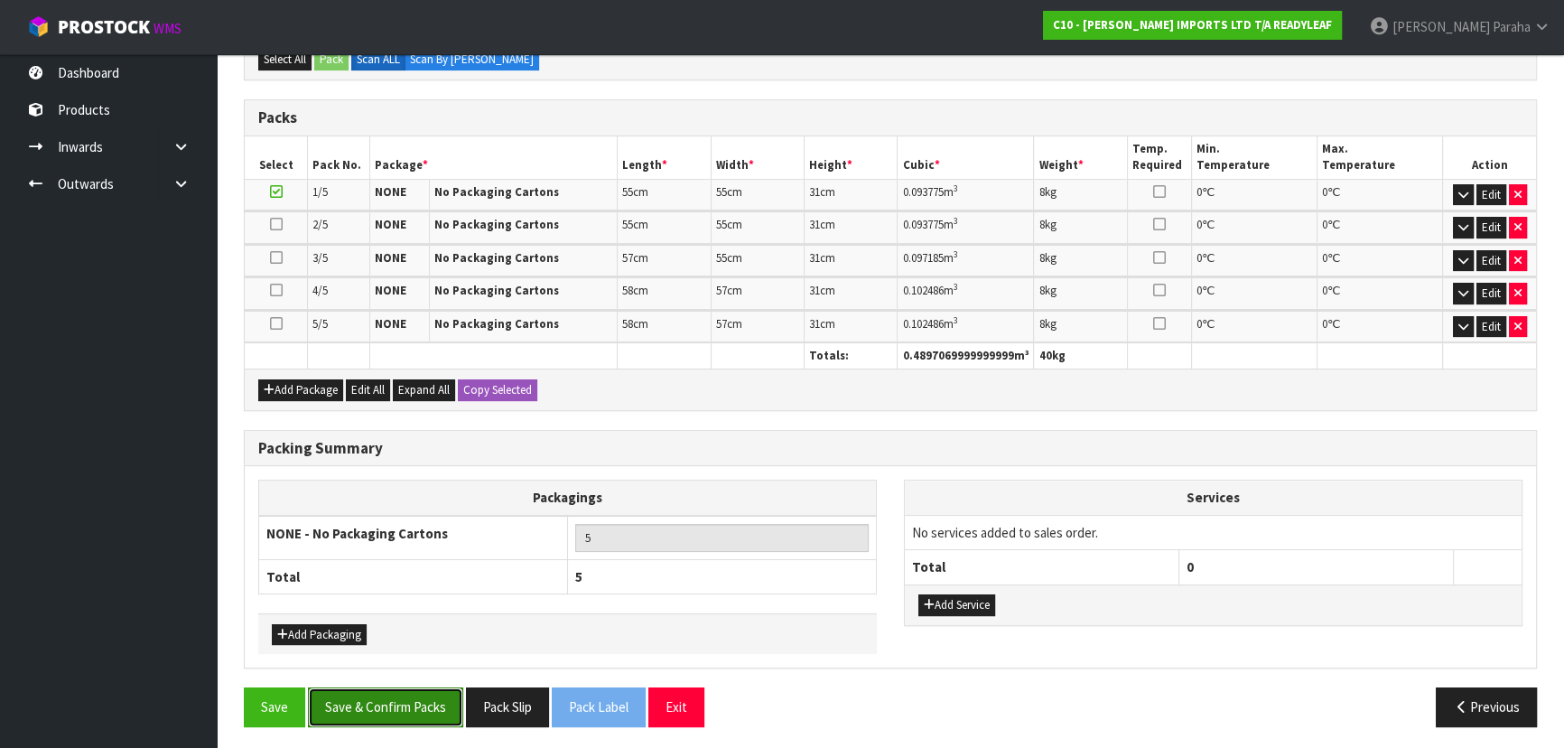
click at [403, 703] on button "Save & Confirm Packs" at bounding box center [385, 706] width 155 height 39
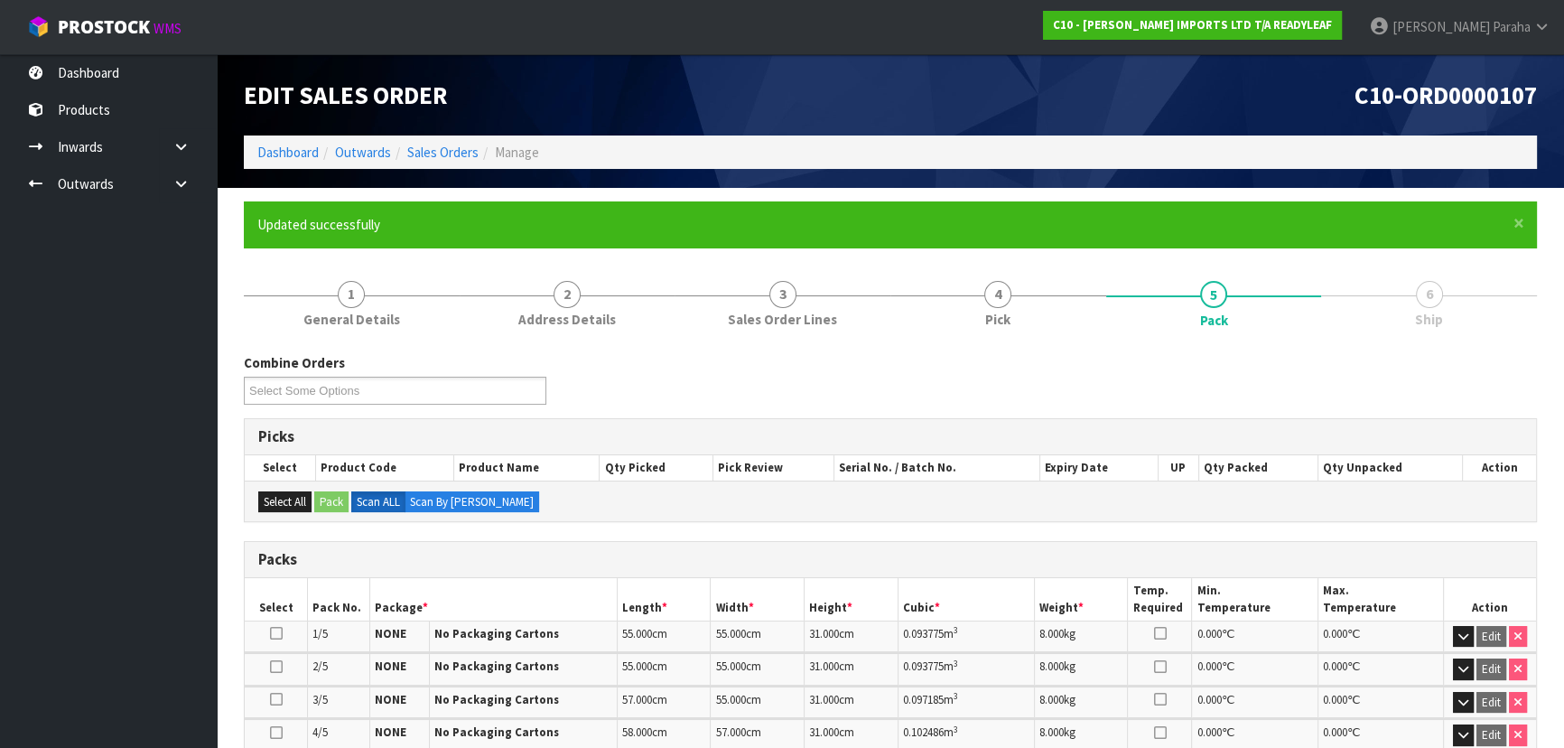
scroll to position [402, 0]
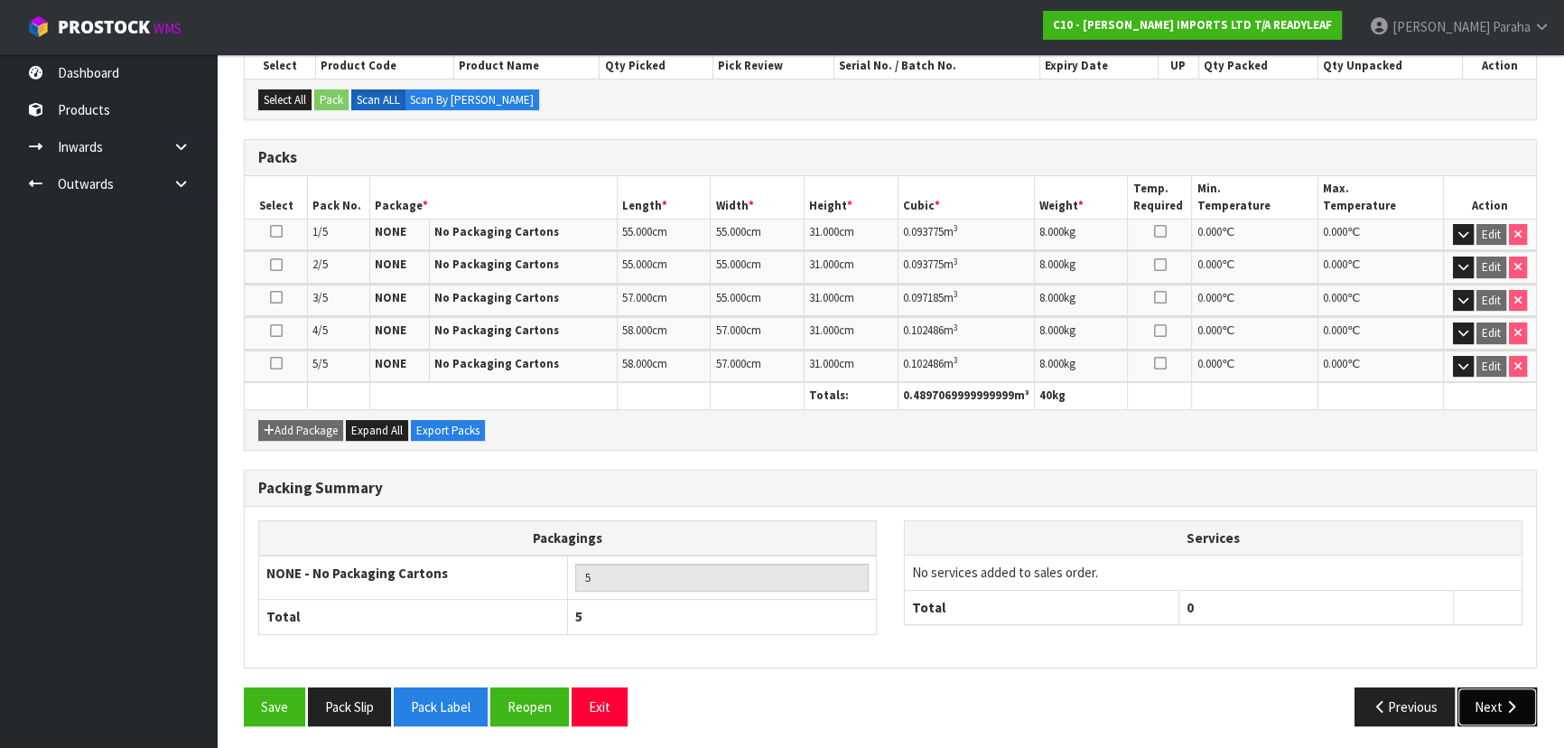
click at [1515, 703] on icon "button" at bounding box center [1511, 707] width 17 height 14
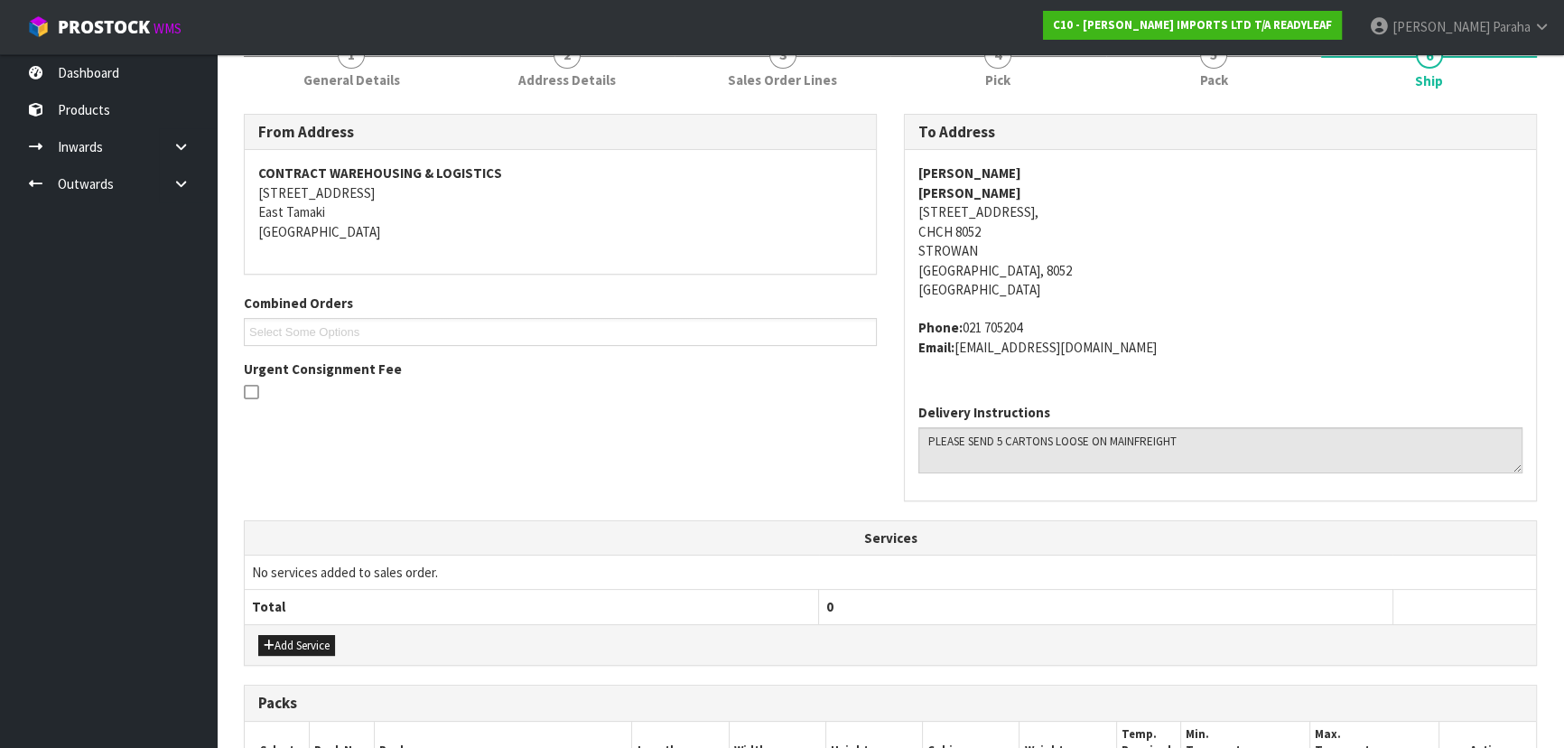
scroll to position [0, 0]
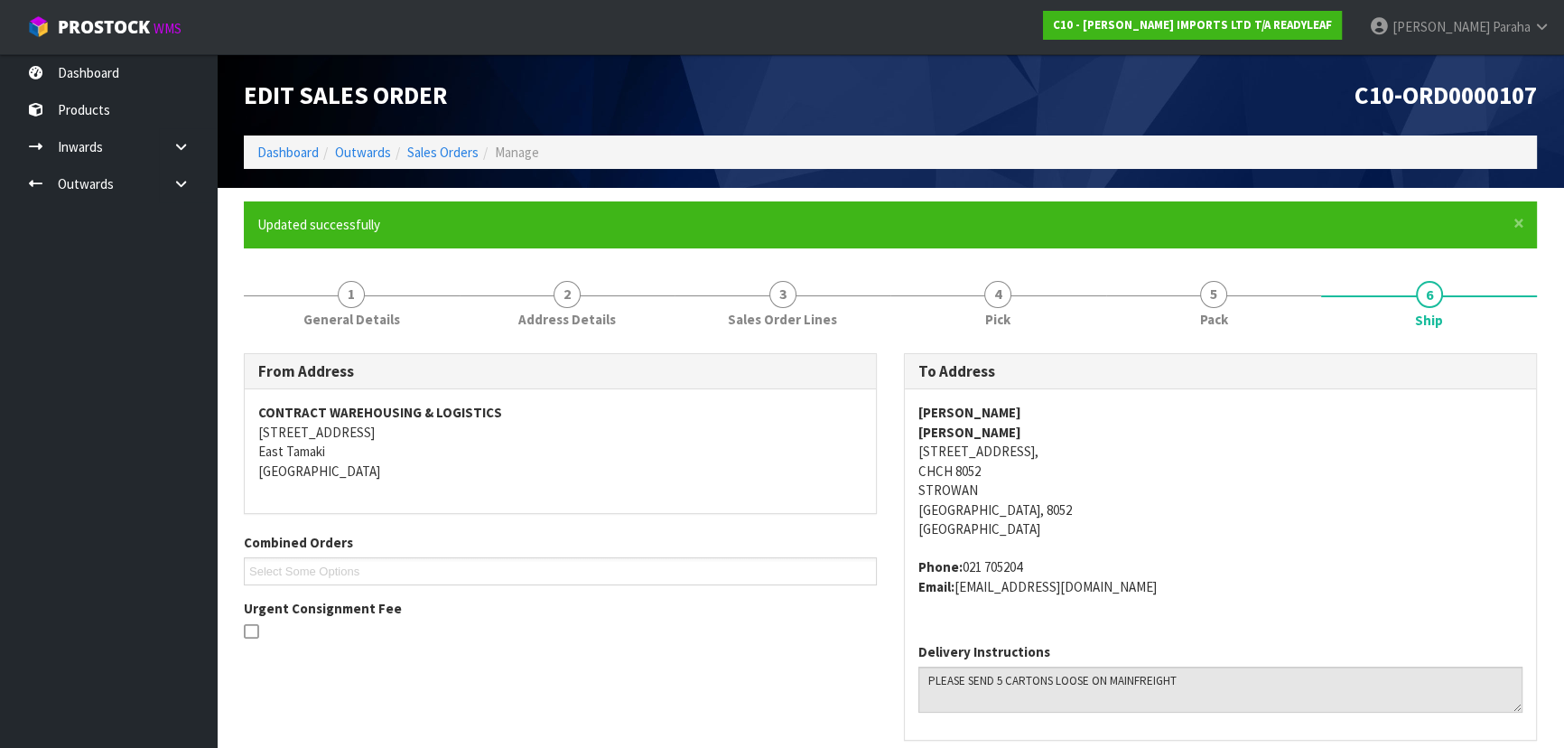
click at [1009, 406] on strong "JASMINE LOCHORE" at bounding box center [969, 412] width 103 height 17
copy strong "JASMINE LOCHORE"
click at [1022, 453] on address "JASMINE LOCHORE JASMINE LOCHORE 27 HALTON STREET, STROWAN, CHCH 8052 STROWAN Ch…" at bounding box center [1220, 470] width 604 height 135
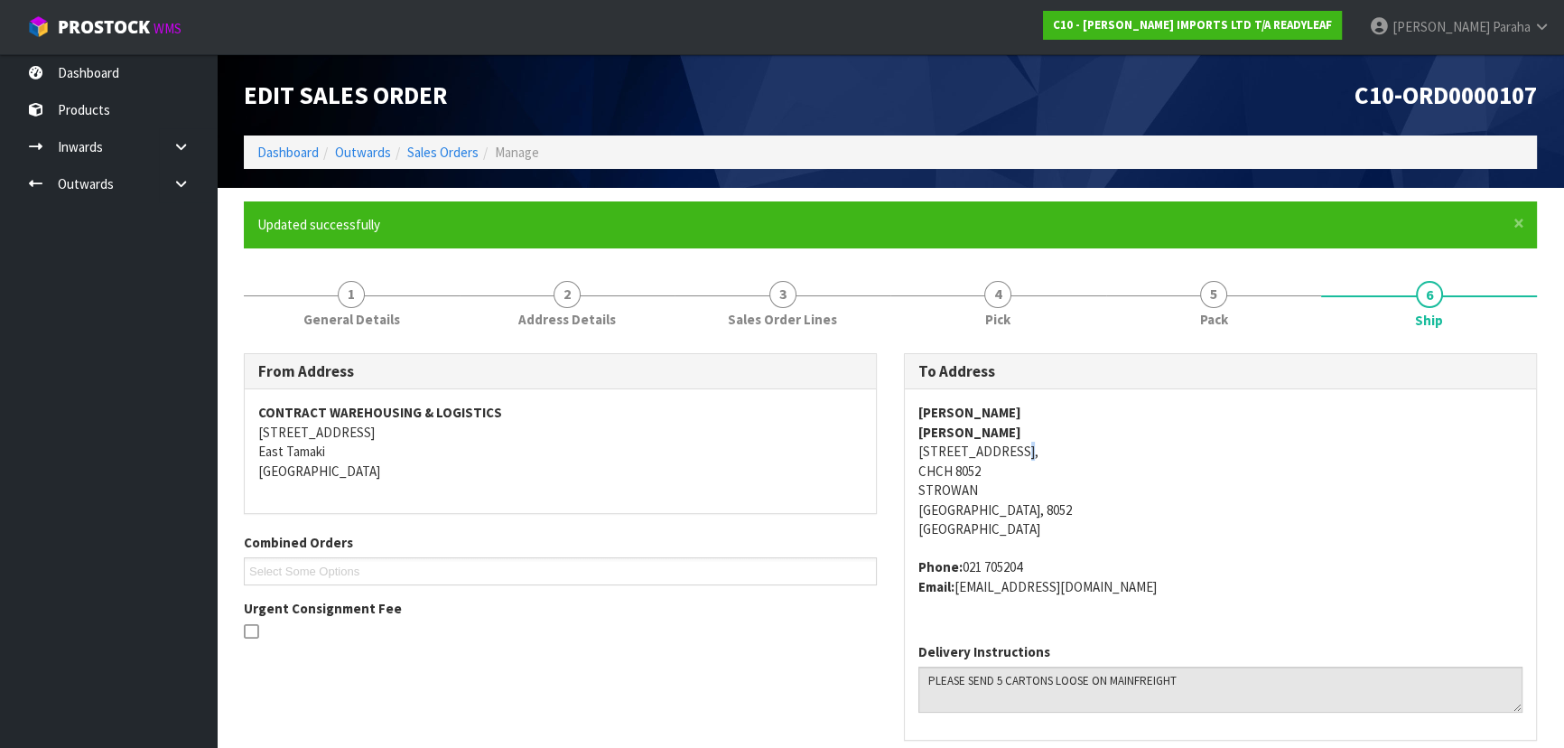
click at [1024, 451] on address "JASMINE LOCHORE JASMINE LOCHORE 27 HALTON STREET, STROWAN, CHCH 8052 STROWAN Ch…" at bounding box center [1220, 470] width 604 height 135
click at [1025, 451] on address "JASMINE LOCHORE JASMINE LOCHORE 27 HALTON STREET, STROWAN, CHCH 8052 STROWAN Ch…" at bounding box center [1220, 470] width 604 height 135
click at [1047, 454] on address "JASMINE LOCHORE JASMINE LOCHORE 27 HALTON STREET, STROWAN, CHCH 8052 STROWAN Ch…" at bounding box center [1220, 470] width 604 height 135
click at [1047, 452] on address "JASMINE LOCHORE JASMINE LOCHORE 27 HALTON STREET, STROWAN, CHCH 8052 STROWAN Ch…" at bounding box center [1220, 470] width 604 height 135
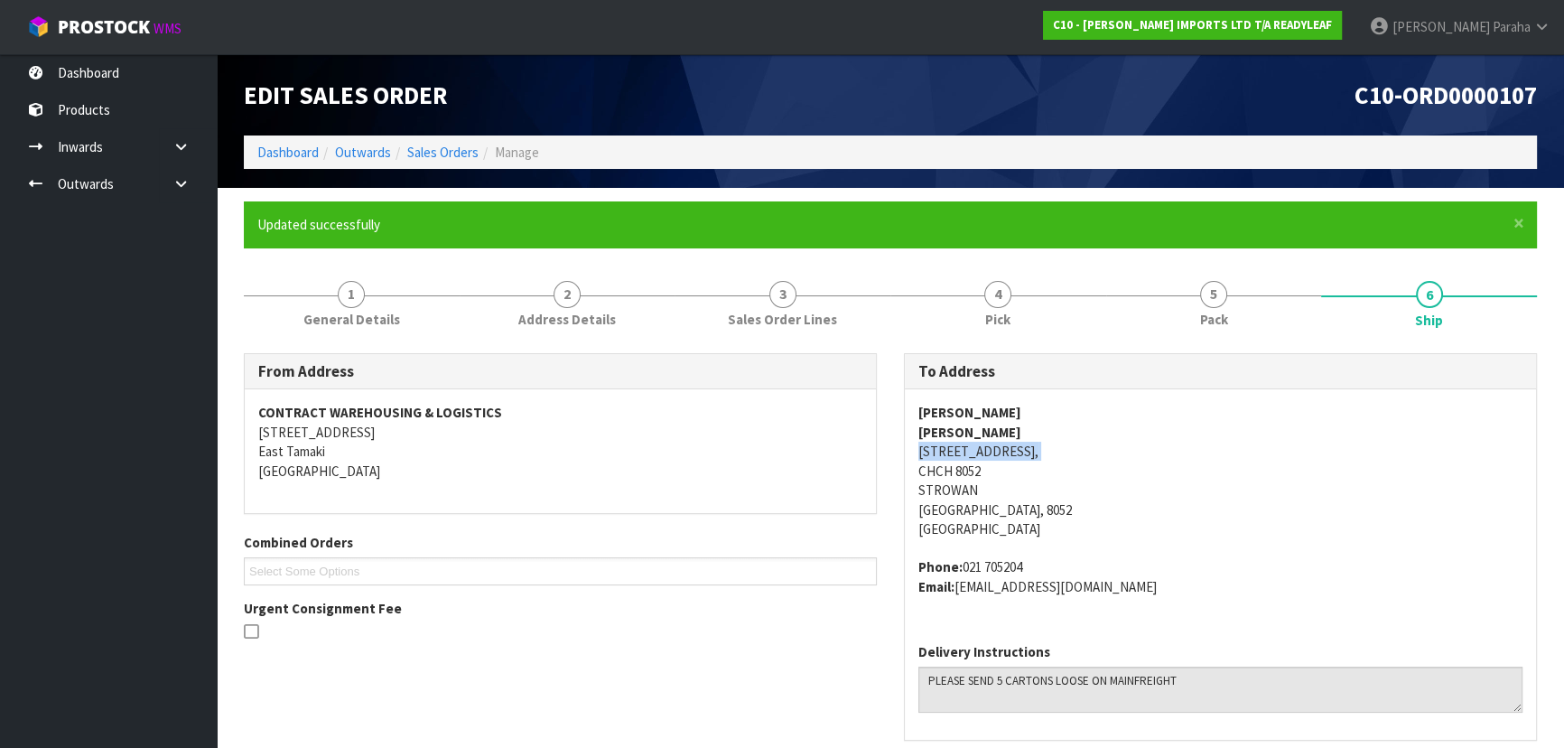
copy address "27 HALTON STREET, STROWAN,"
click at [1014, 431] on strong "JASMINE LOCHORE" at bounding box center [969, 432] width 103 height 17
click at [1014, 430] on strong "JASMINE LOCHORE" at bounding box center [969, 432] width 103 height 17
copy strong "JASMINE LOCHORE"
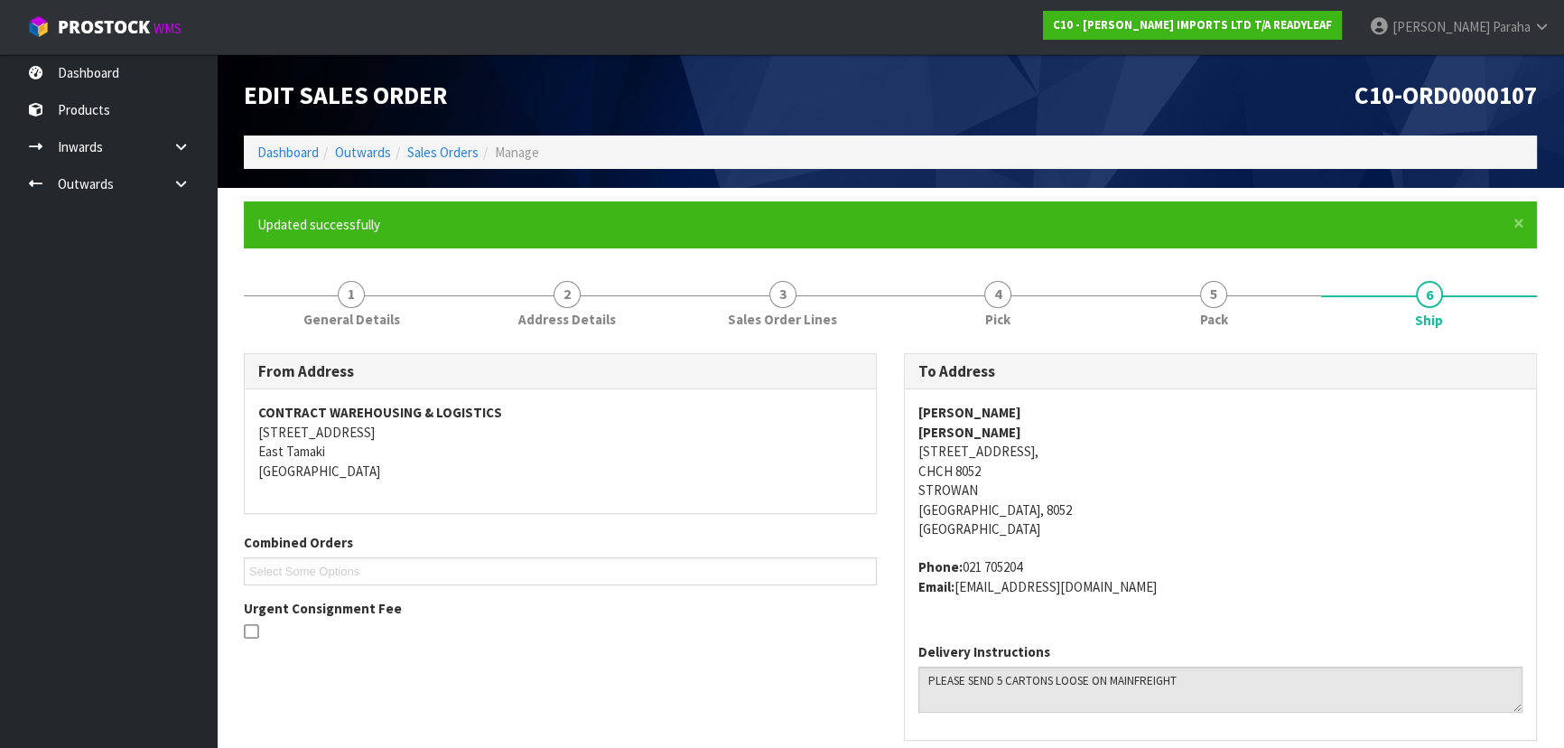
click at [1013, 566] on address "Phone: 021 705204 Email: JASMINE@JASMIKE.CO.NZ" at bounding box center [1220, 576] width 604 height 39
click at [1012, 564] on address "Phone: 021 705204 Email: JASMINE@JASMIKE.CO.NZ" at bounding box center [1220, 576] width 604 height 39
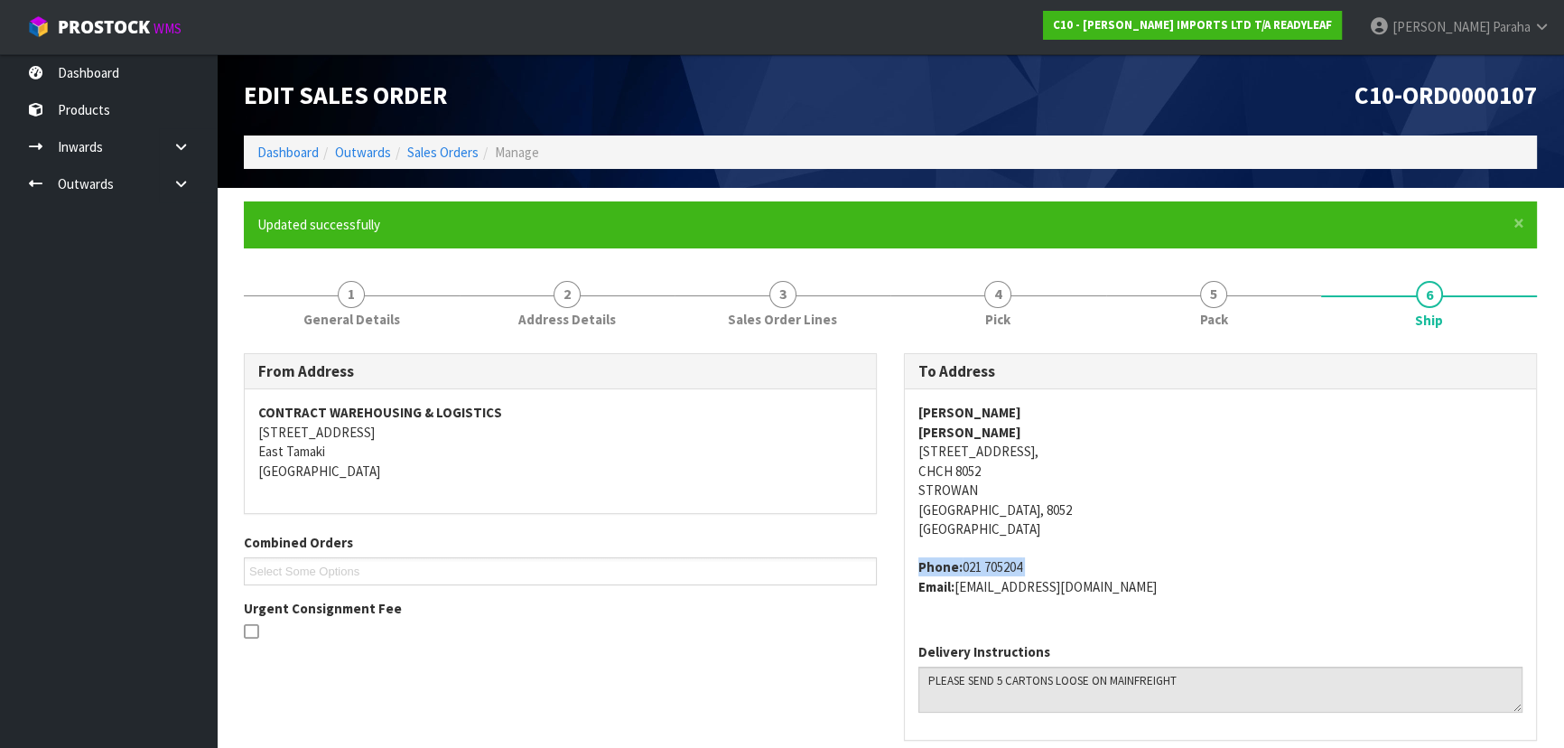
click at [1012, 564] on address "Phone: 021 705204 Email: JASMINE@JASMIKE.CO.NZ" at bounding box center [1220, 576] width 604 height 39
click at [1030, 560] on address "Phone: 021 705204 Email: JASMINE@JASMIKE.CO.NZ" at bounding box center [1220, 576] width 604 height 39
drag, startPoint x: 1029, startPoint y: 566, endPoint x: 965, endPoint y: 572, distance: 64.3
click at [965, 572] on address "Phone: 021 705204 Email: JASMINE@JASMIKE.CO.NZ" at bounding box center [1220, 576] width 604 height 39
copy address "021 705204"
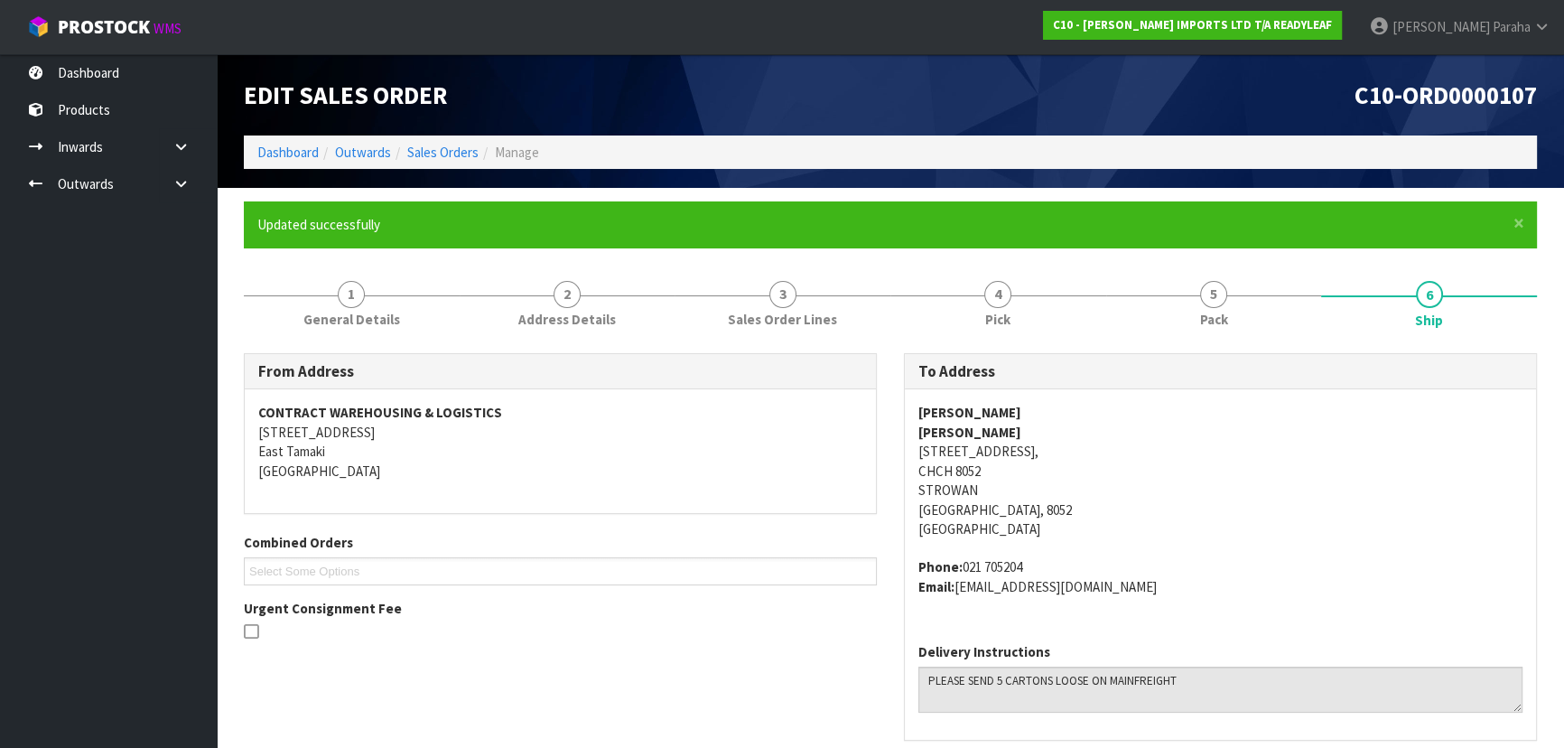
click at [1128, 593] on address "Phone: 021 705204 Email: JASMINE@JASMIKE.CO.NZ" at bounding box center [1220, 576] width 604 height 39
drag, startPoint x: 1119, startPoint y: 587, endPoint x: 961, endPoint y: 589, distance: 158.0
click at [961, 589] on address "Phone: 021 705204 Email: JASMINE@JASMIKE.CO.NZ" at bounding box center [1220, 576] width 604 height 39
copy address "JASMINE@JASMIKE.CO.NZ"
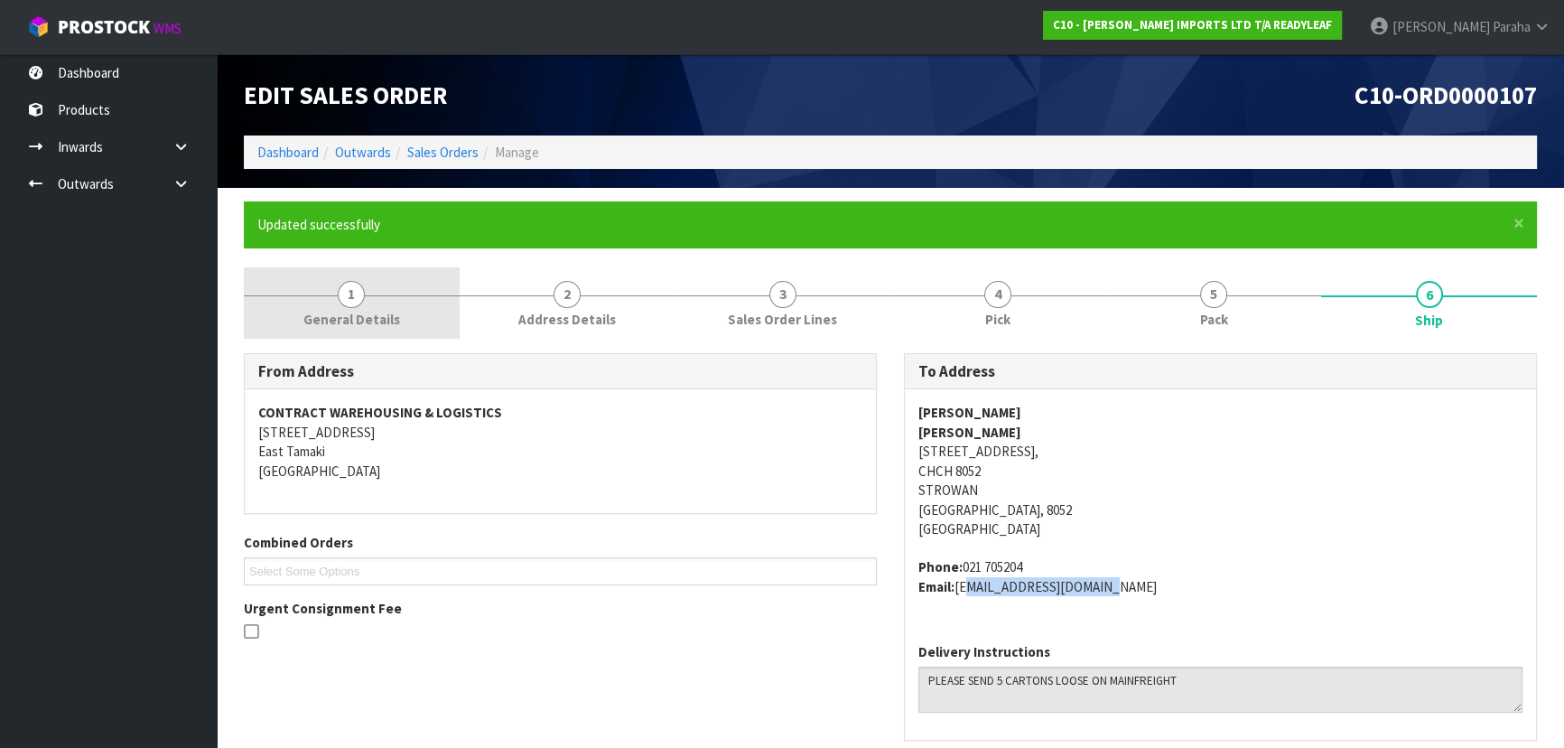
click at [325, 297] on link "1 General Details" at bounding box center [352, 302] width 216 height 71
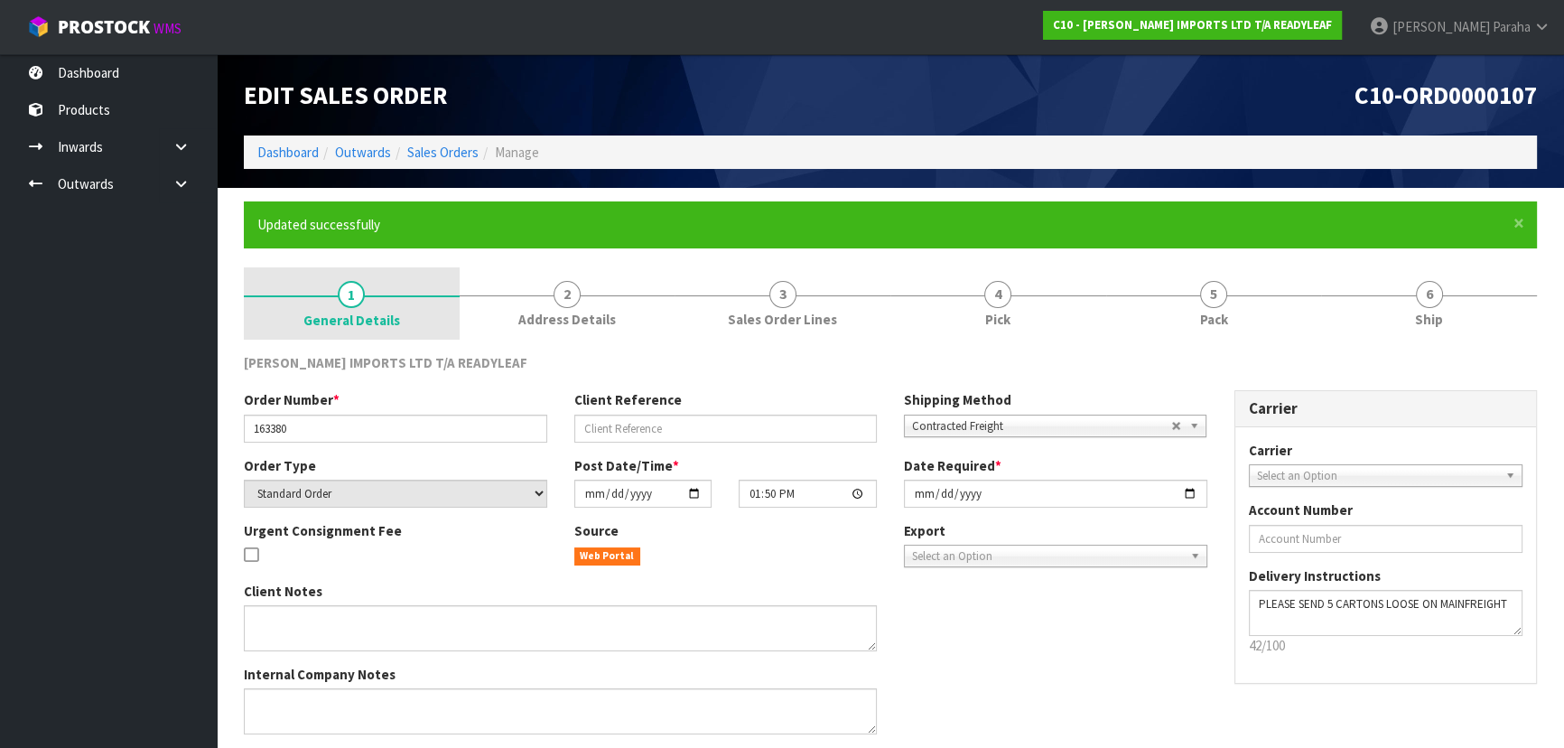
scroll to position [65, 0]
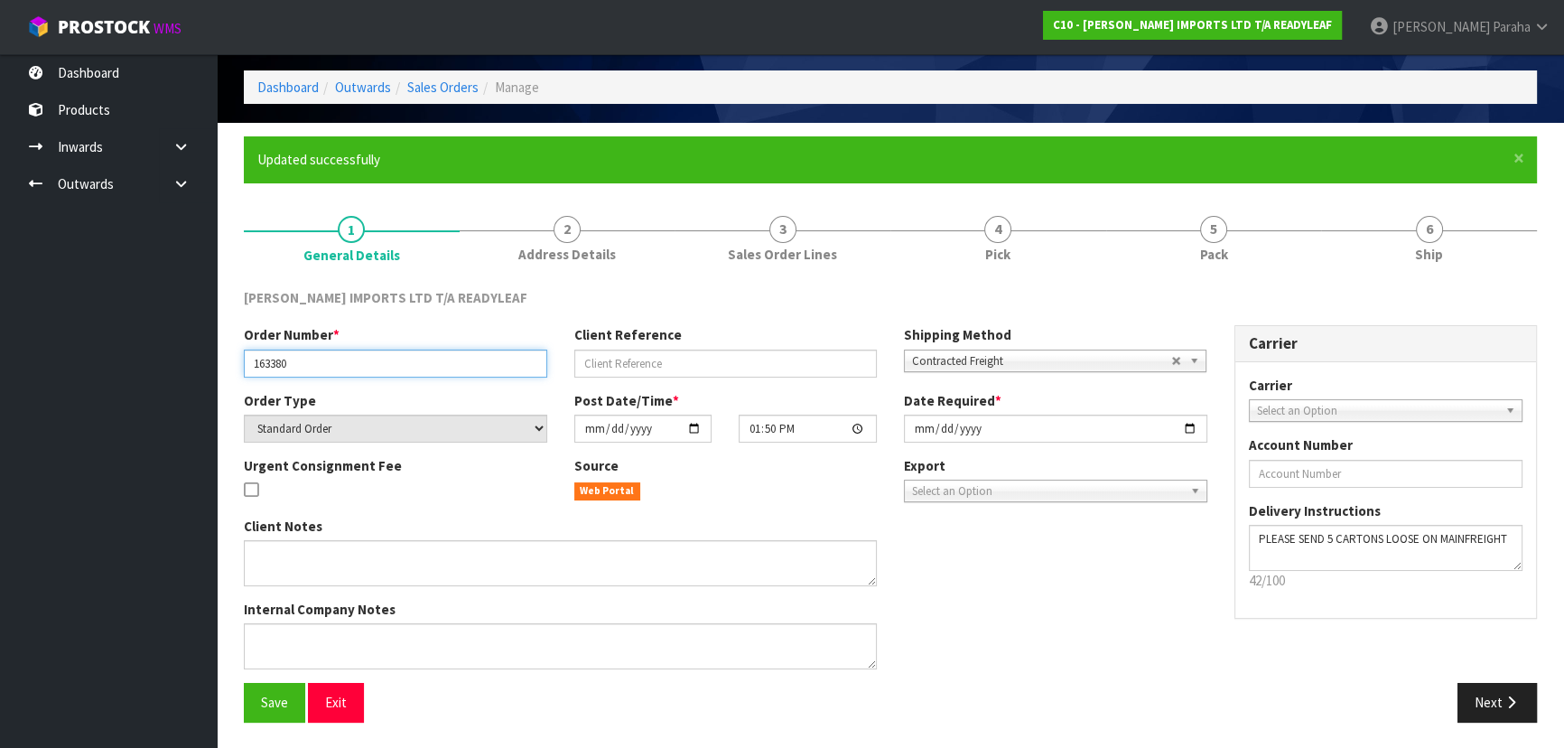
click at [283, 363] on input "163380" at bounding box center [395, 363] width 303 height 28
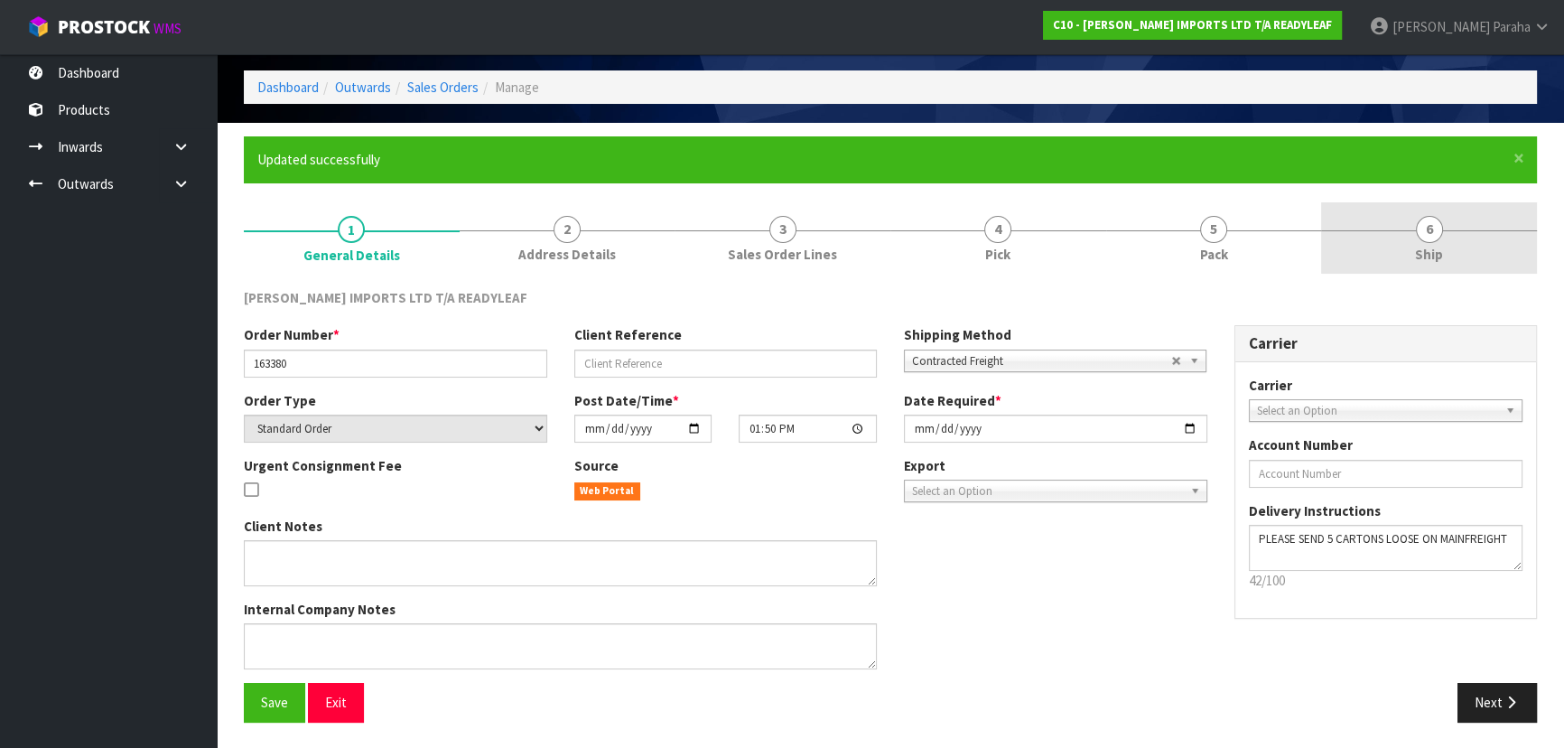
click at [1422, 246] on span "Ship" at bounding box center [1429, 254] width 28 height 19
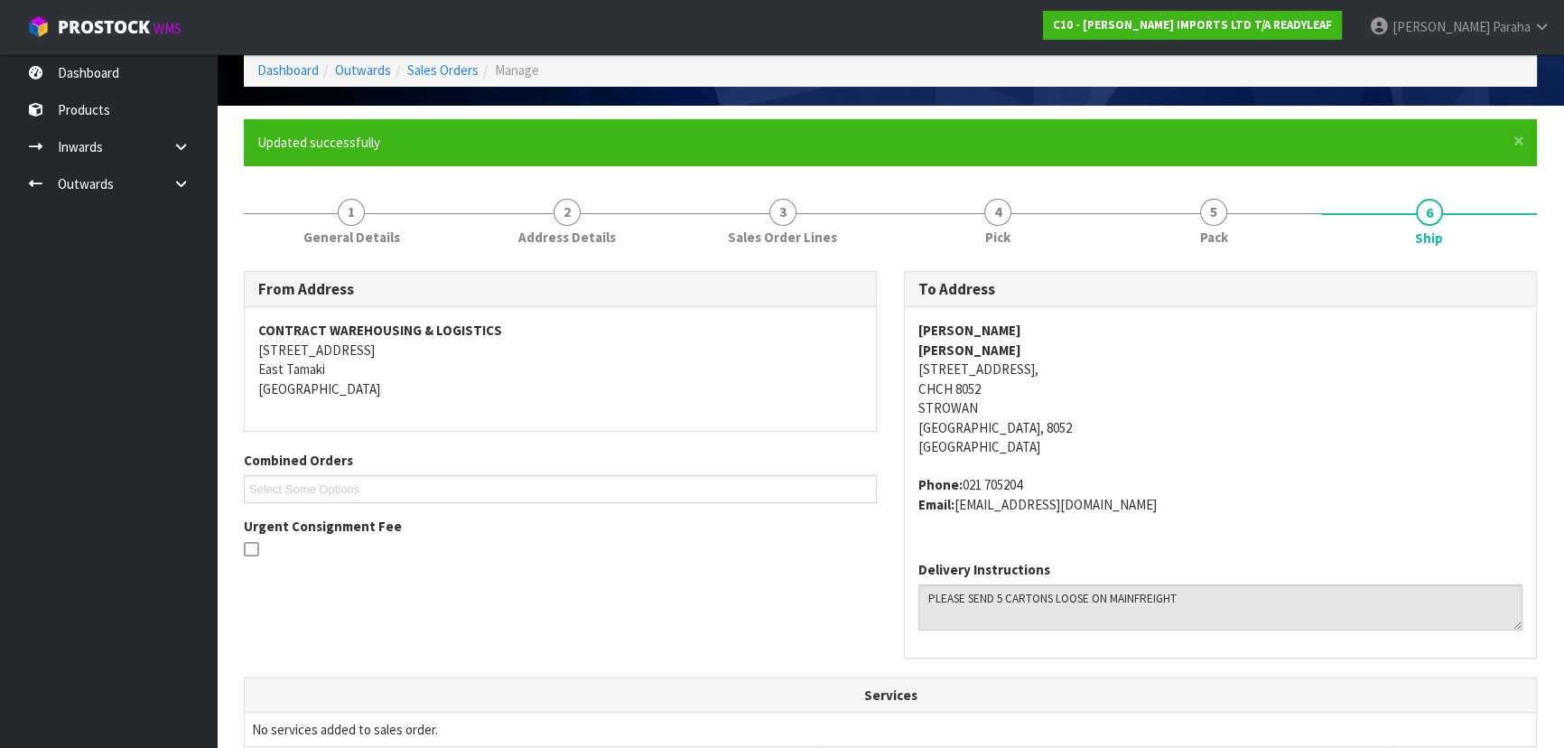
scroll to position [0, 0]
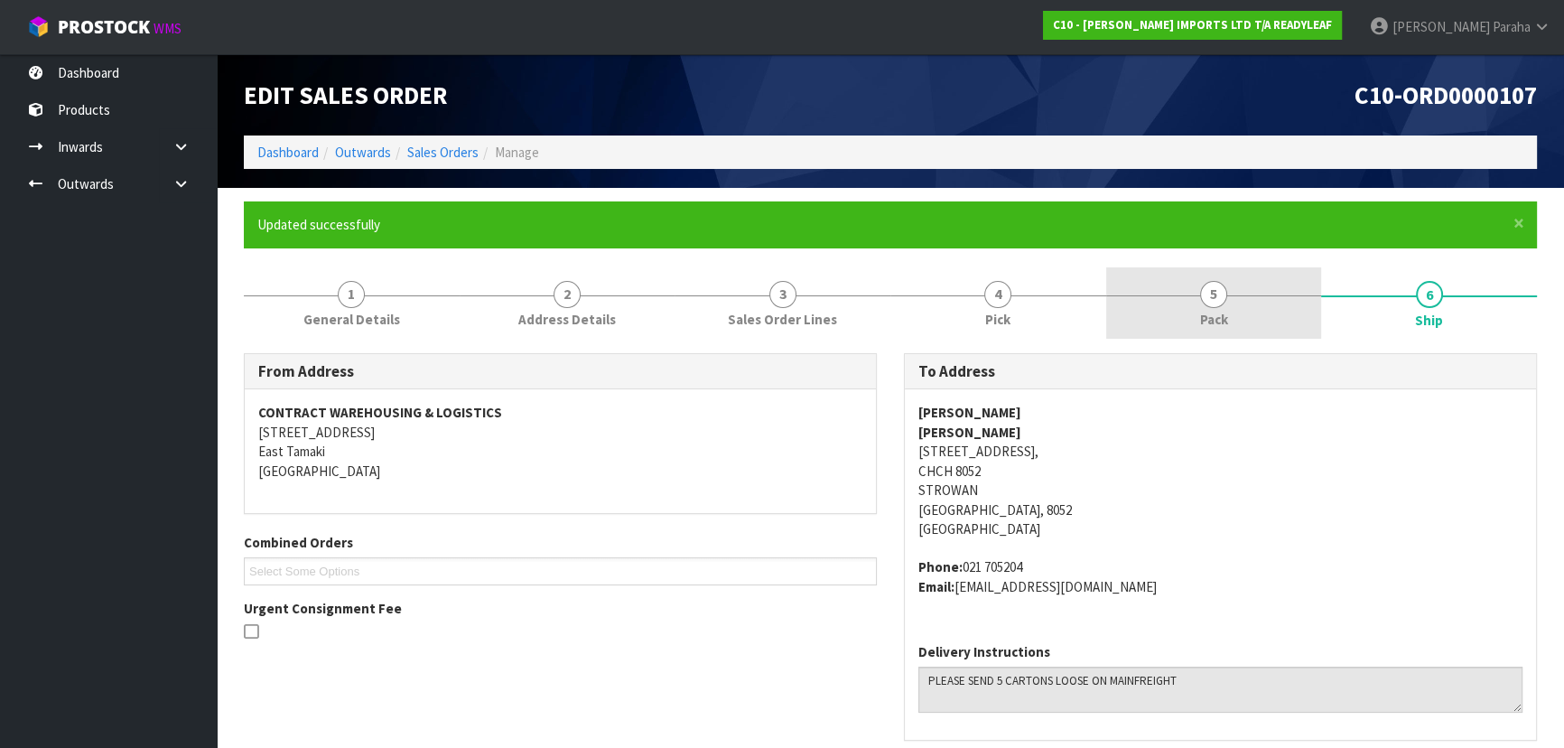
click at [1209, 302] on span "5" at bounding box center [1213, 294] width 27 height 27
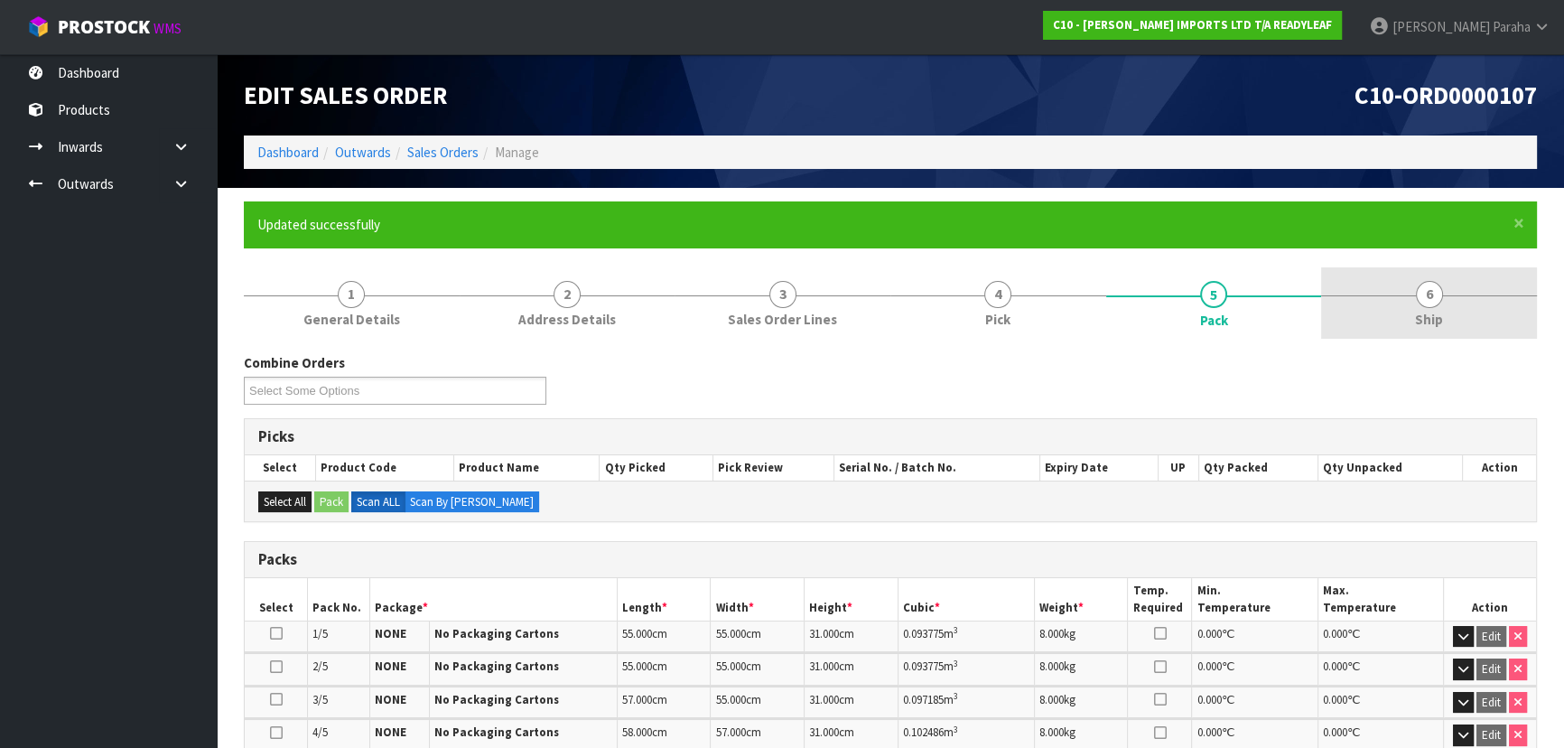
click at [1438, 306] on link "6 Ship" at bounding box center [1429, 302] width 216 height 71
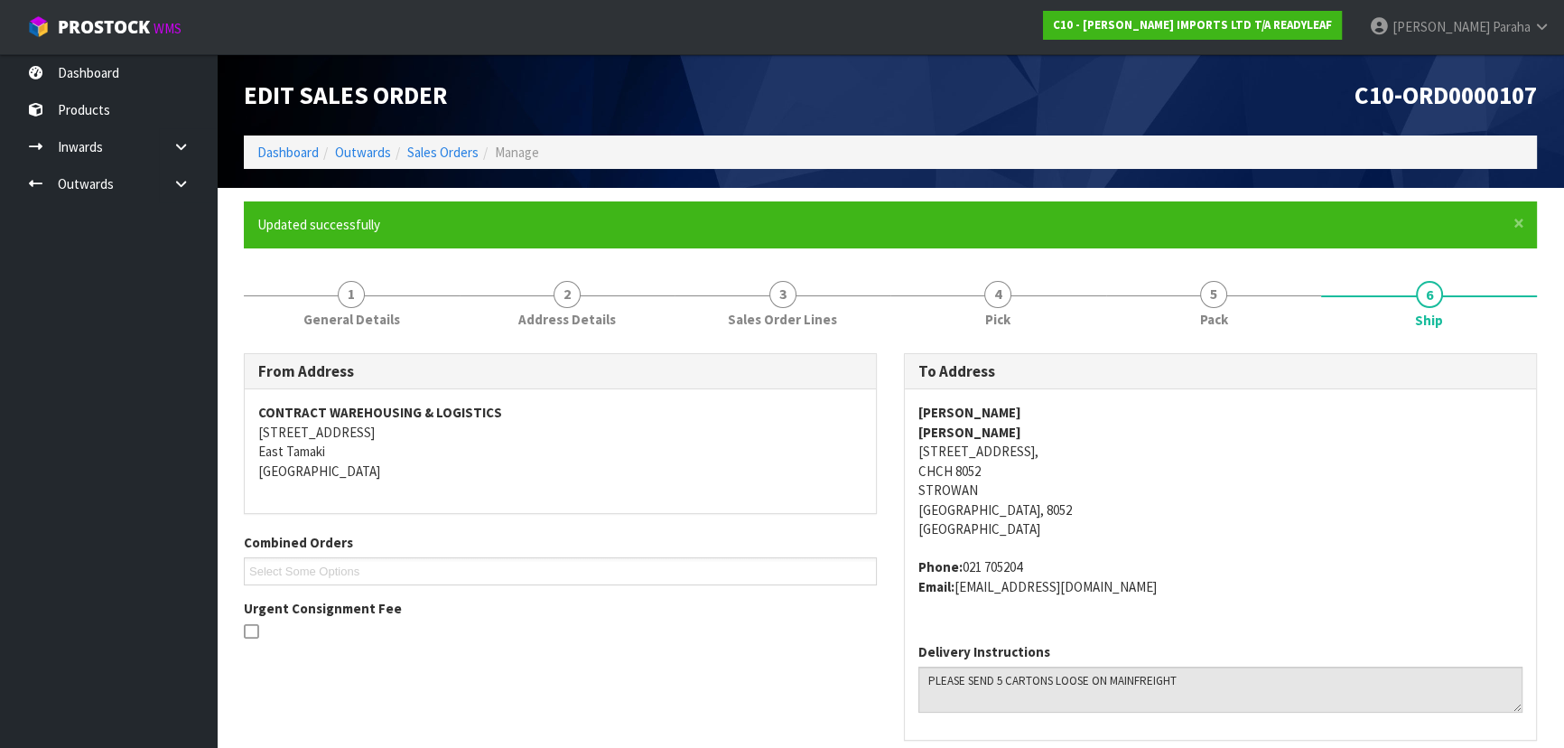
click at [1021, 561] on address "Phone: 021 705204 Email: JASMINE@JASMIKE.CO.NZ" at bounding box center [1220, 576] width 604 height 39
click at [1040, 573] on address "Phone: 021 705204 Email: JASMINE@JASMIKE.CO.NZ" at bounding box center [1220, 576] width 604 height 39
drag, startPoint x: 1019, startPoint y: 567, endPoint x: 960, endPoint y: 573, distance: 59.0
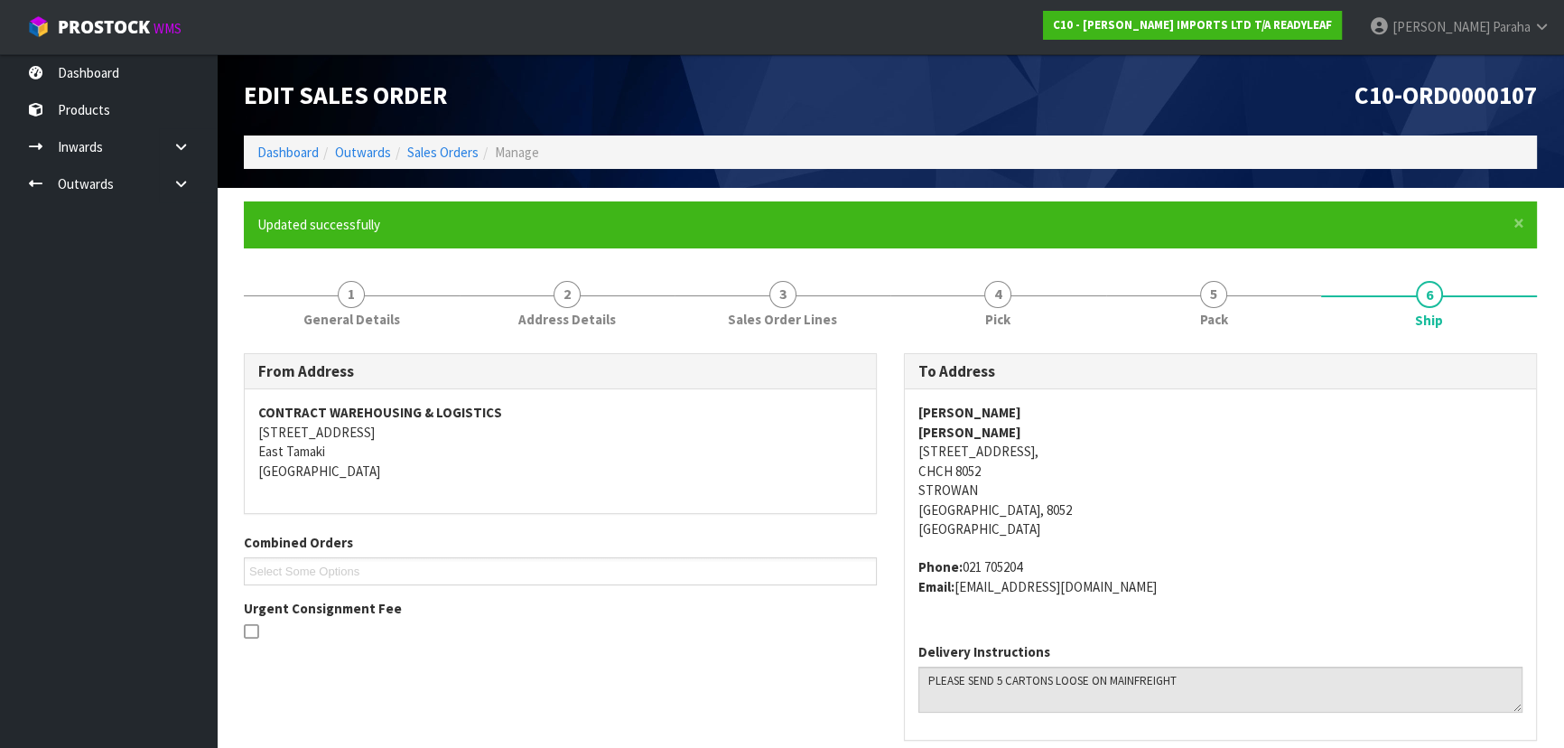
click at [960, 573] on address "Phone: 021 705204 Email: JASMINE@JASMIKE.CO.NZ" at bounding box center [1220, 576] width 604 height 39
copy address "021 705204"
click at [363, 303] on link "1 General Details" at bounding box center [352, 302] width 216 height 71
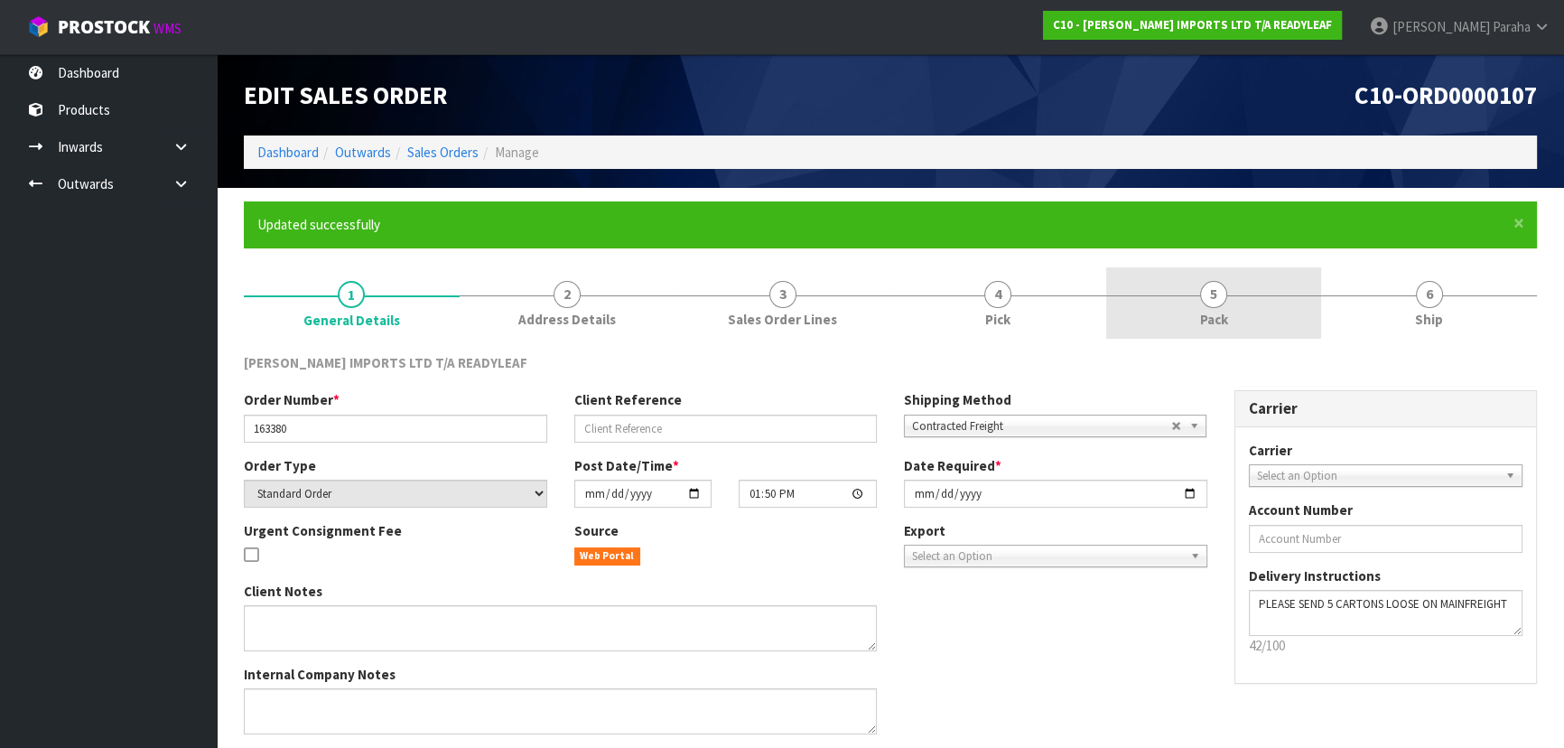
click at [1213, 303] on span "5" at bounding box center [1213, 294] width 27 height 27
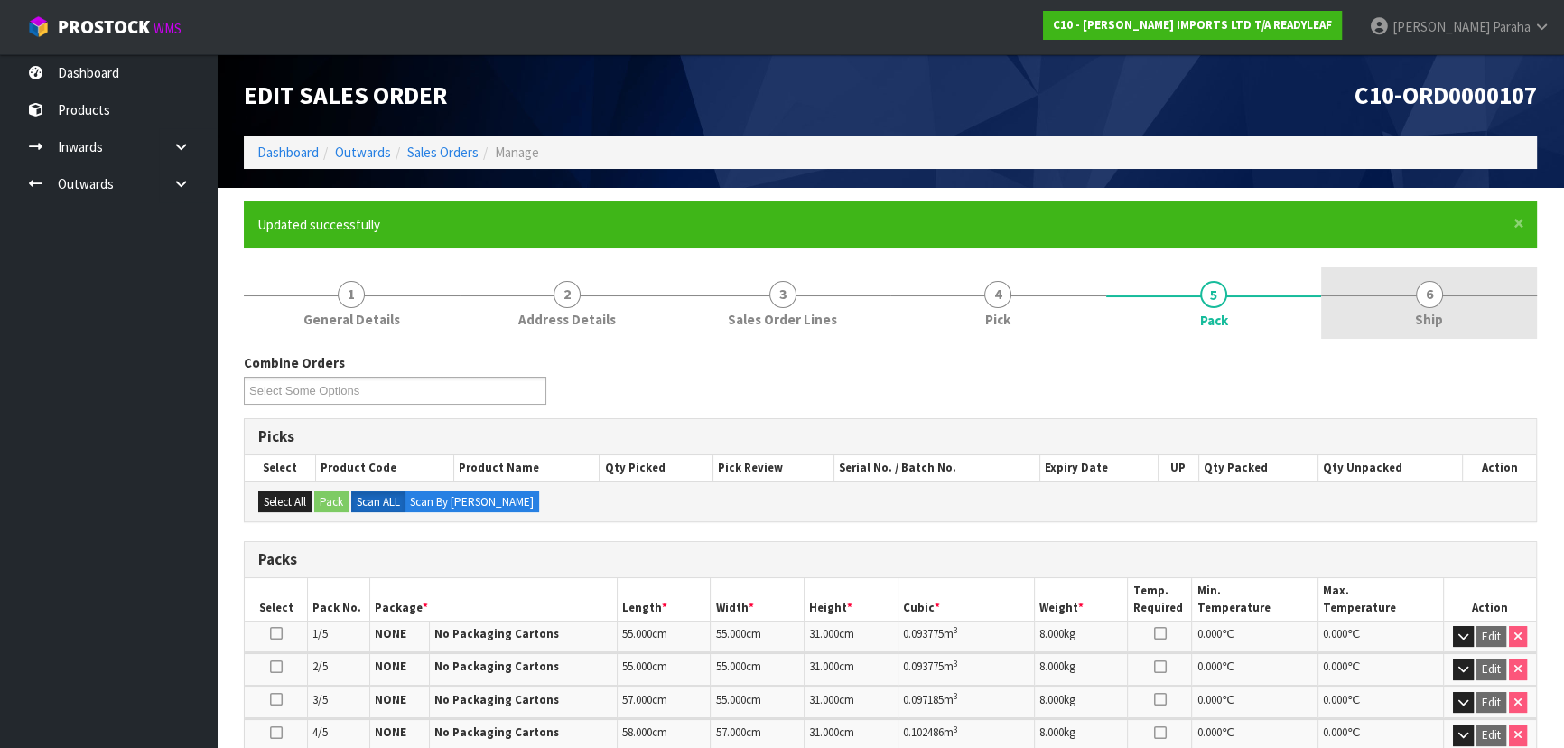
click at [1416, 293] on span "6" at bounding box center [1429, 294] width 27 height 27
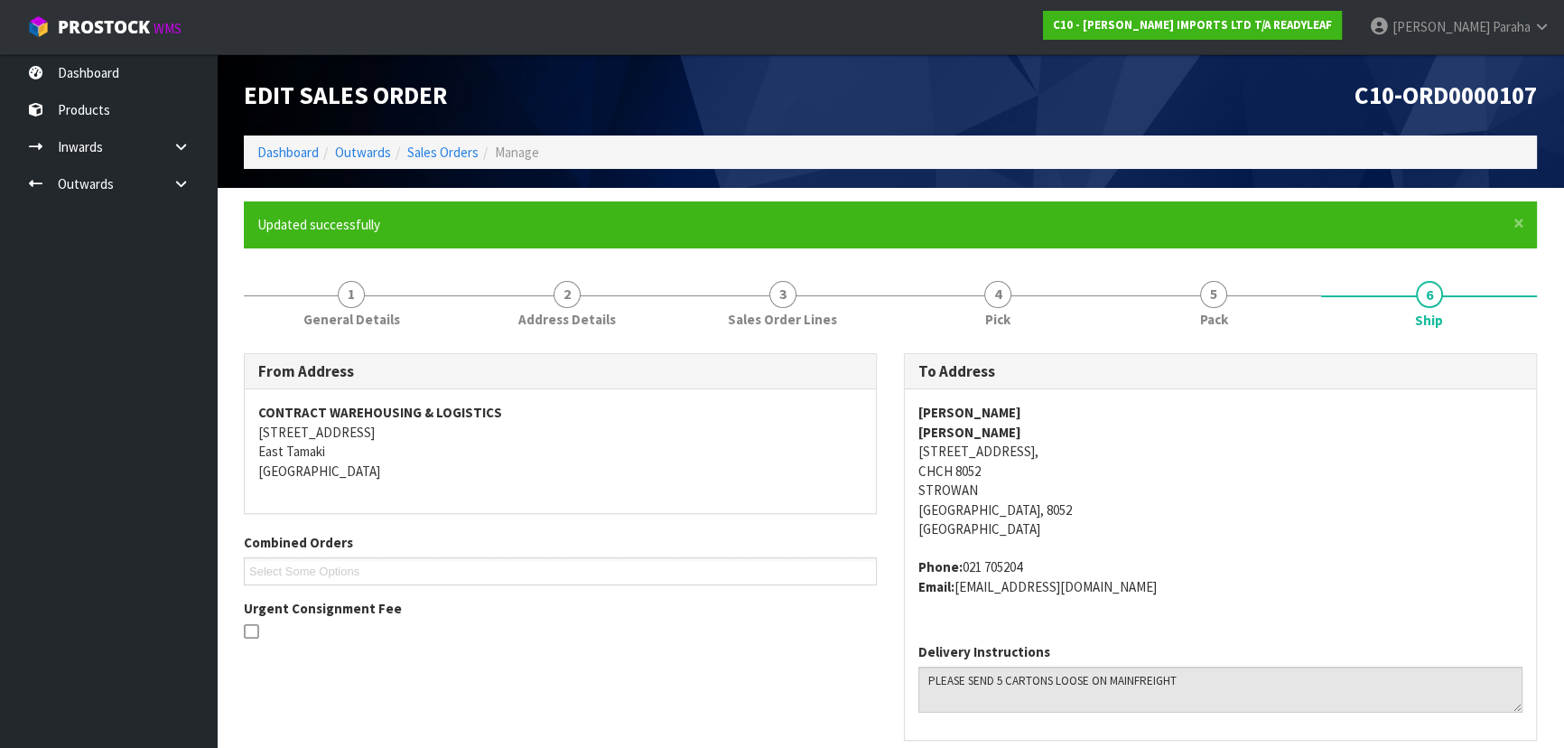
click at [1067, 450] on address "JASMINE LOCHORE JASMINE LOCHORE 27 HALTON STREET, STROWAN, CHCH 8052 STROWAN Ch…" at bounding box center [1220, 470] width 604 height 135
click at [1066, 449] on address "JASMINE LOCHORE JASMINE LOCHORE 27 HALTON STREET, STROWAN, CHCH 8052 STROWAN Ch…" at bounding box center [1220, 470] width 604 height 135
copy address "27 HALTON STREET, STROWAN,"
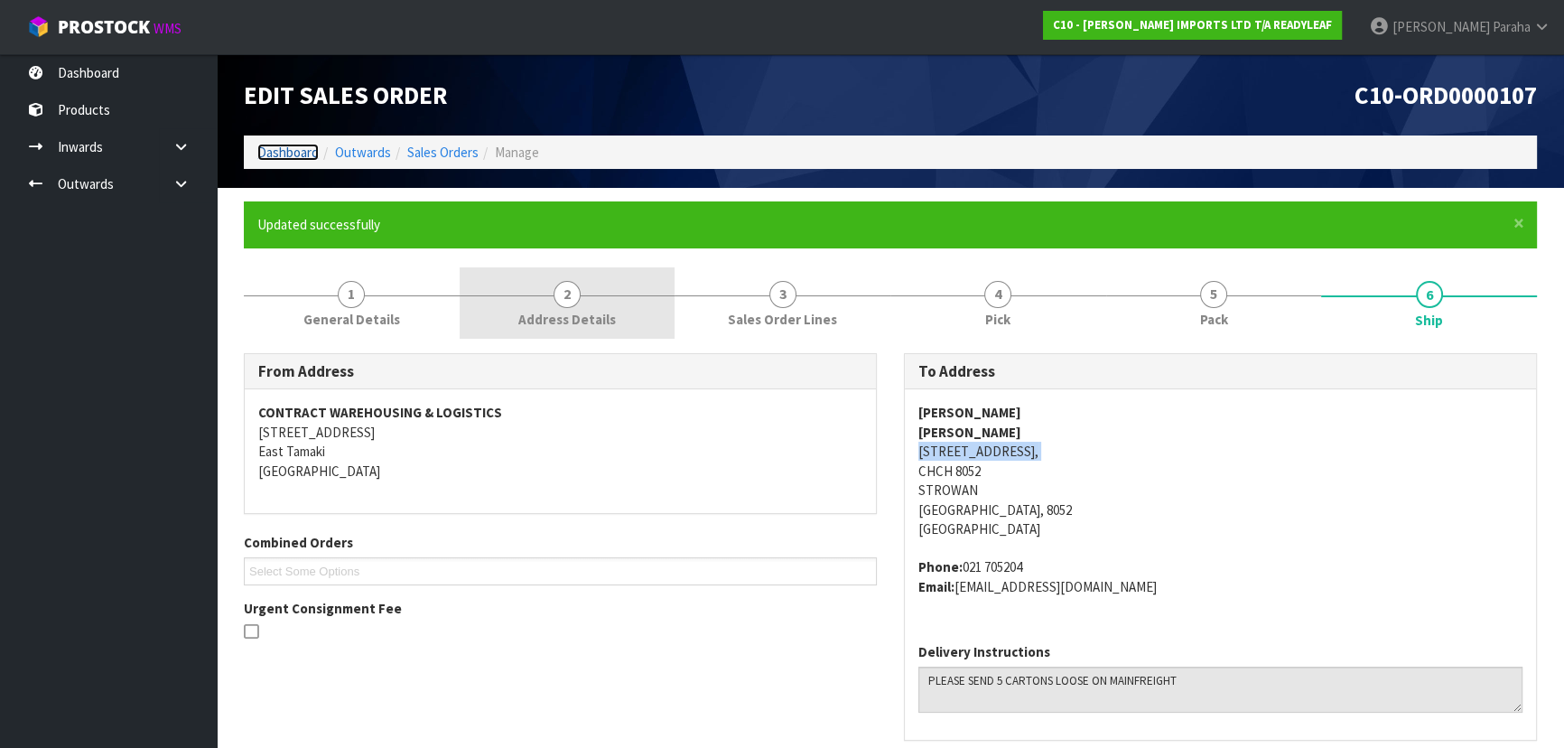
drag, startPoint x: 278, startPoint y: 149, endPoint x: 588, endPoint y: 302, distance: 345.3
click at [278, 149] on link "Dashboard" at bounding box center [287, 152] width 61 height 17
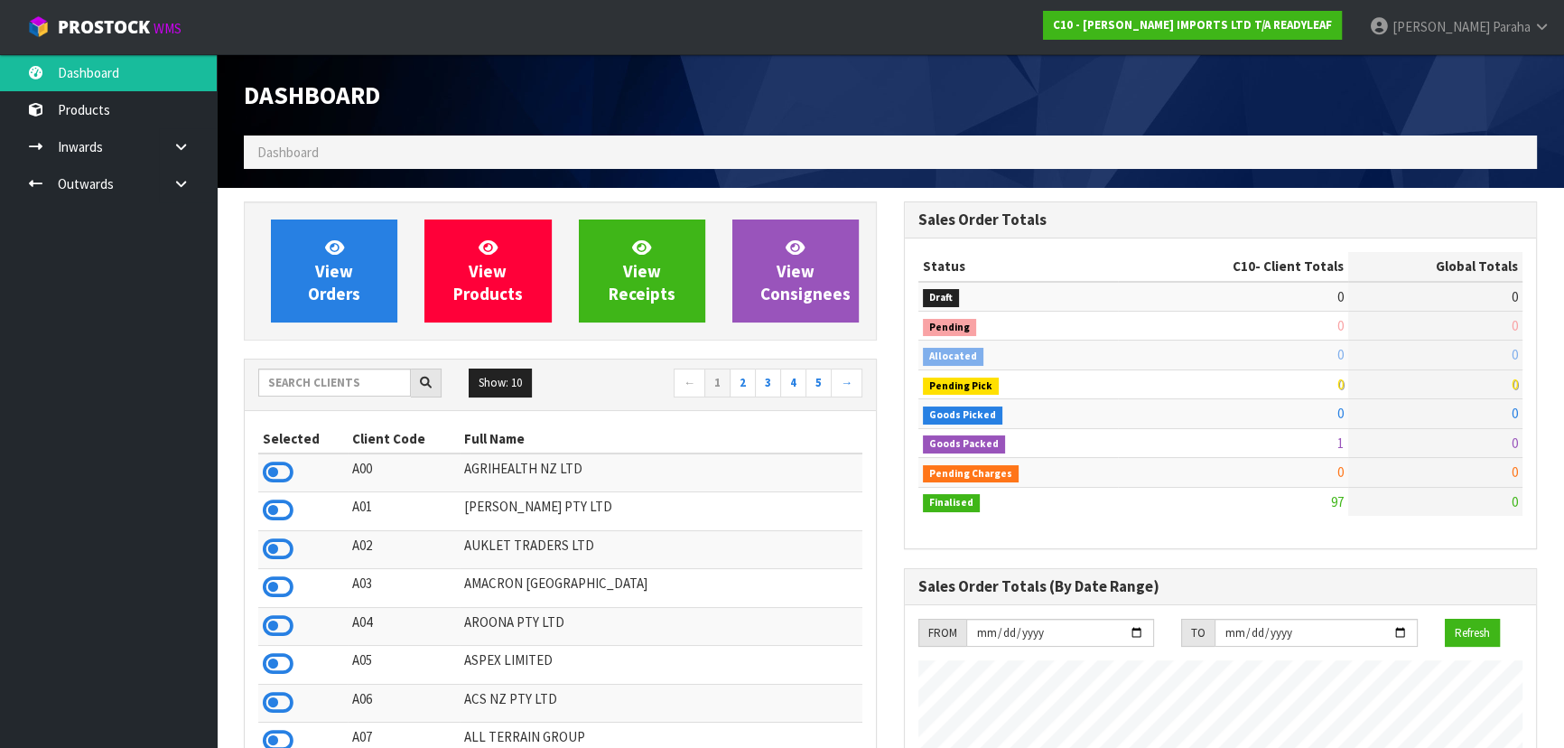
scroll to position [1103, 659]
drag, startPoint x: 794, startPoint y: 569, endPoint x: 291, endPoint y: 397, distance: 531.4
click at [291, 397] on div "Show: 10 5 10 25 50 ← 1 2 3 4 5 →" at bounding box center [560, 384] width 631 height 32
click at [293, 395] on input "text" at bounding box center [334, 382] width 153 height 28
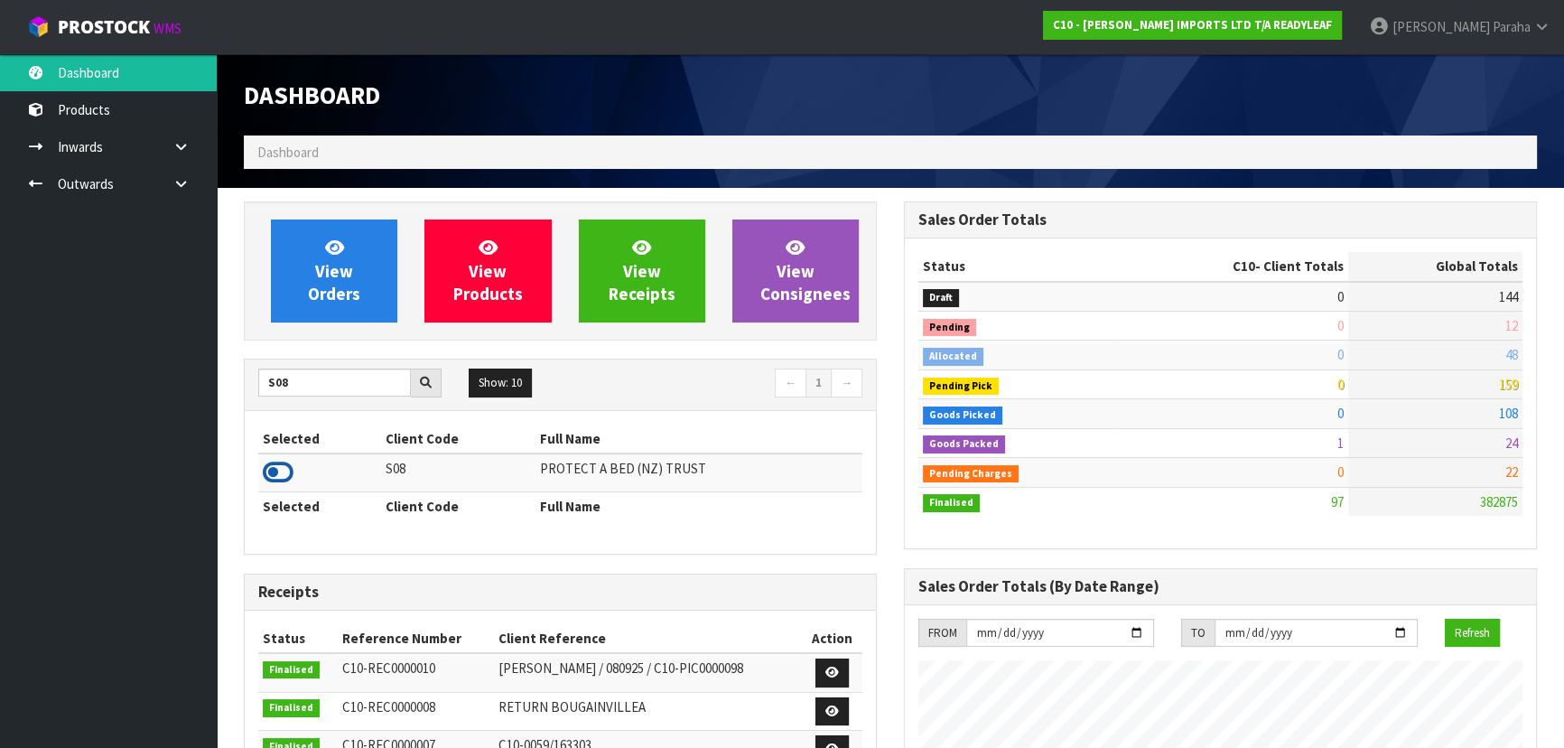
click at [280, 469] on icon at bounding box center [278, 472] width 31 height 27
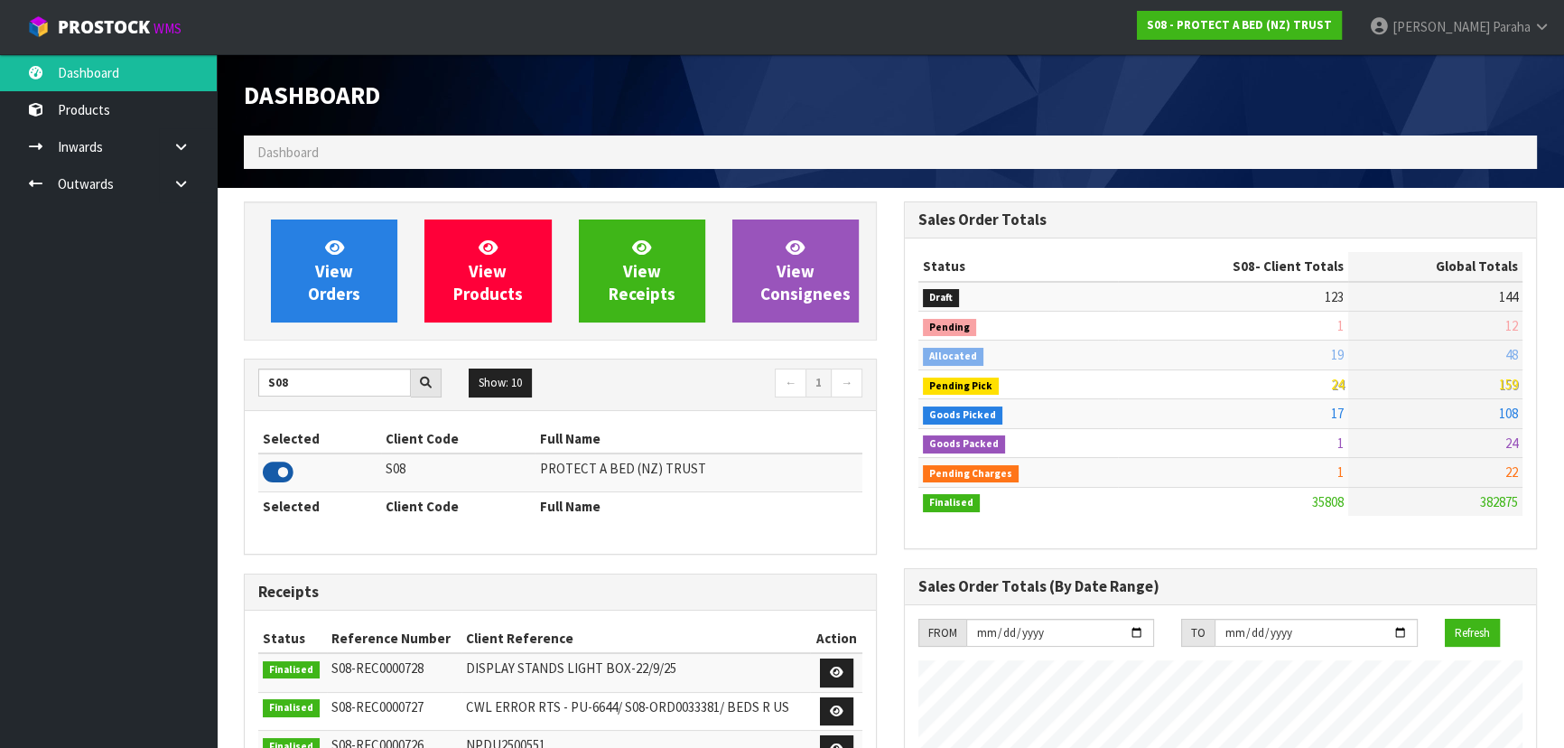
scroll to position [1365, 659]
drag, startPoint x: 314, startPoint y: 383, endPoint x: 197, endPoint y: 405, distance: 119.4
click at [199, 405] on body "Toggle navigation ProStock WMS S08 - PROTECT A BED (NZ) TRUST Polly Paraha Logo…" at bounding box center [782, 374] width 1564 height 748
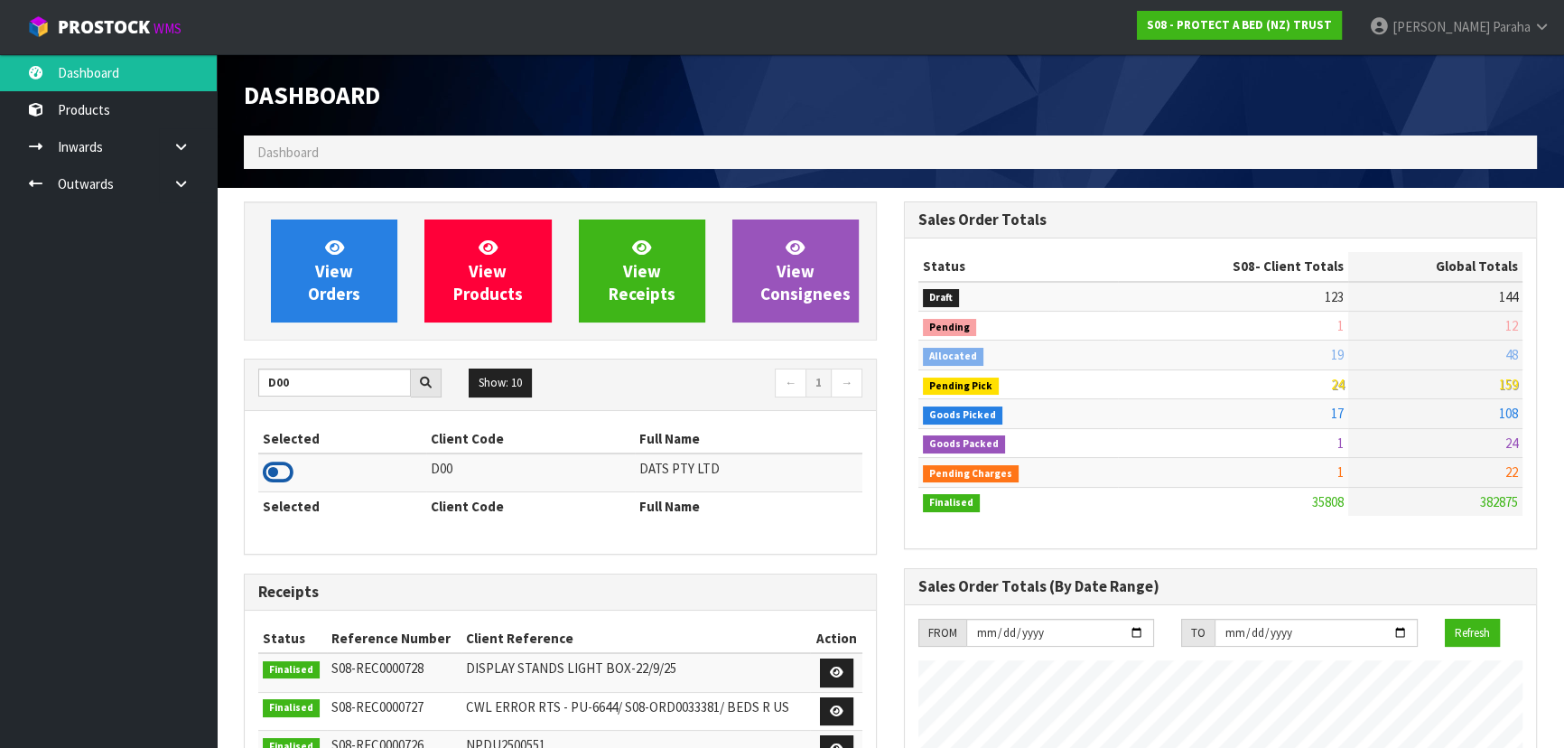
click at [276, 474] on icon at bounding box center [278, 472] width 31 height 27
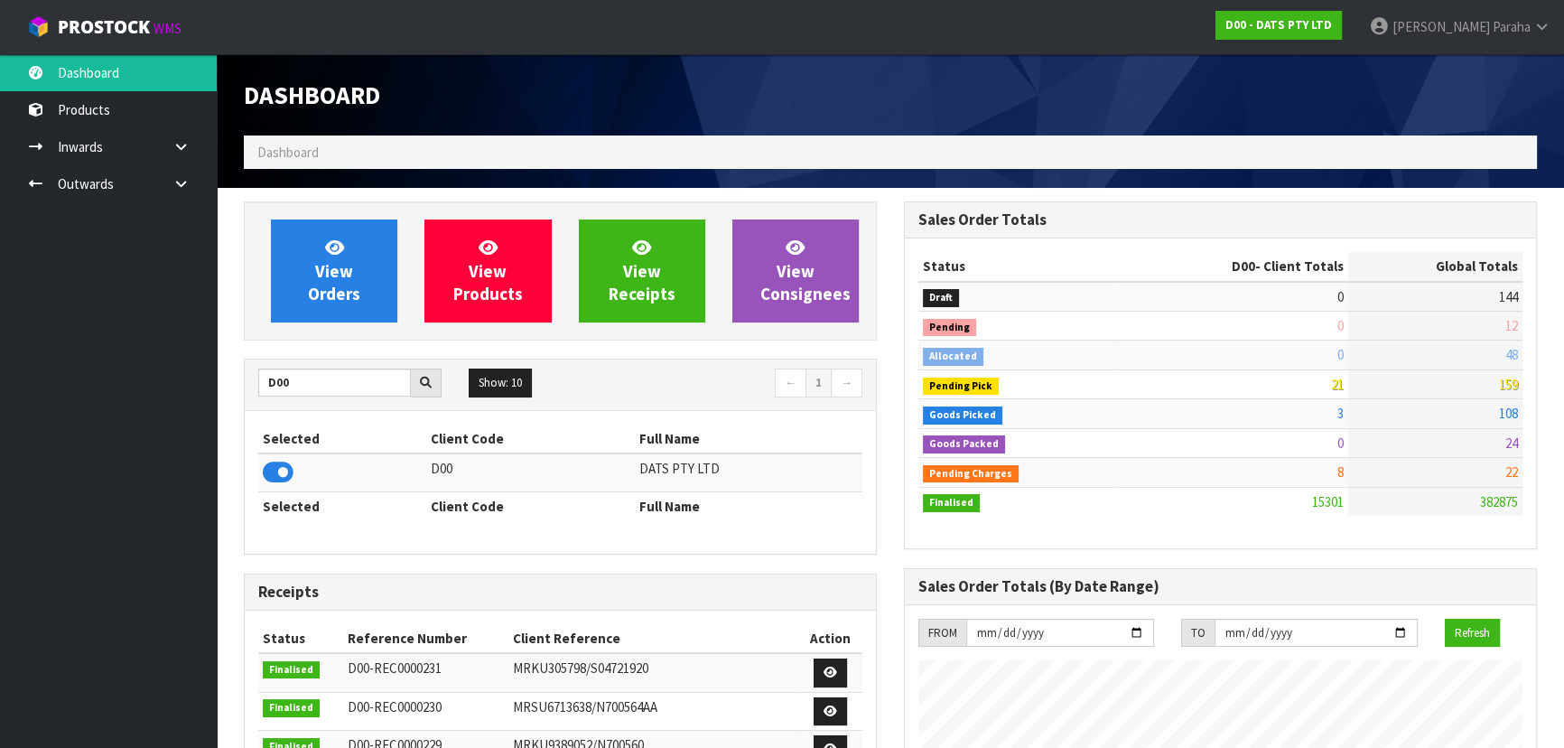
scroll to position [1423, 659]
drag, startPoint x: 311, startPoint y: 387, endPoint x: 244, endPoint y: 384, distance: 66.9
click at [244, 384] on div "D00 Show: 10 5 10 25 50 ← 1 → Selected Client Code Full Name D00 DATS PTY LTD S…" at bounding box center [560, 455] width 633 height 195
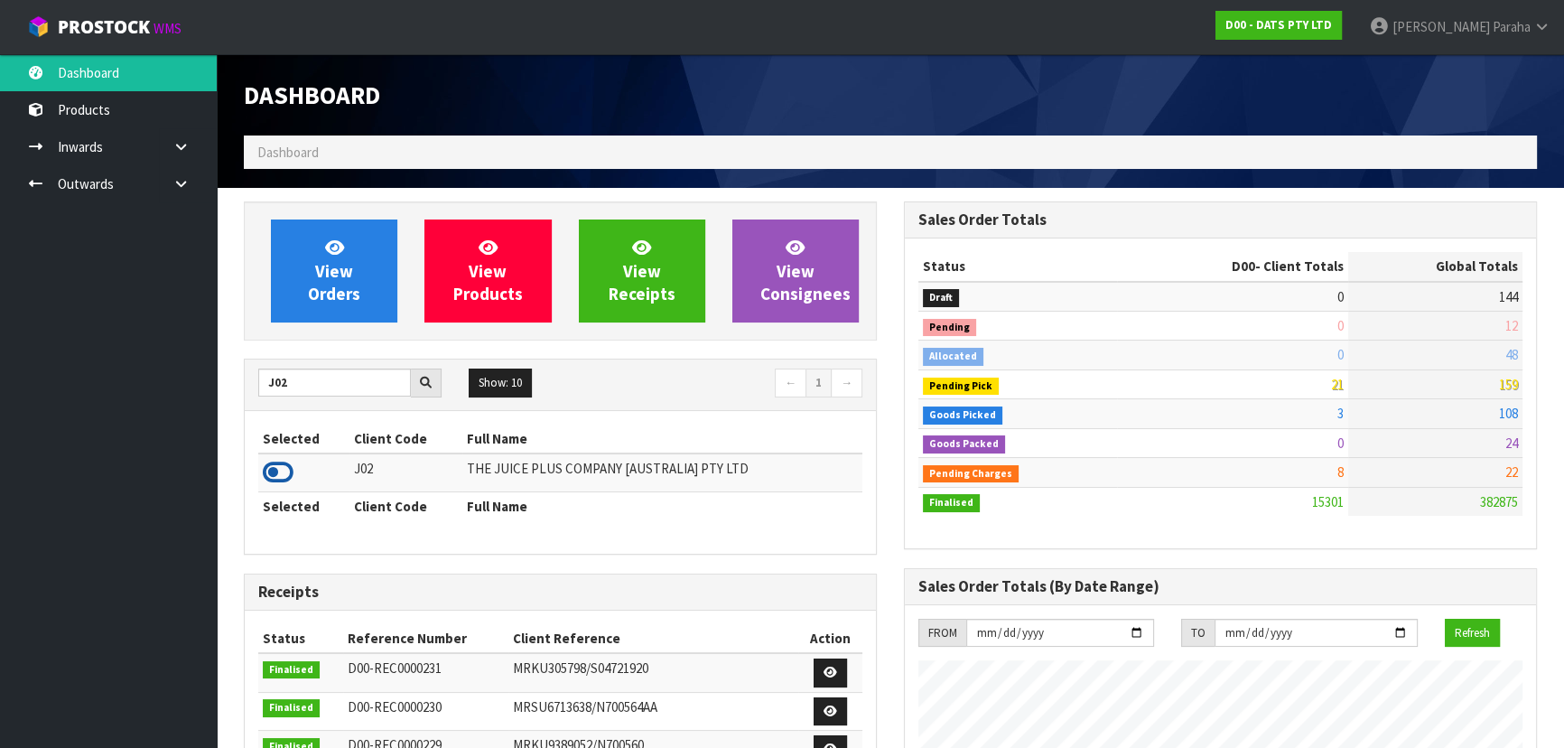
click at [273, 479] on icon at bounding box center [278, 472] width 31 height 27
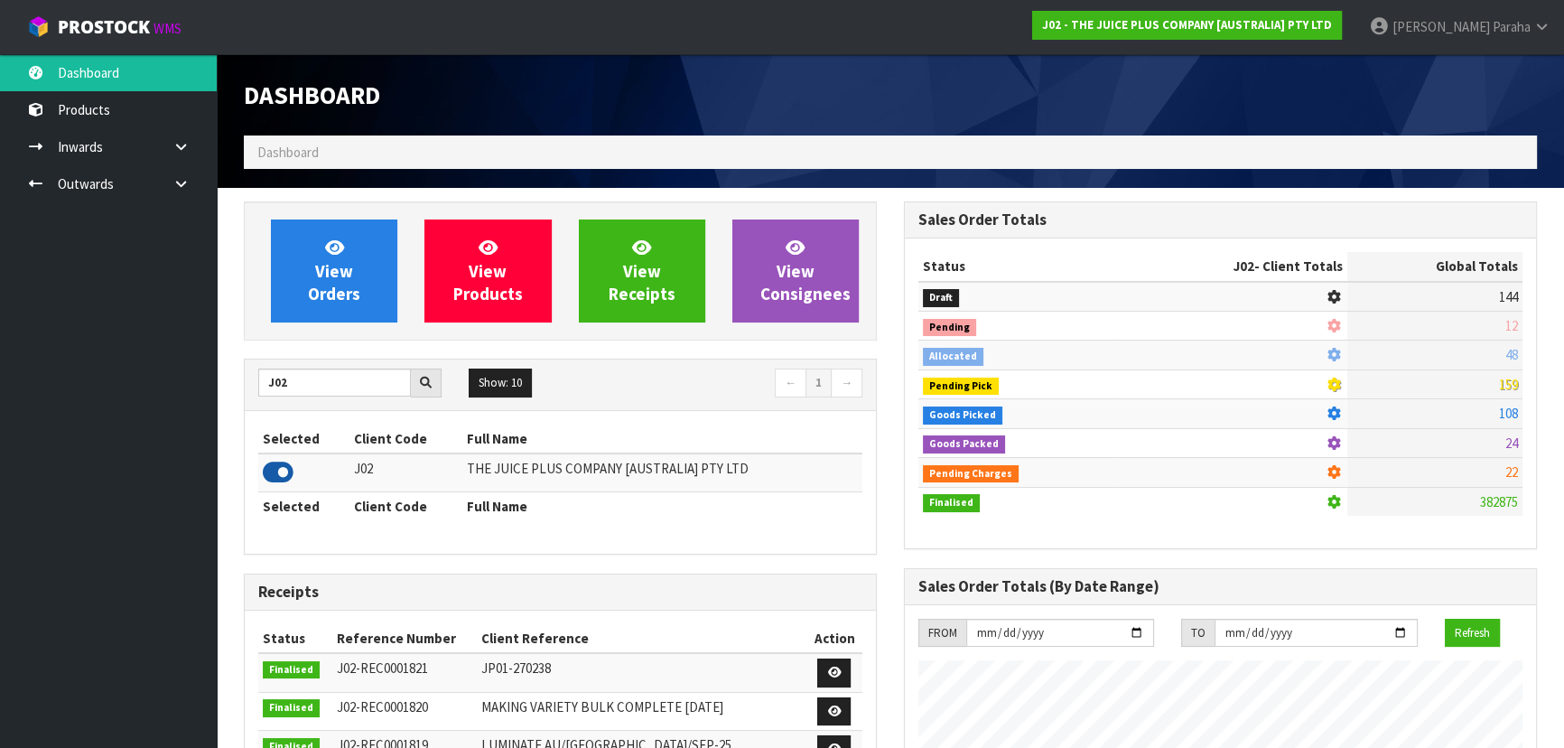
scroll to position [1365, 659]
drag, startPoint x: 317, startPoint y: 379, endPoint x: 206, endPoint y: 395, distance: 112.1
click at [192, 396] on body "Toggle navigation ProStock WMS J02 - THE JUICE PLUS COMPANY [AUSTRALIA] PTY LTD…" at bounding box center [782, 374] width 1564 height 748
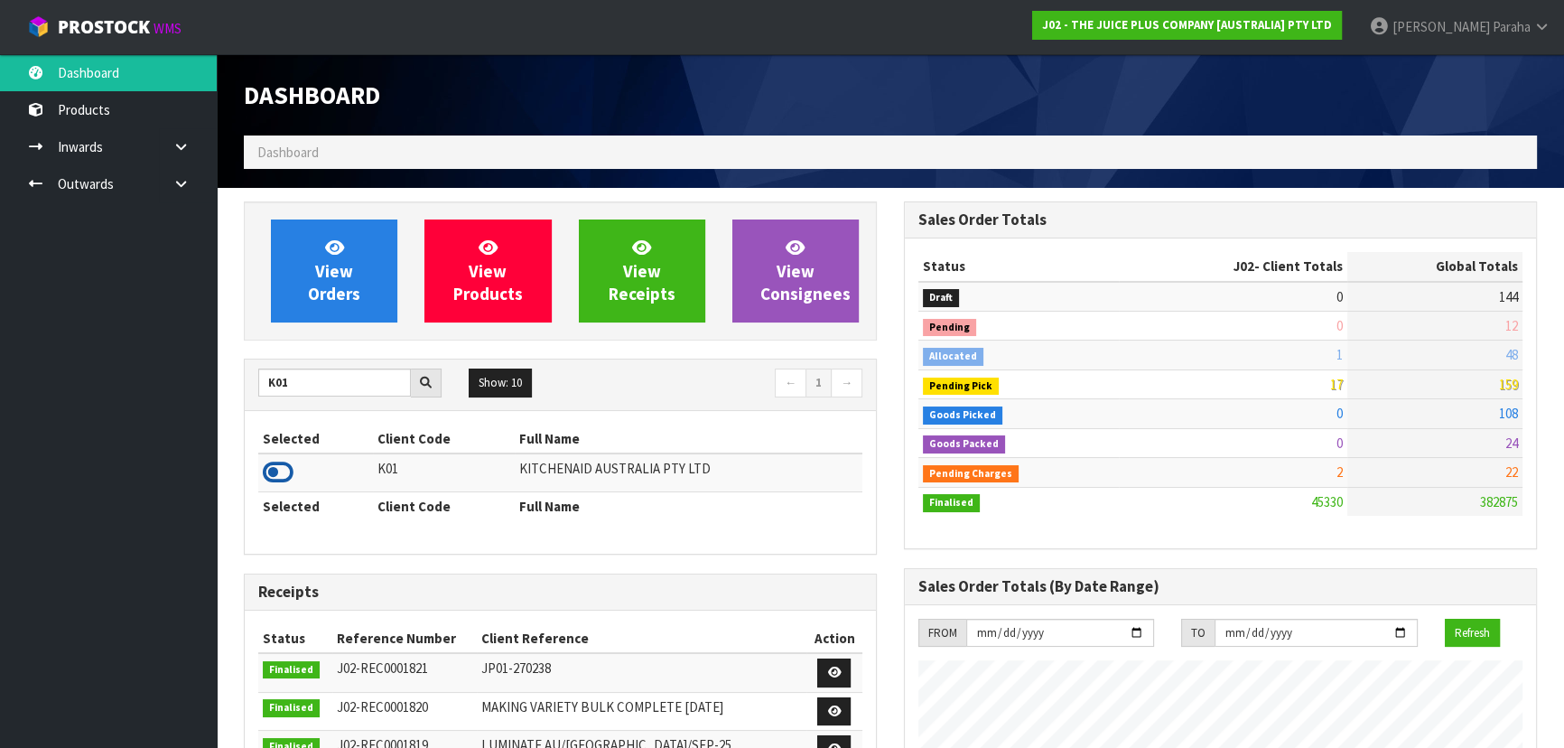
click at [277, 461] on icon at bounding box center [278, 472] width 31 height 27
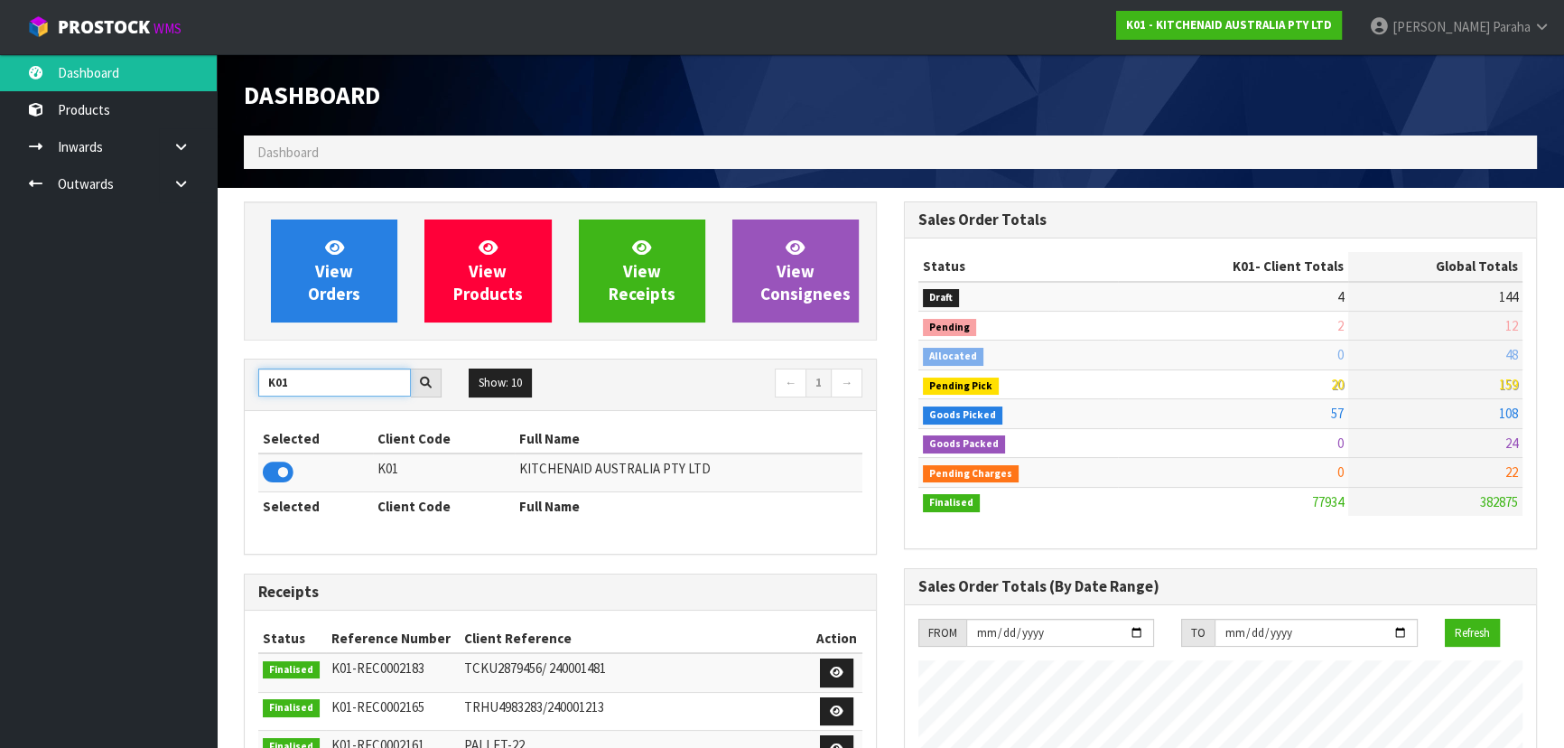
drag, startPoint x: 294, startPoint y: 386, endPoint x: 234, endPoint y: 401, distance: 62.4
click at [234, 401] on div "View Orders View Products View Receipts View Consignees K01 Show: 10 5 10 25 50…" at bounding box center [560, 749] width 660 height 1096
click at [275, 471] on icon at bounding box center [278, 472] width 31 height 27
drag, startPoint x: 355, startPoint y: 393, endPoint x: 207, endPoint y: 403, distance: 148.4
click at [207, 403] on body "Toggle navigation ProStock WMS C11 - LIFETIME BRANDS NZ PTY LTD Polly Paraha Lo…" at bounding box center [782, 374] width 1564 height 748
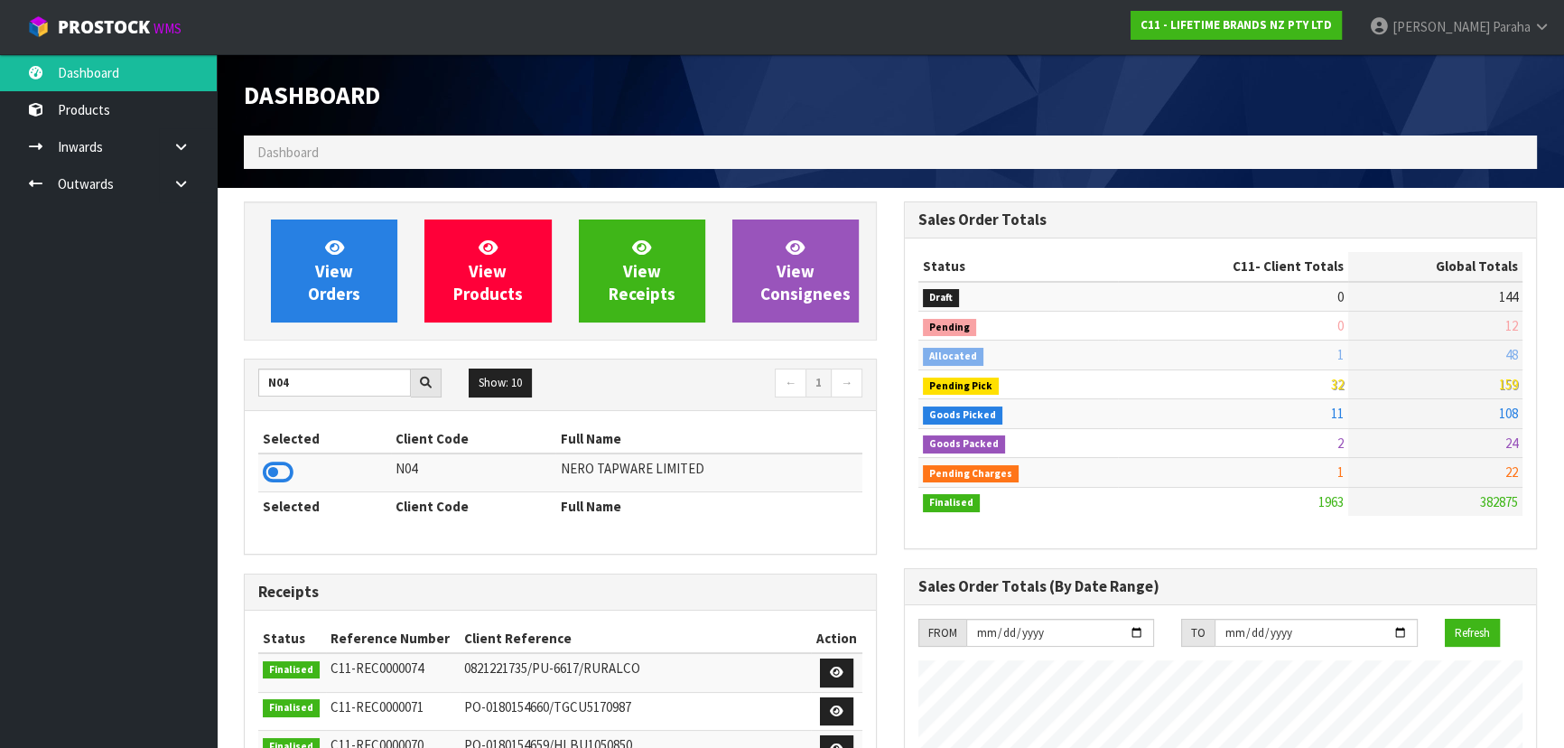
click at [259, 472] on td at bounding box center [324, 472] width 133 height 39
click at [276, 472] on icon at bounding box center [278, 472] width 31 height 27
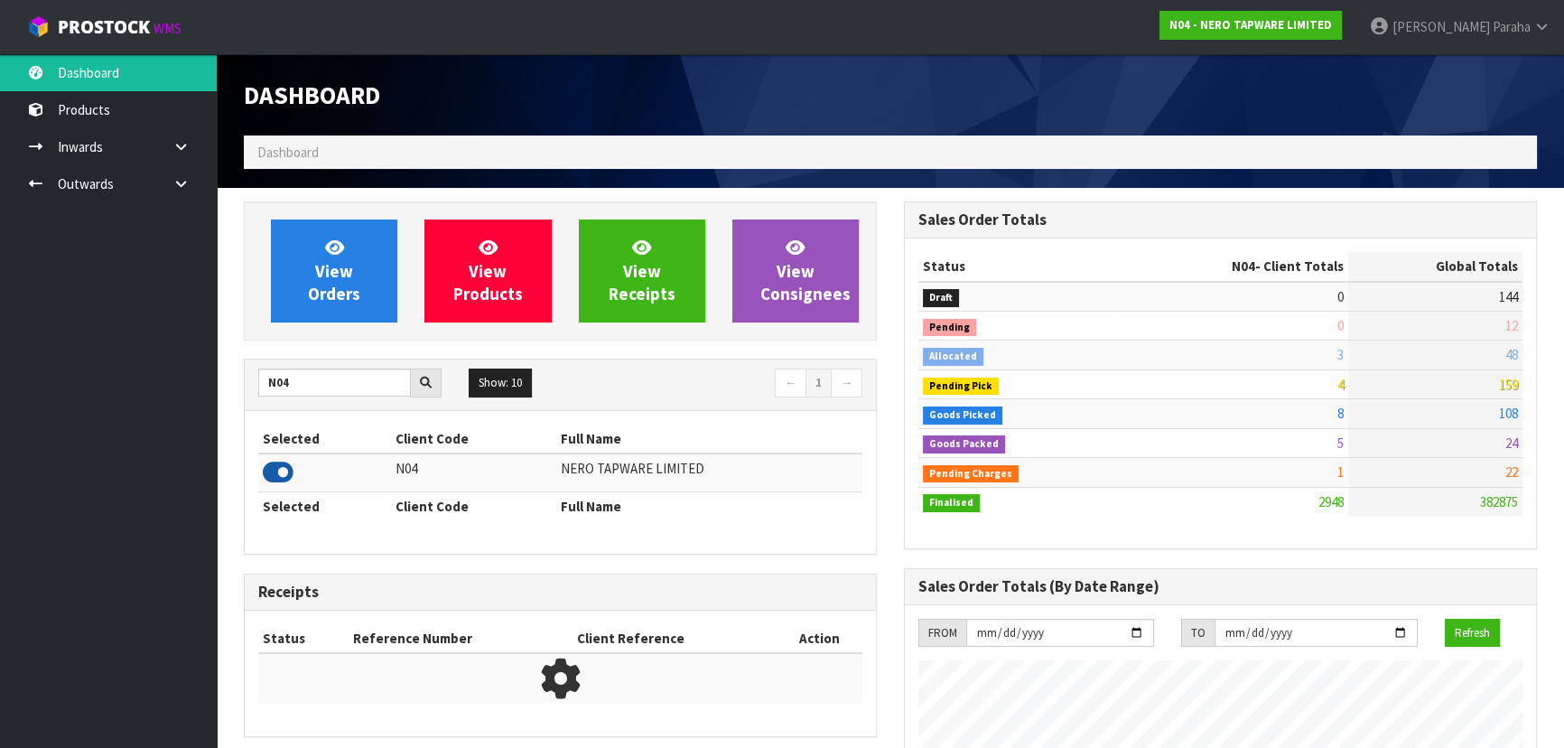
scroll to position [1442, 659]
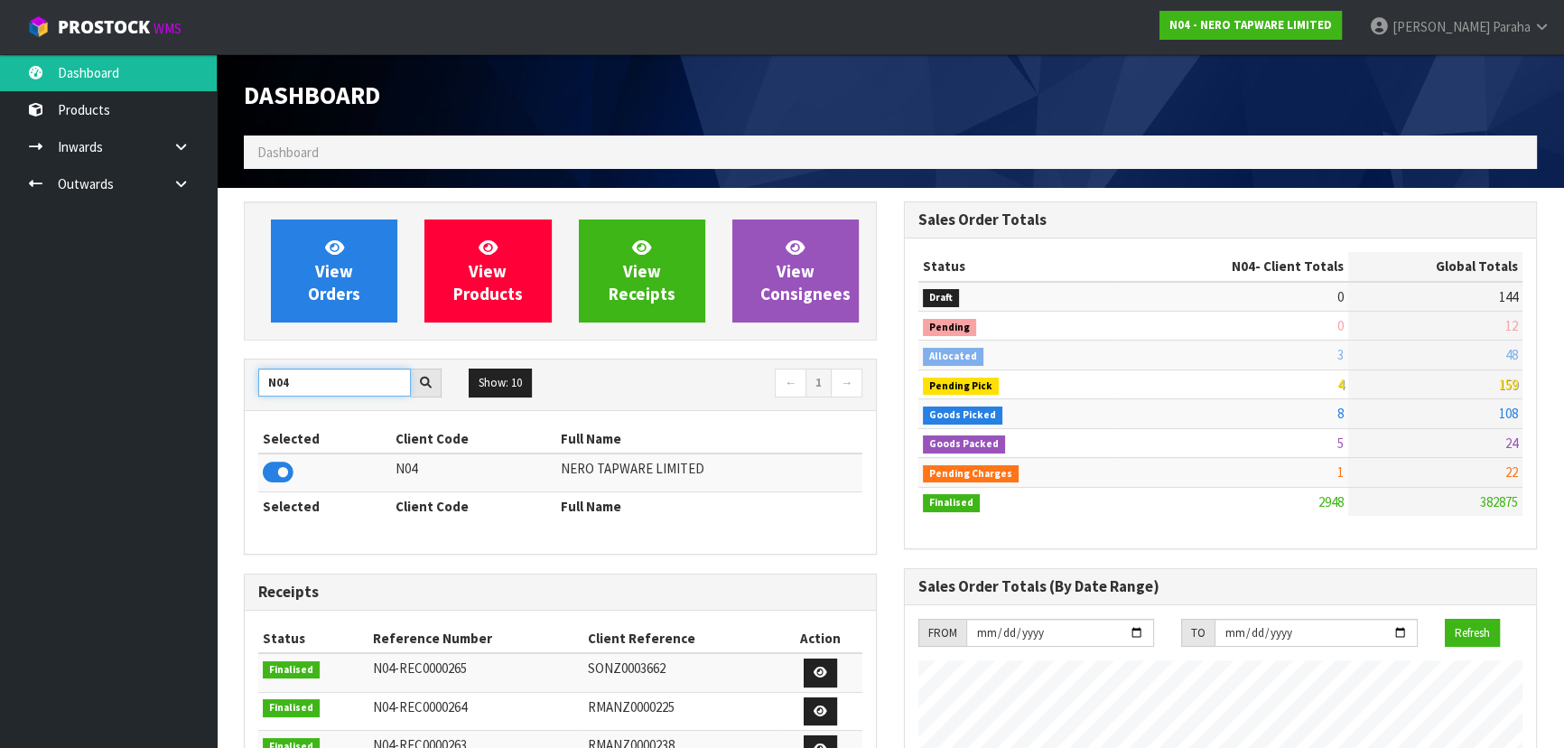
drag, startPoint x: 294, startPoint y: 391, endPoint x: 251, endPoint y: 396, distance: 43.6
click at [251, 396] on div "N04" at bounding box center [350, 382] width 210 height 29
click at [271, 469] on icon at bounding box center [278, 472] width 31 height 27
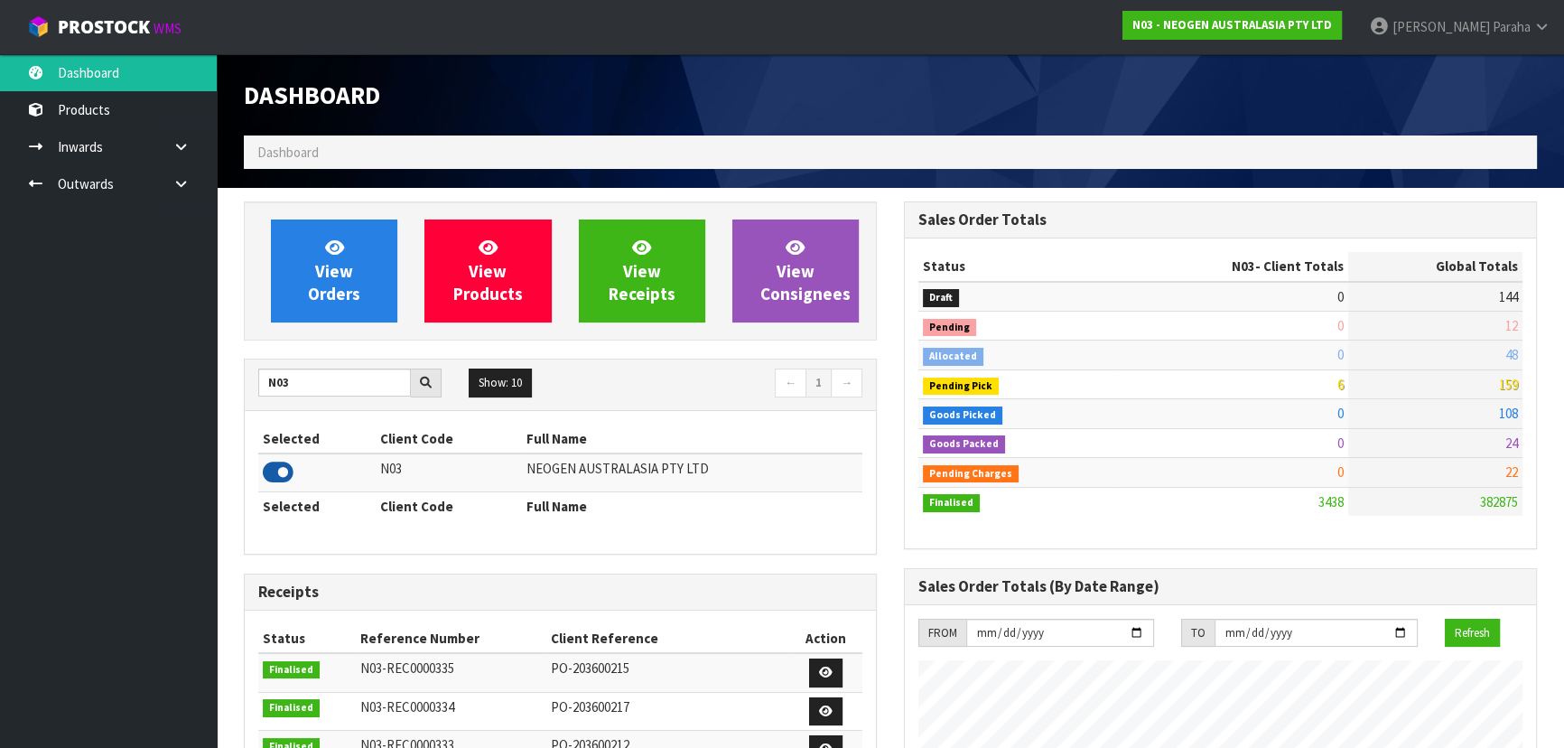
scroll to position [1404, 659]
drag, startPoint x: 326, startPoint y: 382, endPoint x: 284, endPoint y: 384, distance: 42.5
click at [284, 384] on input "N03" at bounding box center [334, 382] width 153 height 28
drag, startPoint x: 305, startPoint y: 377, endPoint x: 155, endPoint y: 392, distance: 150.6
click at [155, 392] on body "Toggle navigation ProStock WMS N03 - NEOGEN AUSTRALASIA PTY LTD Polly Paraha Lo…" at bounding box center [782, 374] width 1564 height 748
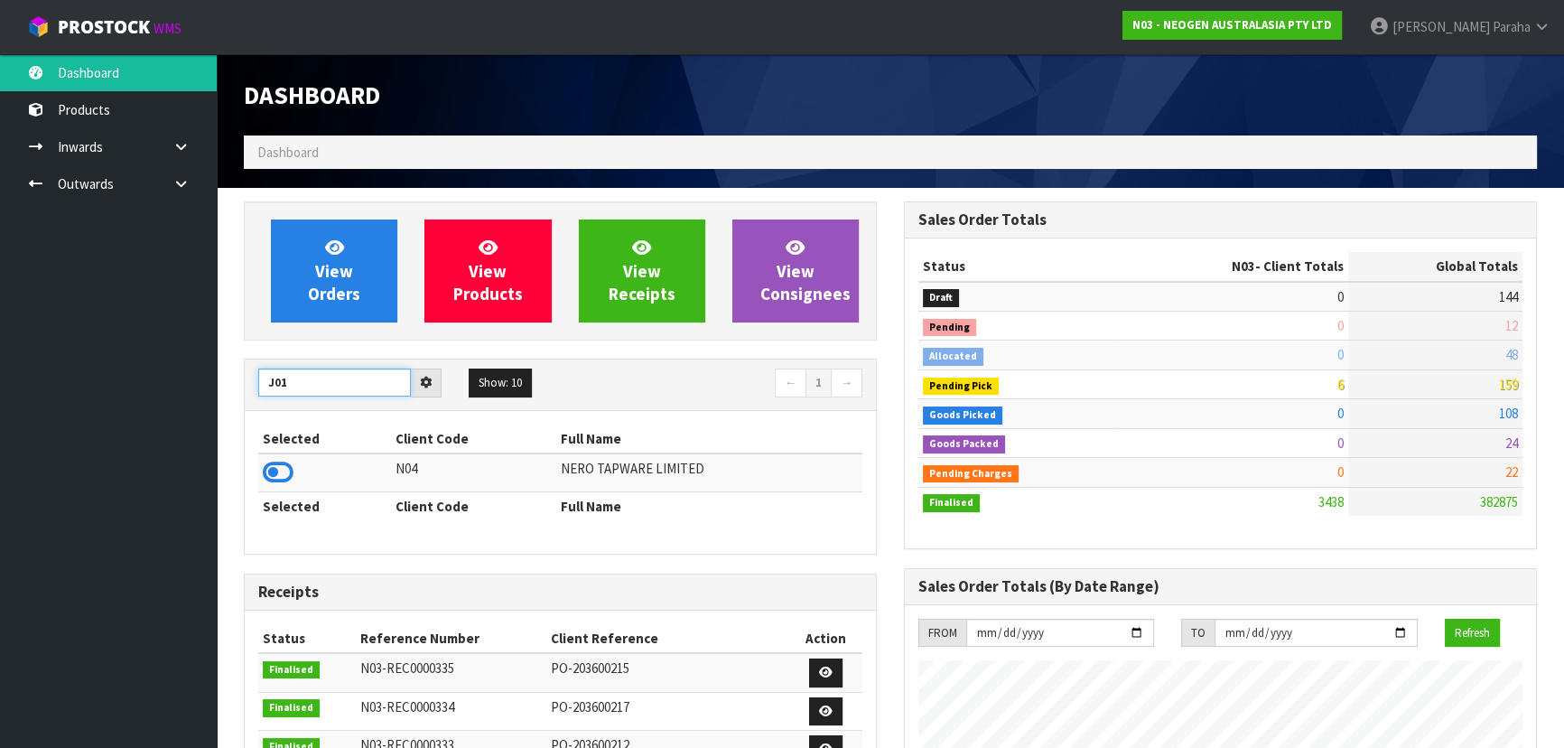
type input "J01"
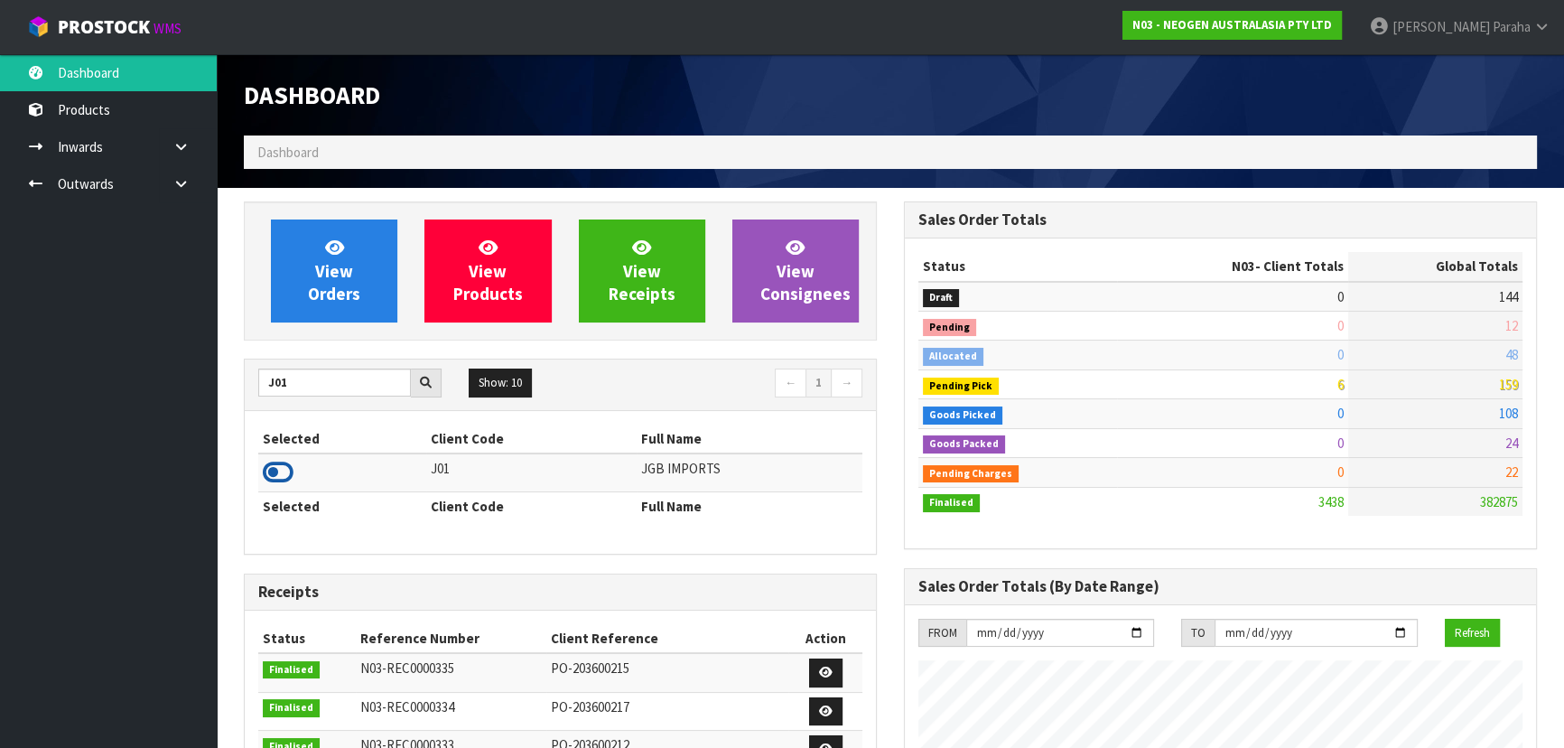
click at [270, 478] on icon at bounding box center [278, 472] width 31 height 27
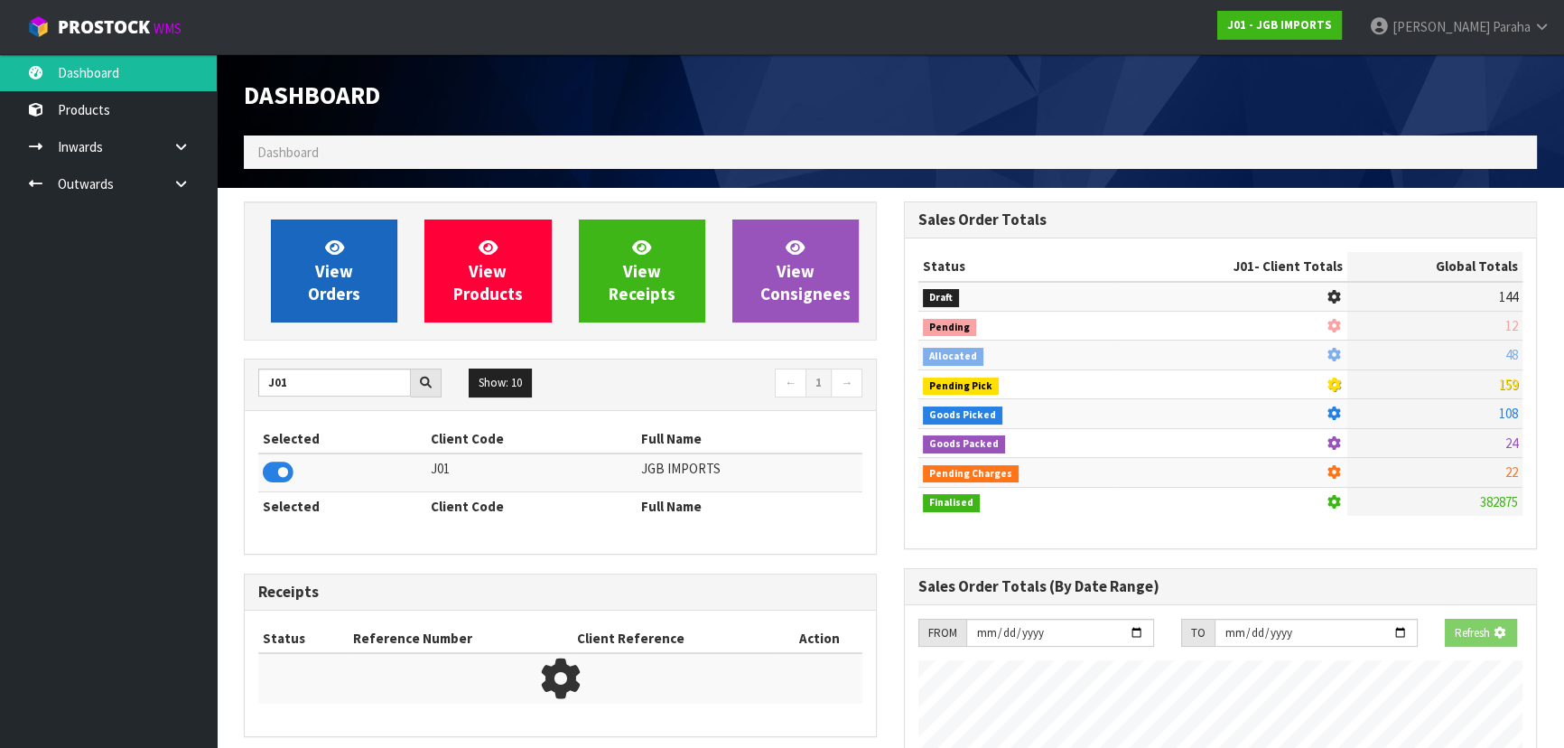
scroll to position [1124, 659]
click at [316, 264] on span "View Orders" at bounding box center [334, 271] width 52 height 68
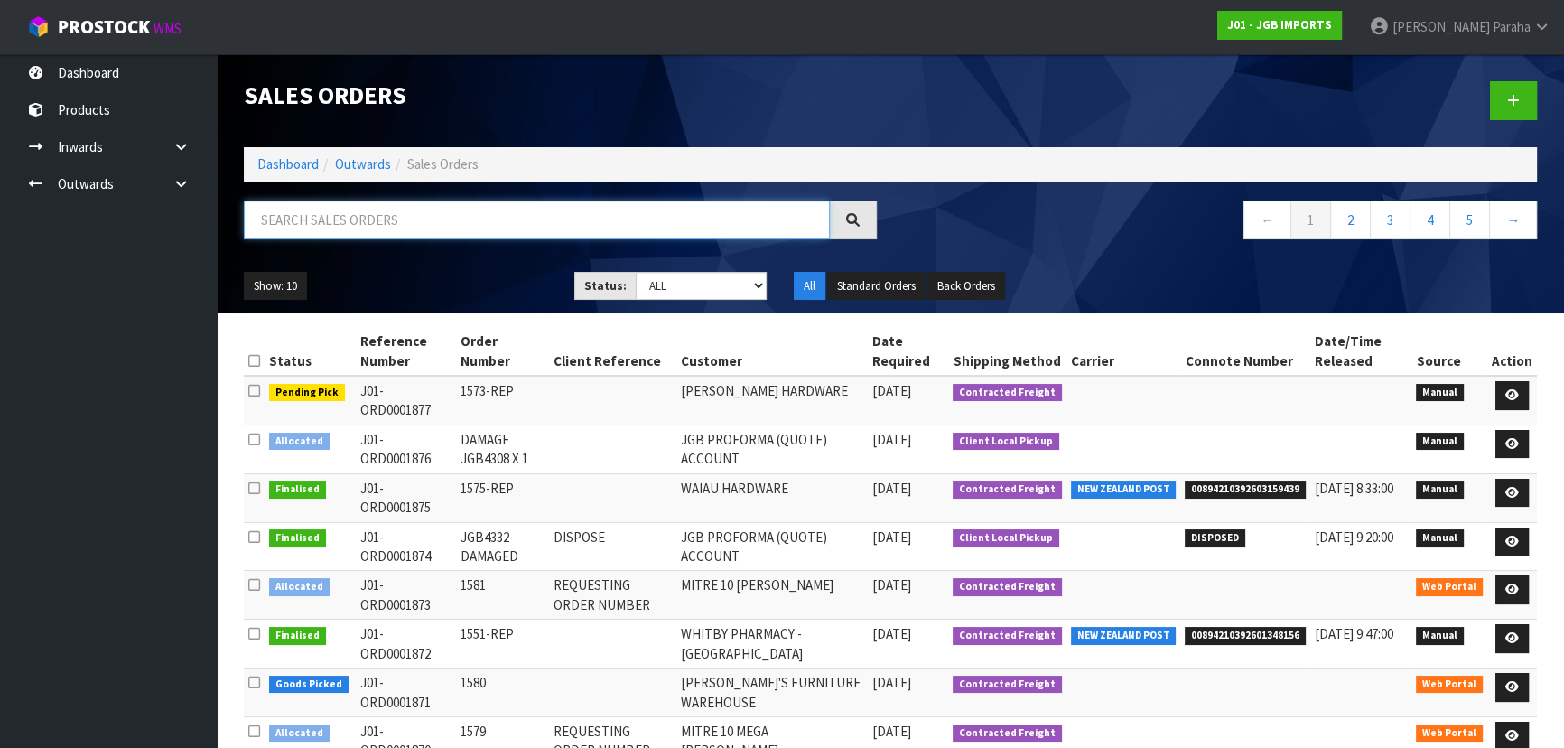
click at [554, 224] on input "text" at bounding box center [537, 219] width 586 height 39
type input "1869"
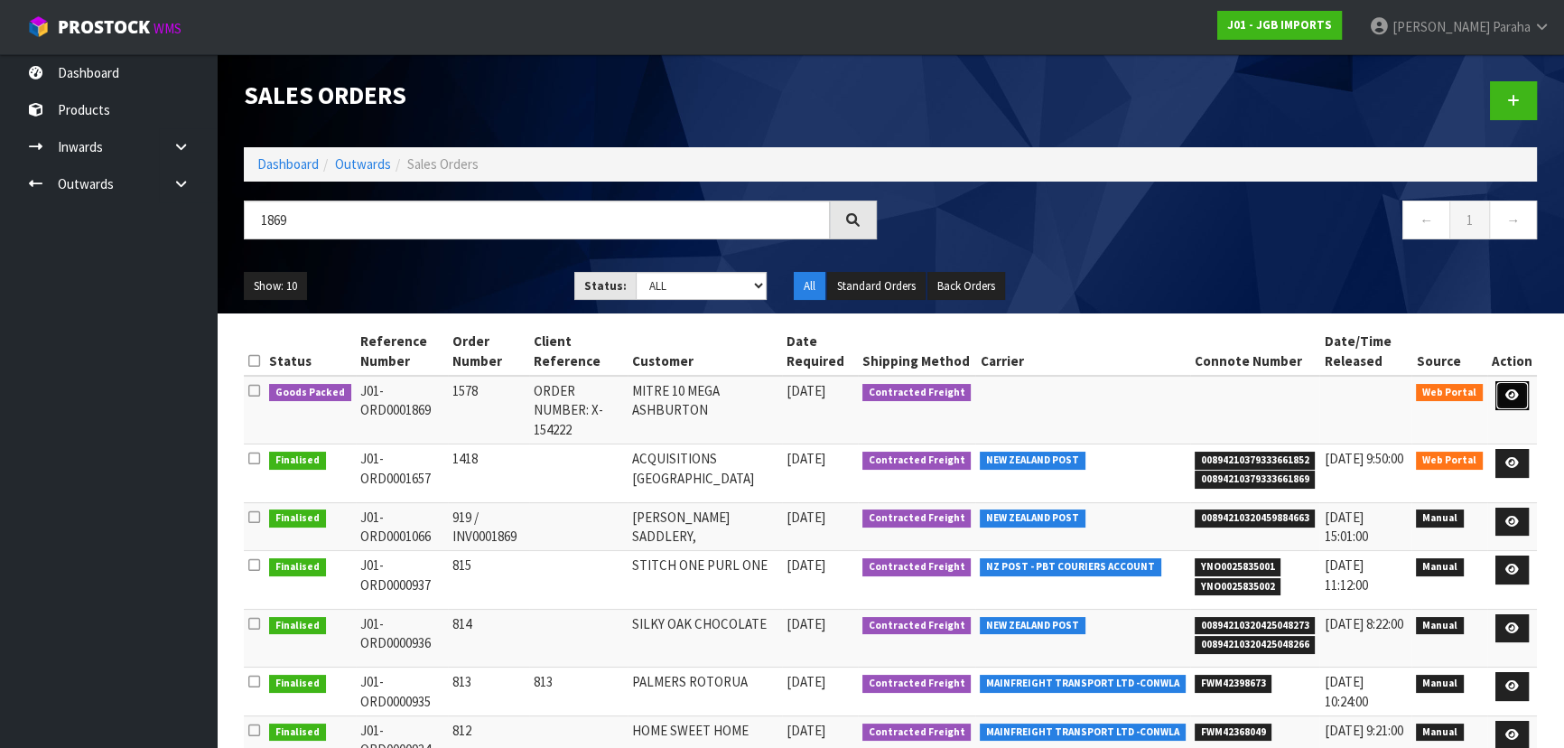
click at [1513, 387] on link at bounding box center [1511, 395] width 33 height 29
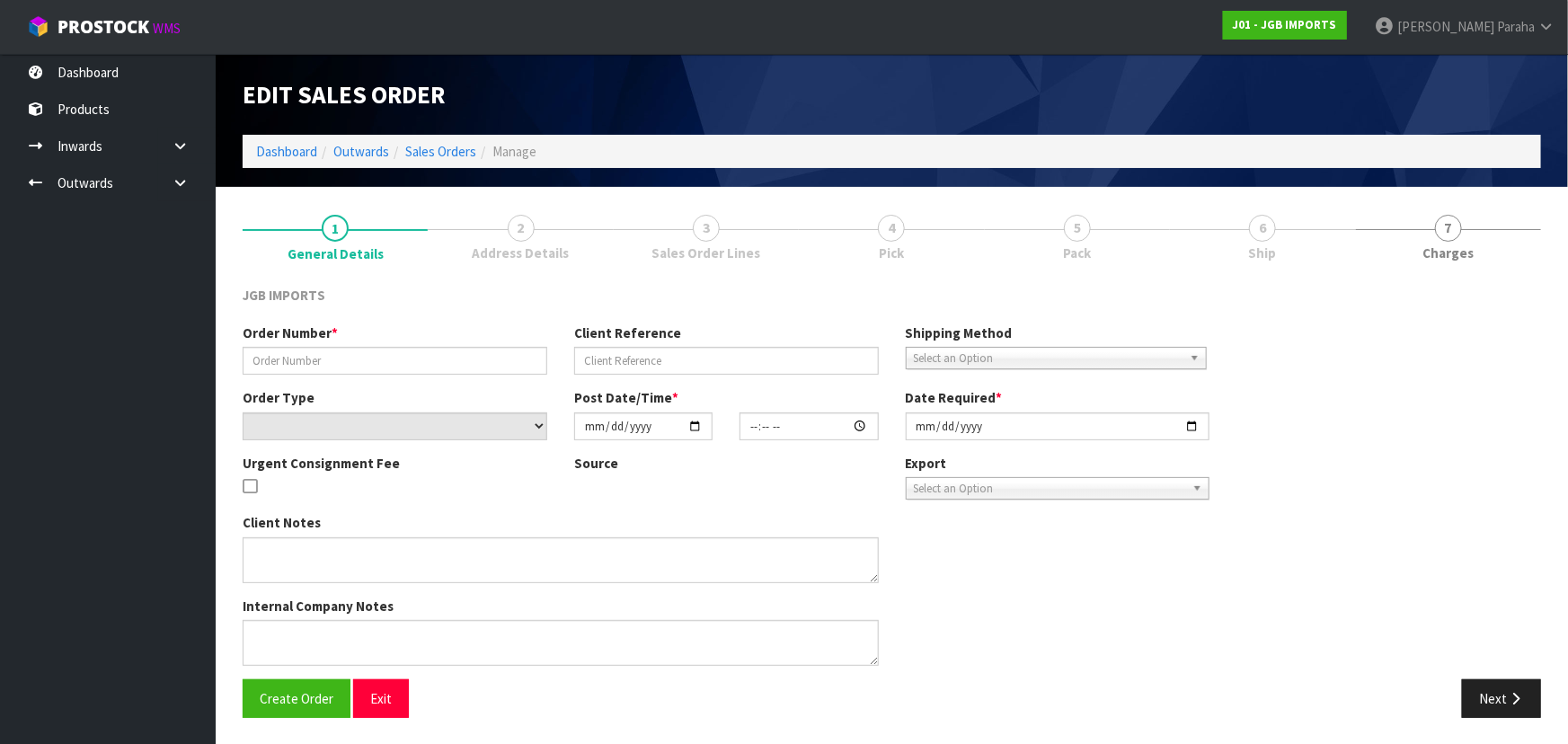
type input "1578"
type input "ORDER NUMBER: X-154222"
select select "number:0"
type input "2025-09-16"
type input "18:42:00.000"
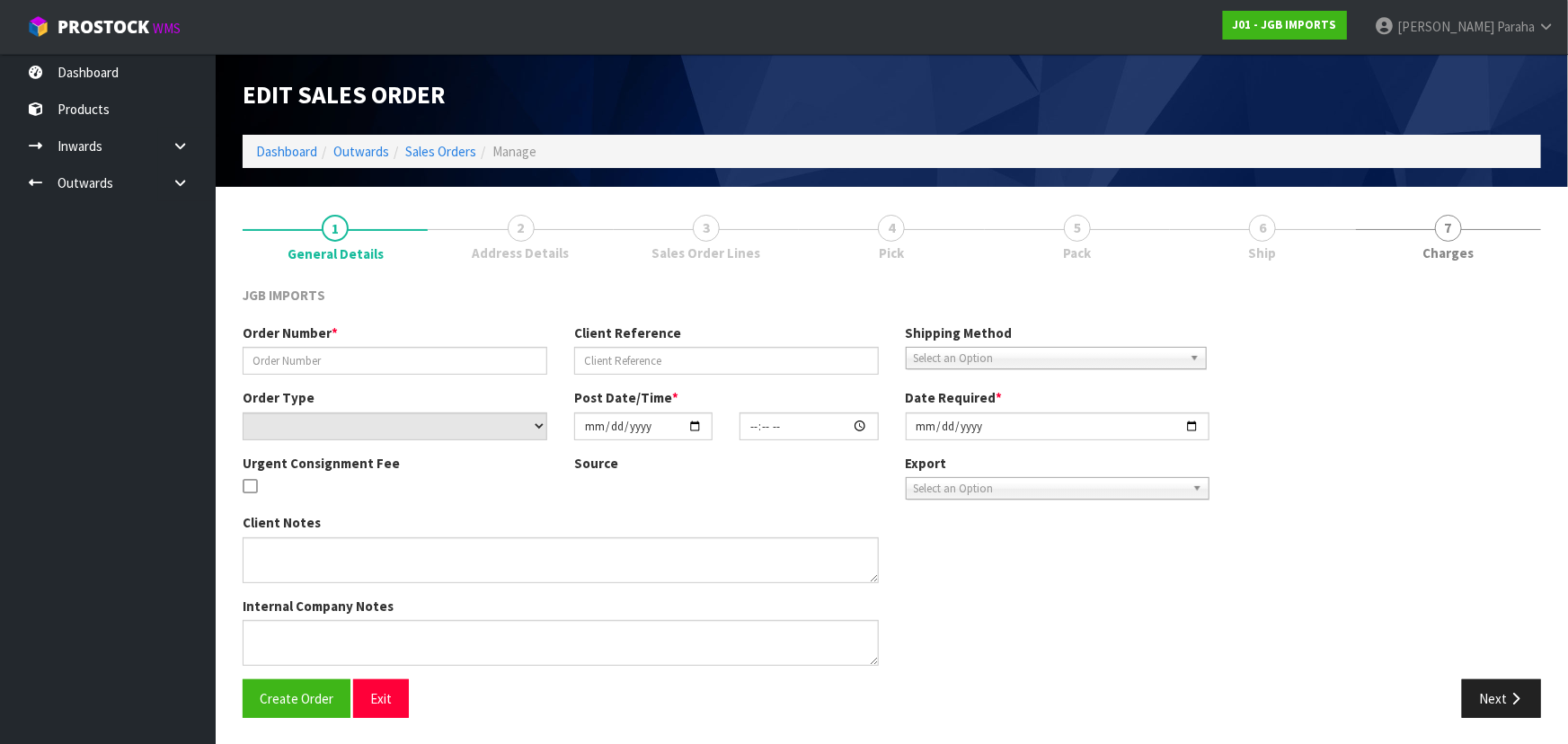
type input "2025-09-17"
type textarea "NEW CUSTOMER FREIGHT FREE….SHOW FREIGHT WITH 100% DISCOUNT SEND COPY OF INVOICE…"
type textarea "JOIN TO DISCOUNT AND ADD POST ADDRESS TO PRIVATE BAG 102925, NSMC, AUCKLAND."
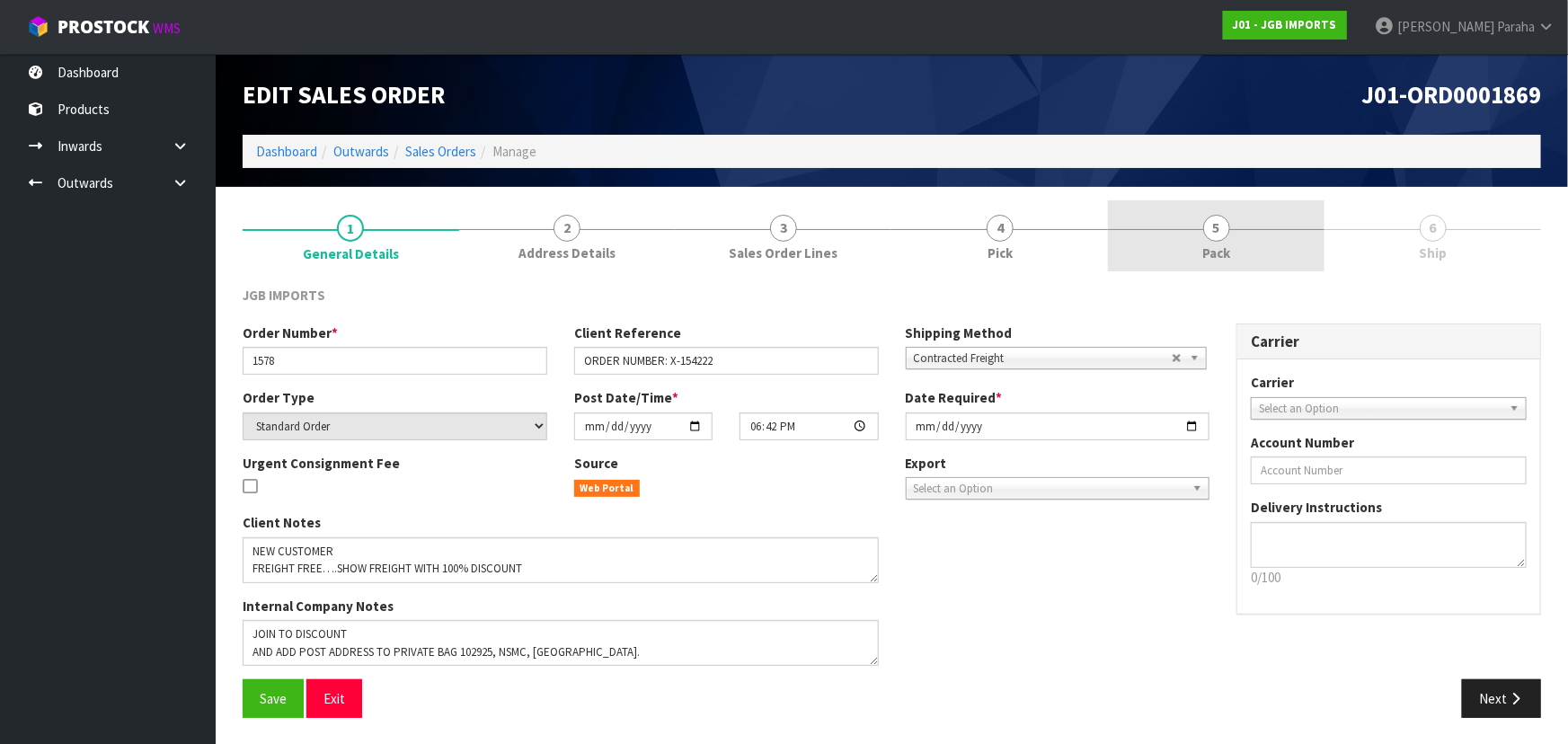
click at [1233, 232] on link "5 Pack" at bounding box center [1216, 235] width 217 height 71
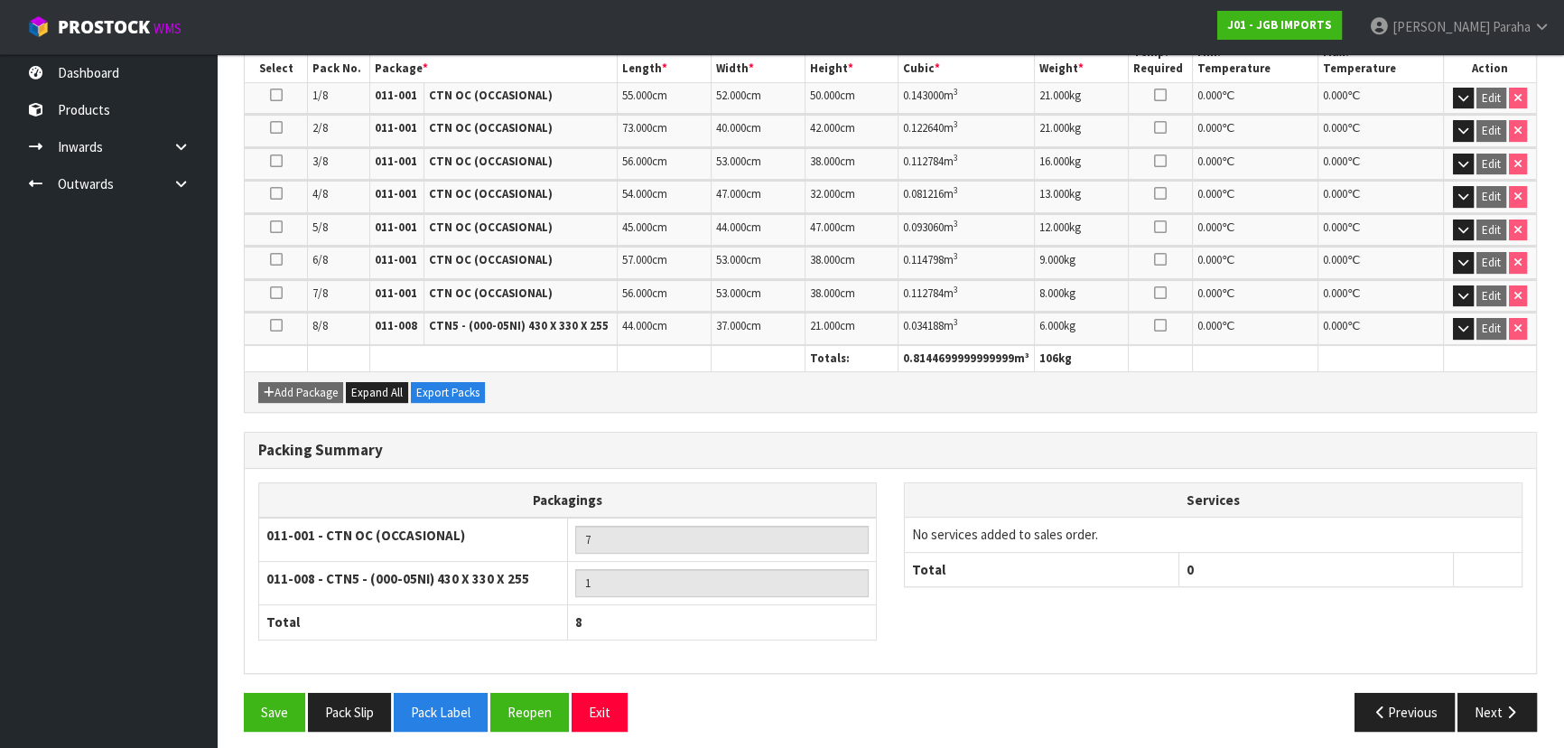
scroll to position [478, 0]
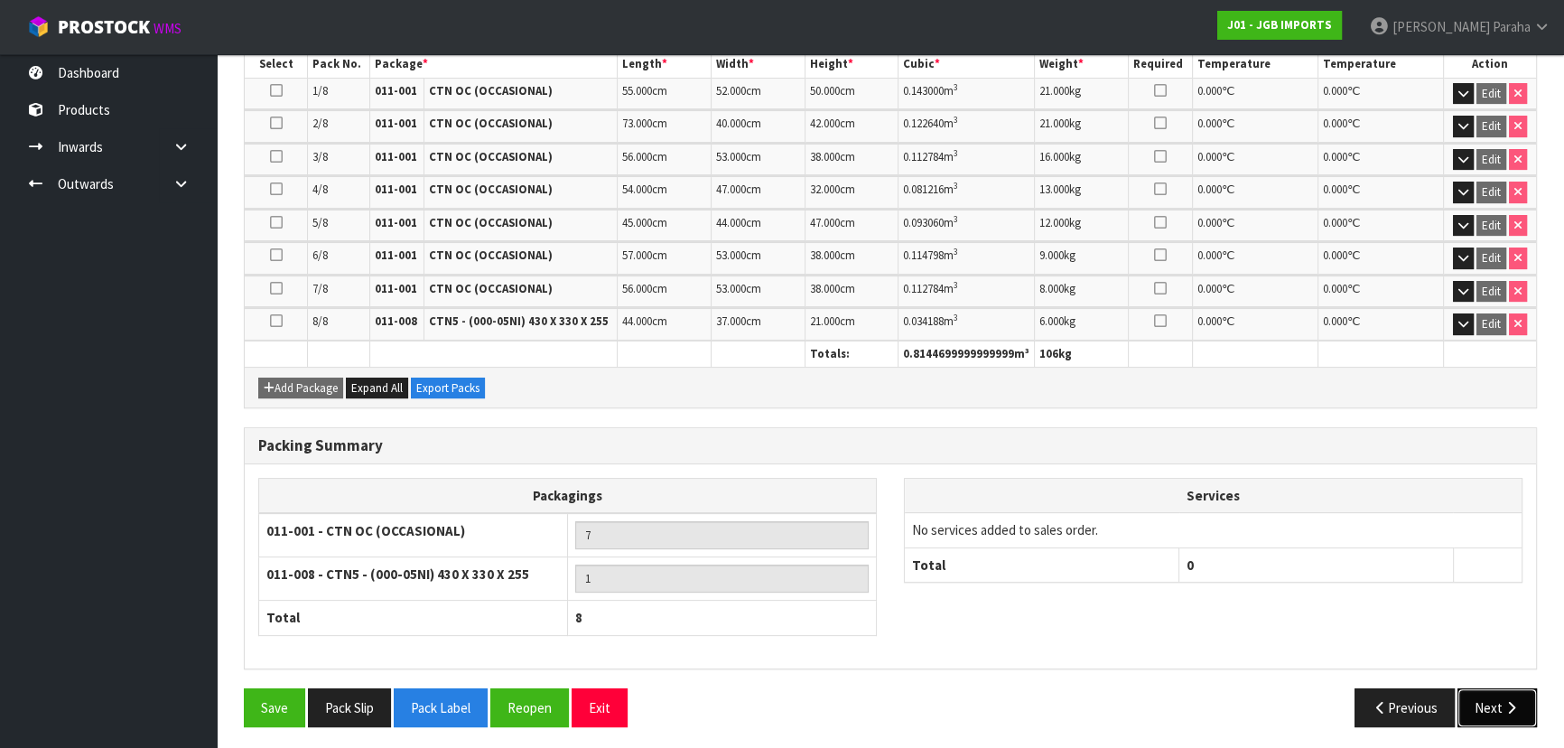
click at [1481, 701] on button "Next" at bounding box center [1496, 707] width 79 height 39
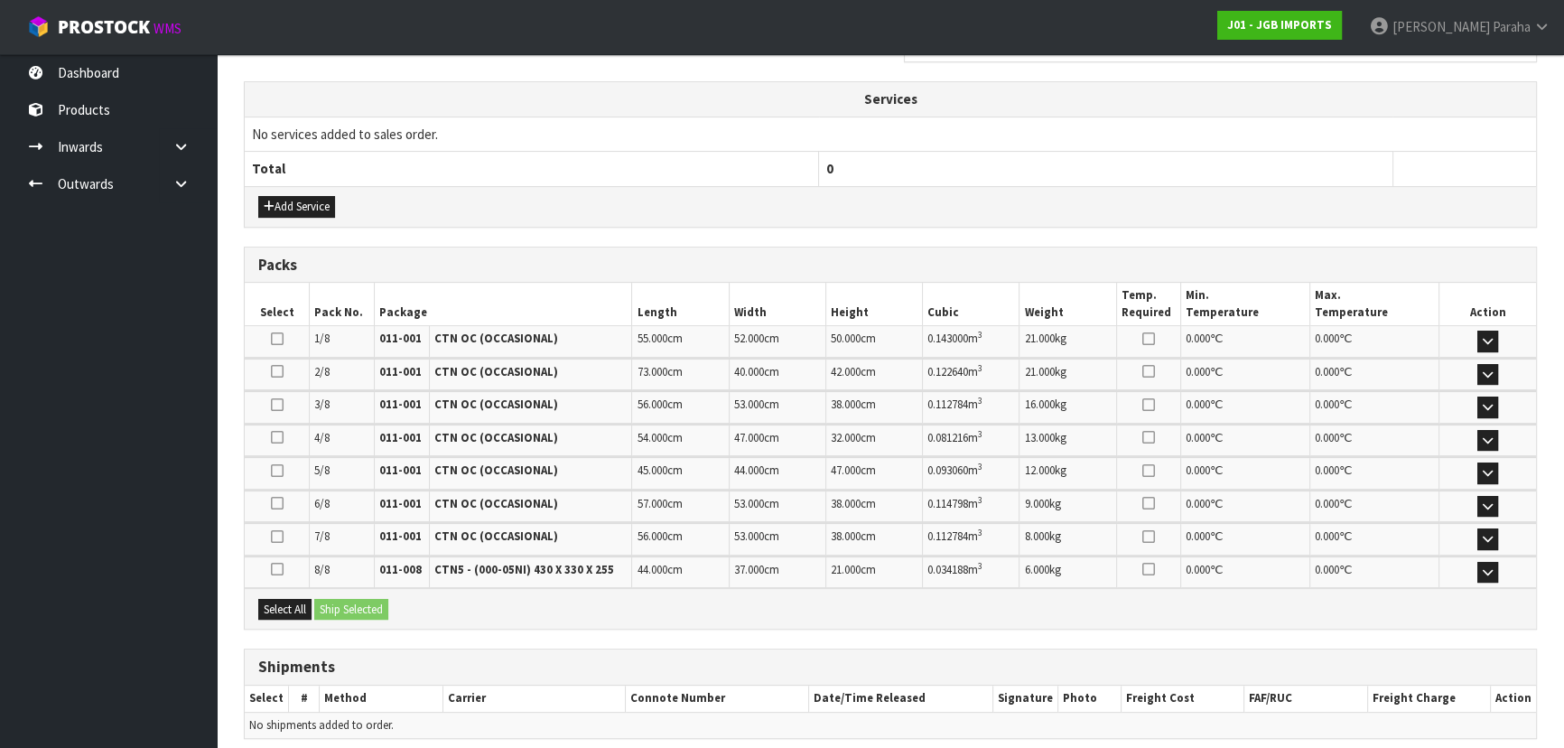
scroll to position [574, 0]
click at [304, 611] on button "Select All" at bounding box center [284, 609] width 53 height 22
click at [359, 602] on button "Ship Selected" at bounding box center [351, 609] width 74 height 22
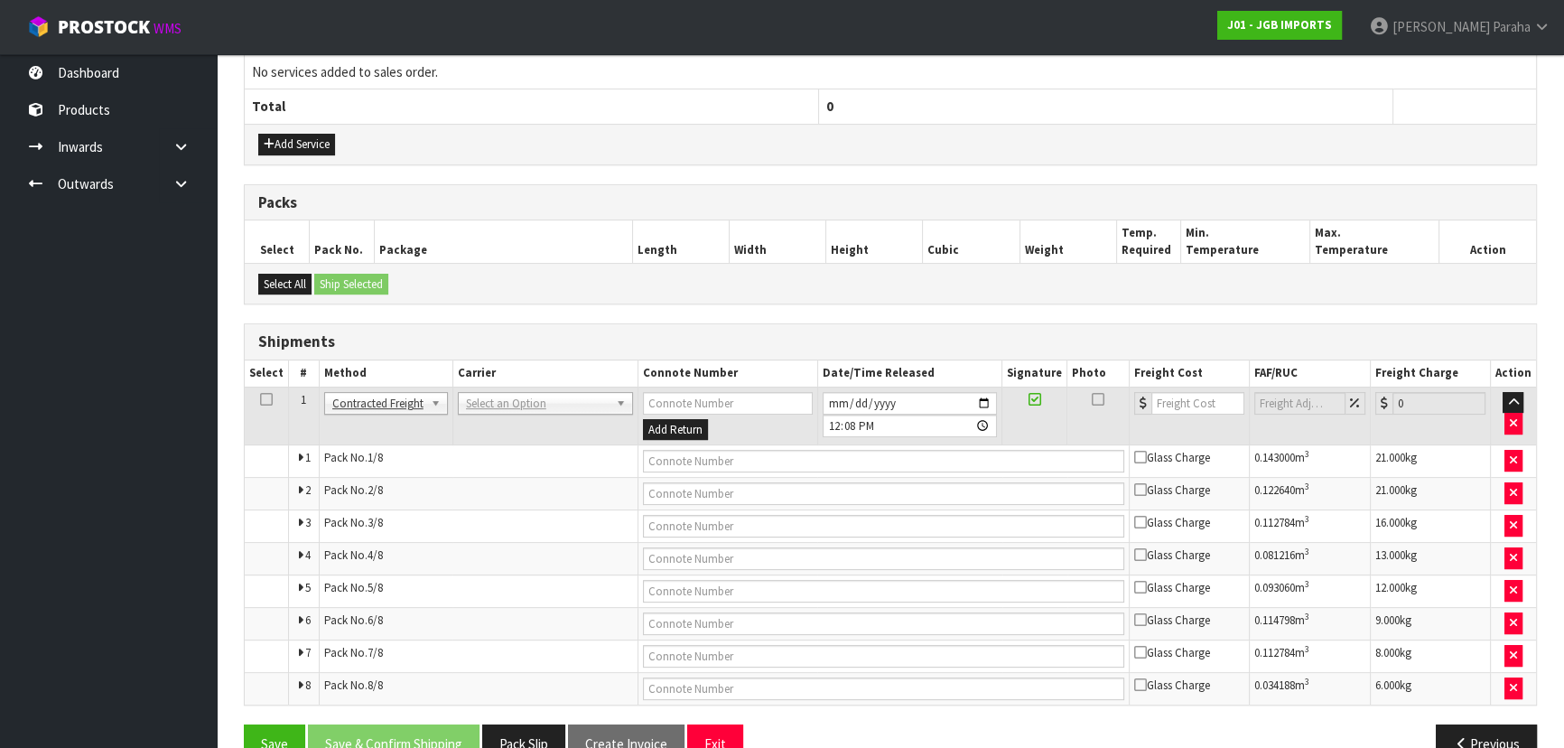
scroll to position [675, 0]
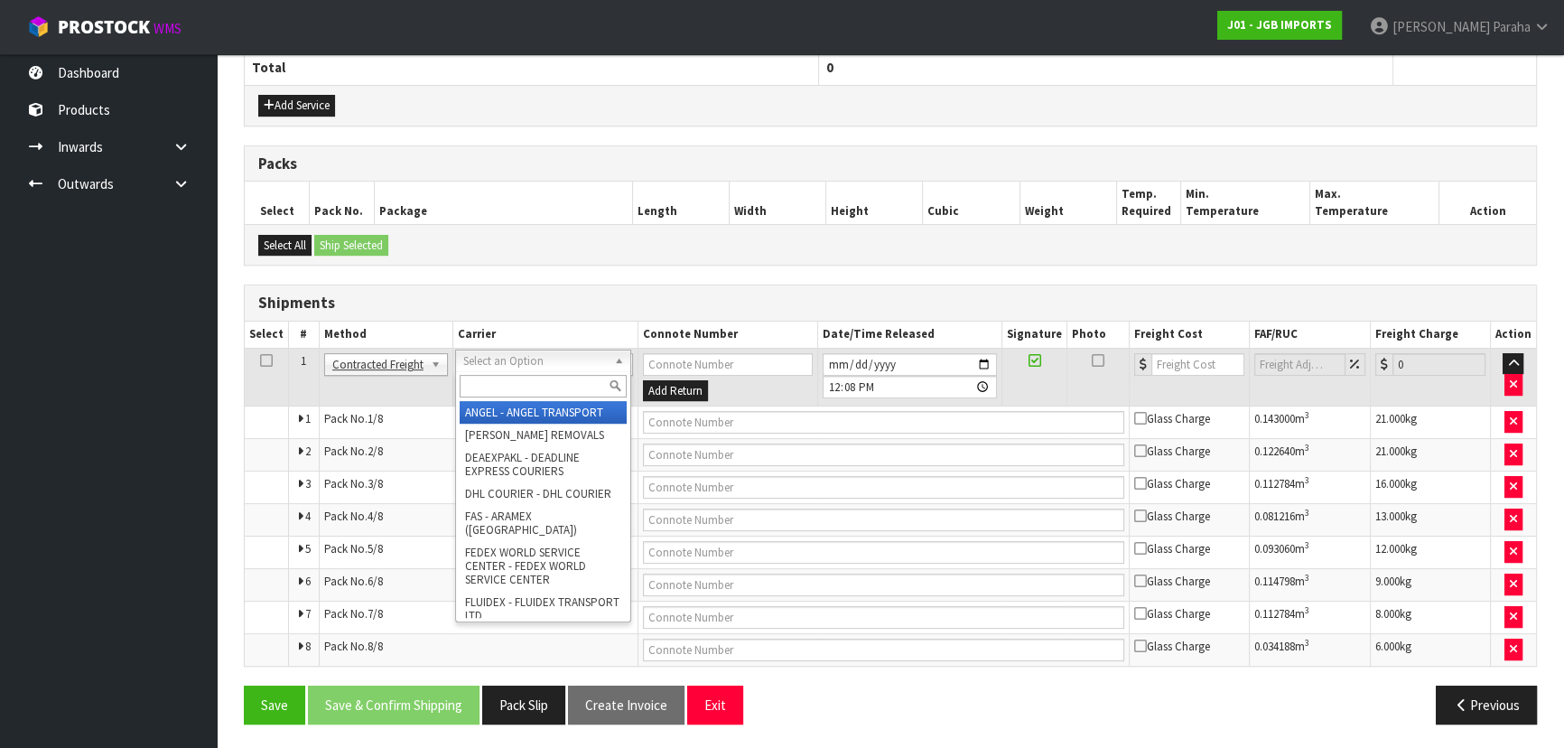
click at [565, 383] on input "text" at bounding box center [543, 386] width 167 height 23
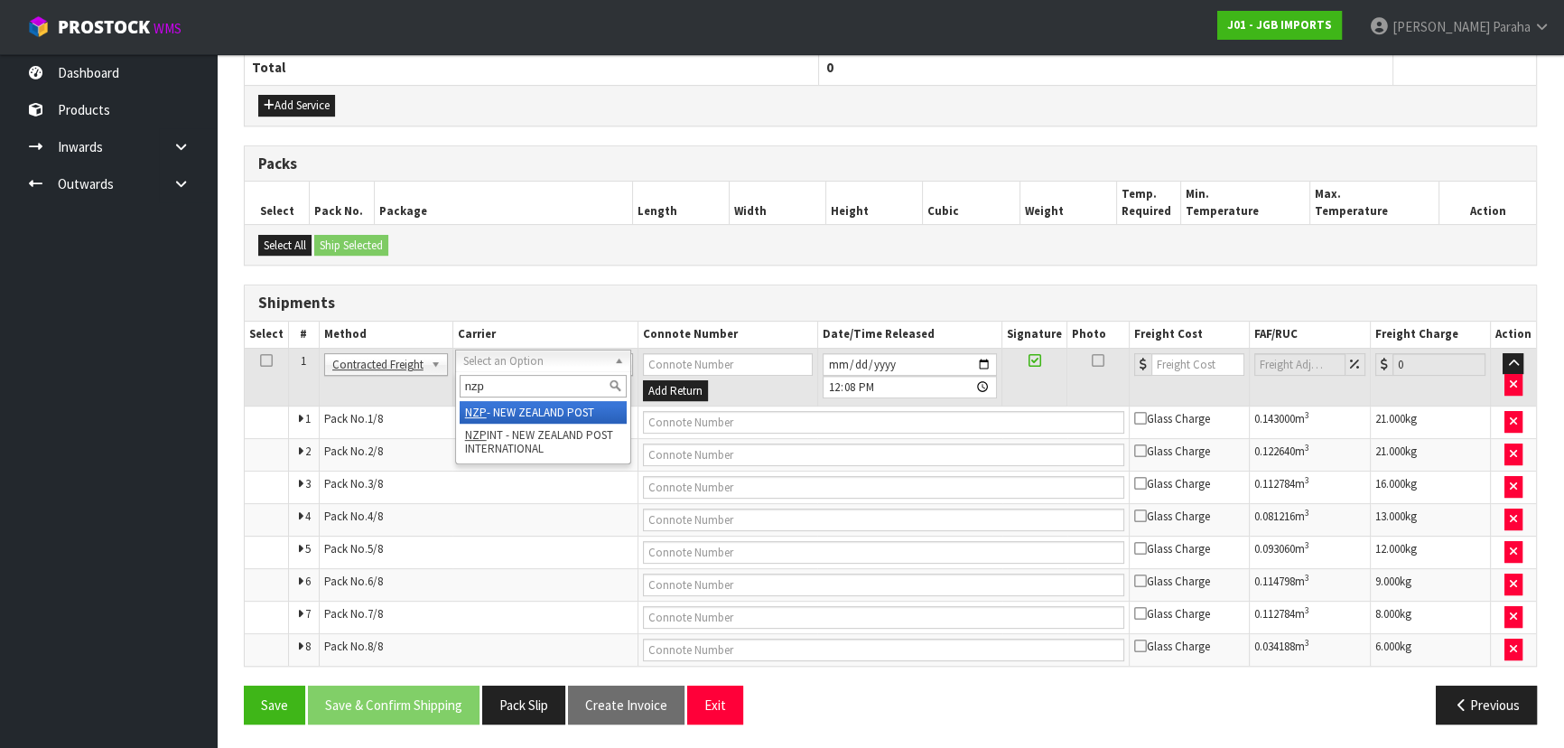
type input "nzp"
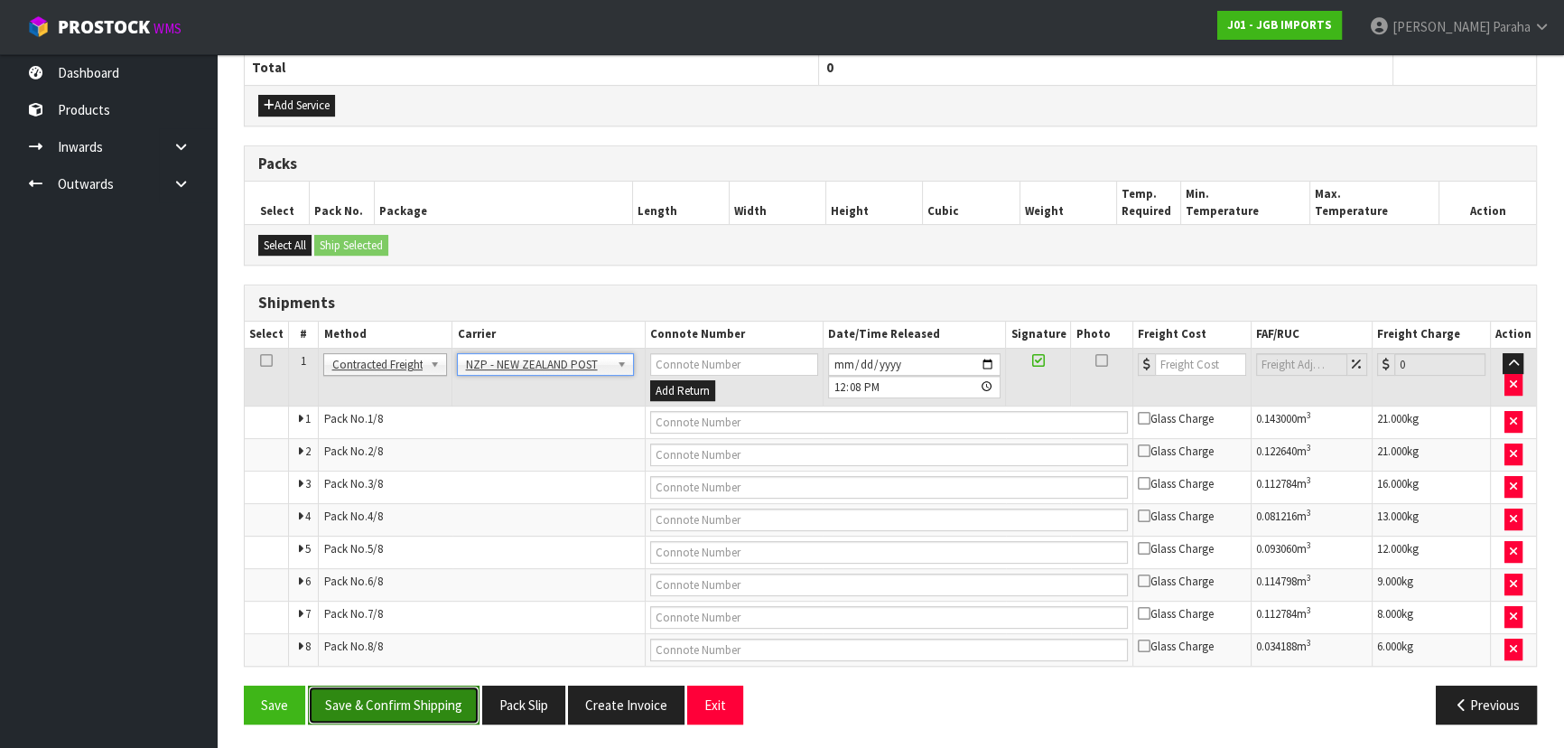
click at [391, 688] on button "Save & Confirm Shipping" at bounding box center [394, 704] width 172 height 39
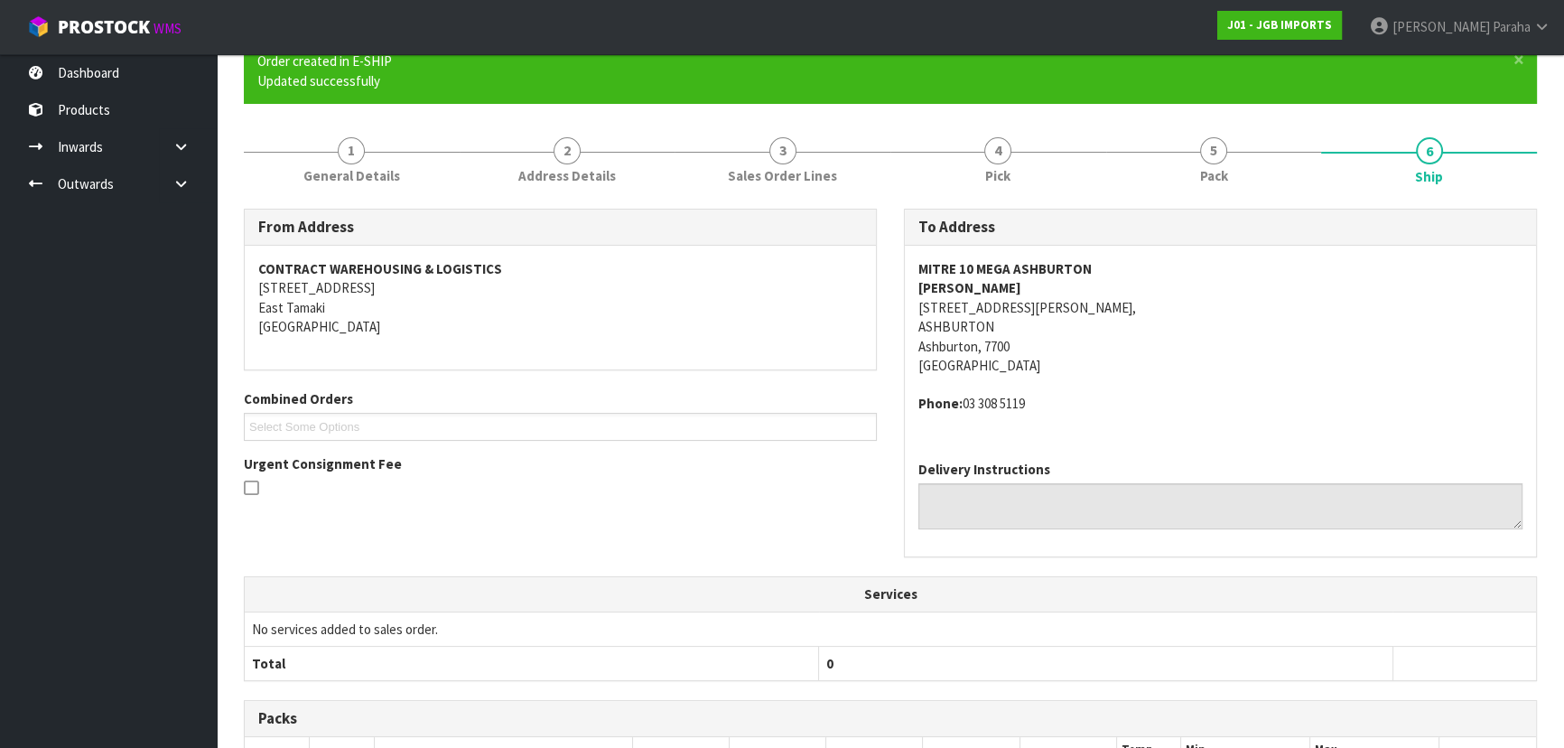
scroll to position [46, 0]
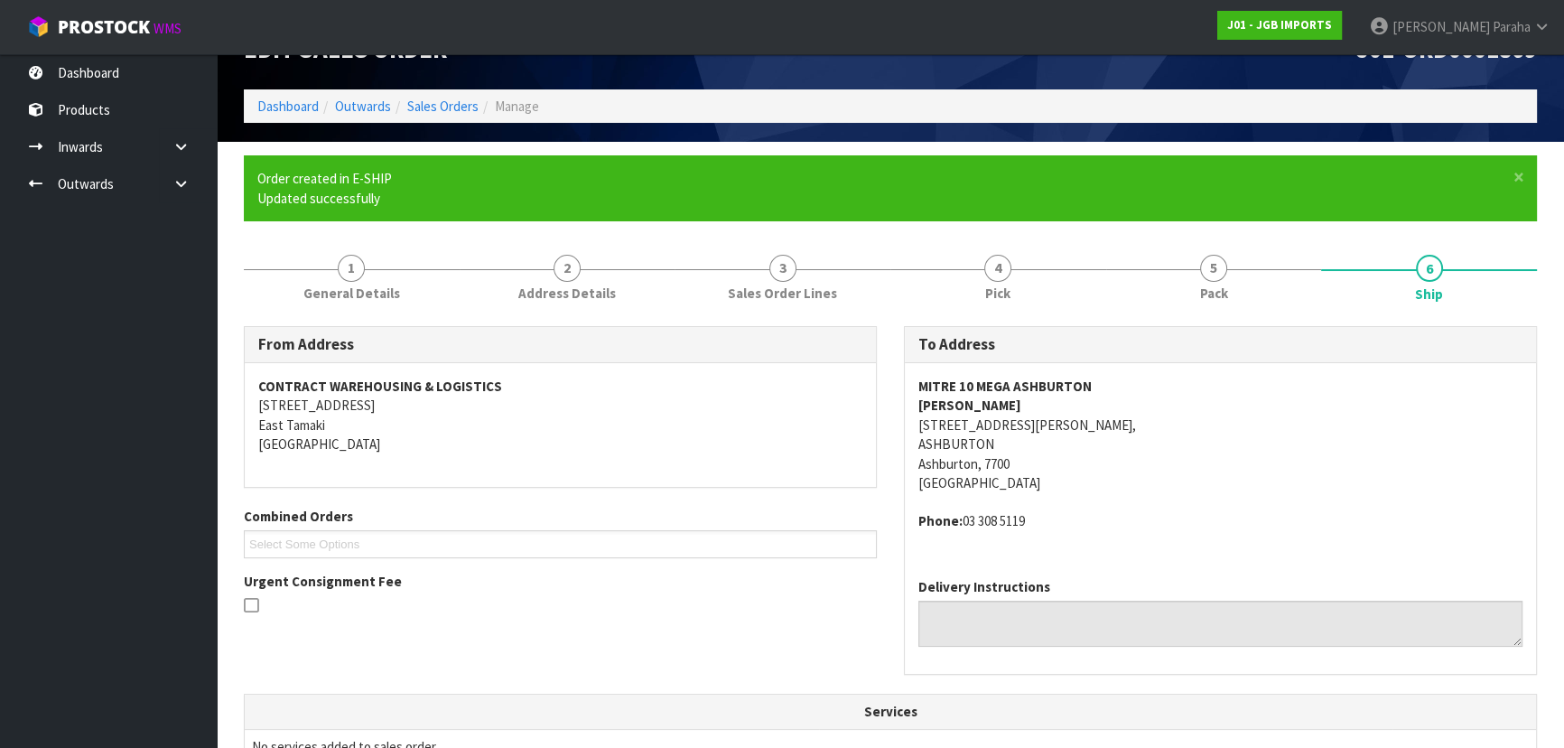
click at [1043, 383] on strong "MITRE 10 MEGA ASHBURTON" at bounding box center [1004, 385] width 173 height 17
copy strong "MITRE 10 MEGA ASHBURTON"
click at [962, 422] on address "MITRE 10 MEGA ASHBURTON DAVID KENNY 14 MCNALLY ST, ASHBURTON Ashburton, 7700 Ne…" at bounding box center [1220, 435] width 604 height 116
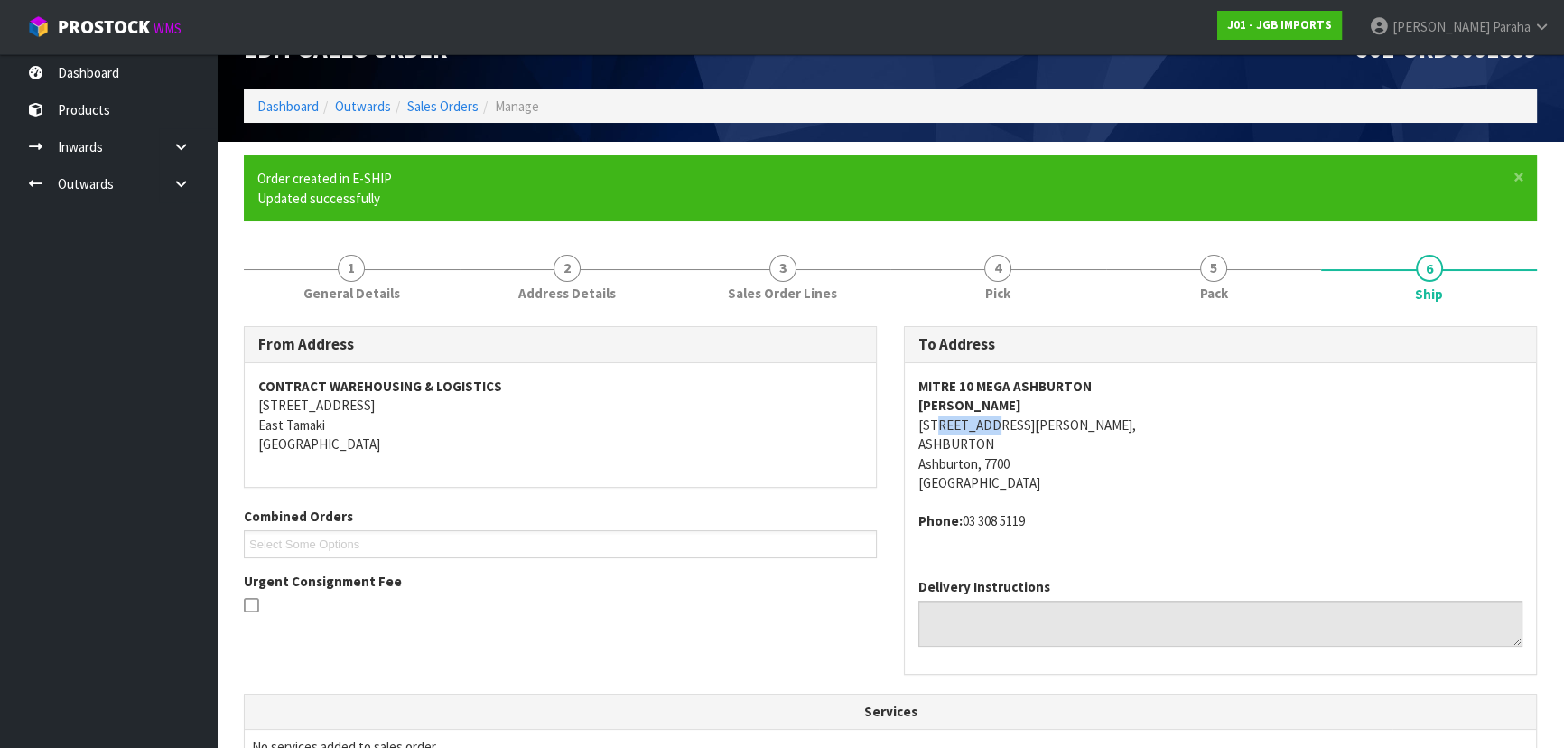
click at [962, 422] on address "MITRE 10 MEGA ASHBURTON DAVID KENNY 14 MCNALLY ST, ASHBURTON Ashburton, 7700 Ne…" at bounding box center [1220, 435] width 604 height 116
copy address "14 MCNALLY ST,"
click at [959, 442] on address "MITRE 10 MEGA ASHBURTON DAVID KENNY 14 MCNALLY ST, ASHBURTON Ashburton, 7700 Ne…" at bounding box center [1220, 435] width 604 height 116
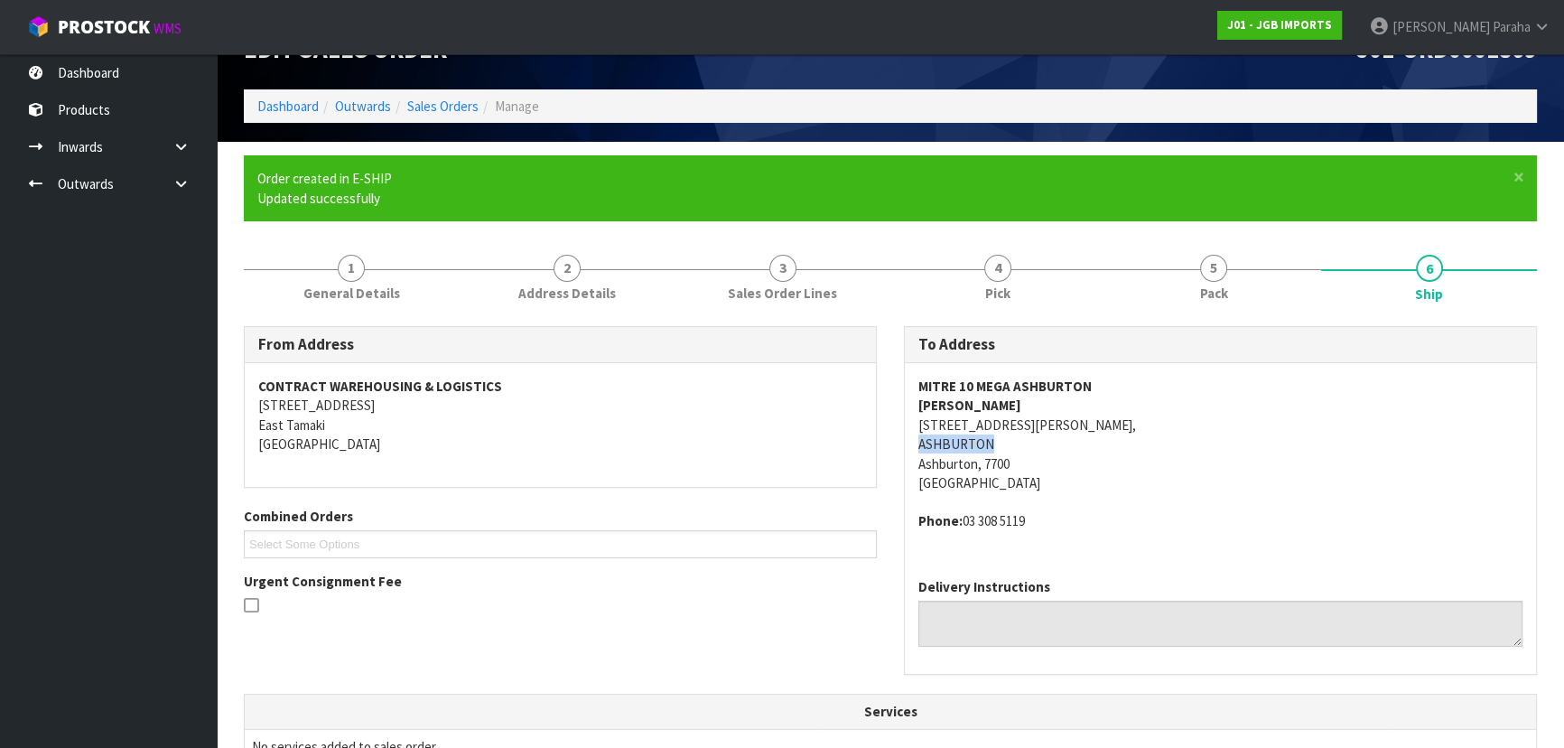
copy address "ASHBURTON"
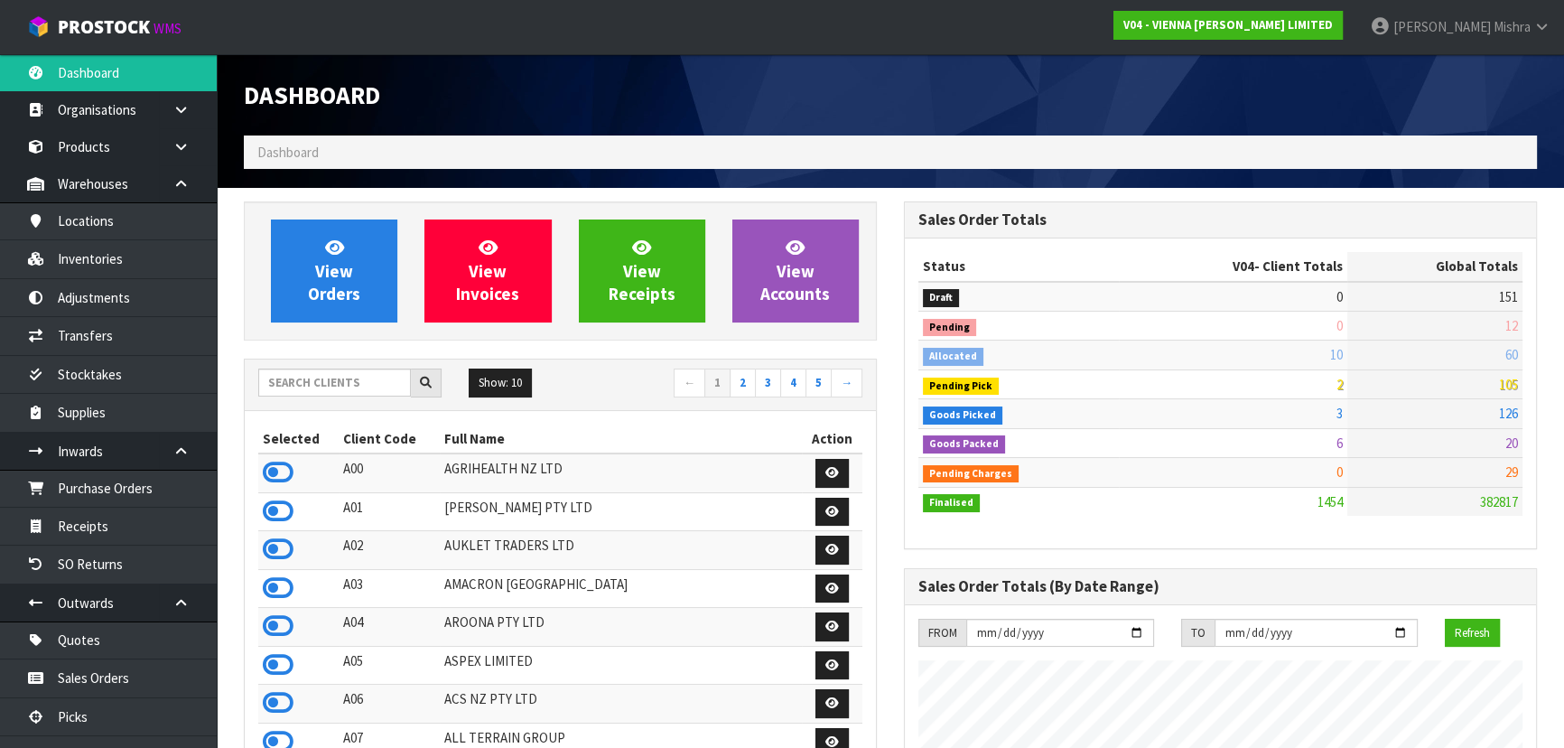
scroll to position [1481, 659]
click at [351, 390] on input "text" at bounding box center [334, 382] width 153 height 28
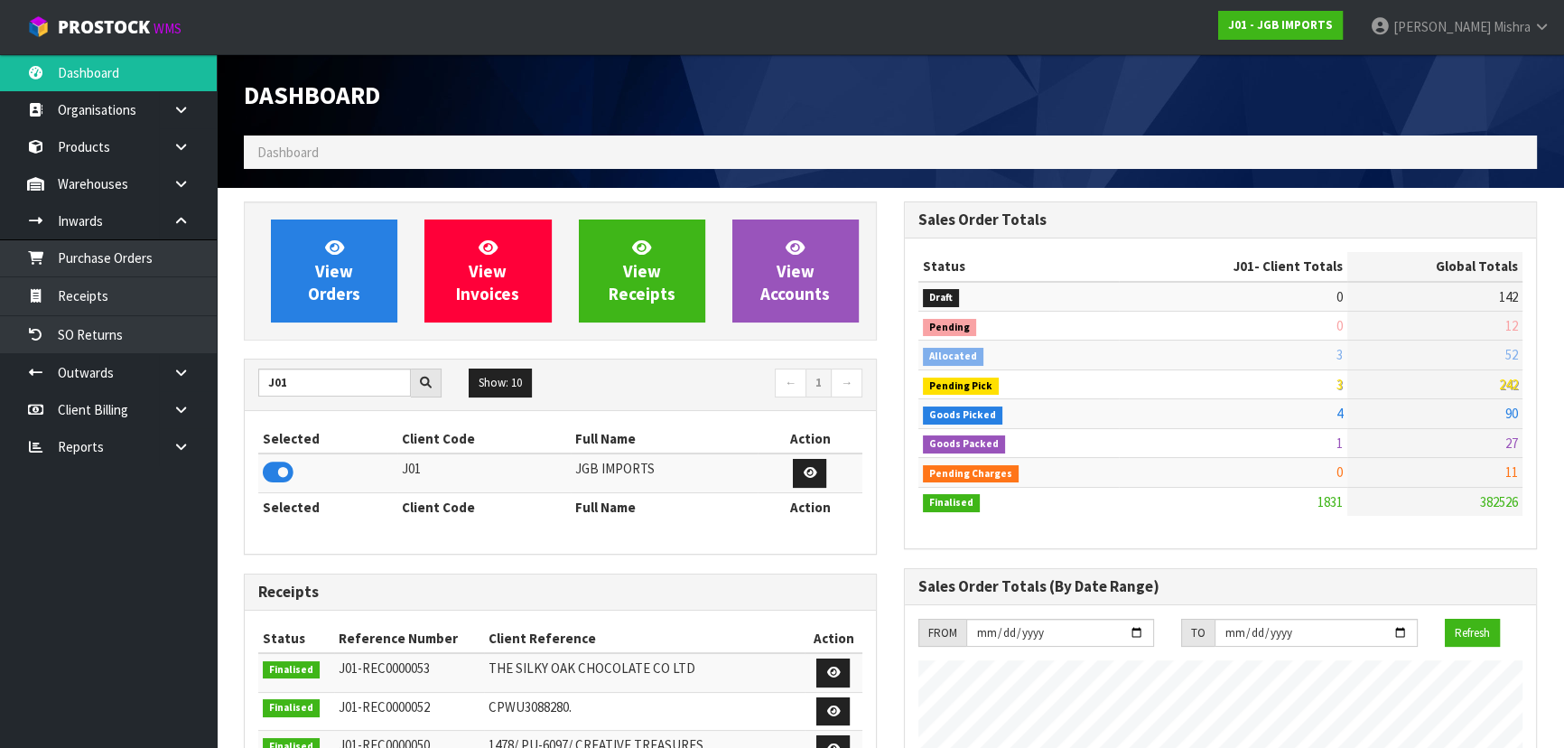
scroll to position [1365, 659]
click at [344, 280] on span "View Orders" at bounding box center [334, 271] width 52 height 68
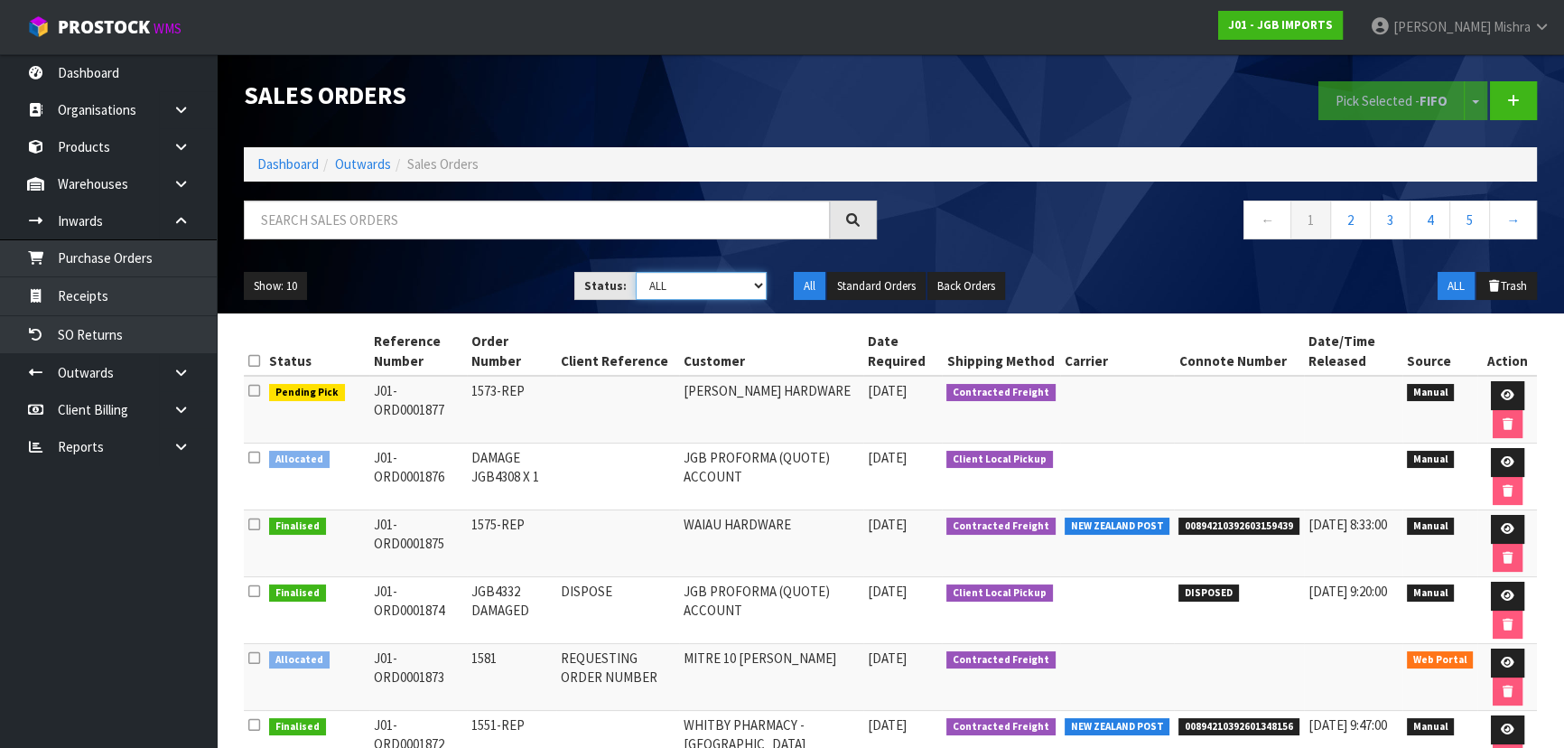
click at [757, 287] on select "Draft Pending Allocated Pending Pick Goods Picked Goods Packed Pending Charges …" at bounding box center [702, 286] width 132 height 28
select select "string:6"
click at [636, 272] on select "Draft Pending Allocated Pending Pick Goods Picked Goods Packed Pending Charges …" at bounding box center [702, 286] width 132 height 28
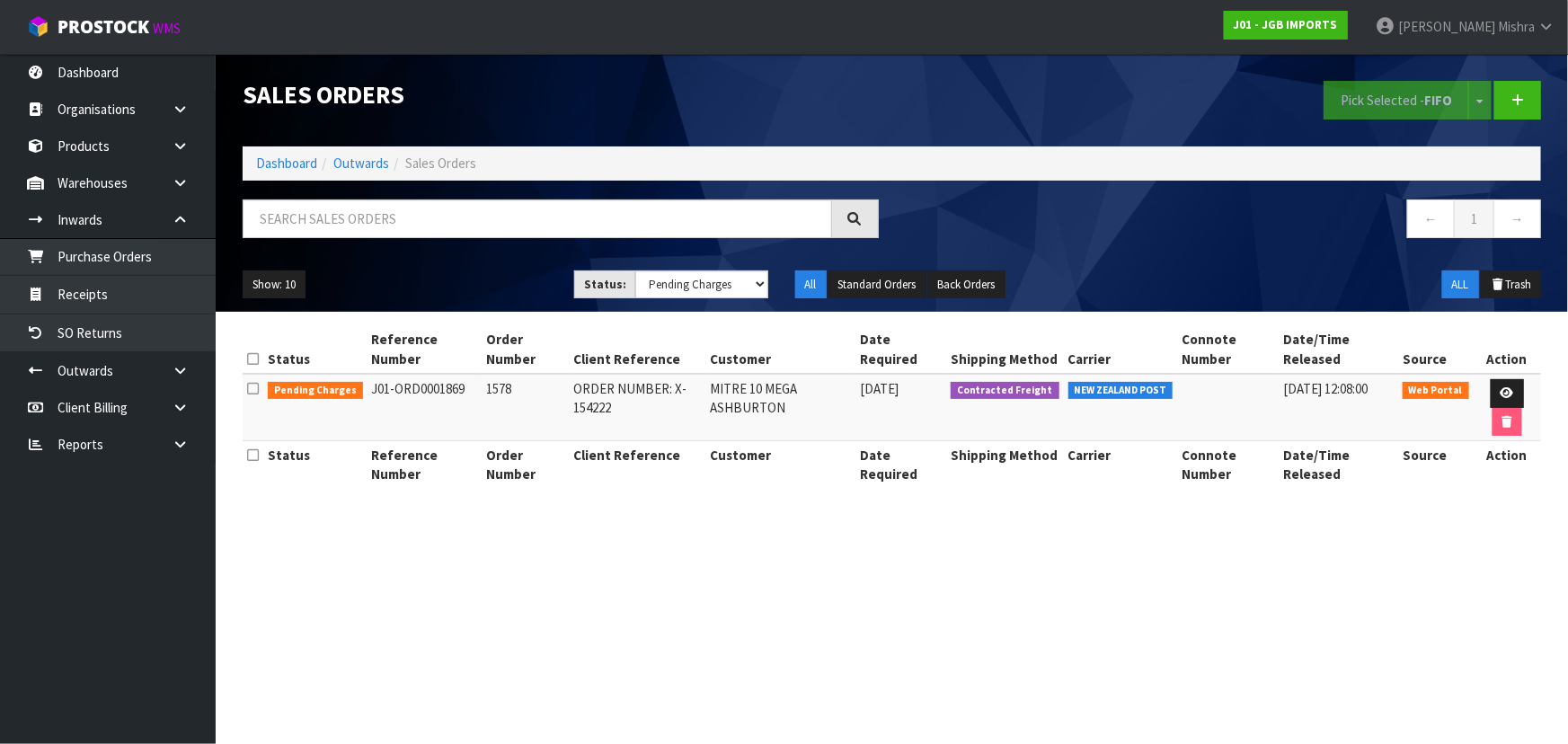
drag, startPoint x: 472, startPoint y: 398, endPoint x: 362, endPoint y: 394, distance: 110.1
click at [367, 394] on td "J01-ORD0001869" at bounding box center [424, 408] width 114 height 68
copy td "J01-ORD0001869"
drag, startPoint x: 1205, startPoint y: 552, endPoint x: 1200, endPoint y: 563, distance: 12.1
click at [1200, 558] on section "Sales Orders Pick Selected - FIFO Split button! FIFO - First In First Out FEFO …" at bounding box center [784, 372] width 1568 height 744
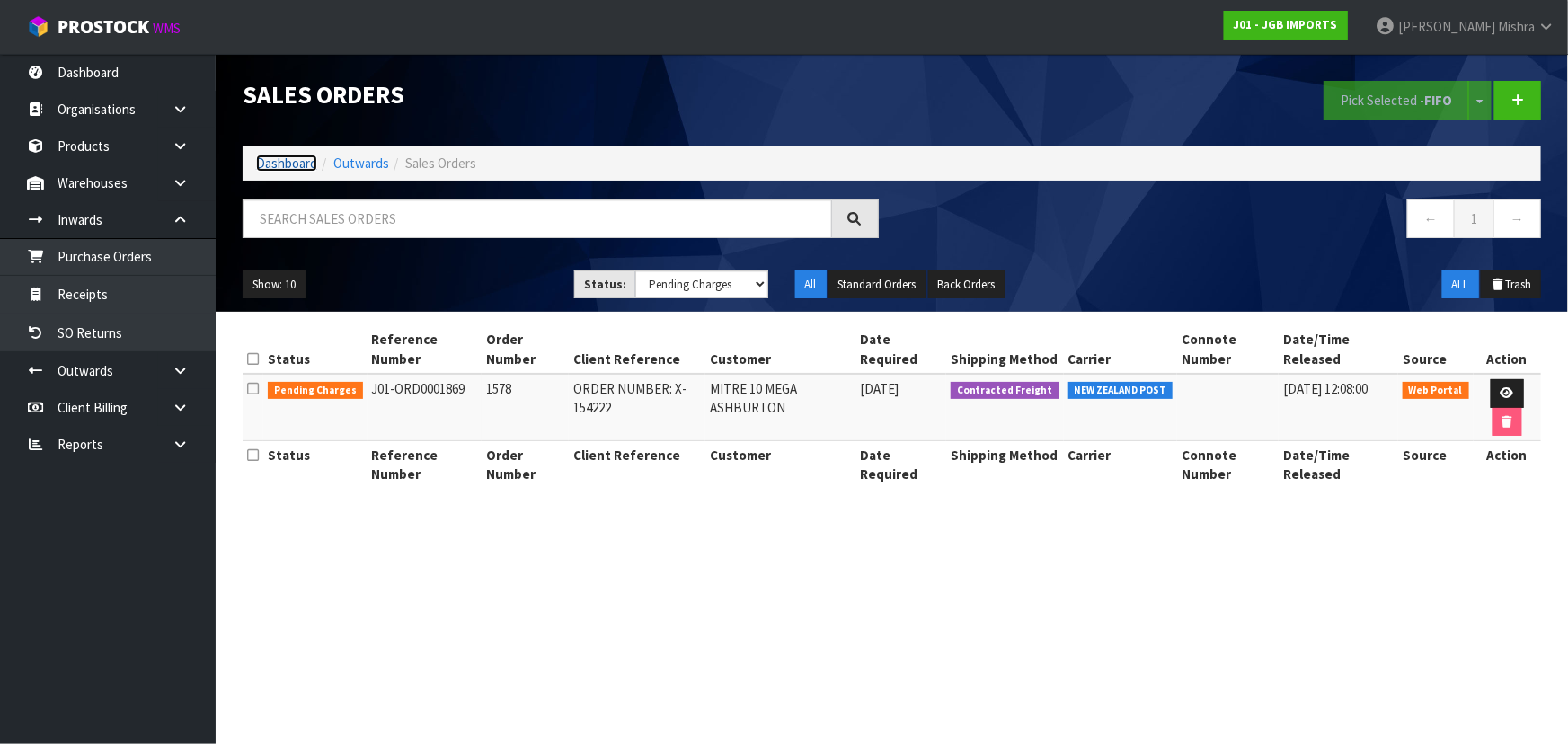
click at [272, 156] on link "Dashboard" at bounding box center [286, 162] width 61 height 17
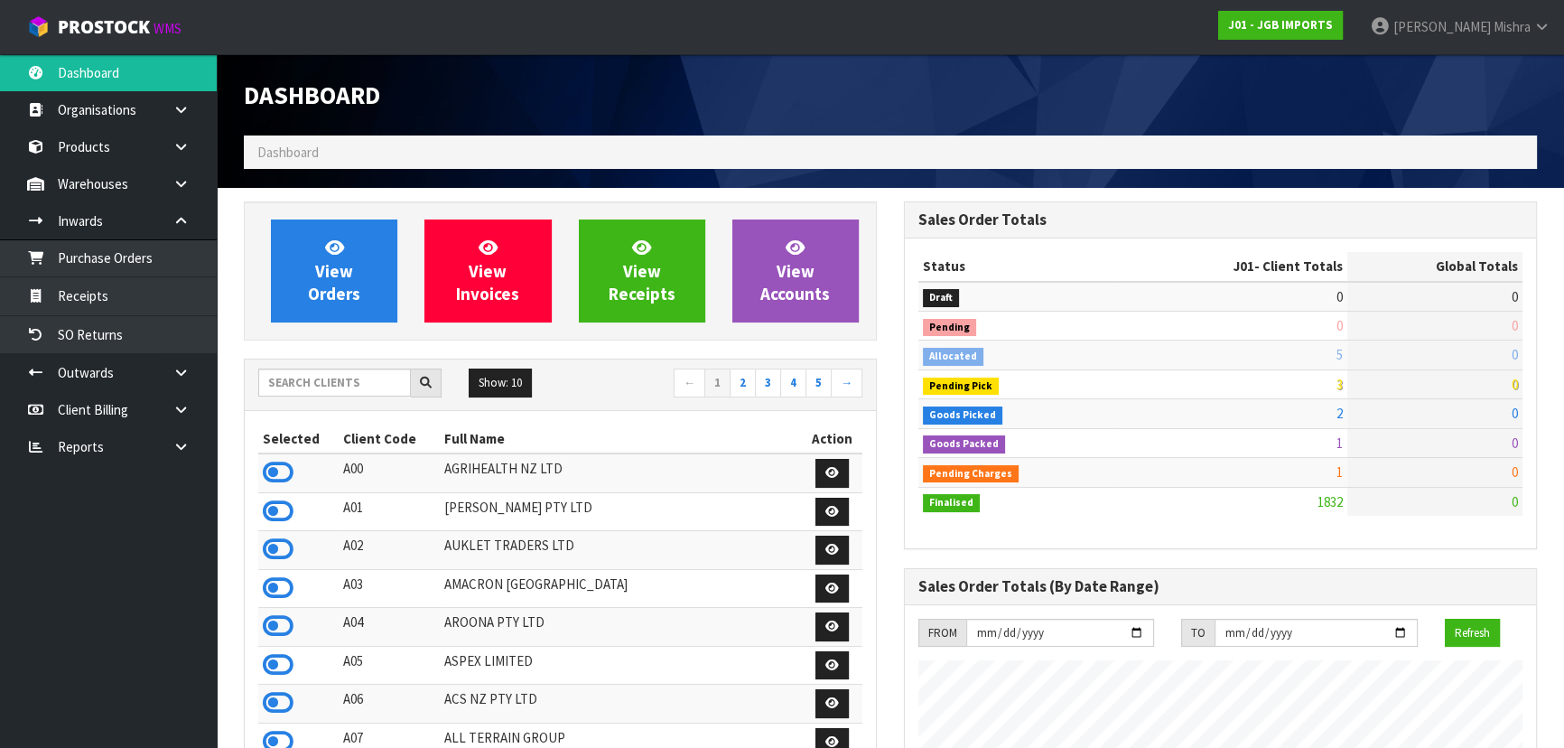
scroll to position [1365, 659]
